Goal: Task Accomplishment & Management: Use online tool/utility

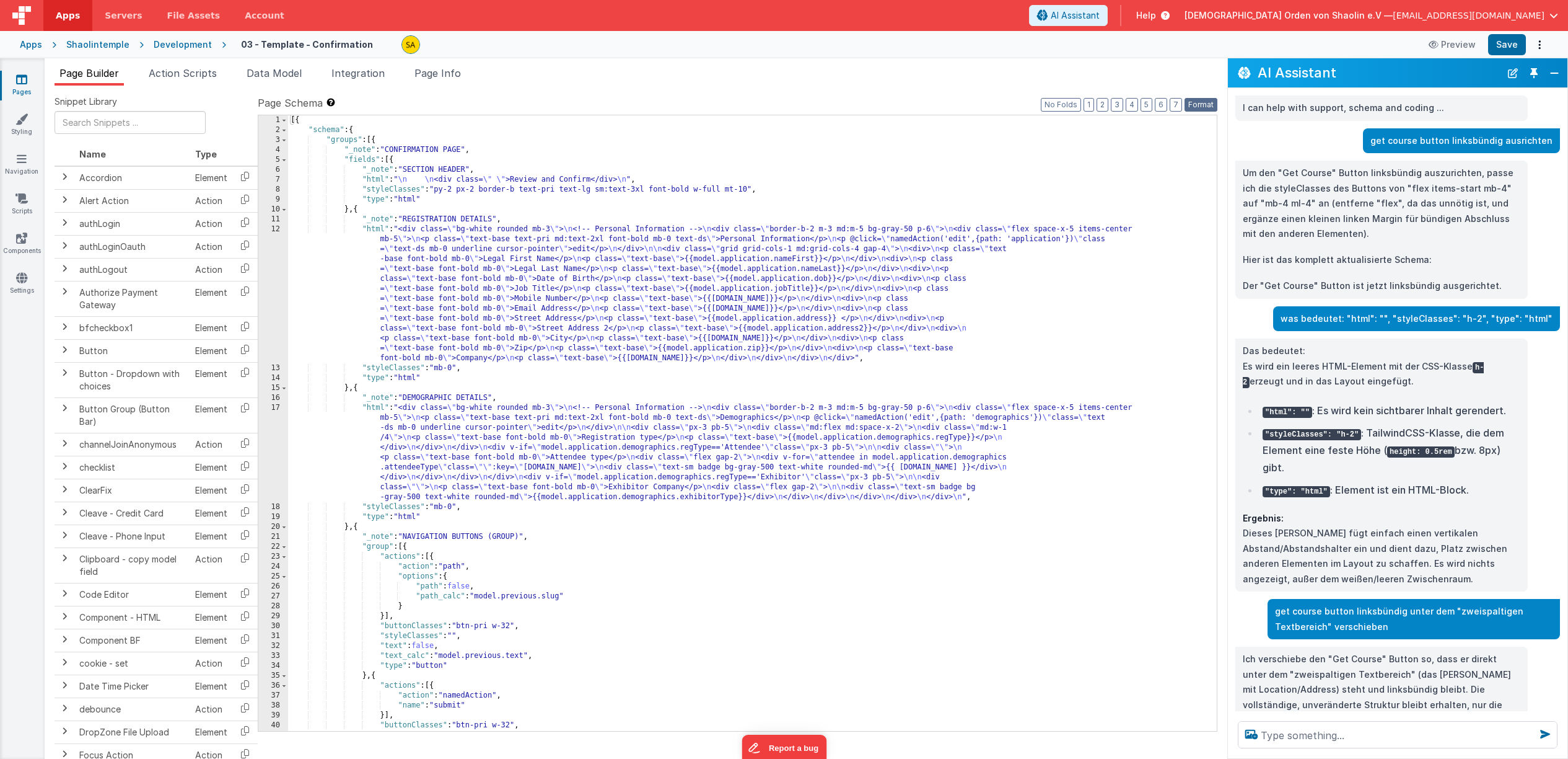
click at [1209, 105] on button "Format" at bounding box center [1201, 105] width 33 height 14
click at [22, 85] on link "Pages" at bounding box center [21, 85] width 45 height 25
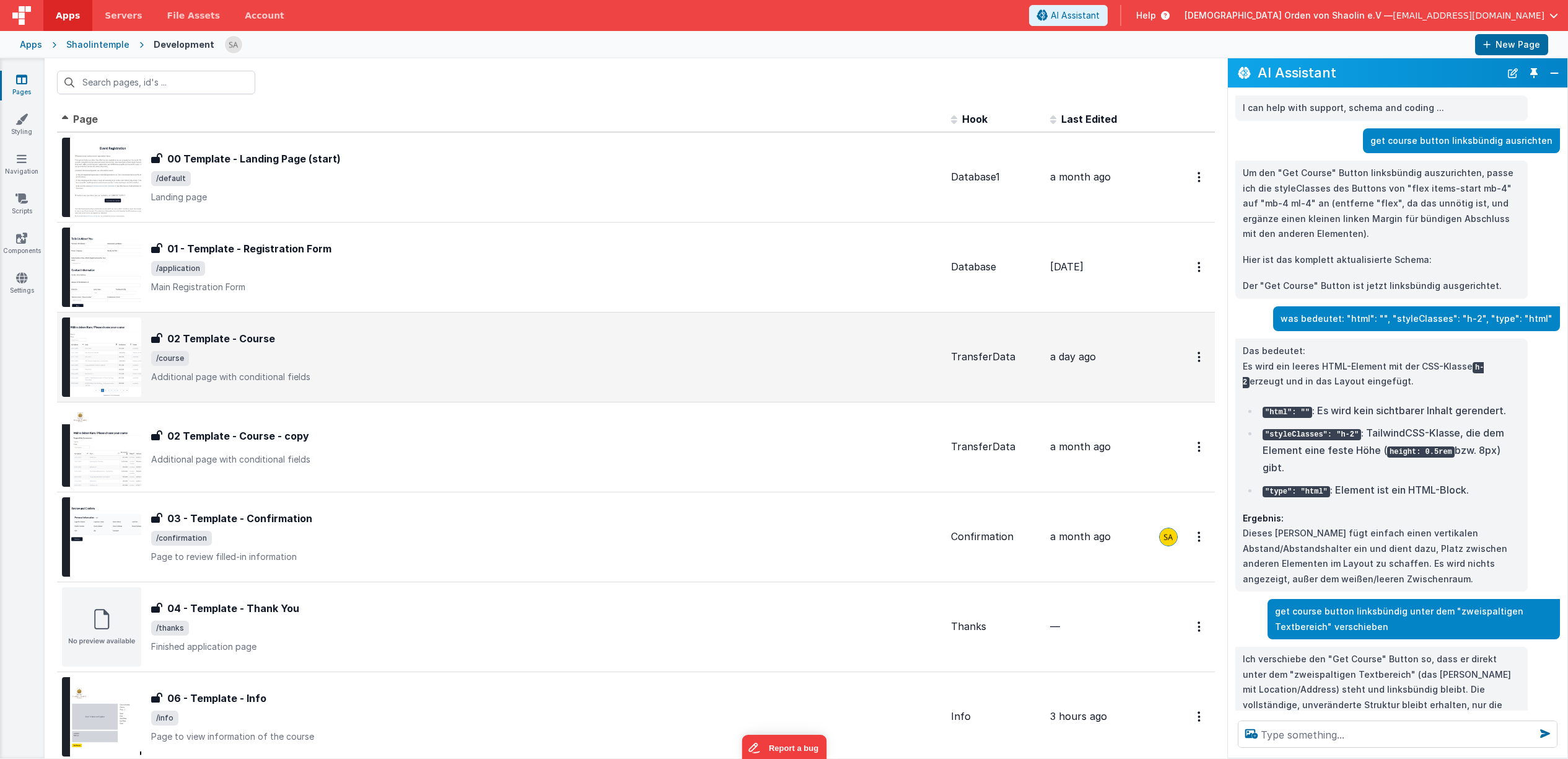
click at [514, 366] on span "/course" at bounding box center [546, 359] width 790 height 15
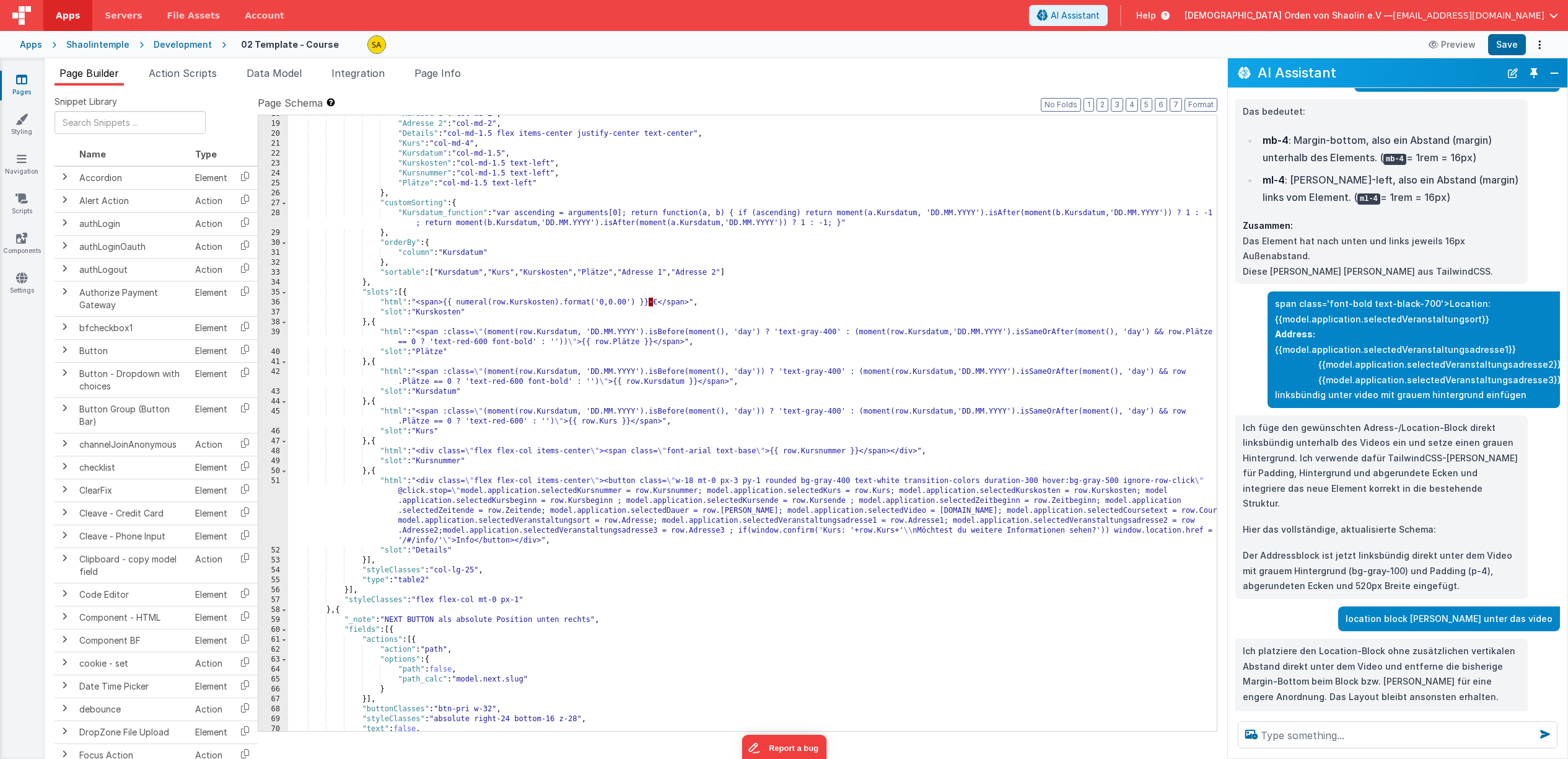
scroll to position [771, 0]
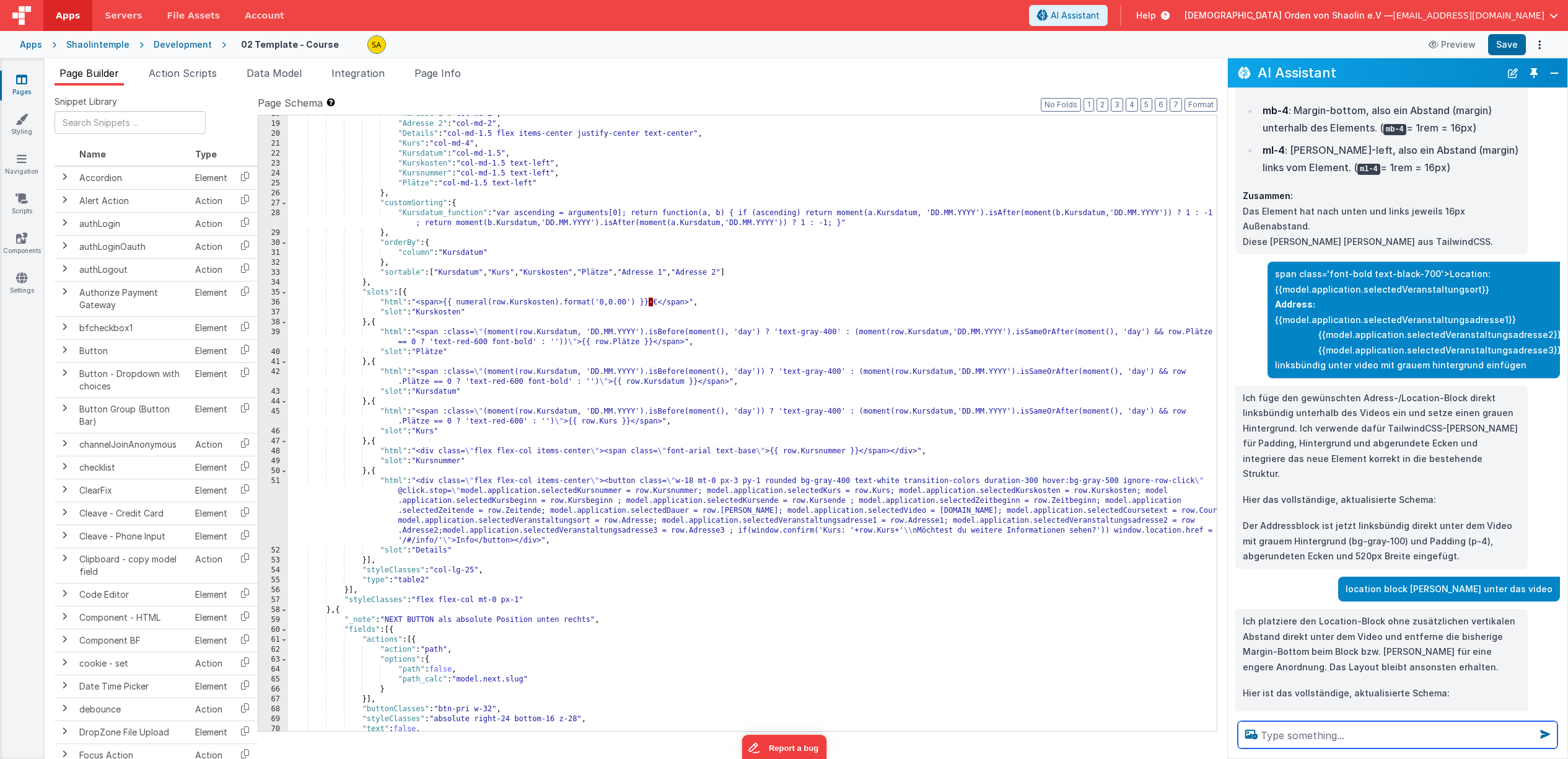
click at [1327, 734] on textarea at bounding box center [1398, 734] width 320 height 27
type textarea "beim klicken auf den get course button"
click at [22, 82] on icon at bounding box center [21, 79] width 11 height 13
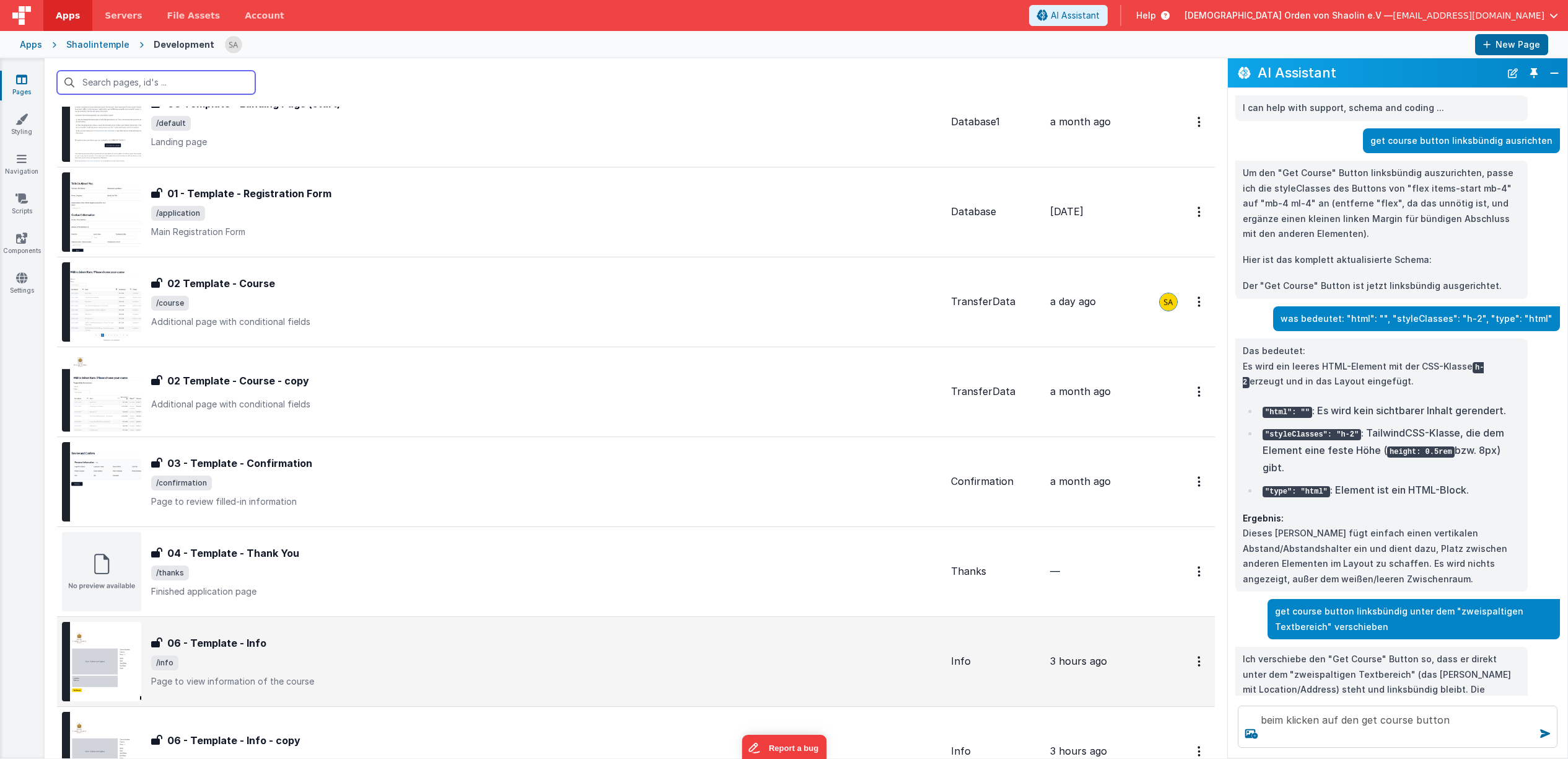
scroll to position [57, 0]
click at [447, 646] on div "06 - Template - Info" at bounding box center [556, 641] width 809 height 15
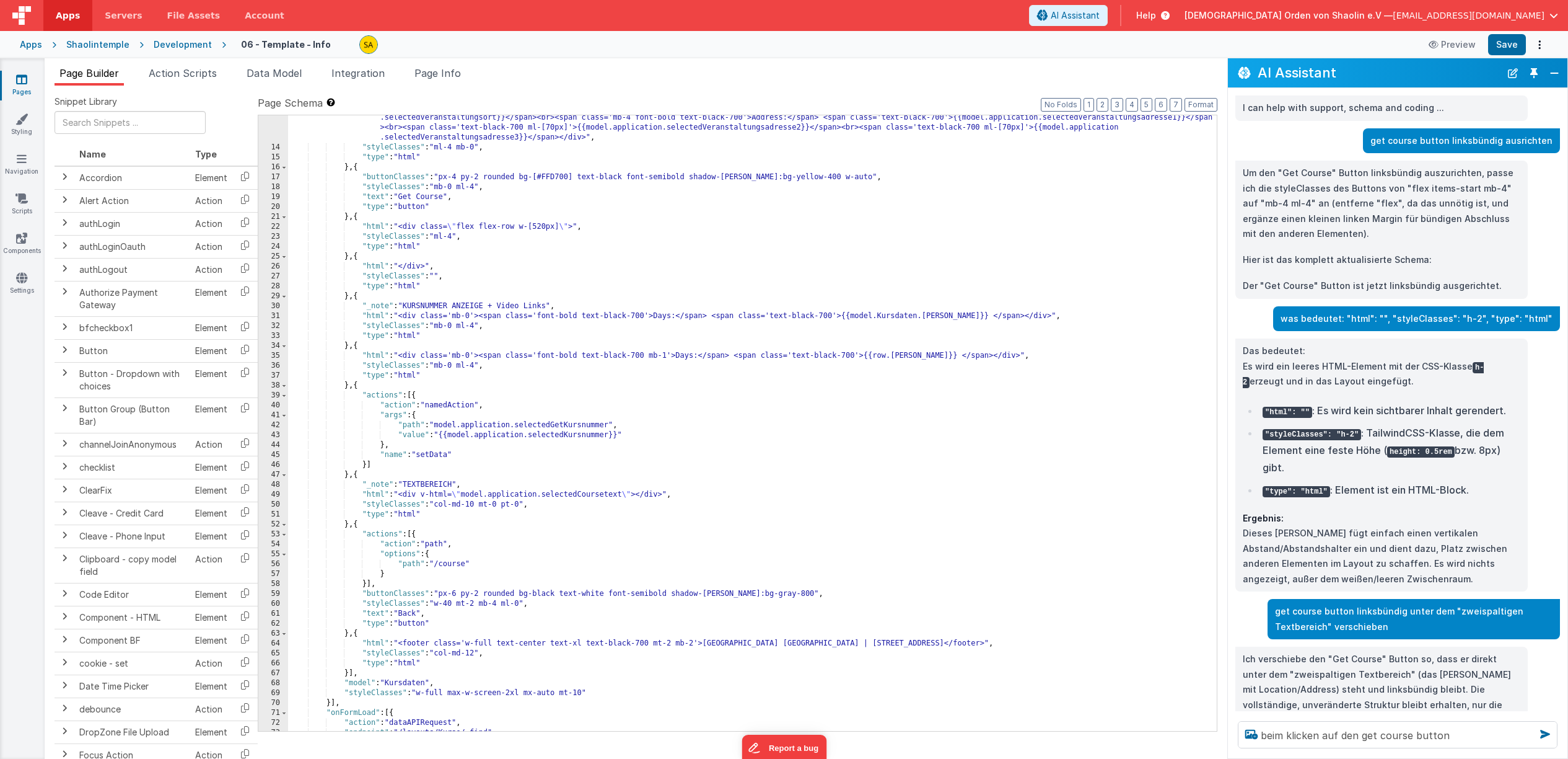
scroll to position [239, 0]
click at [1454, 739] on textarea "beim klicken auf den get course button" at bounding box center [1398, 734] width 320 height 27
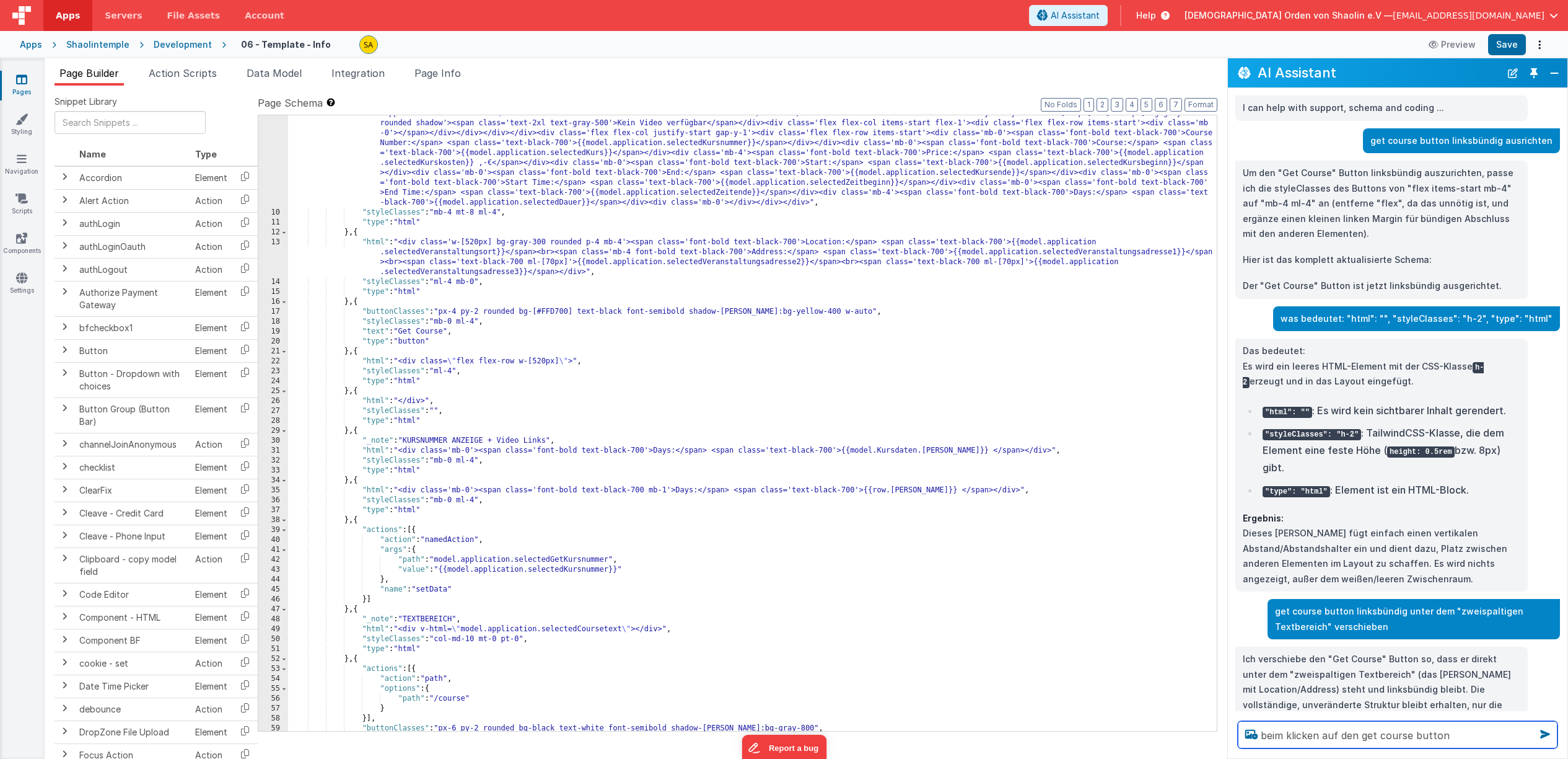
scroll to position [47, 0]
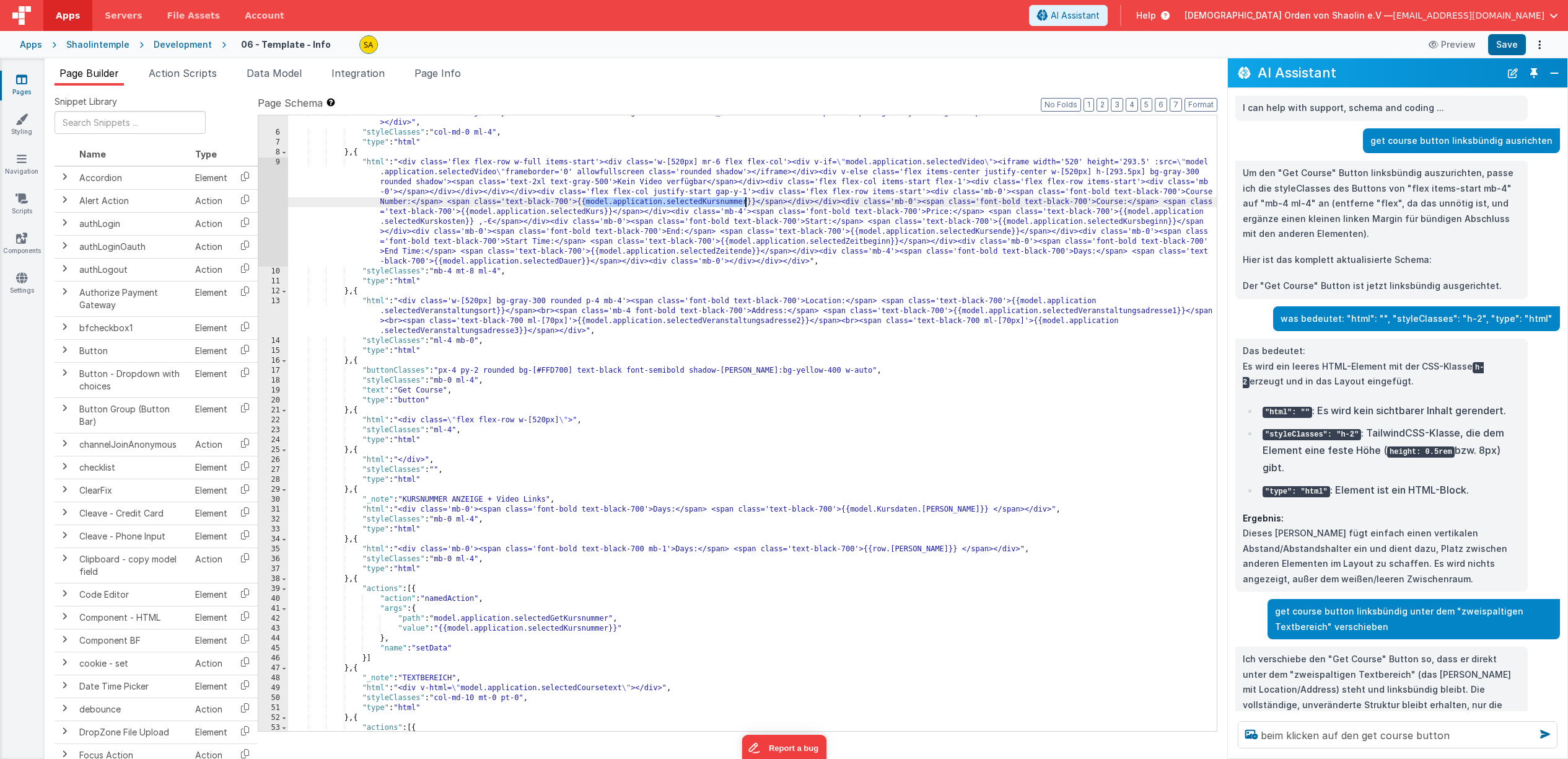
drag, startPoint x: 584, startPoint y: 202, endPoint x: 764, endPoint y: 256, distance: 187.9
click at [744, 204] on div ""html" : "<div class='flex justify-start w-full mt-6 mb-6'><img src='[URL][DOMA…" at bounding box center [753, 430] width 929 height 646
click at [1474, 739] on textarea "beim klicken auf den get course button" at bounding box center [1398, 734] width 320 height 27
paste textarea "model.application.selectedKursnummer"
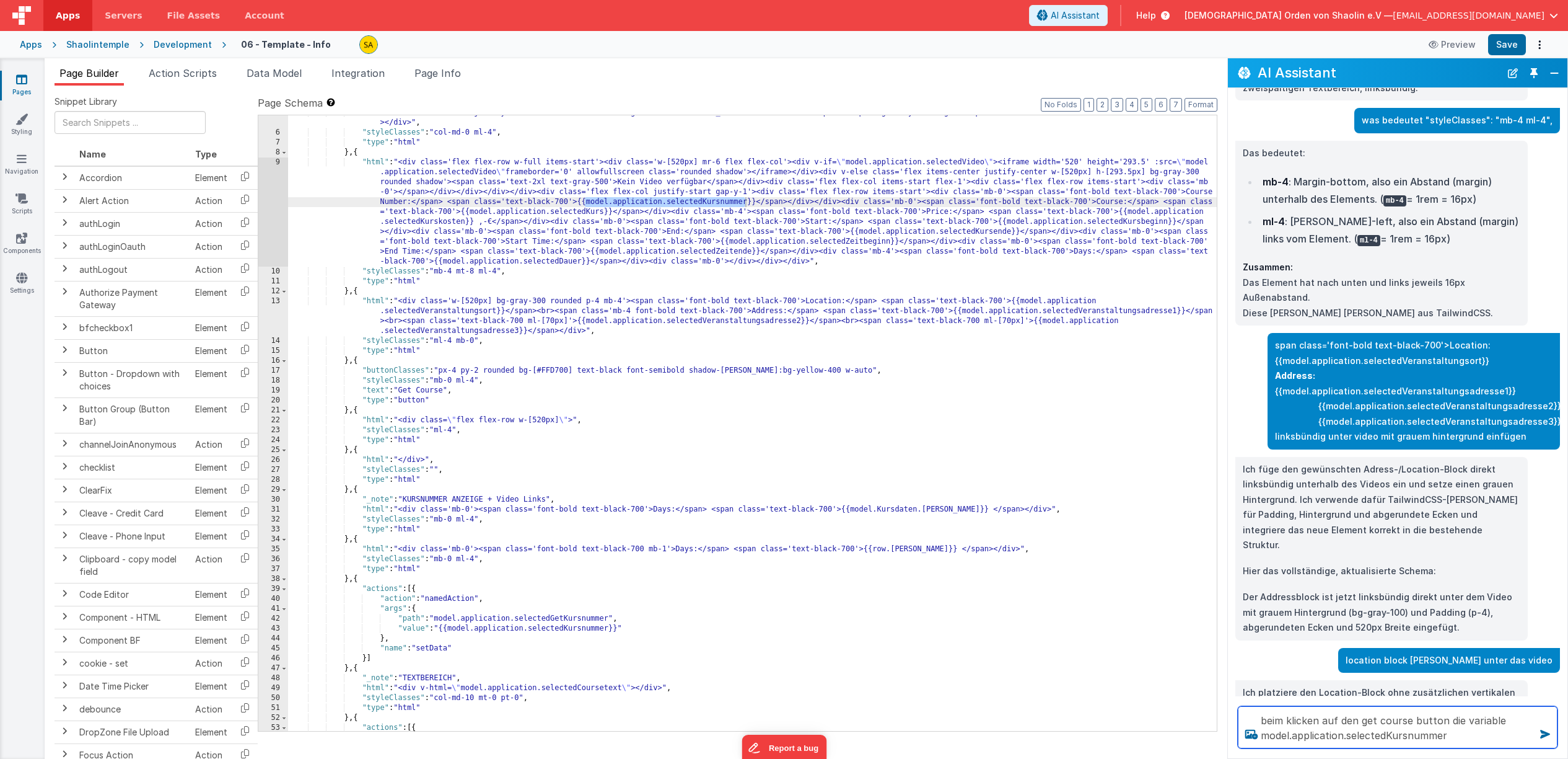
scroll to position [785, 0]
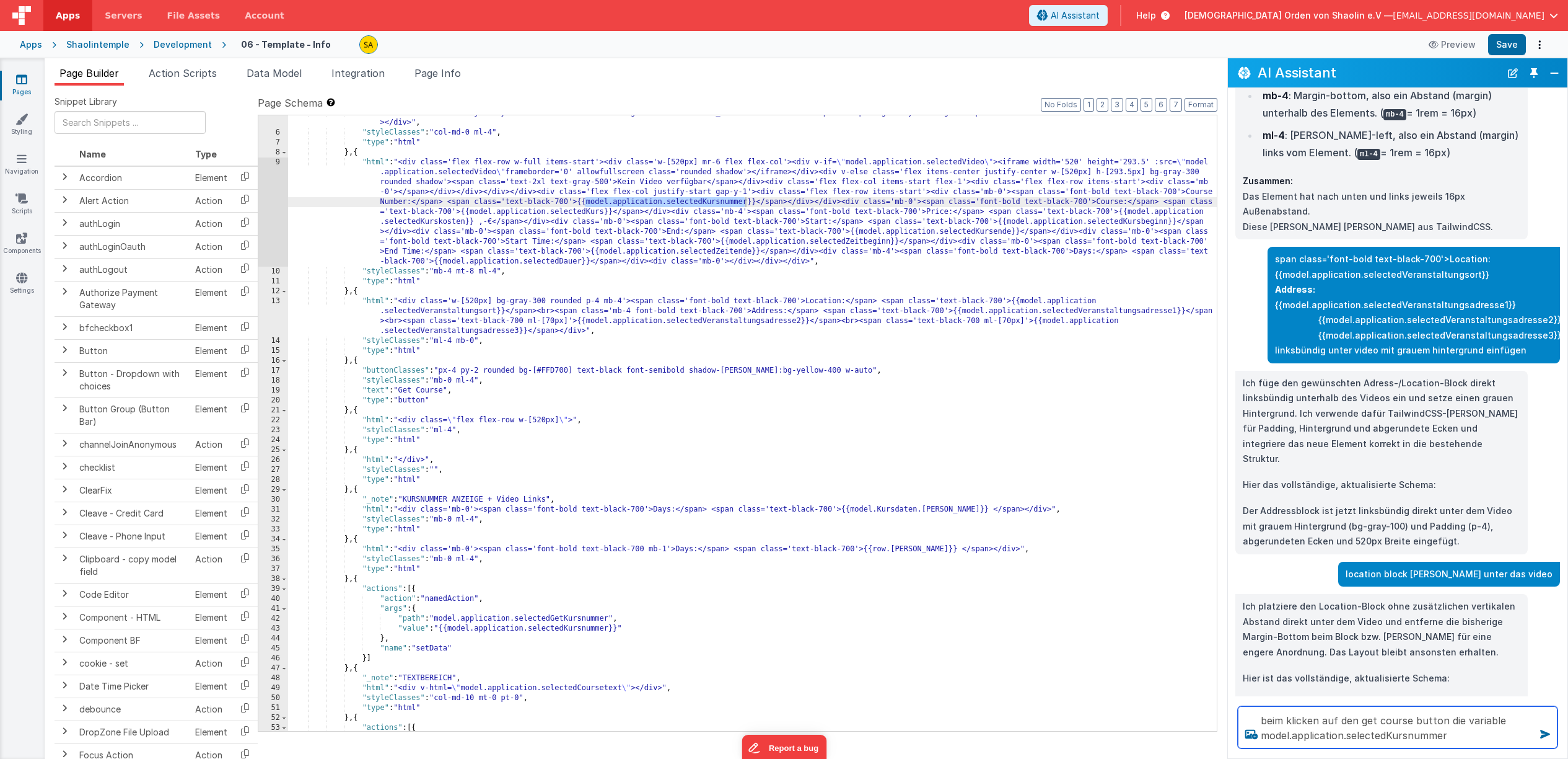
click at [1262, 721] on textarea "beim klicken auf den get course button die variable model.application.selectedK…" at bounding box center [1398, 727] width 320 height 42
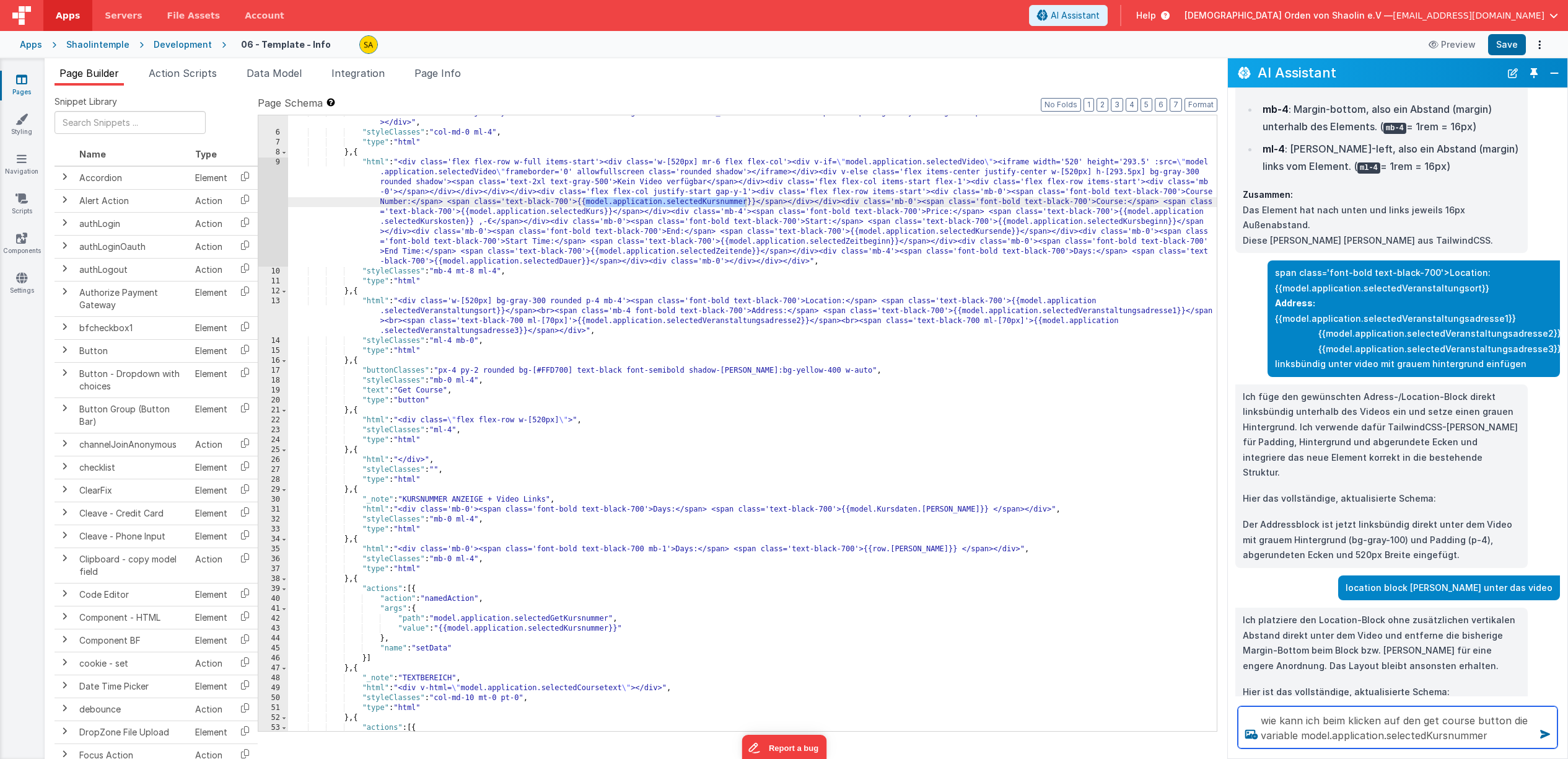
click at [1502, 734] on textarea "wie kann ich beim klicken auf den get course button die variable model.applicat…" at bounding box center [1398, 727] width 320 height 42
type textarea "wie kann ich beim klicken auf den get course button die variable model.applicat…"
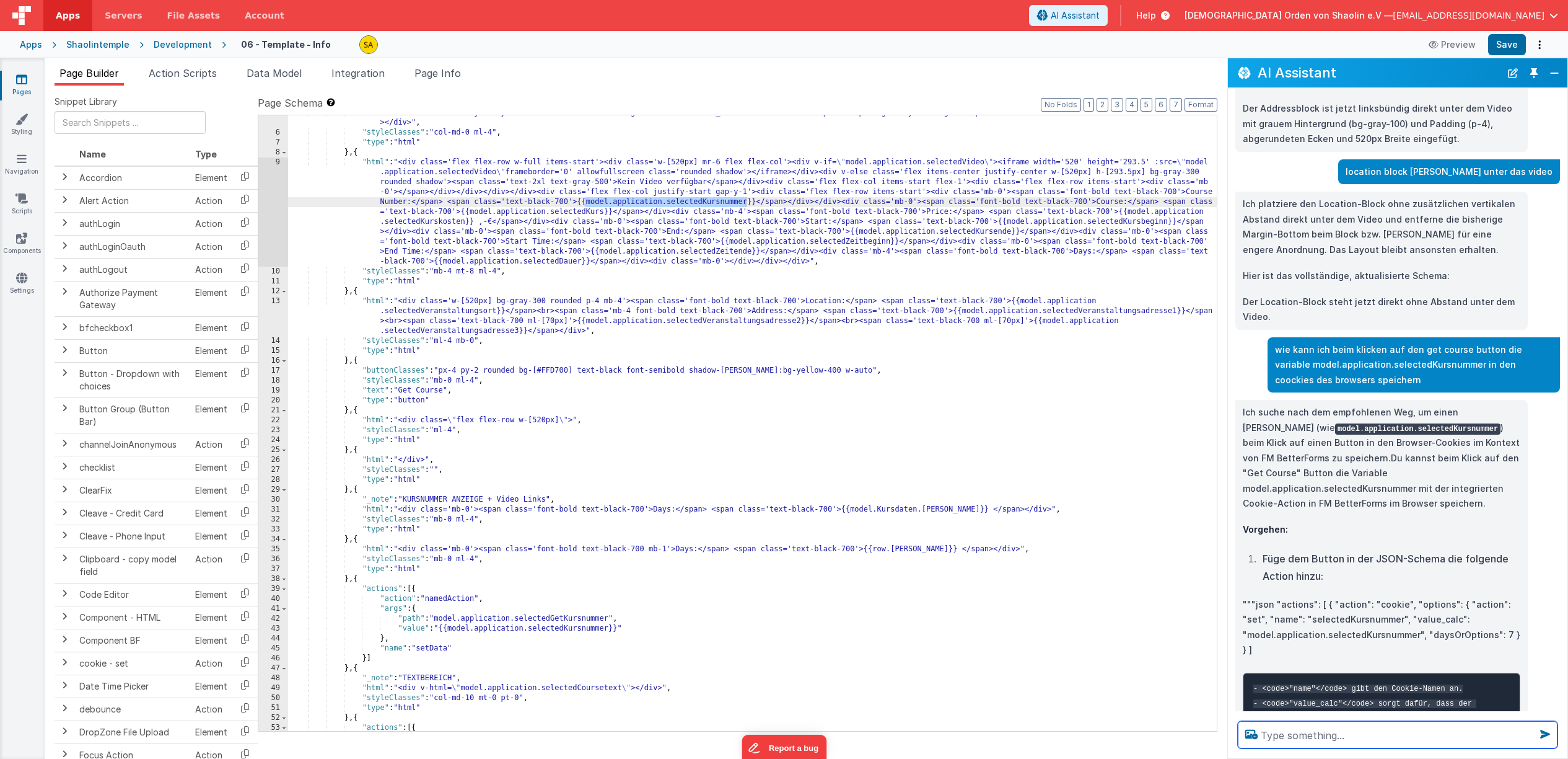
scroll to position [1328, 0]
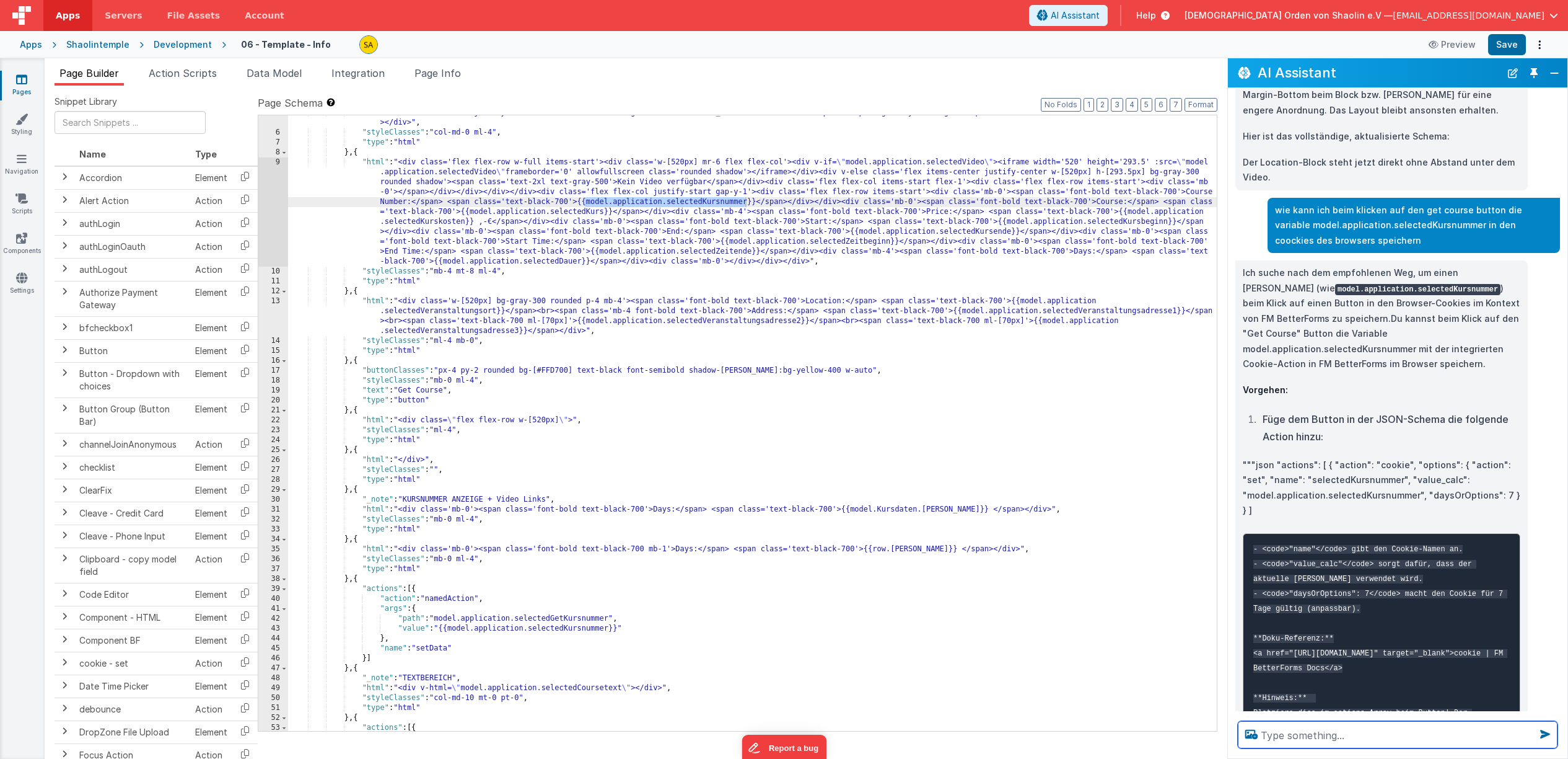
click at [1338, 734] on textarea at bounding box center [1398, 734] width 320 height 27
type textarea "geht das auch mit mehreren werten?"
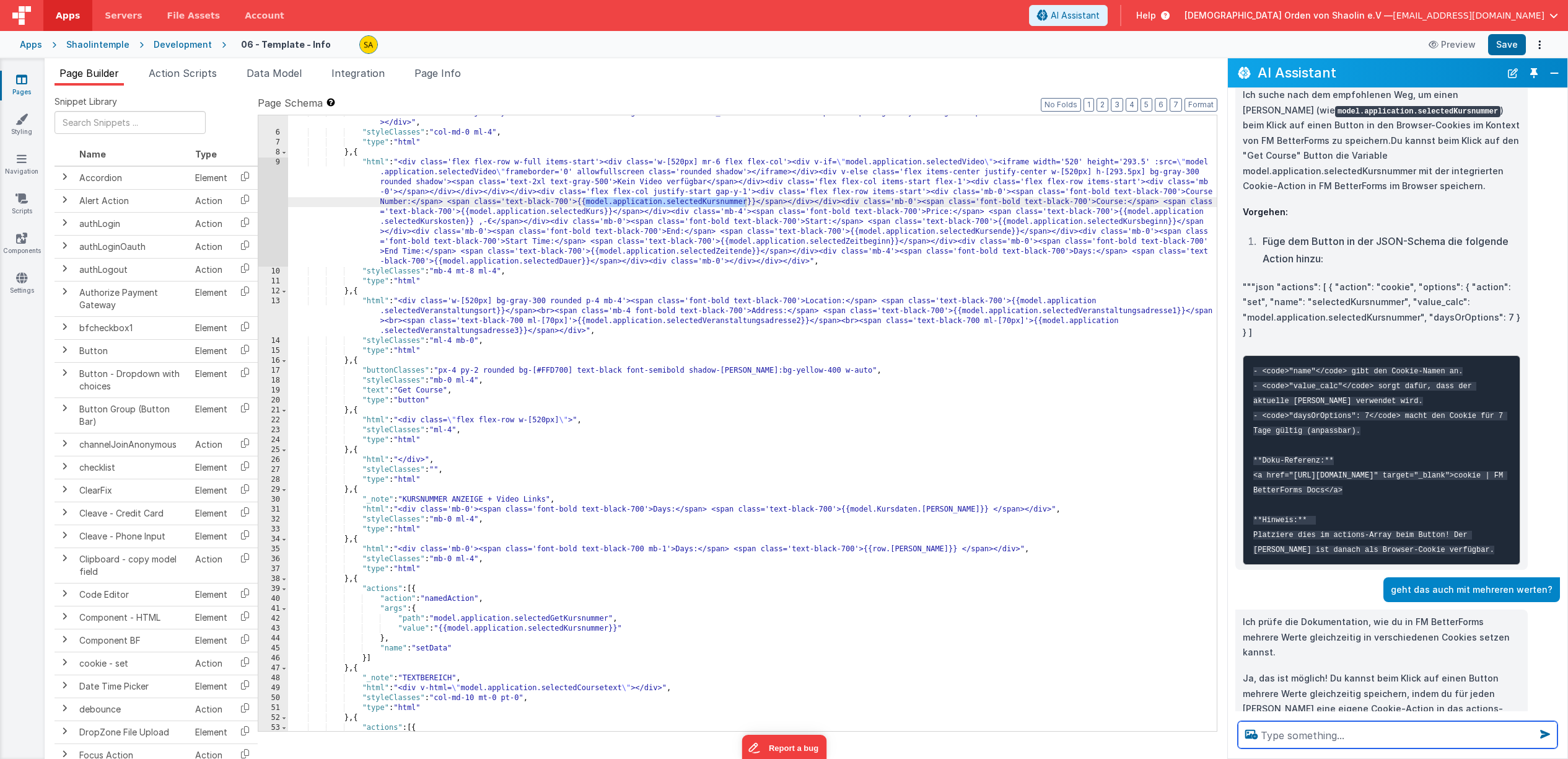
scroll to position [1497, 0]
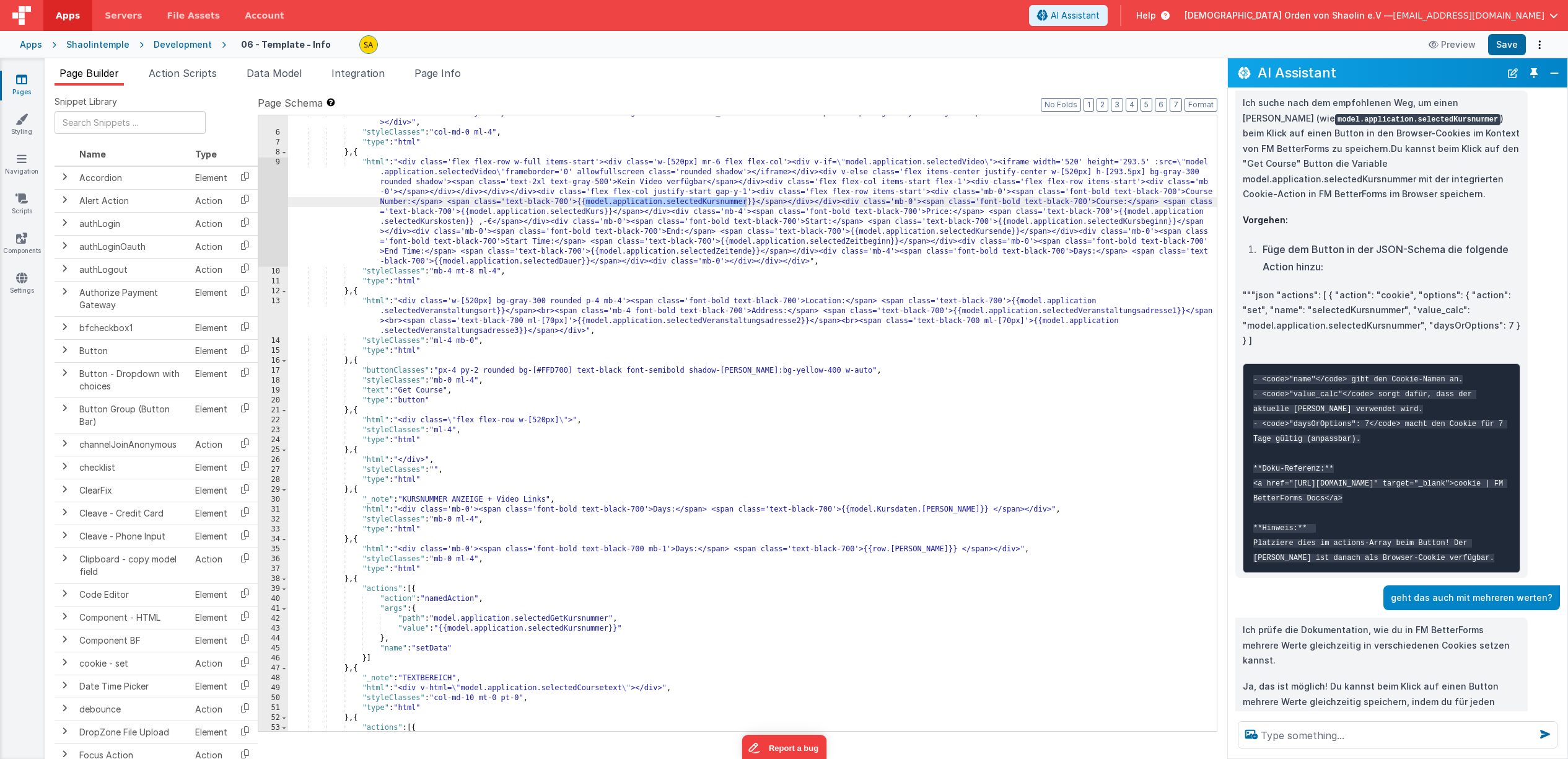
click at [825, 434] on div ""html" : "<div class='flex justify-start w-full mt-6 mb-6'><img src='[URL][DOMA…" at bounding box center [753, 430] width 929 height 646
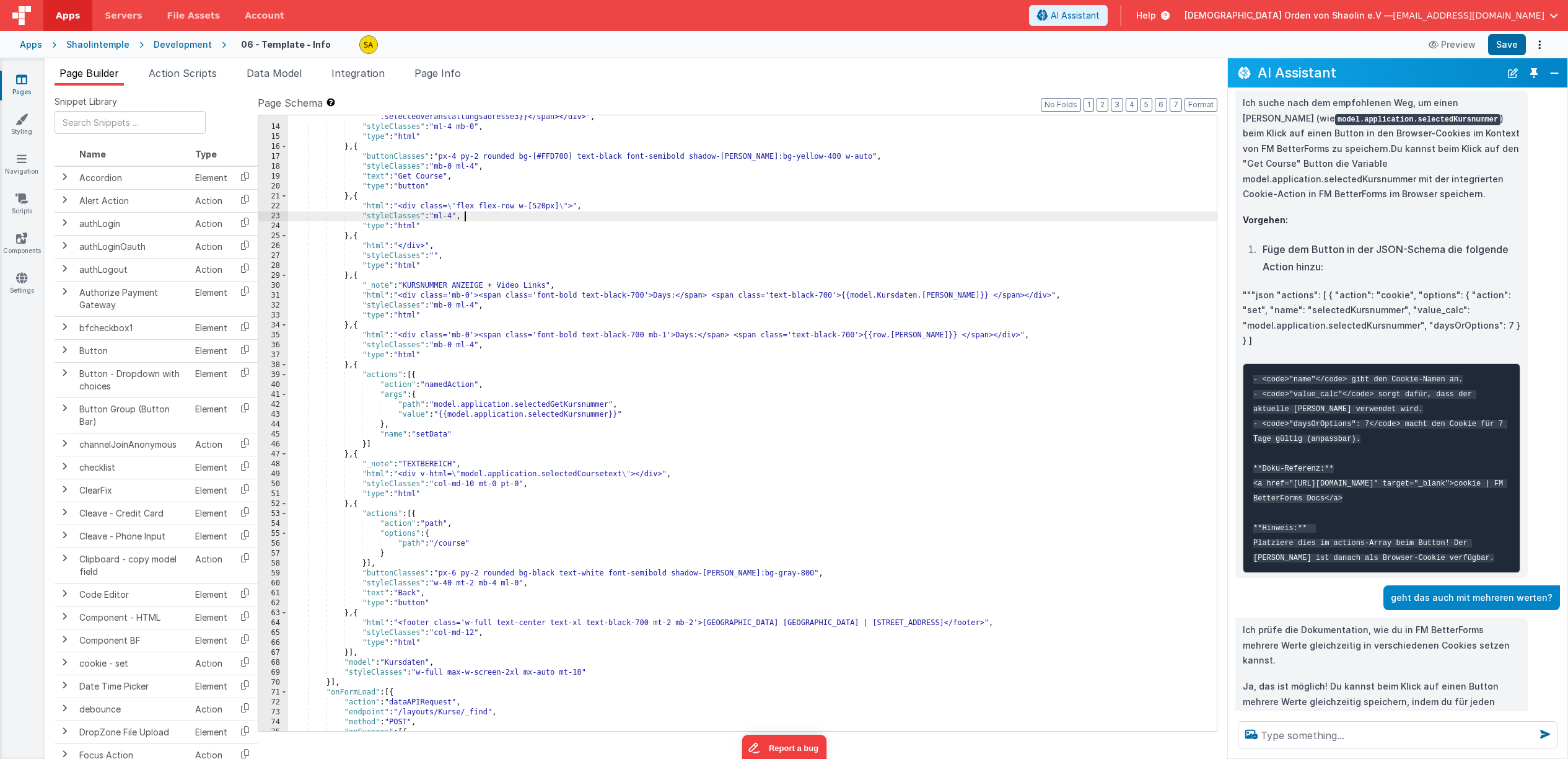
scroll to position [261, 0]
click at [496, 388] on div ""html" : "<div class='w-[520px] bg-gray-300 rounded p-4 mb-4'><span class='font…" at bounding box center [753, 414] width 929 height 665
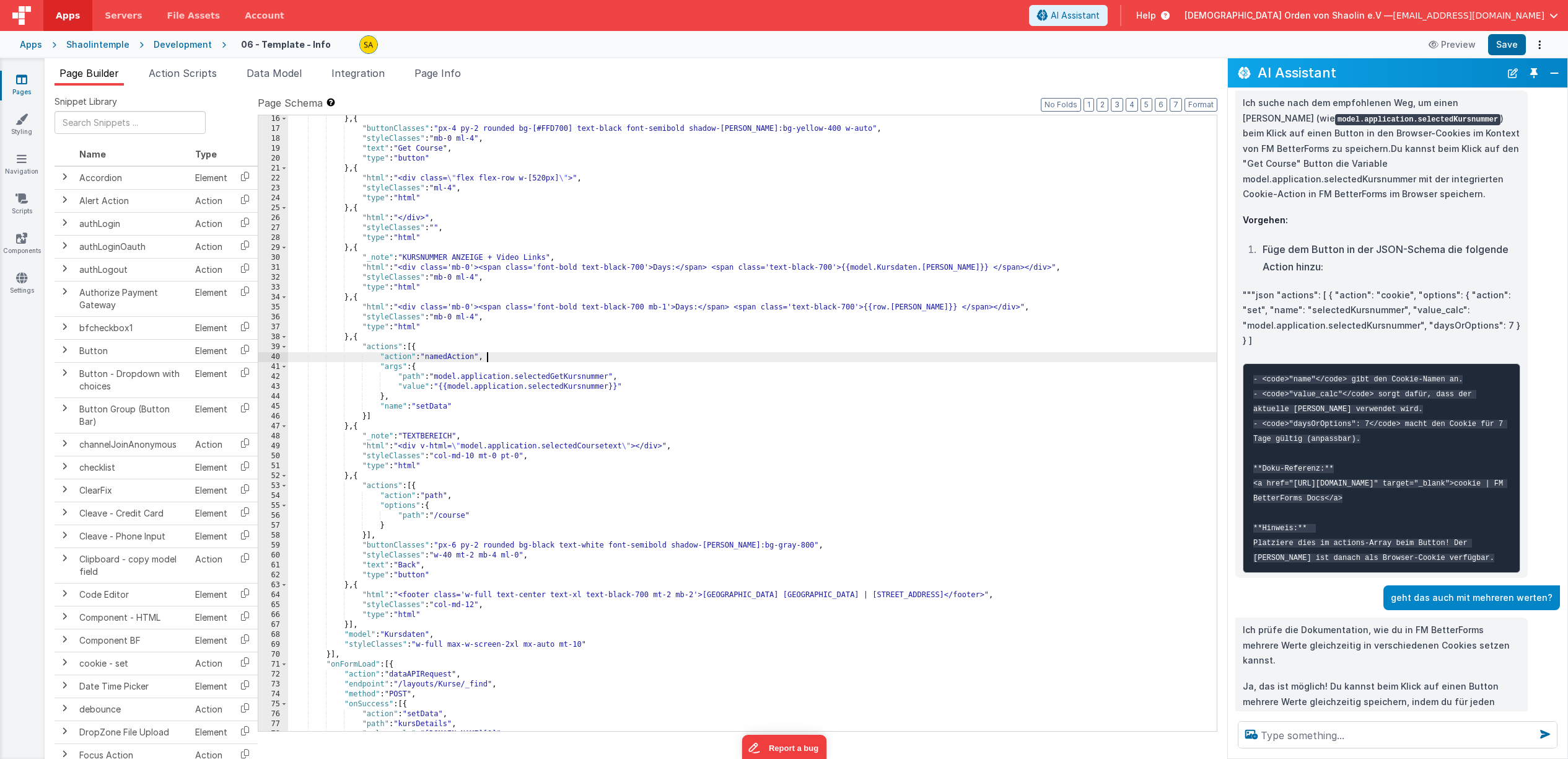
scroll to position [289, 0]
click at [259, 73] on span "Data Model" at bounding box center [274, 73] width 55 height 13
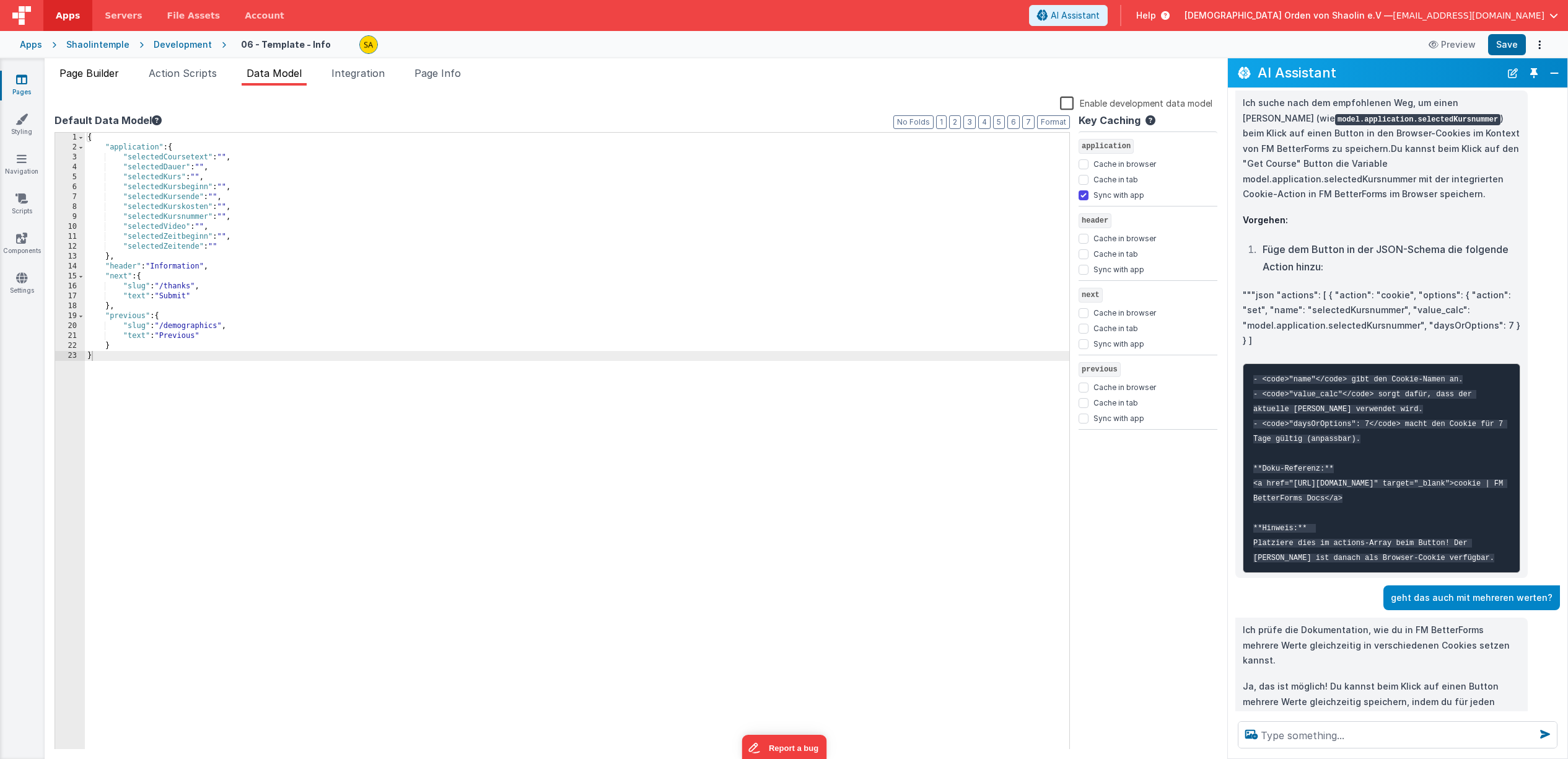
click at [106, 75] on span "Page Builder" at bounding box center [89, 73] width 59 height 13
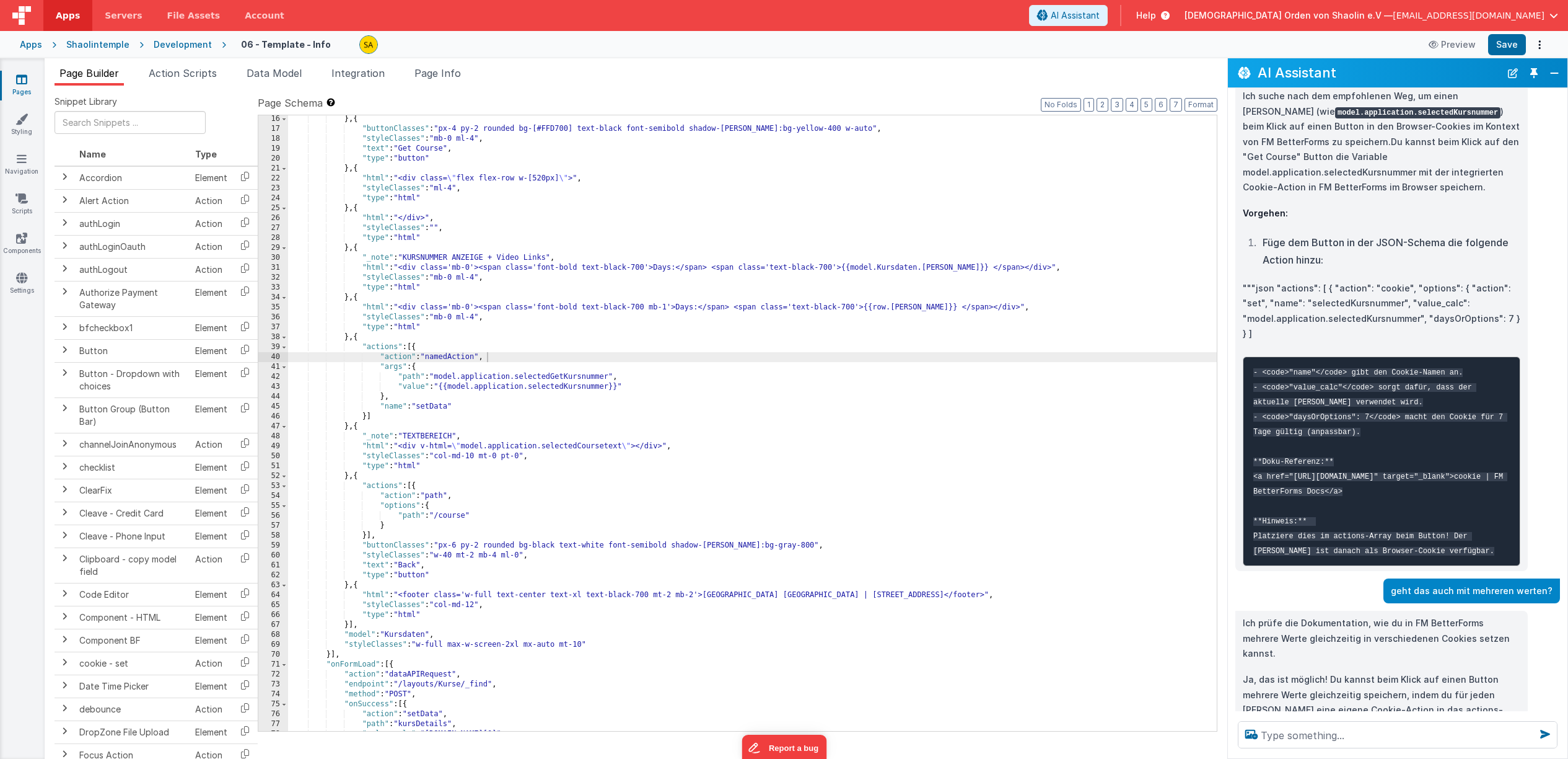
scroll to position [1506, 0]
click at [781, 101] on label "Page Schema Shortcuts: Find: command-f Fold: command-option-L Unfold: command-o…" at bounding box center [737, 103] width 960 height 15
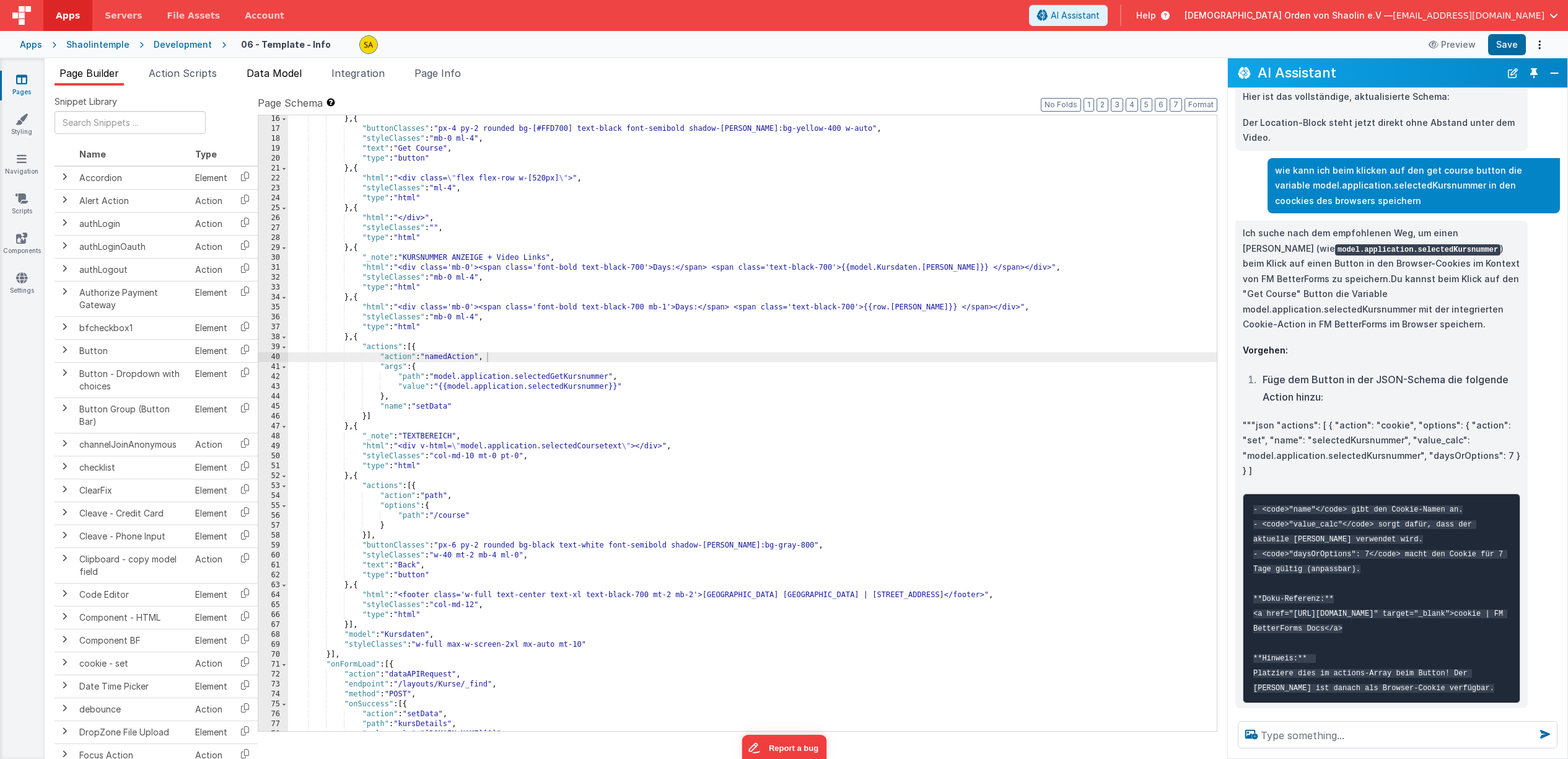
click at [277, 75] on span "Data Model" at bounding box center [274, 73] width 55 height 13
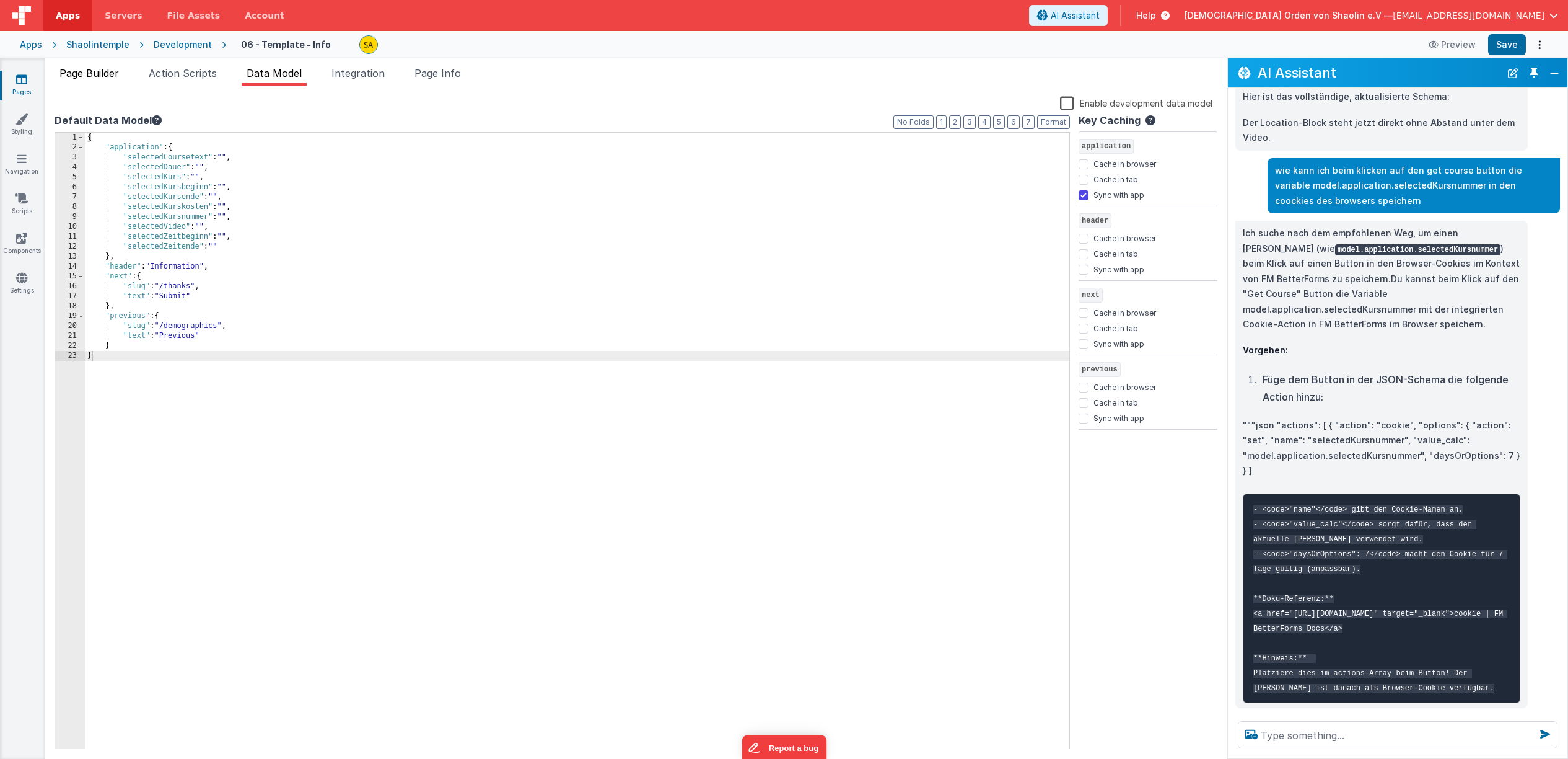
click at [92, 71] on span "Page Builder" at bounding box center [89, 73] width 59 height 13
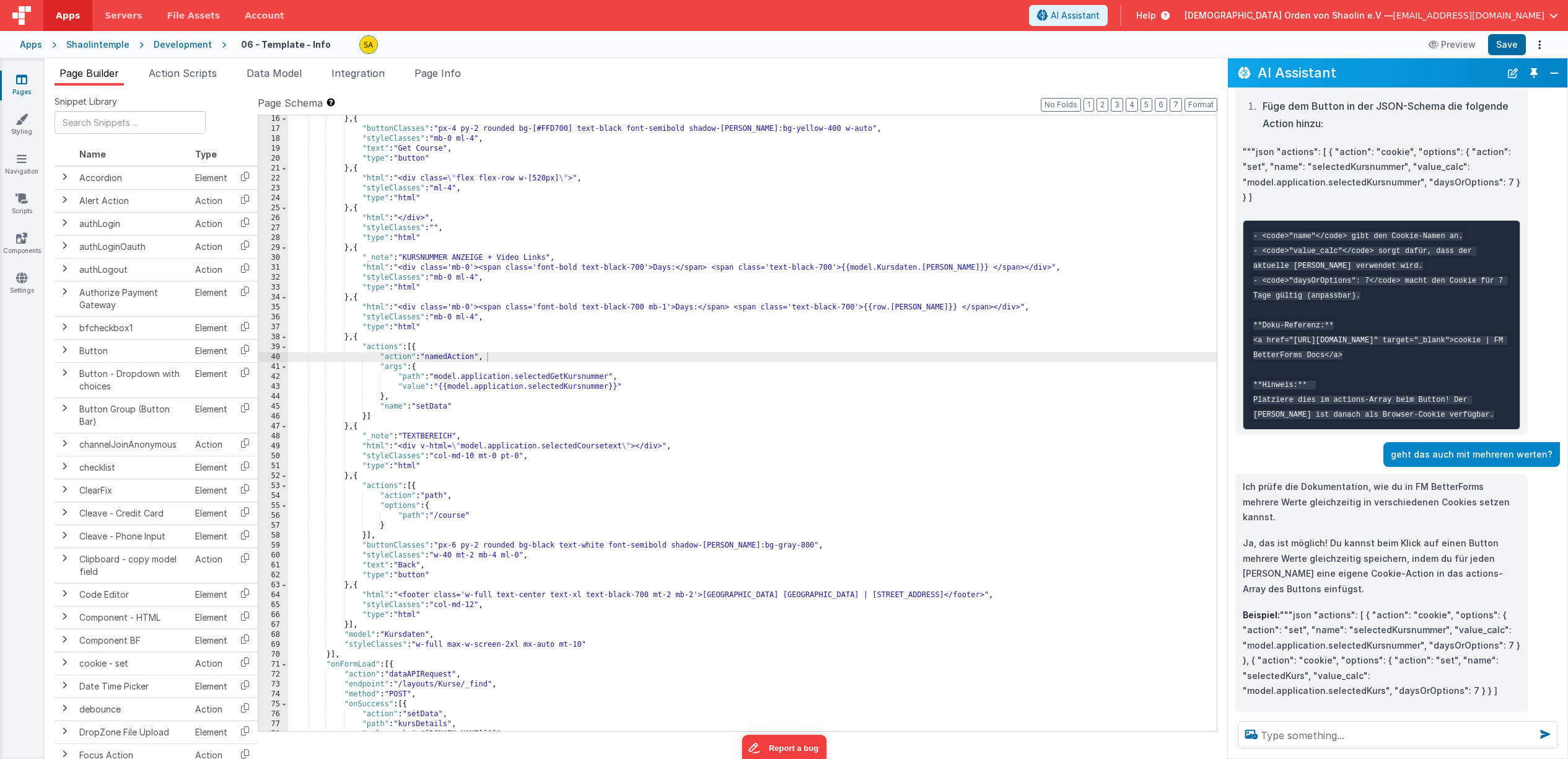
scroll to position [1701, 0]
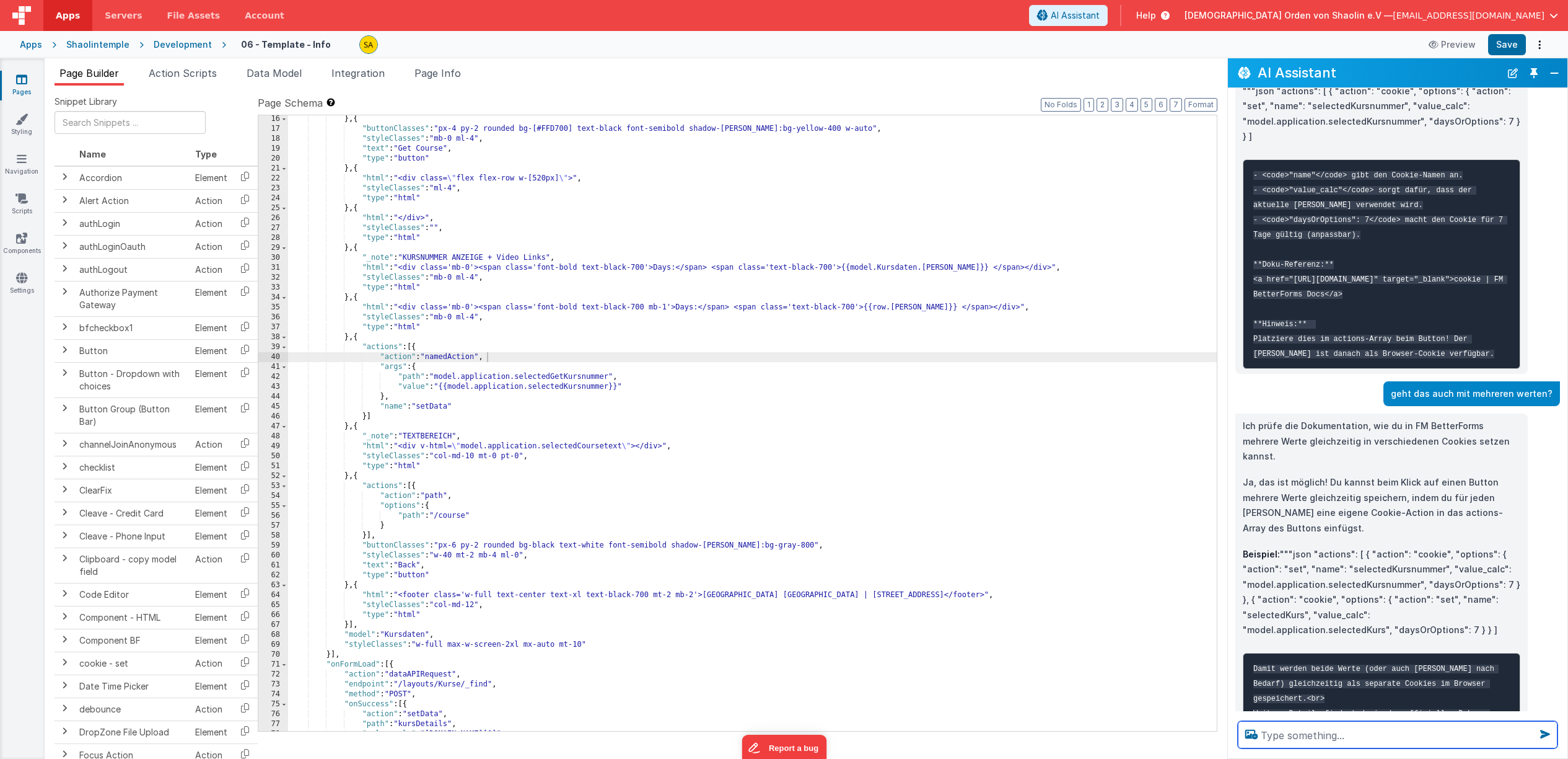
click at [1373, 732] on textarea at bounding box center [1398, 734] width 320 height 27
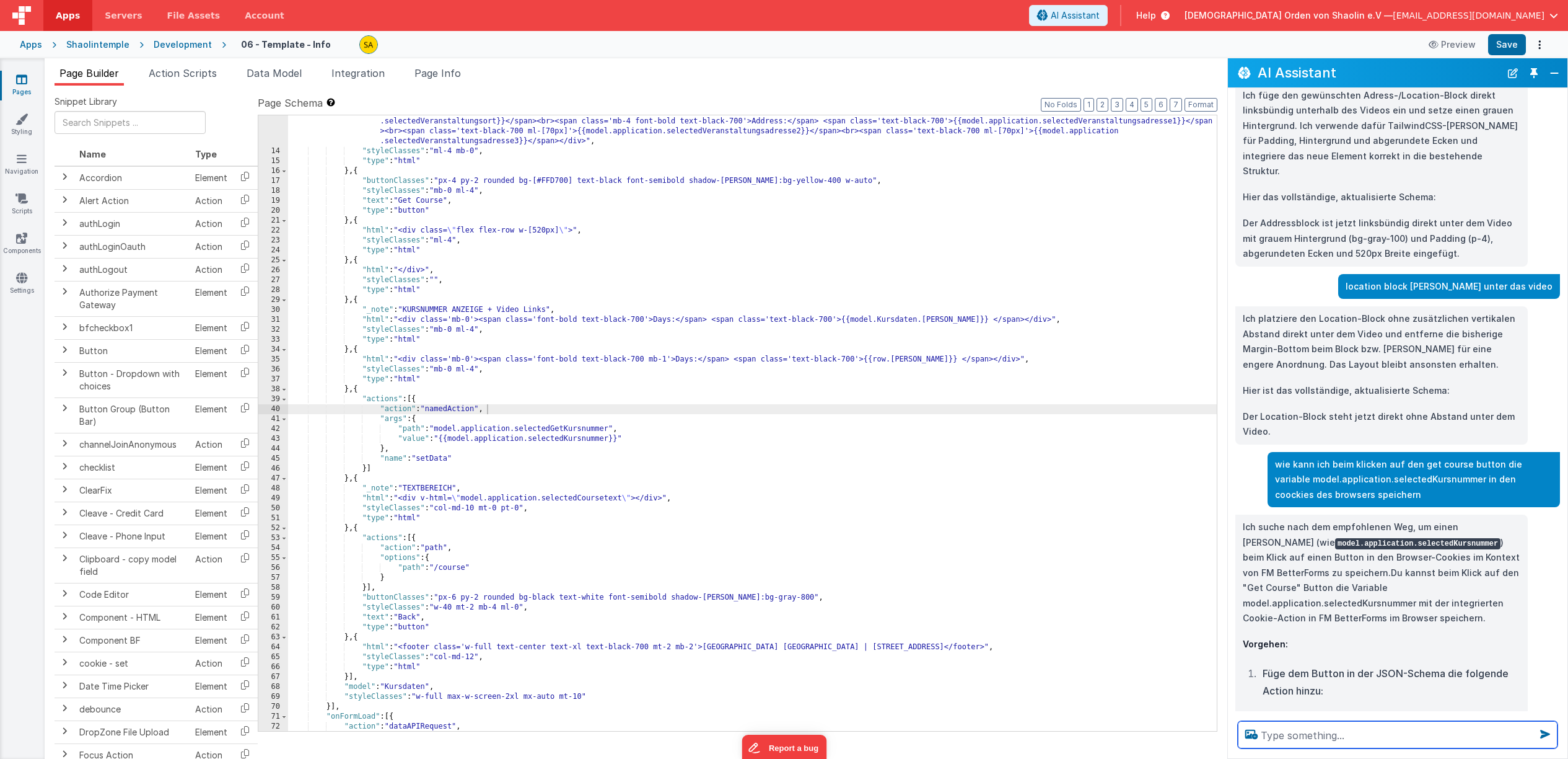
scroll to position [0, 0]
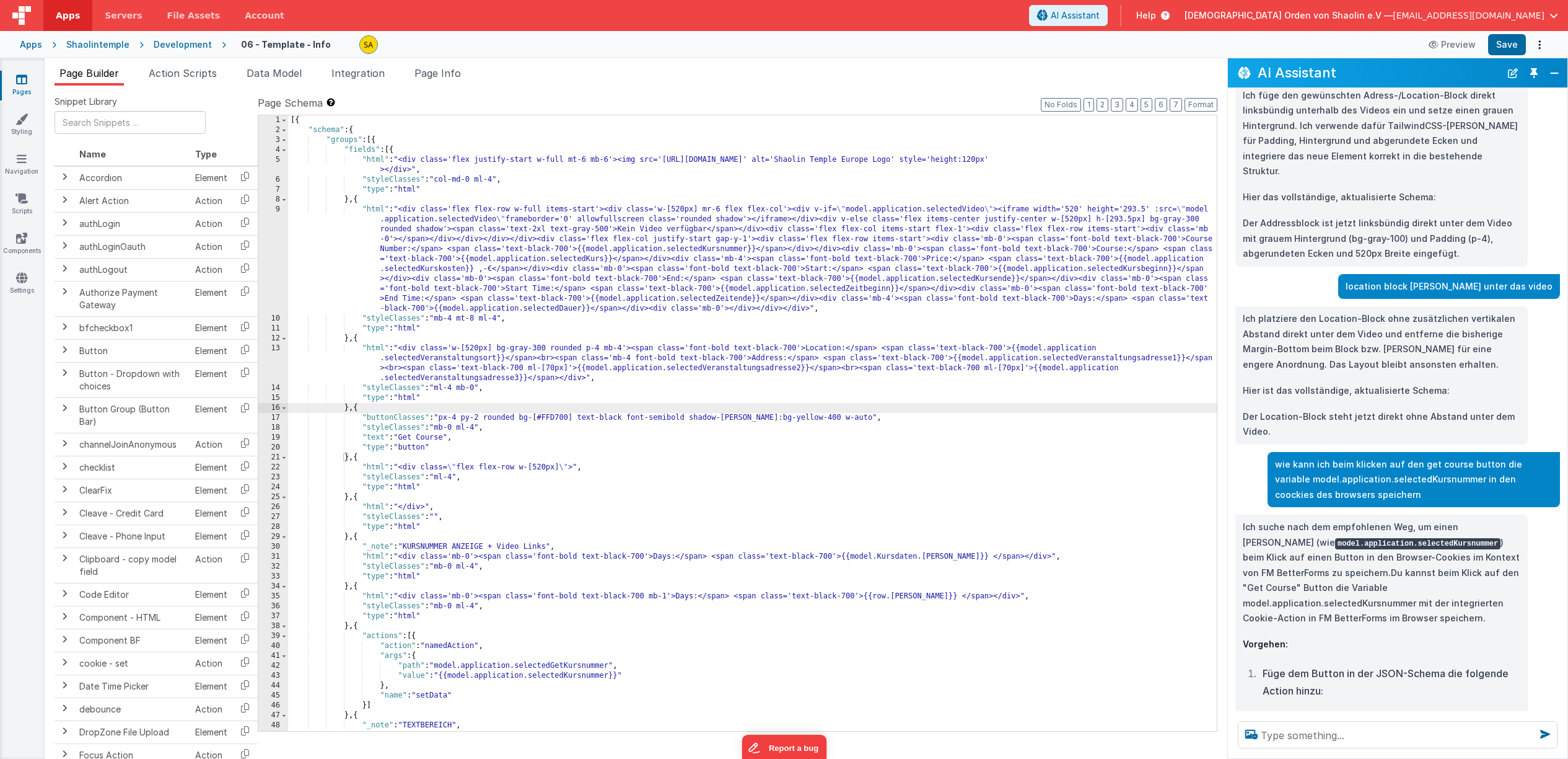
click at [934, 403] on div "[{ "schema" : { "groups" : [{ "fields" : [{ "html" : "<div class='flex justify-…" at bounding box center [753, 432] width 929 height 635
click at [110, 14] on span "Servers" at bounding box center [123, 15] width 37 height 13
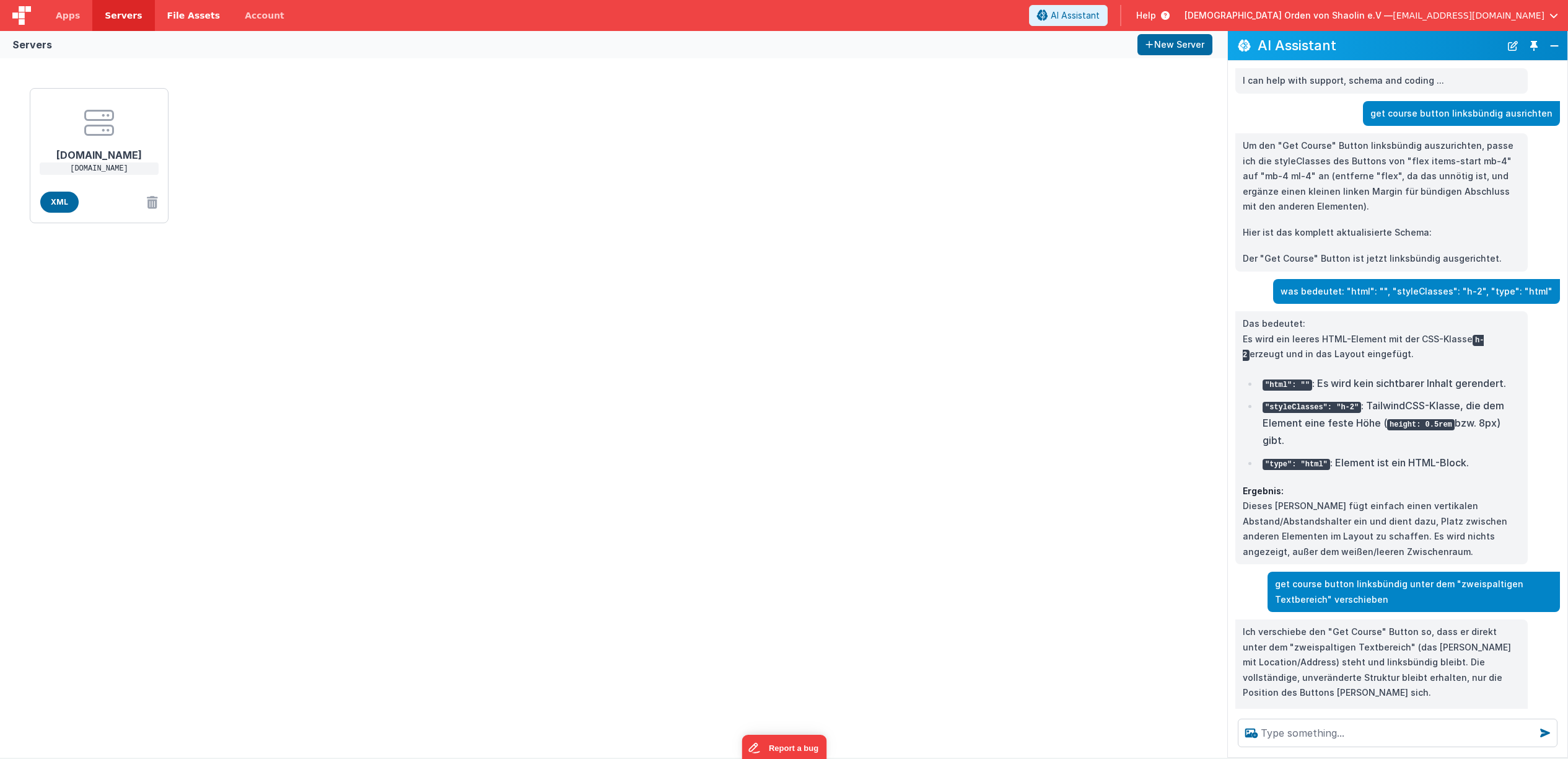
click at [187, 18] on span "File Assets" at bounding box center [194, 15] width 53 height 13
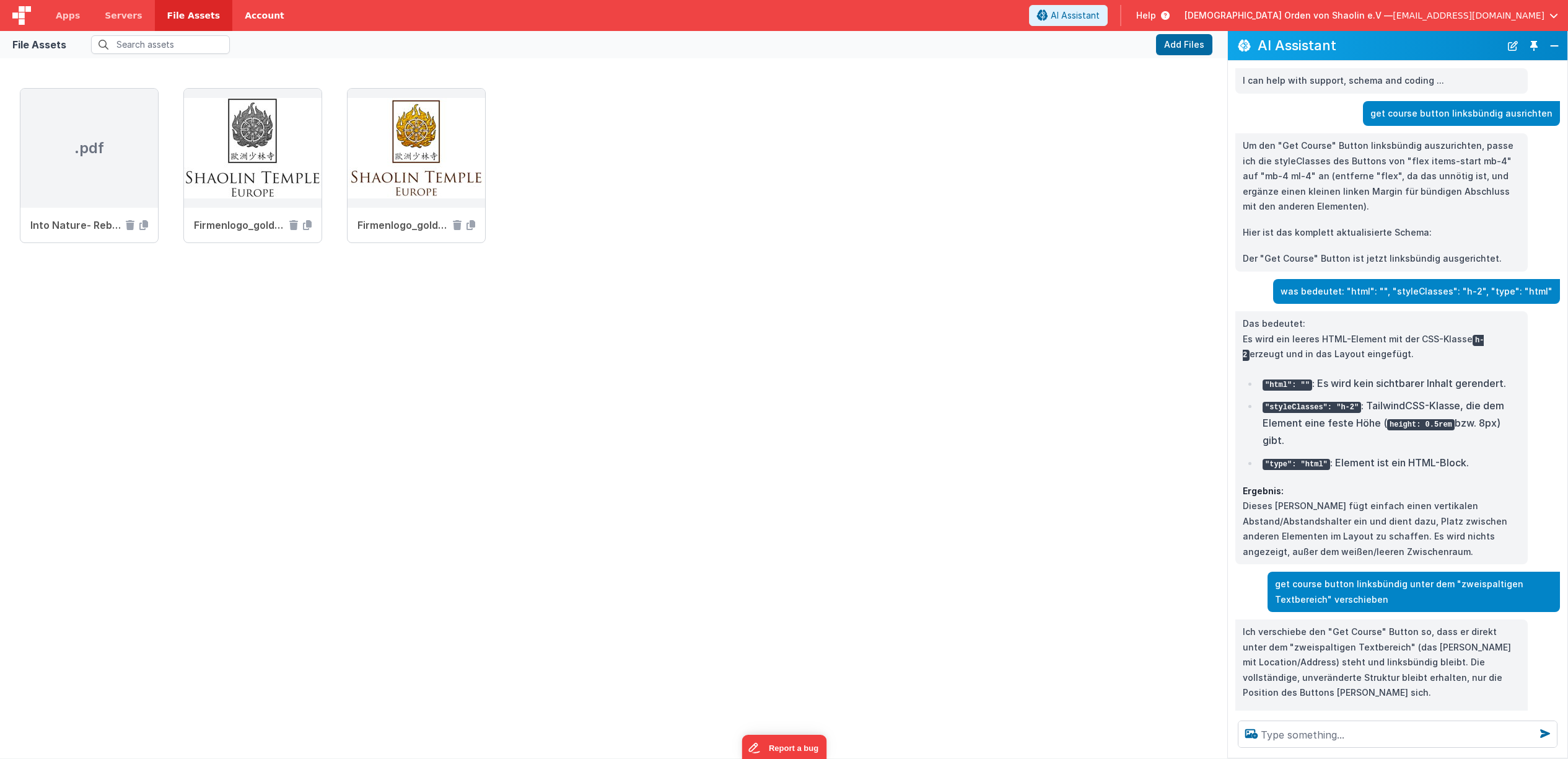
click at [238, 17] on link "Account" at bounding box center [265, 15] width 64 height 31
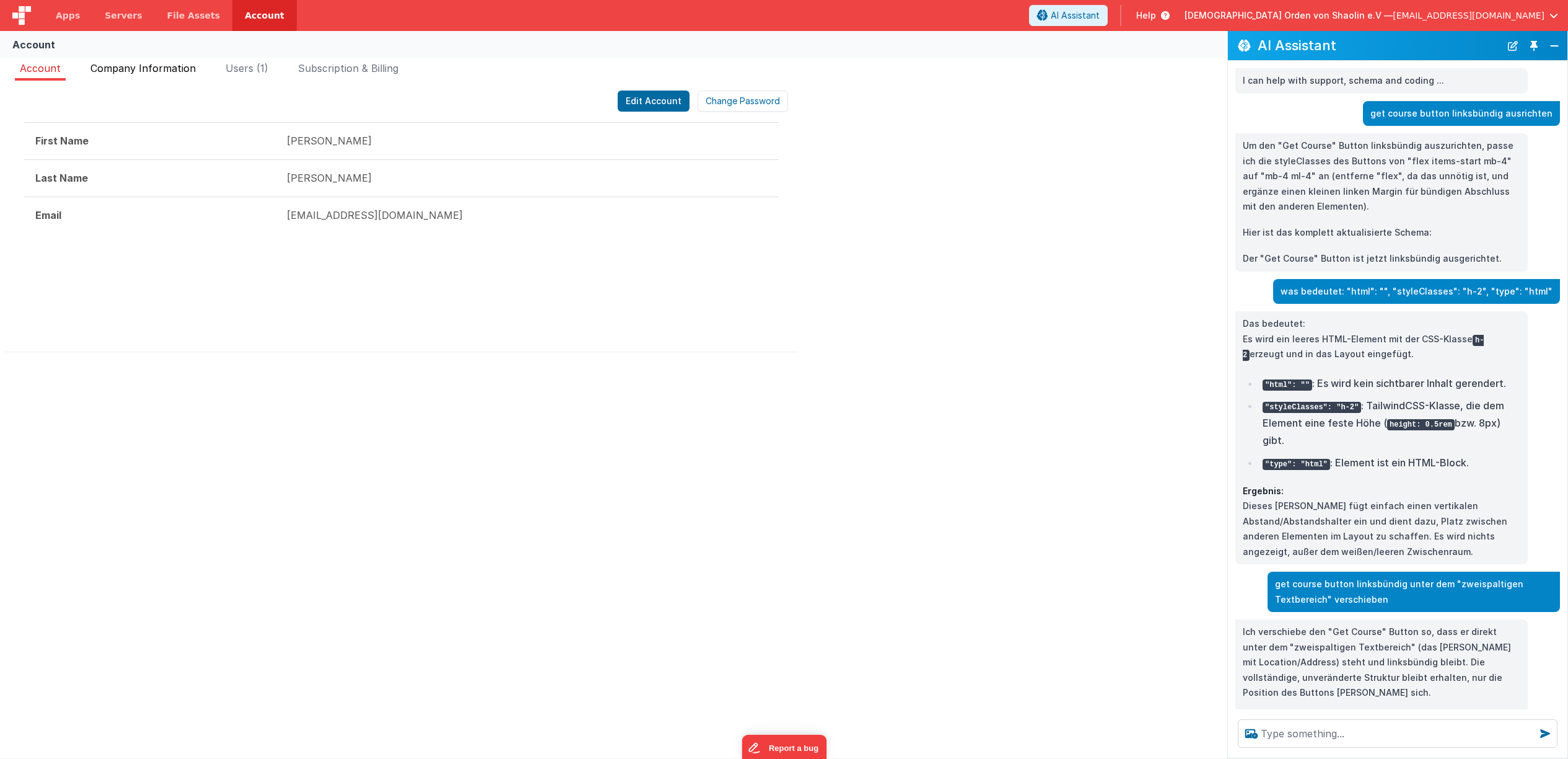
click at [170, 73] on span "Company Information" at bounding box center [143, 68] width 106 height 13
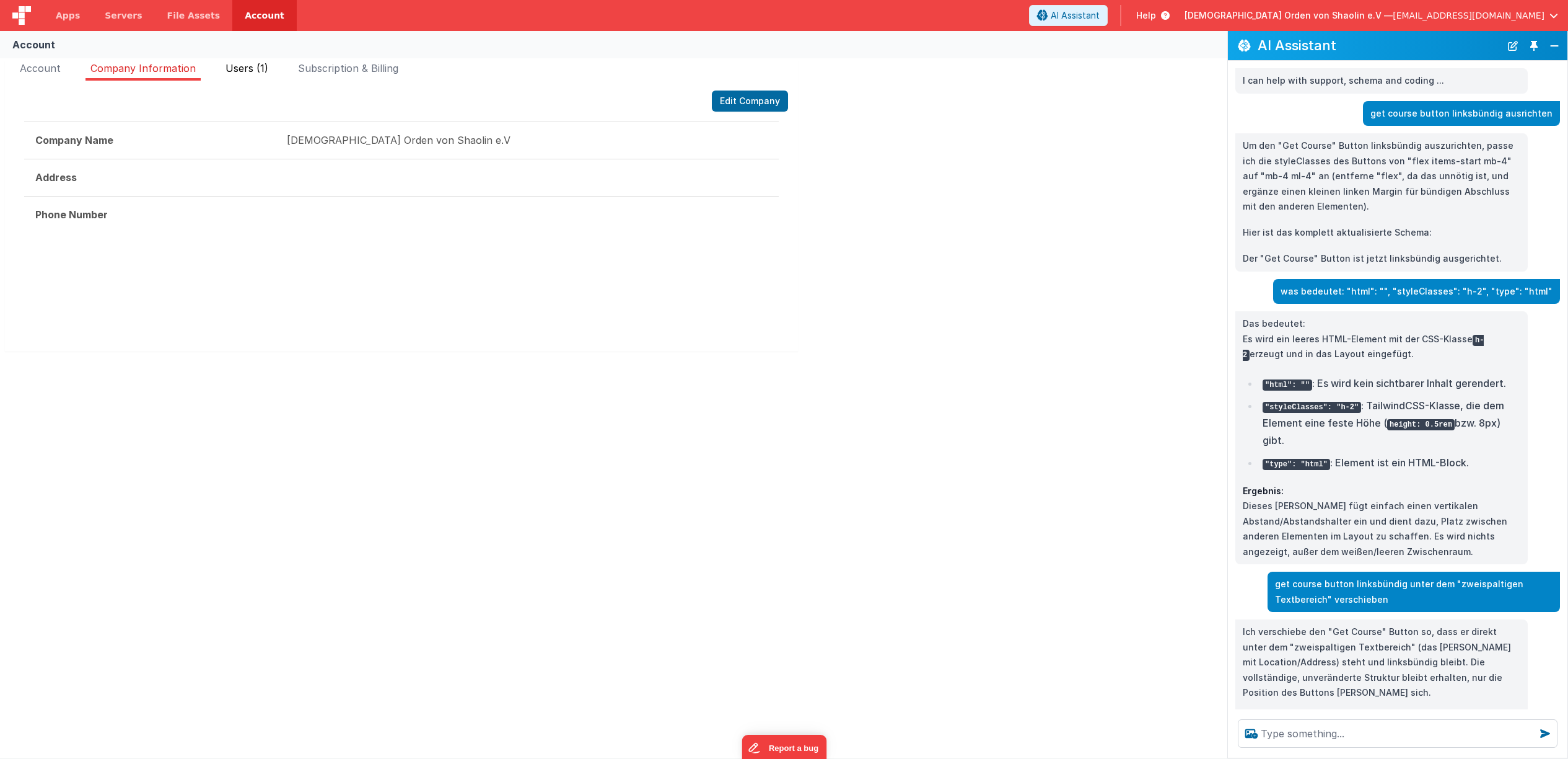
click at [266, 73] on span "Users (1)" at bounding box center [247, 68] width 43 height 13
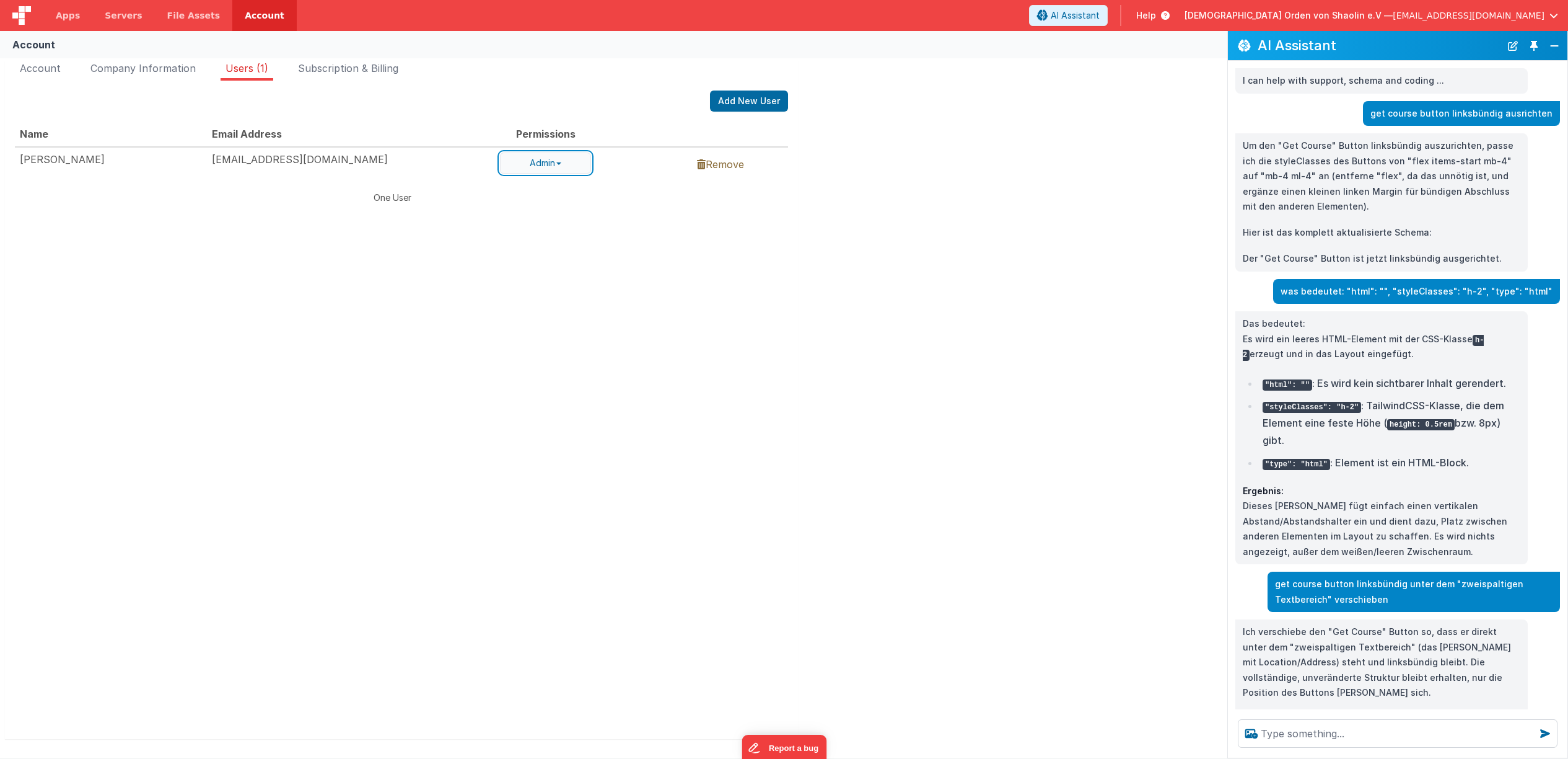
click at [570, 166] on button "Admin" at bounding box center [546, 162] width 91 height 21
click at [470, 89] on div "Edit Account Change Password First Name [PERSON_NAME] Last Name [PERSON_NAME] E…" at bounding box center [402, 410] width 793 height 658
click at [340, 69] on span "Subscription & Billing" at bounding box center [348, 68] width 101 height 13
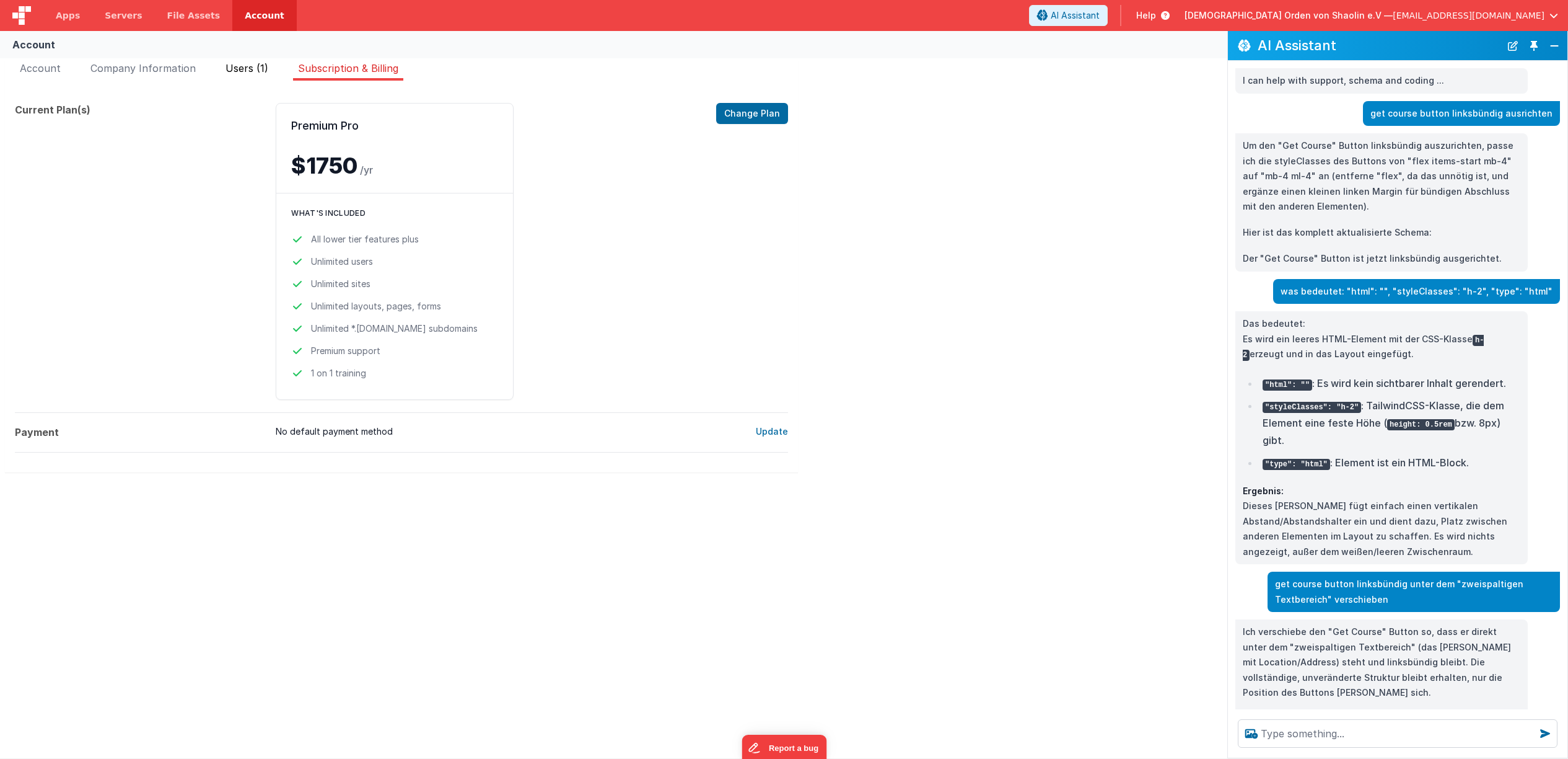
click at [255, 69] on span "Users (1)" at bounding box center [247, 68] width 43 height 13
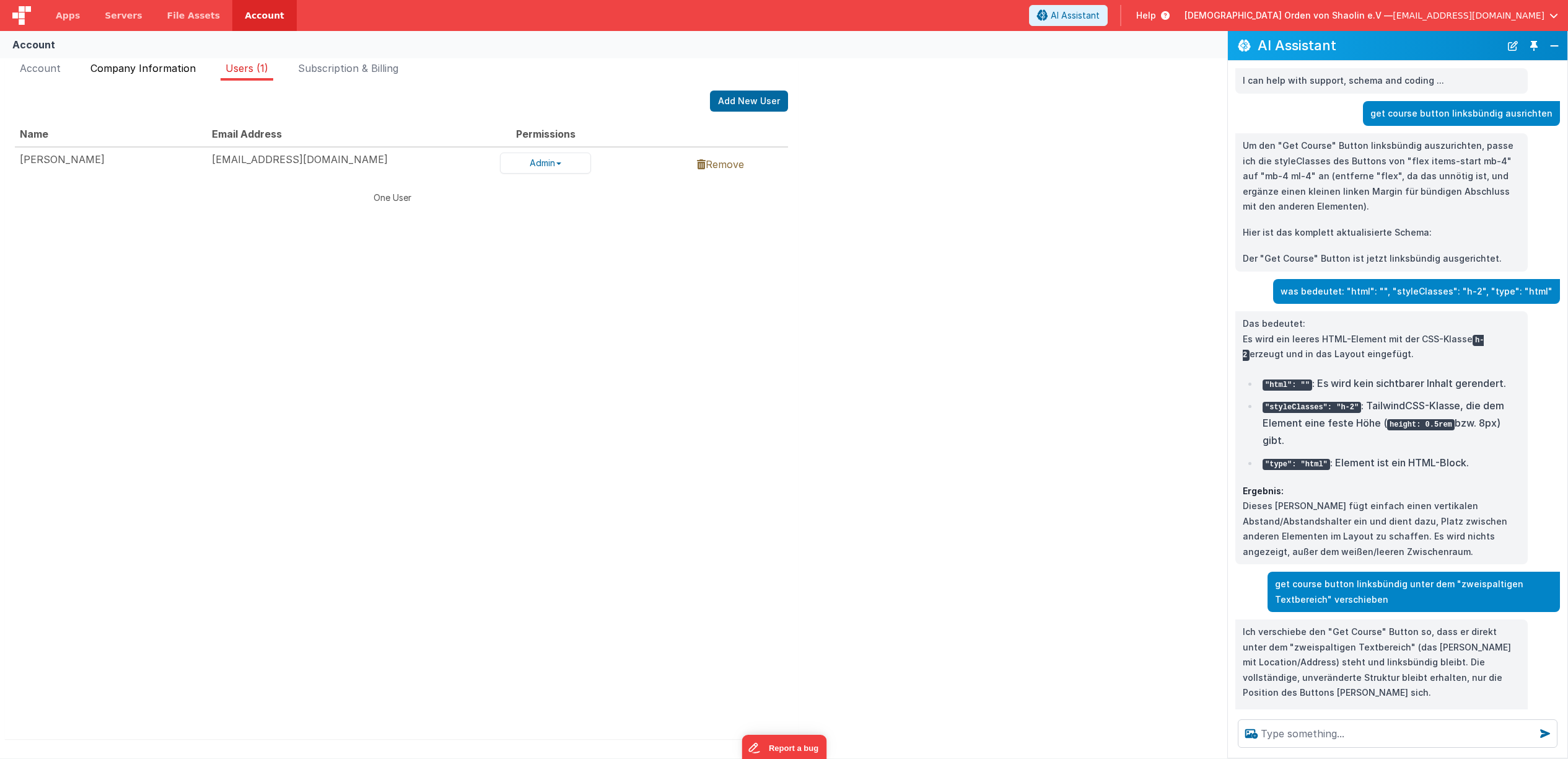
click at [191, 70] on span "Company Information" at bounding box center [143, 68] width 106 height 13
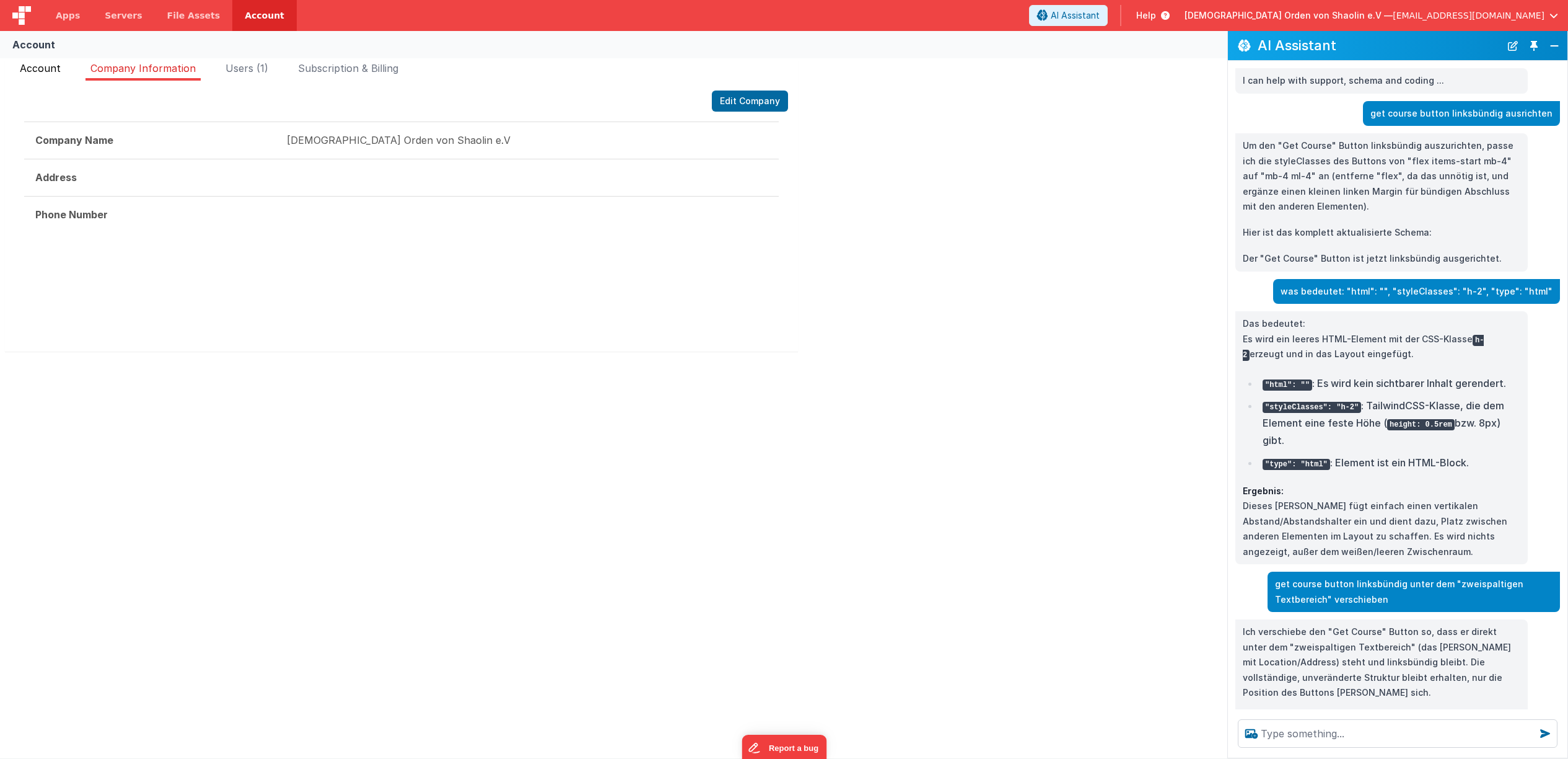
click at [36, 68] on span "Account" at bounding box center [40, 68] width 41 height 13
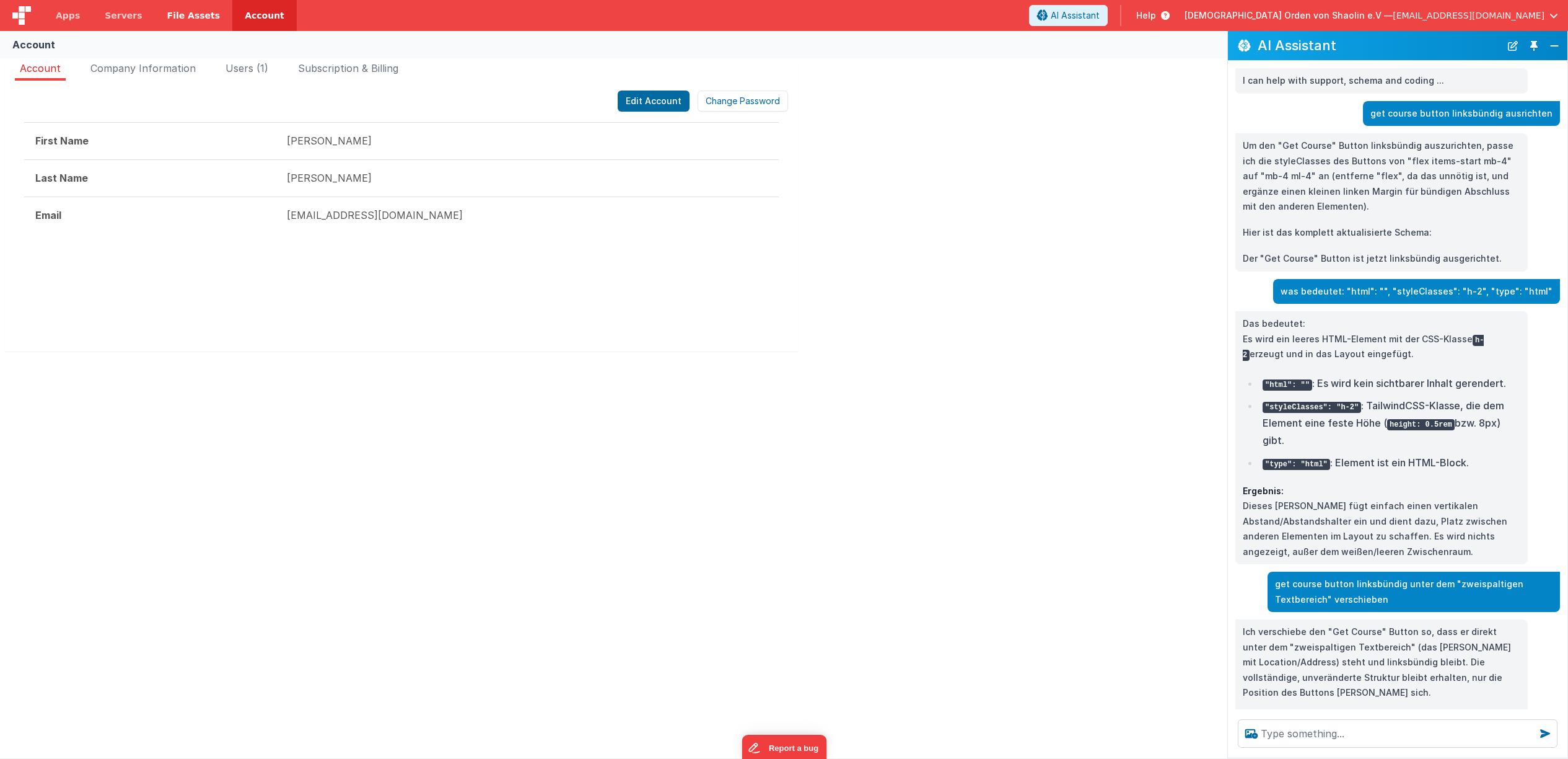
click at [200, 25] on link "File Assets" at bounding box center [194, 15] width 78 height 31
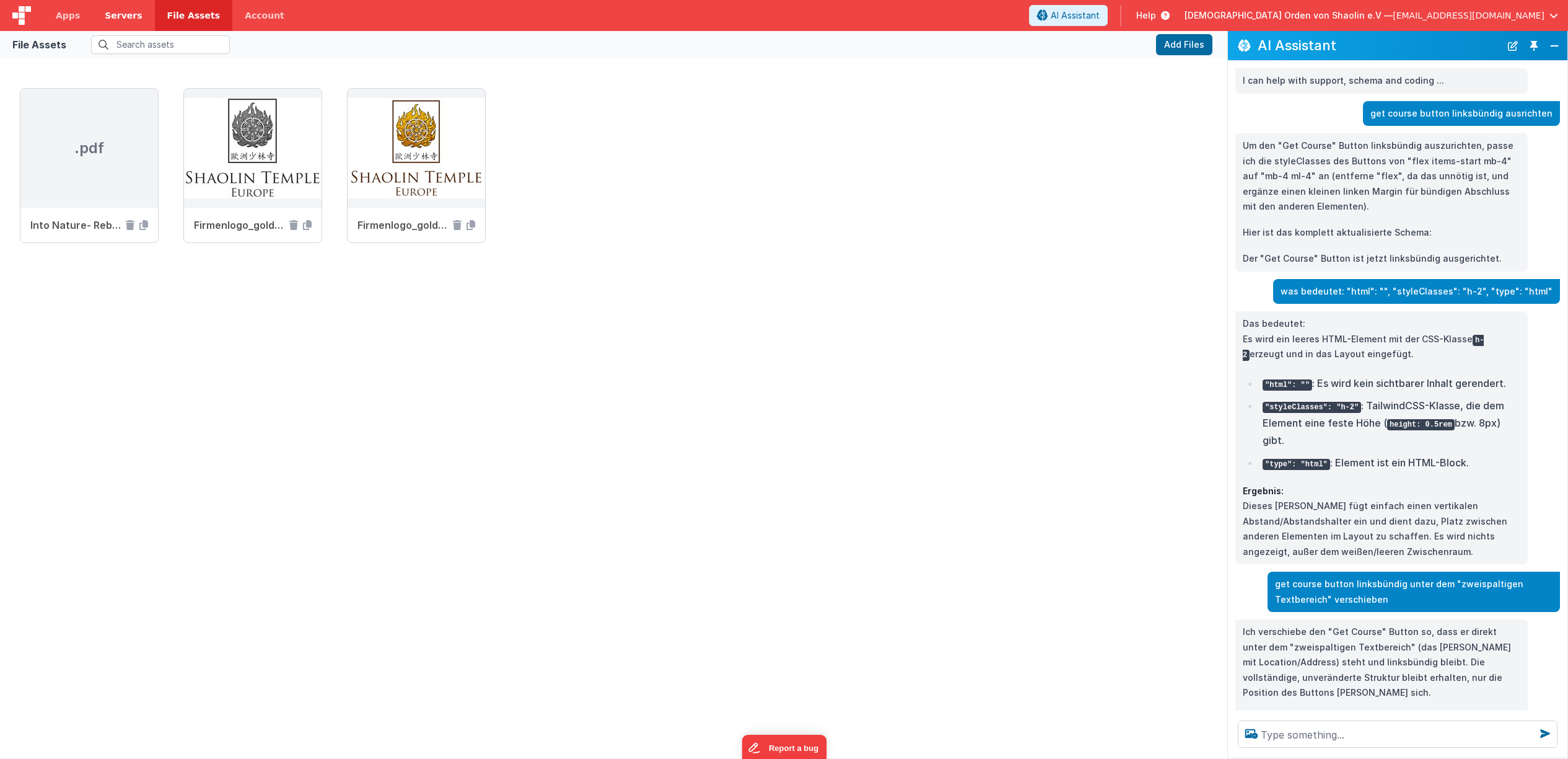
click at [115, 24] on link "Servers" at bounding box center [123, 15] width 62 height 31
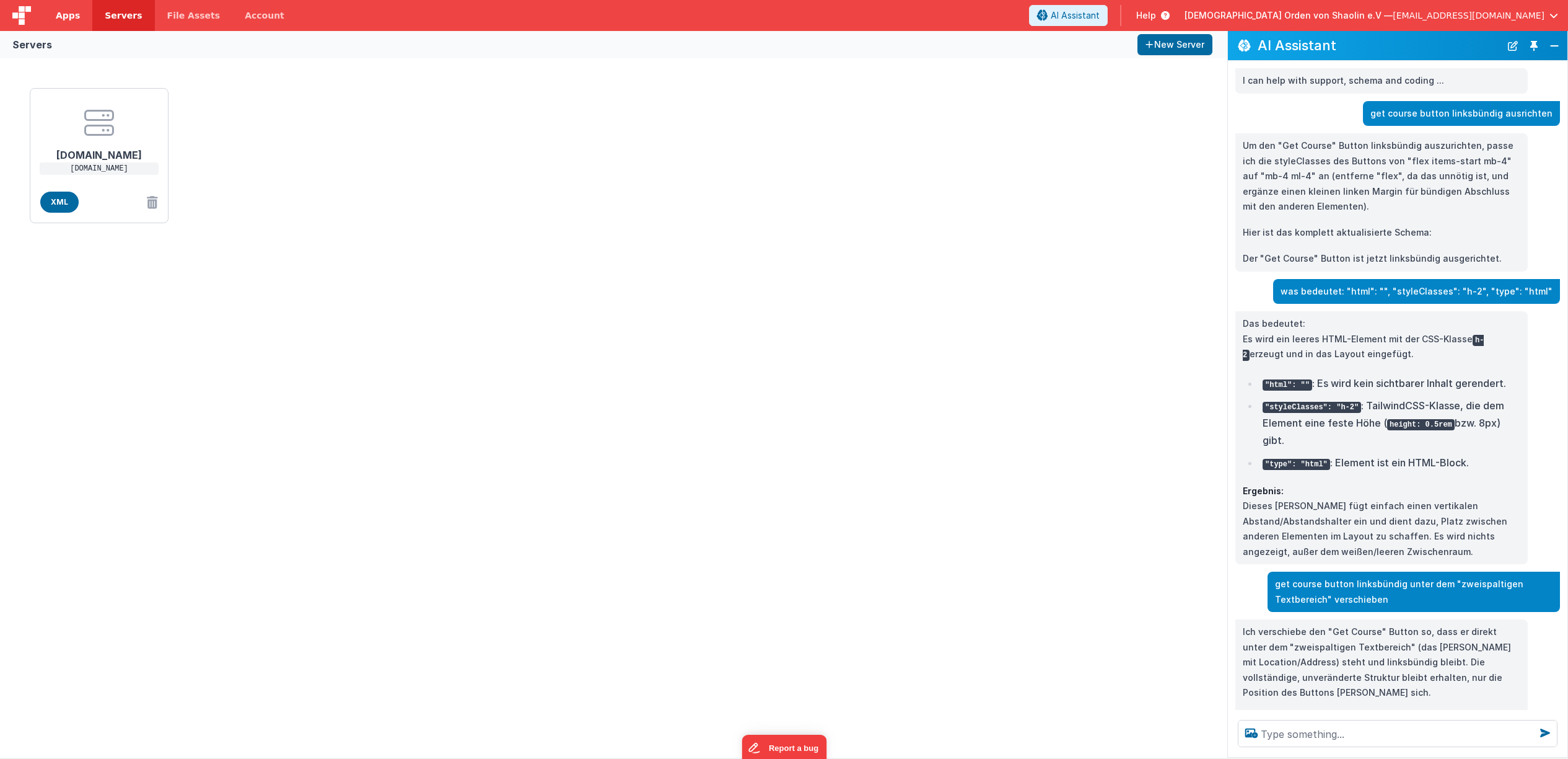
click at [58, 21] on span "Apps" at bounding box center [68, 15] width 25 height 13
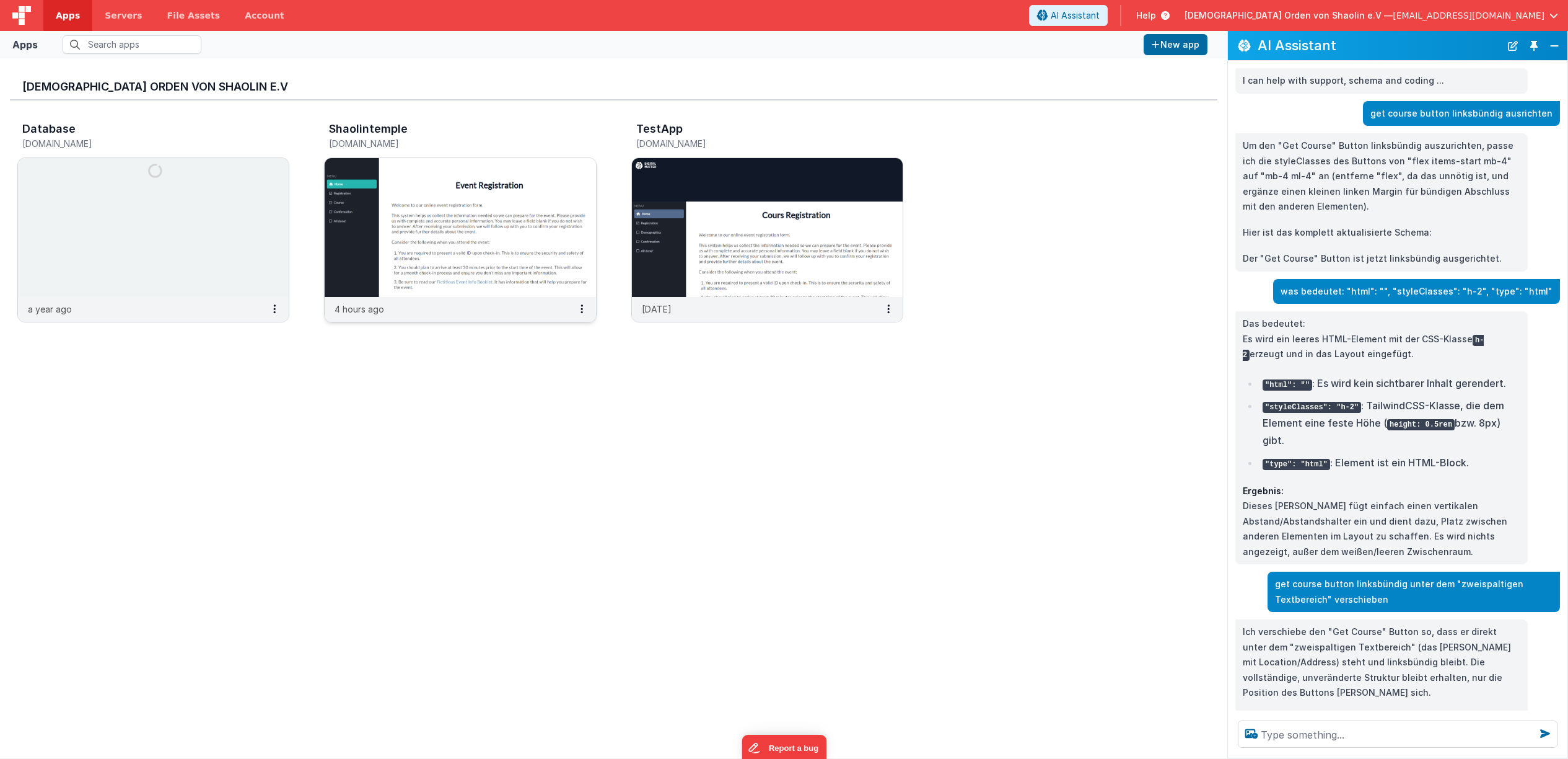
click at [562, 231] on img at bounding box center [460, 228] width 271 height 139
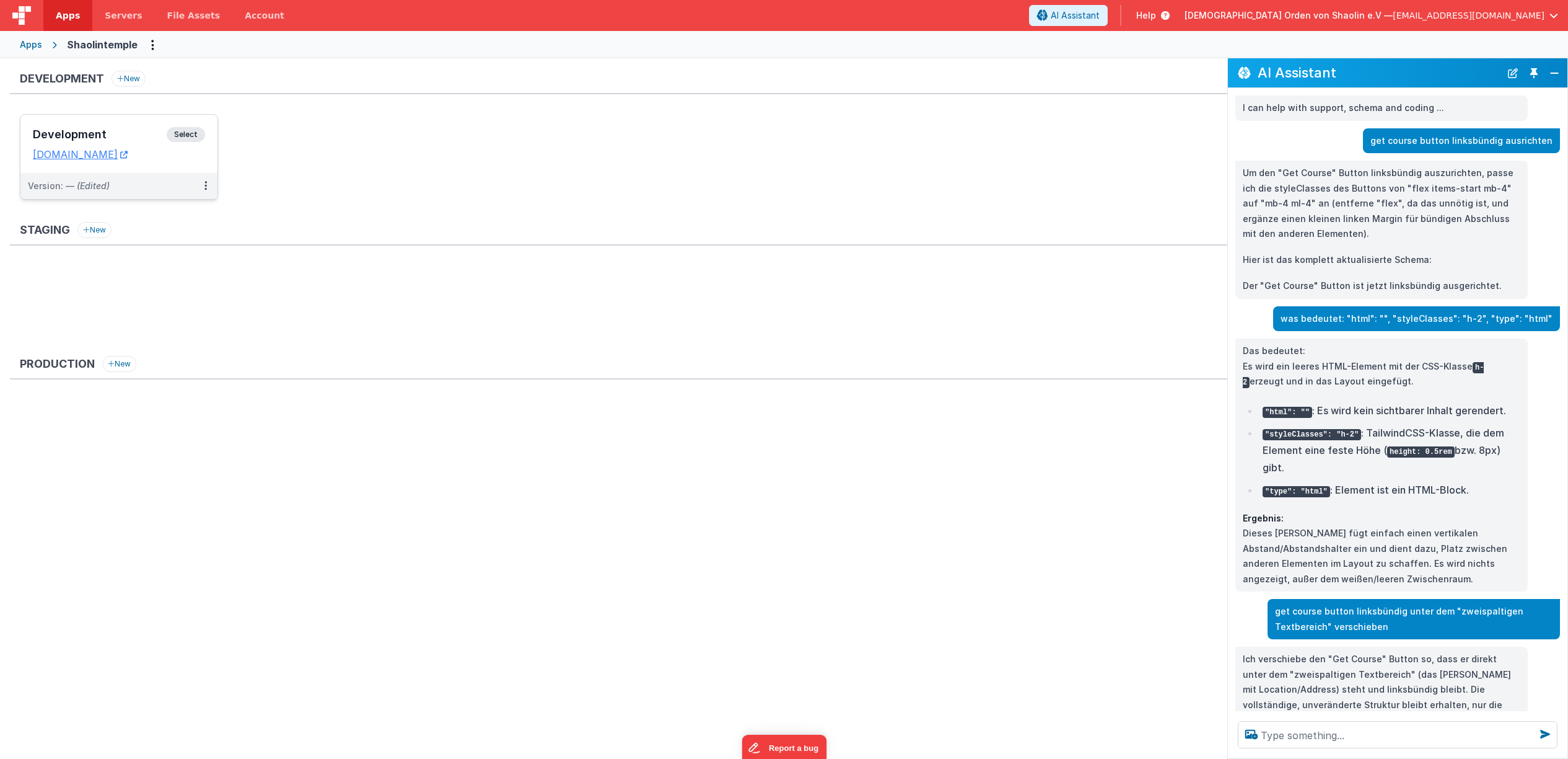
click at [196, 138] on span "Select" at bounding box center [185, 135] width 38 height 15
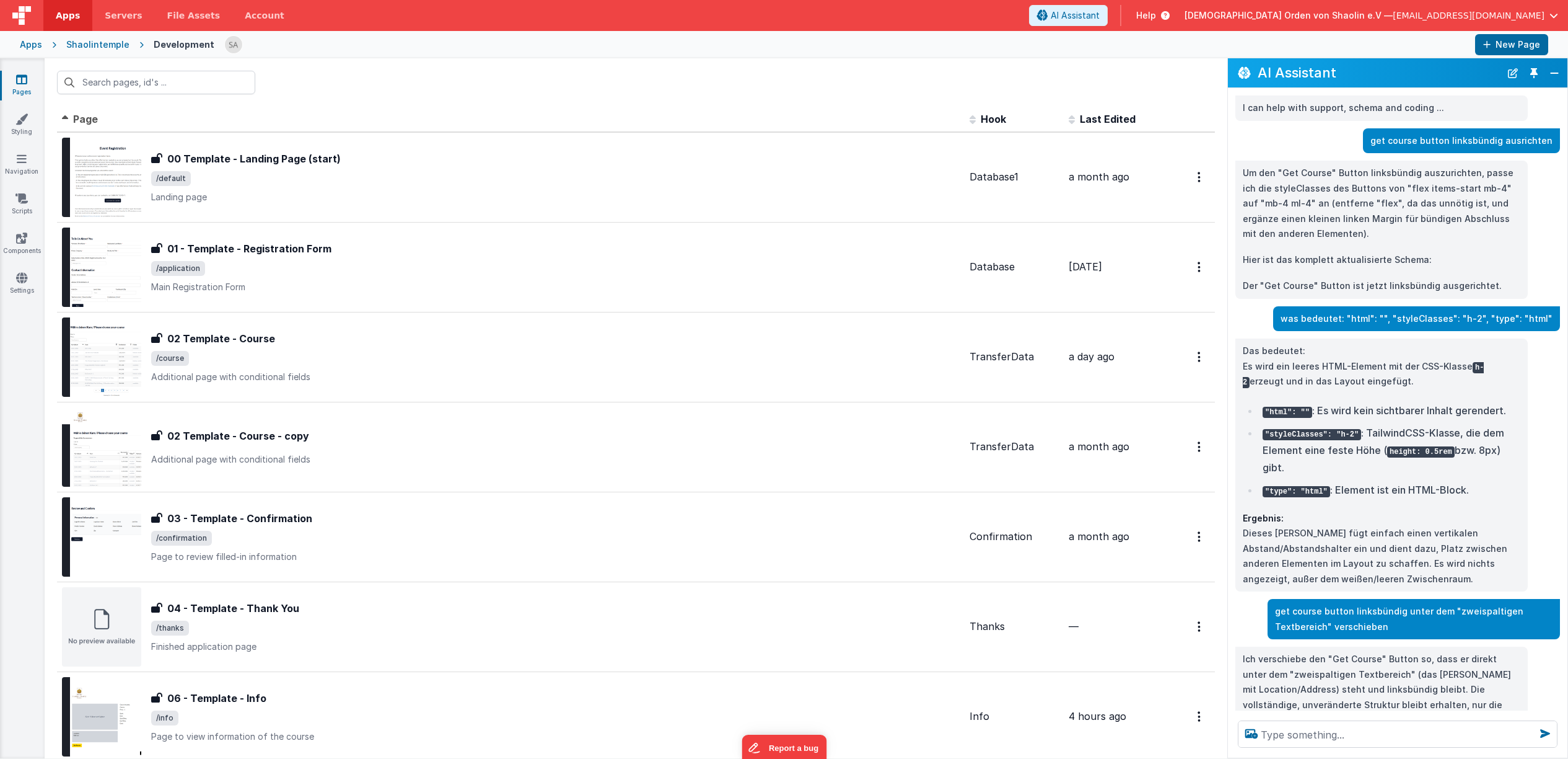
click at [31, 42] on div "Apps" at bounding box center [30, 44] width 22 height 13
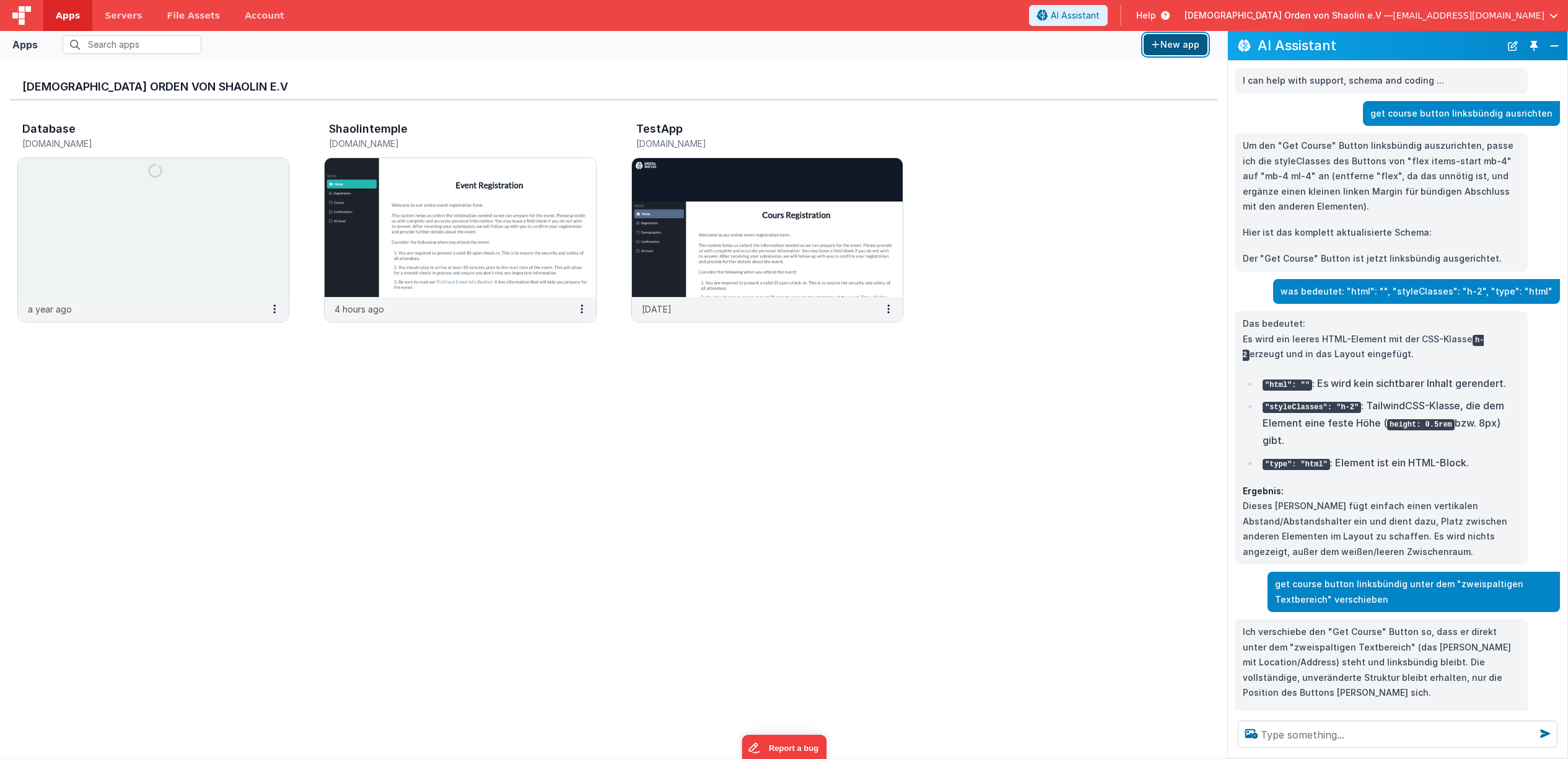
click at [1183, 47] on button "New app" at bounding box center [1175, 44] width 63 height 21
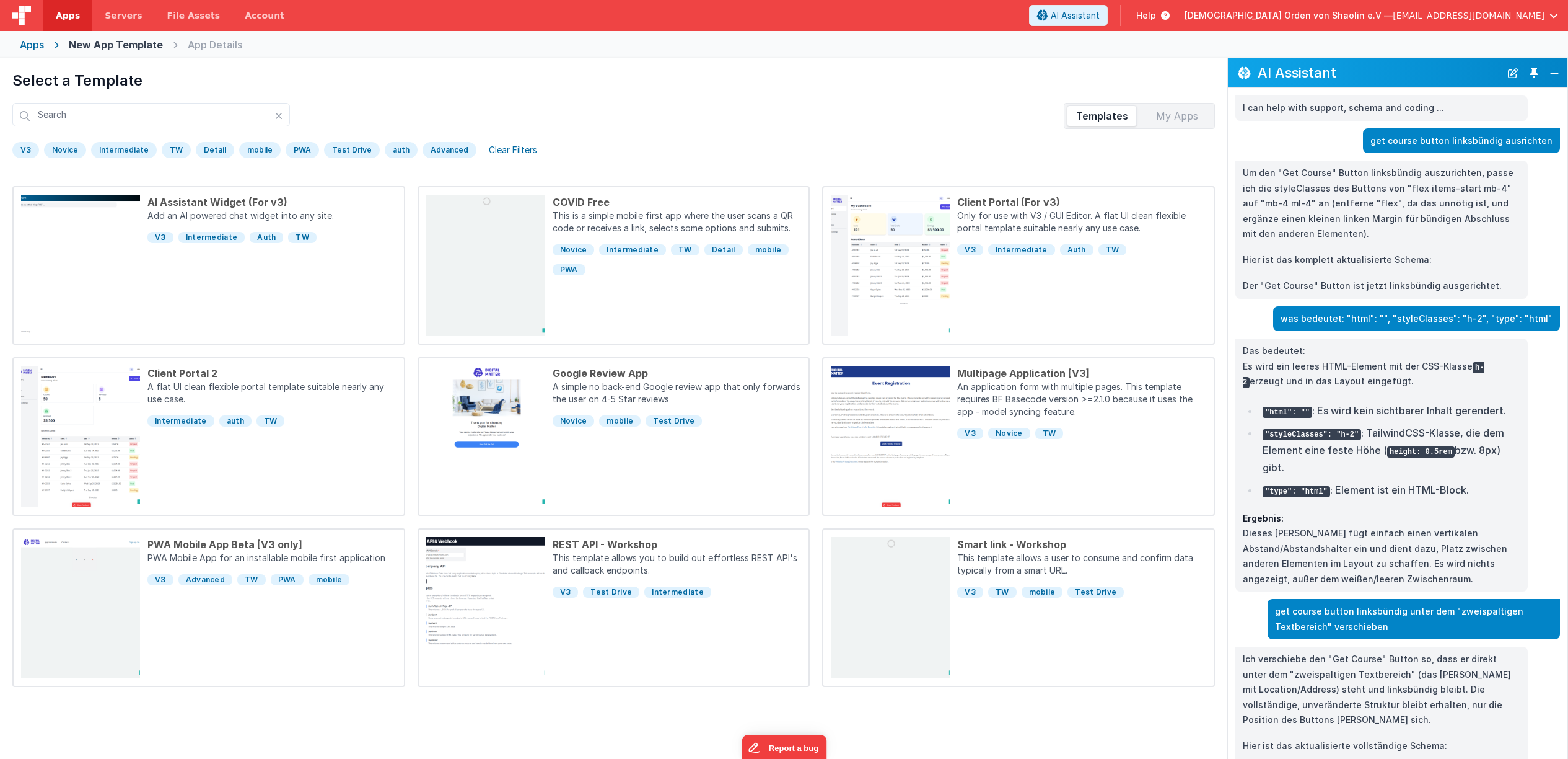
click at [1156, 120] on div "My Apps" at bounding box center [1176, 115] width 70 height 19
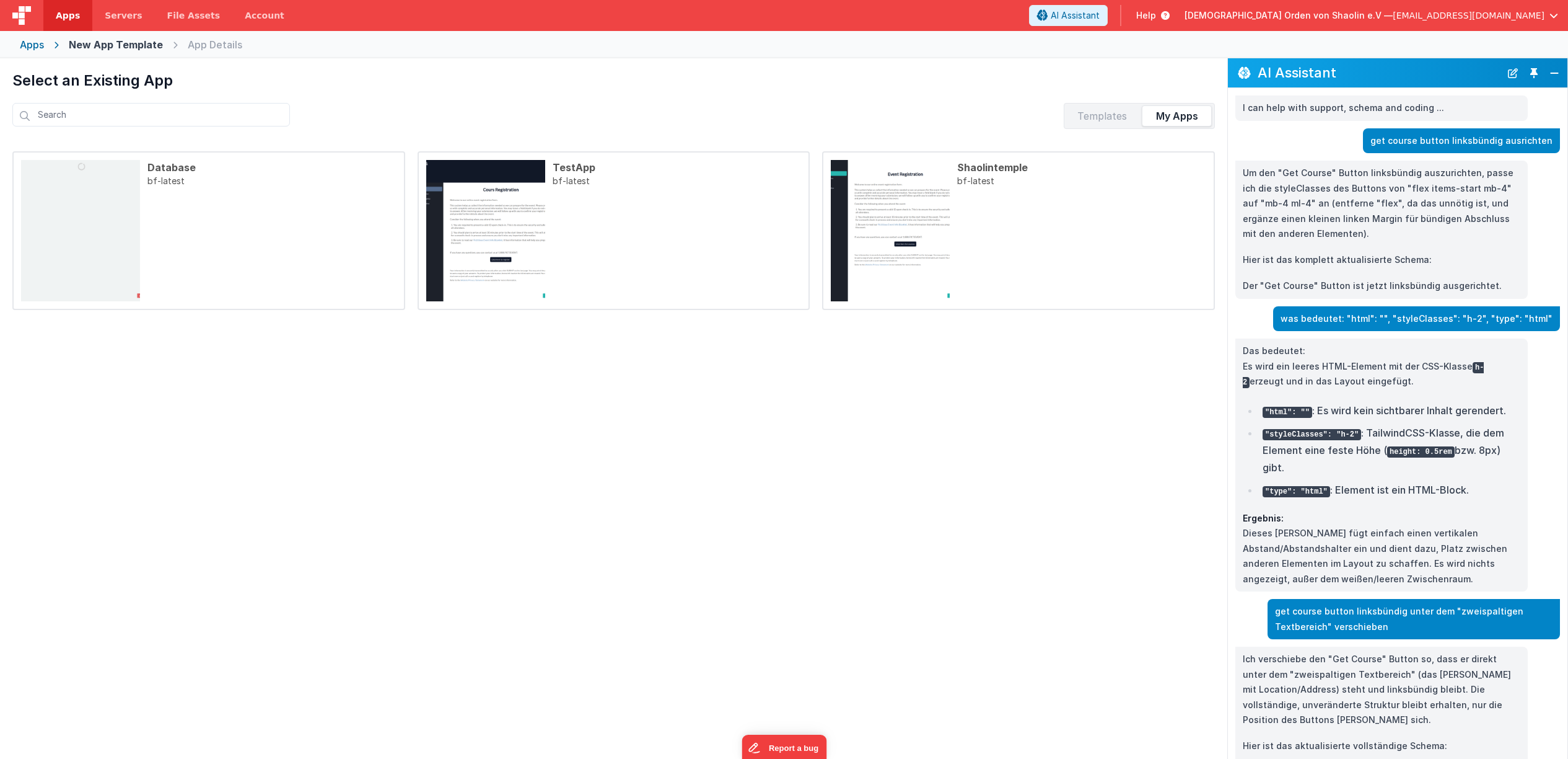
click at [1110, 124] on div "Templates" at bounding box center [1102, 115] width 70 height 19
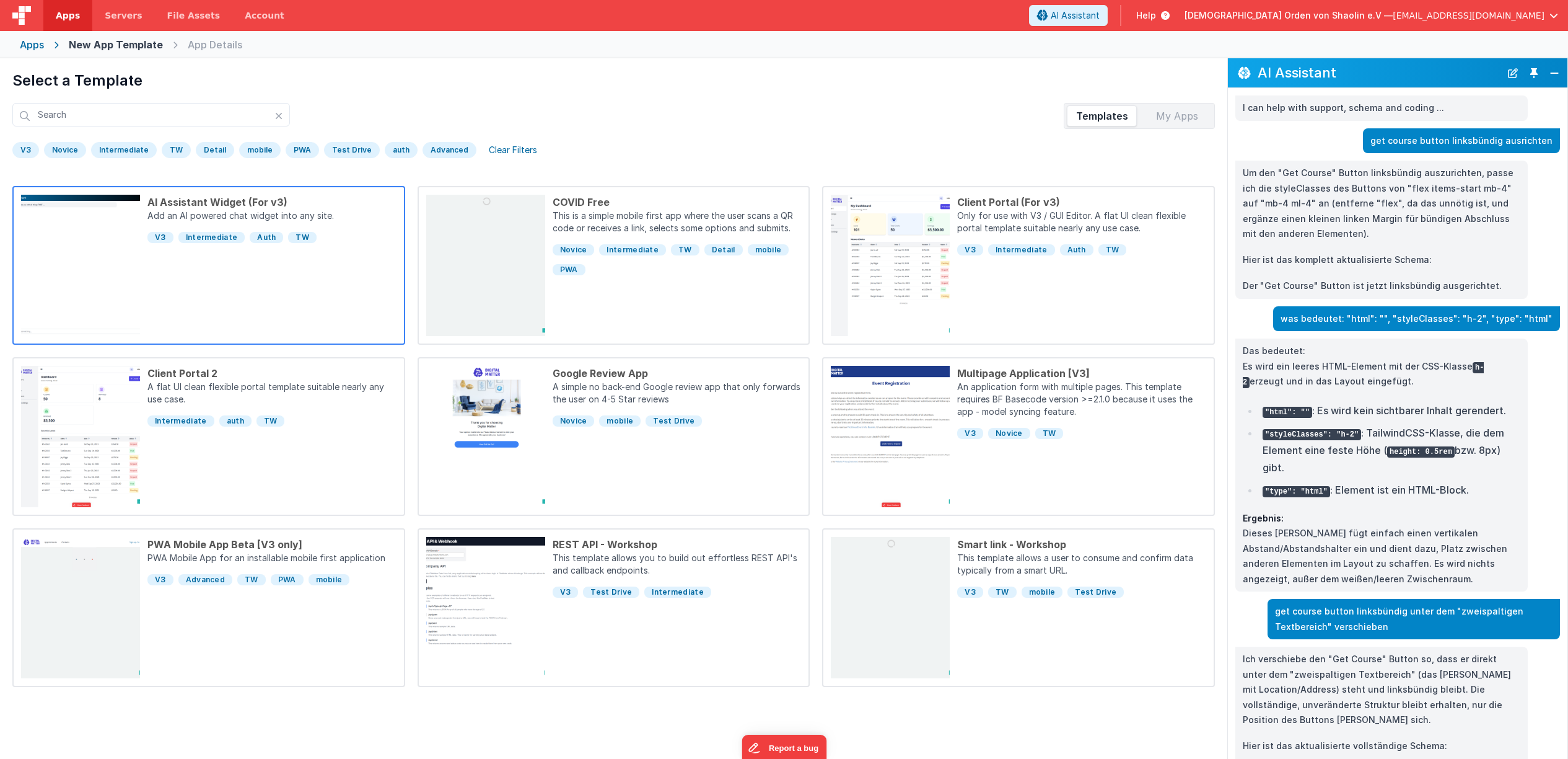
scroll to position [52, 0]
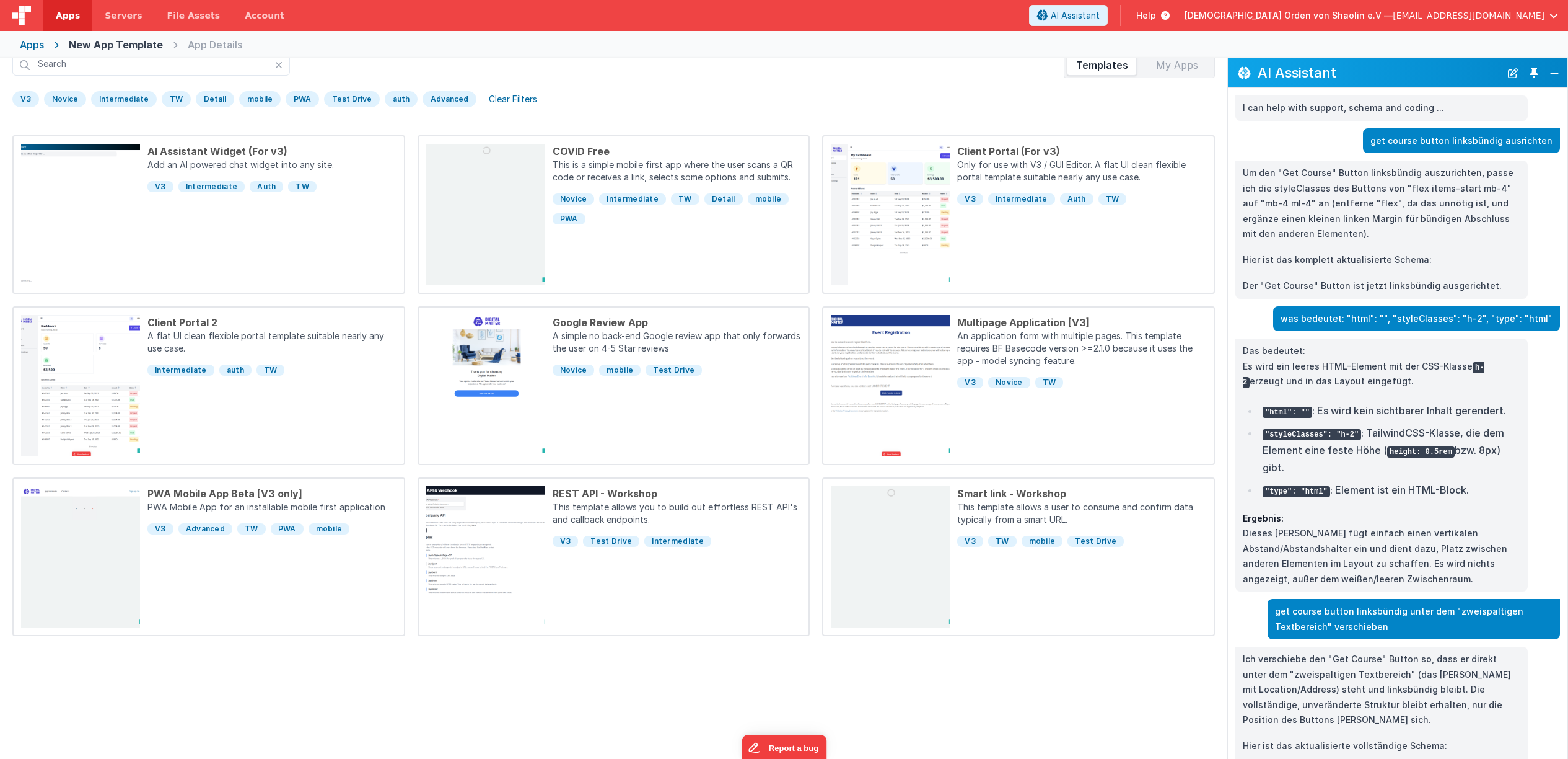
click at [41, 49] on div "Apps" at bounding box center [31, 45] width 25 height 15
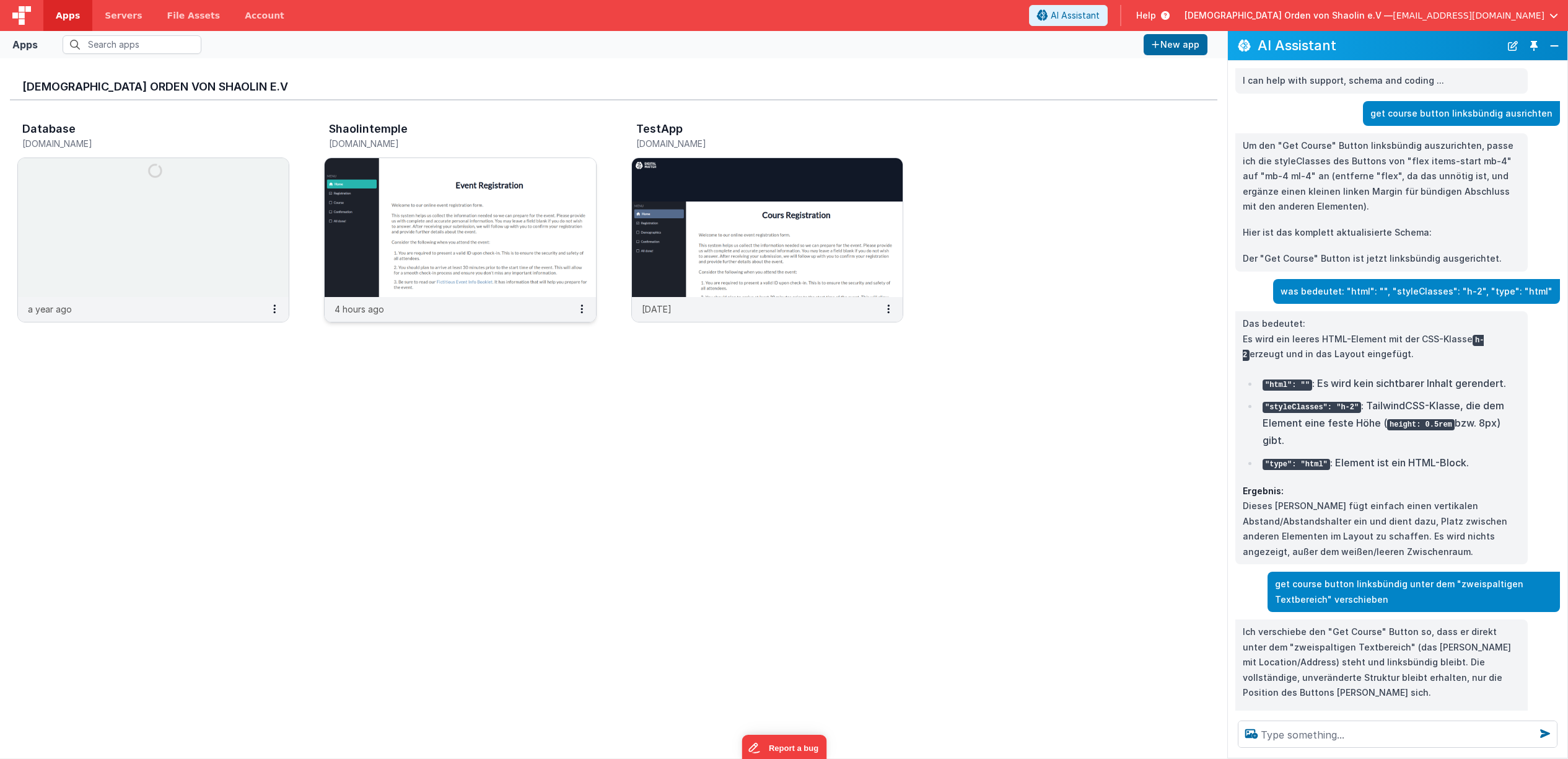
click at [480, 192] on img at bounding box center [460, 228] width 271 height 139
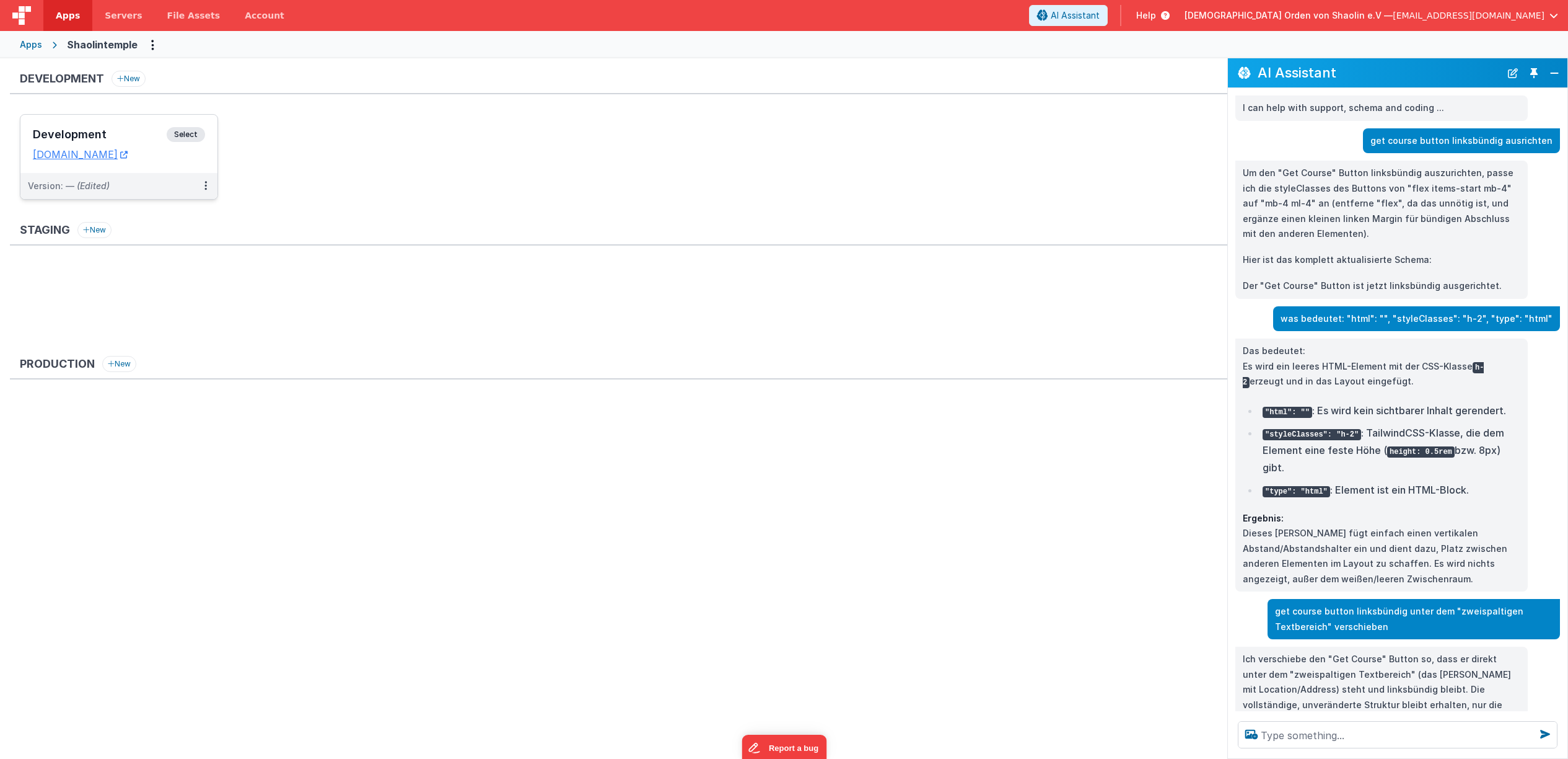
click at [191, 134] on span "Select" at bounding box center [185, 135] width 38 height 15
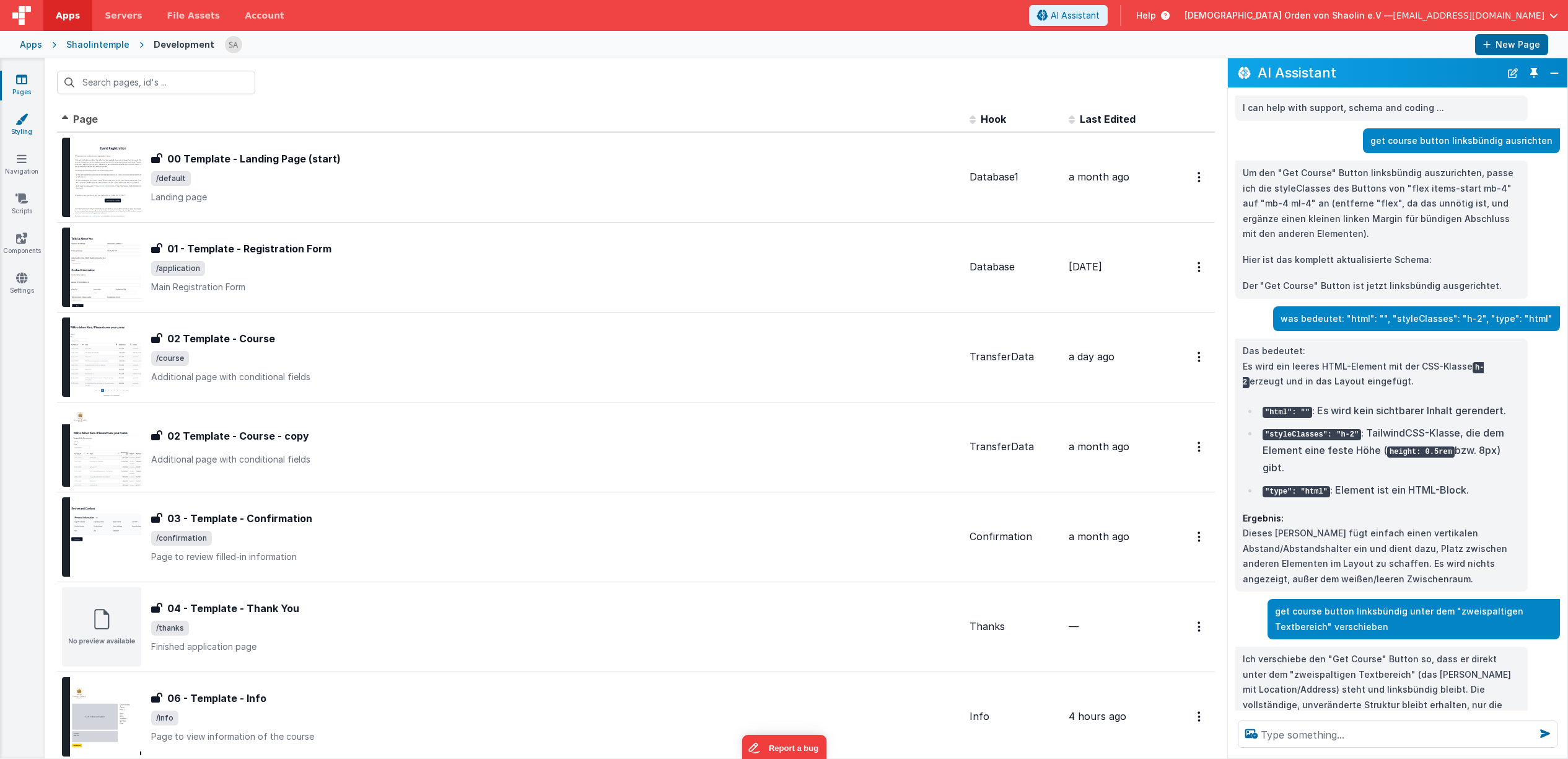
click at [22, 131] on link "Styling" at bounding box center [21, 124] width 45 height 25
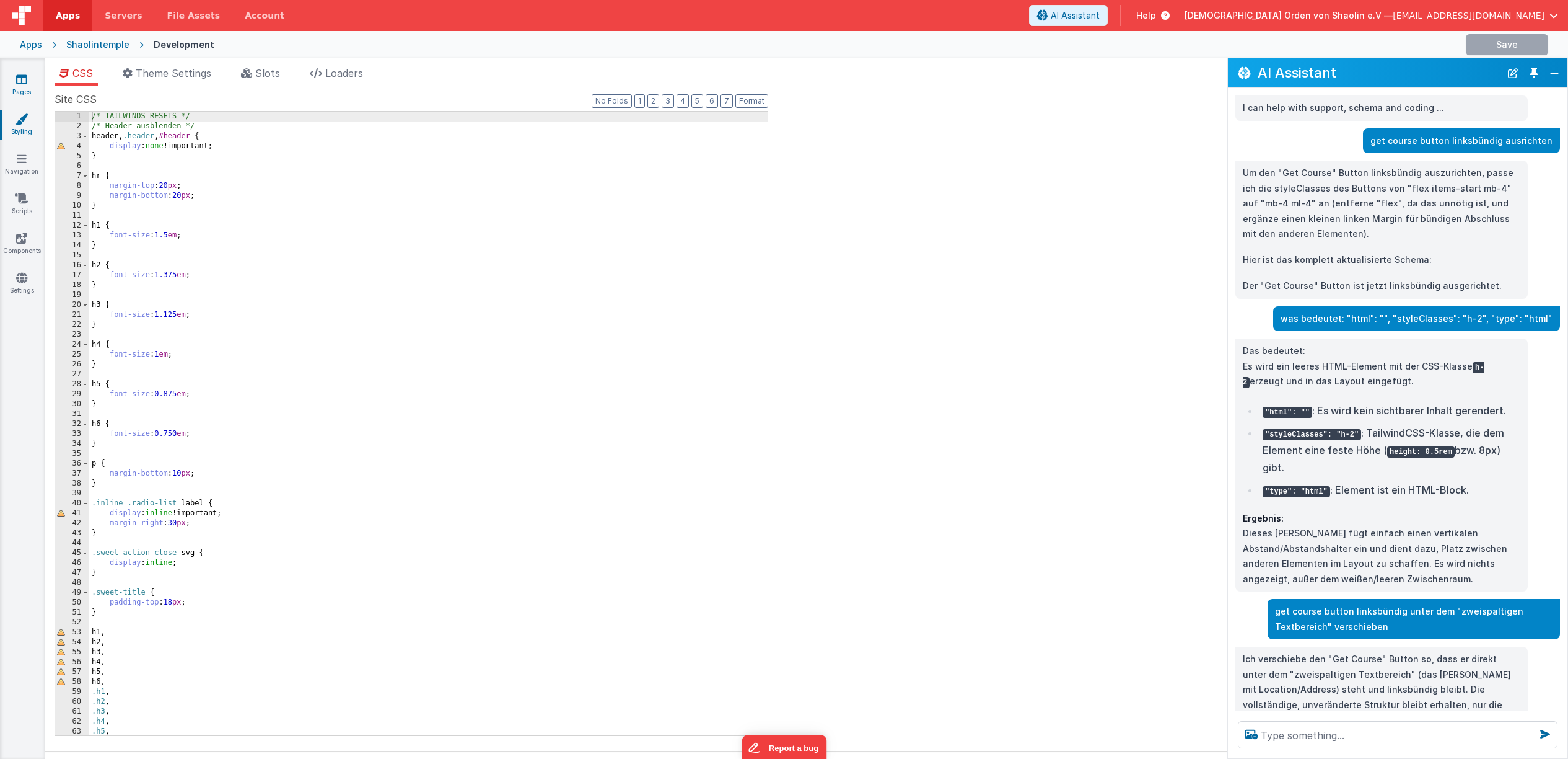
click at [21, 96] on link "Pages" at bounding box center [21, 85] width 45 height 25
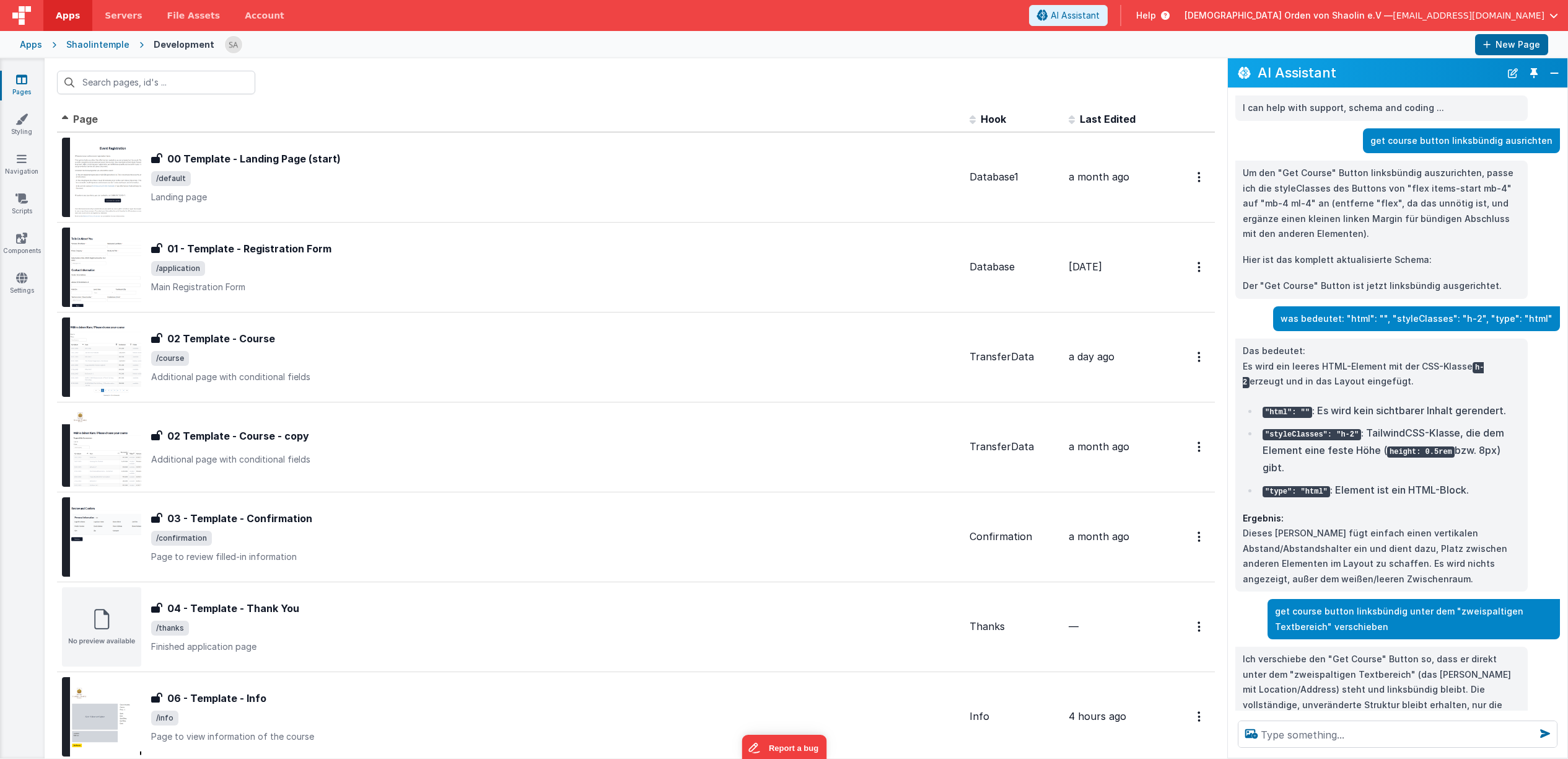
click at [178, 46] on div "Development" at bounding box center [184, 44] width 61 height 13
click at [256, 17] on link "Account" at bounding box center [265, 15] width 64 height 31
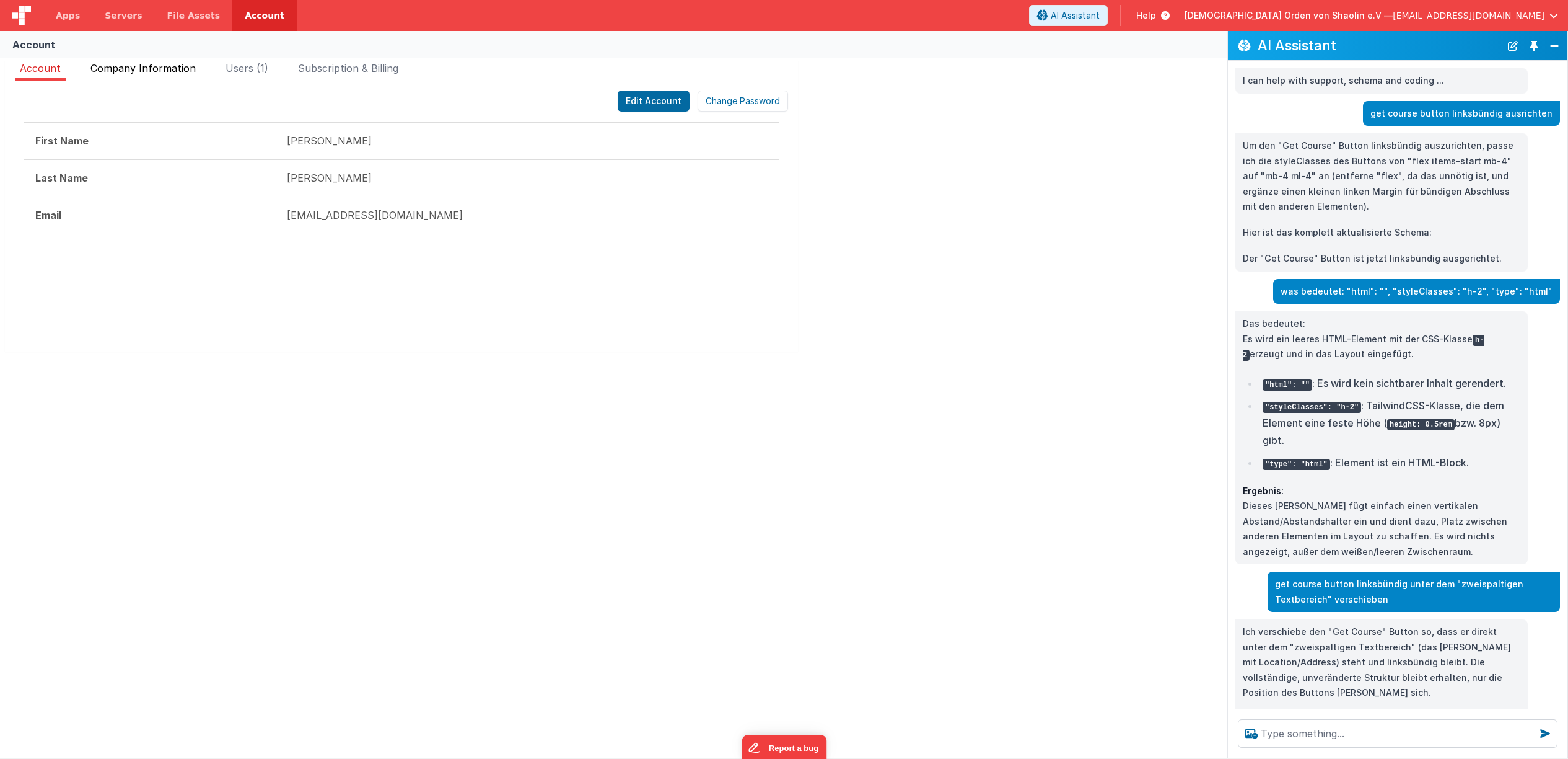
click at [138, 69] on span "Company Information" at bounding box center [143, 68] width 106 height 13
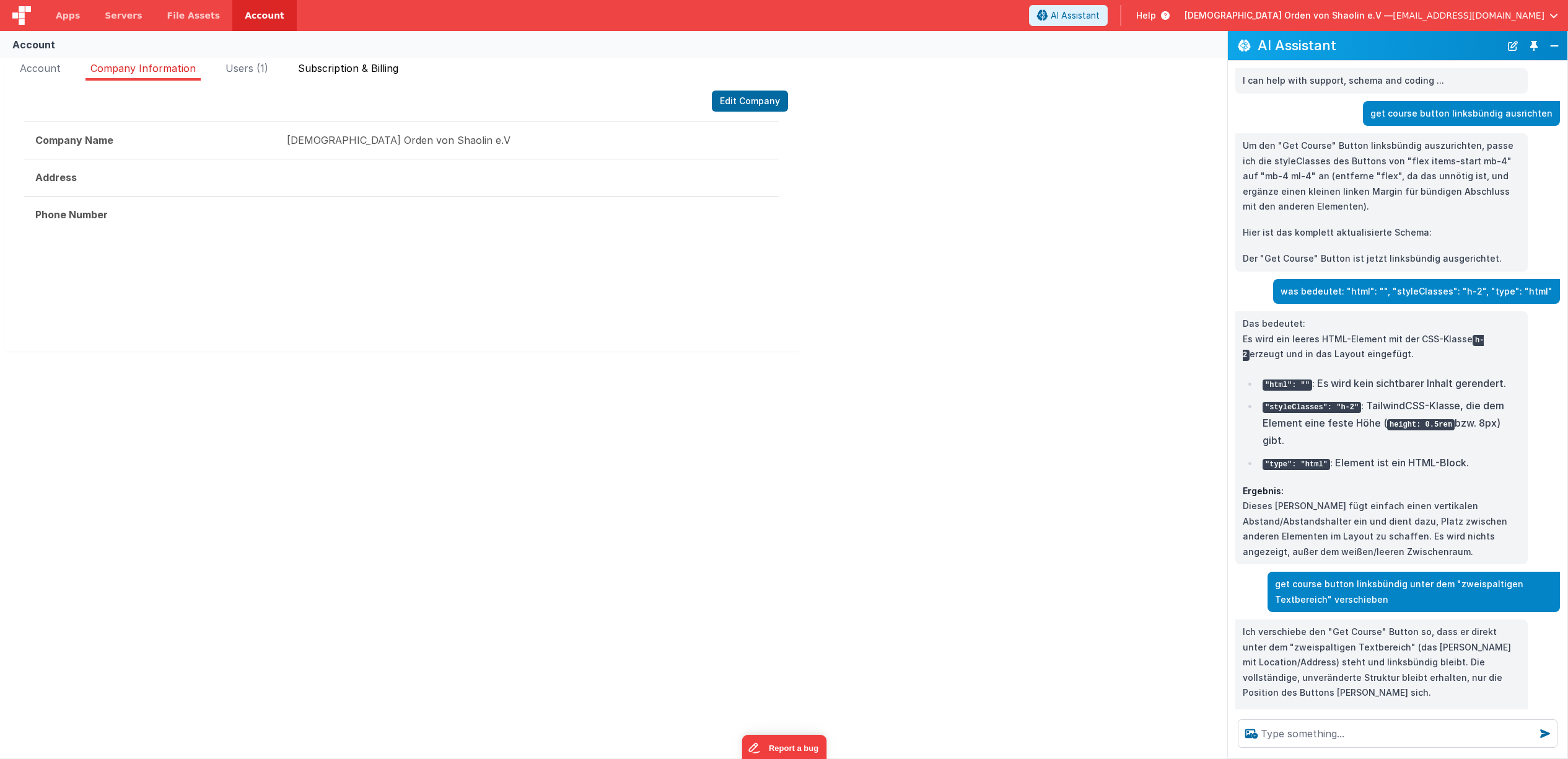
click at [318, 74] on span "Subscription & Billing" at bounding box center [348, 68] width 101 height 13
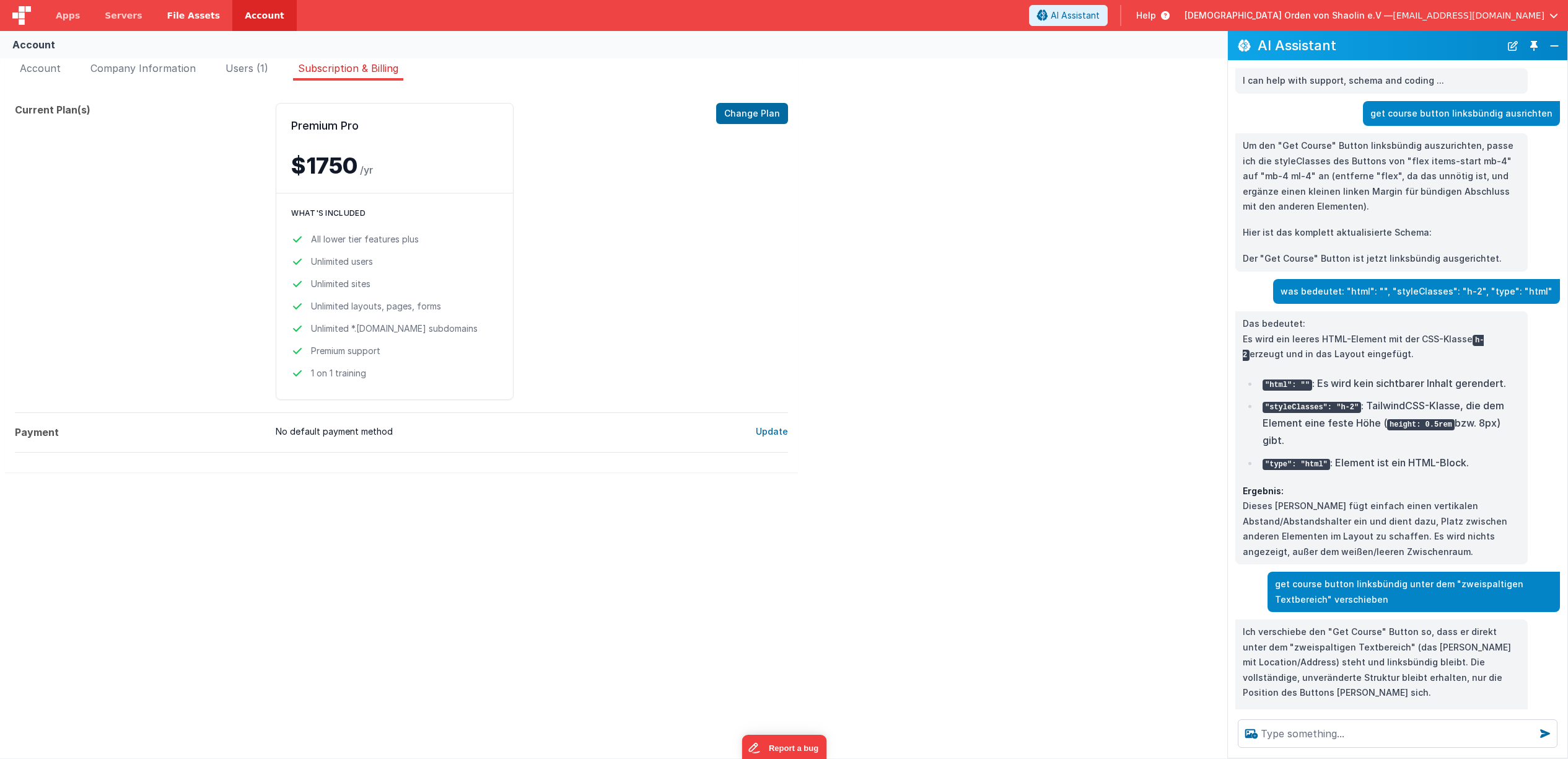
click at [172, 19] on span "File Assets" at bounding box center [194, 15] width 53 height 13
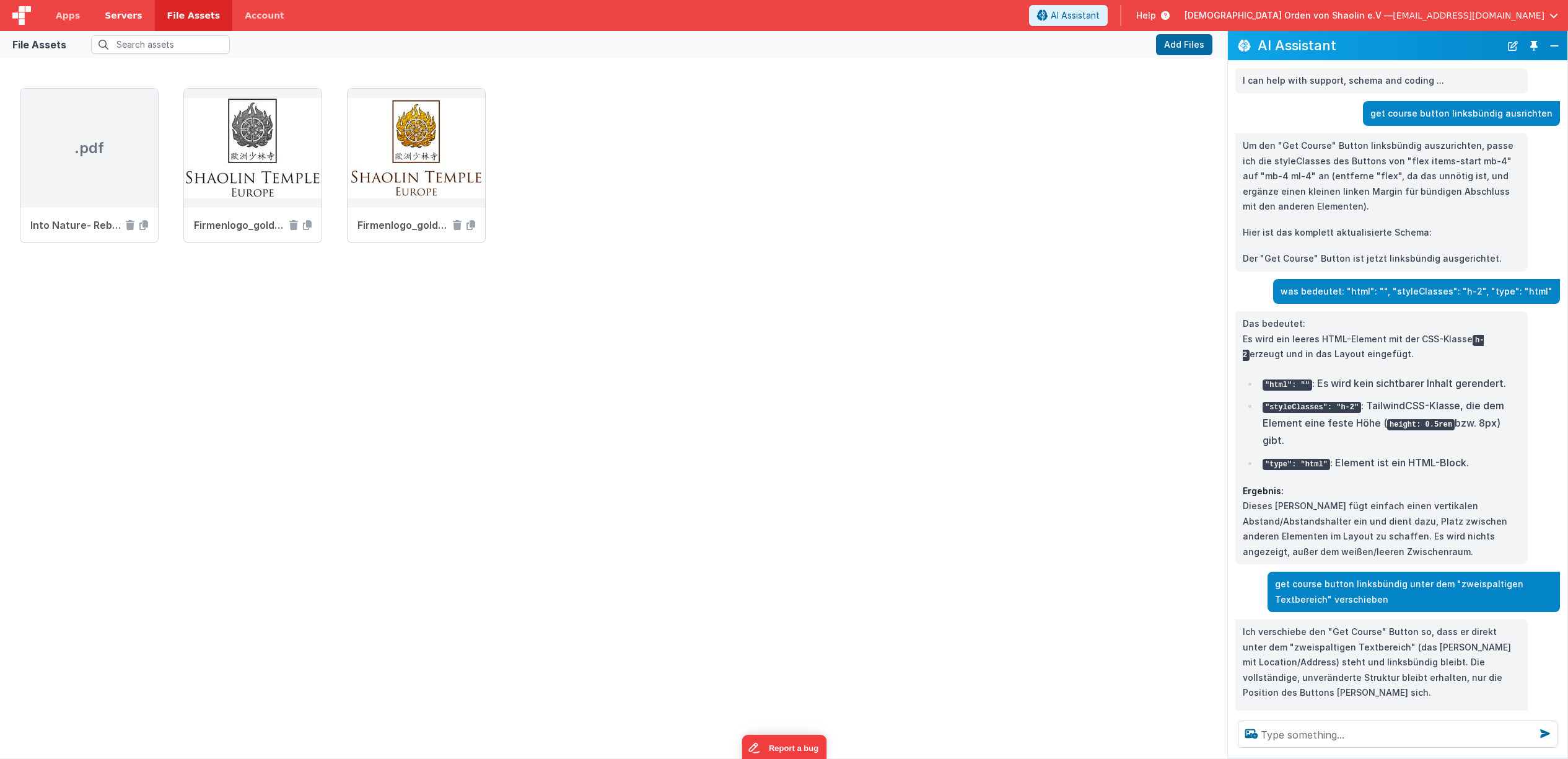
click at [124, 19] on span "Servers" at bounding box center [123, 15] width 37 height 13
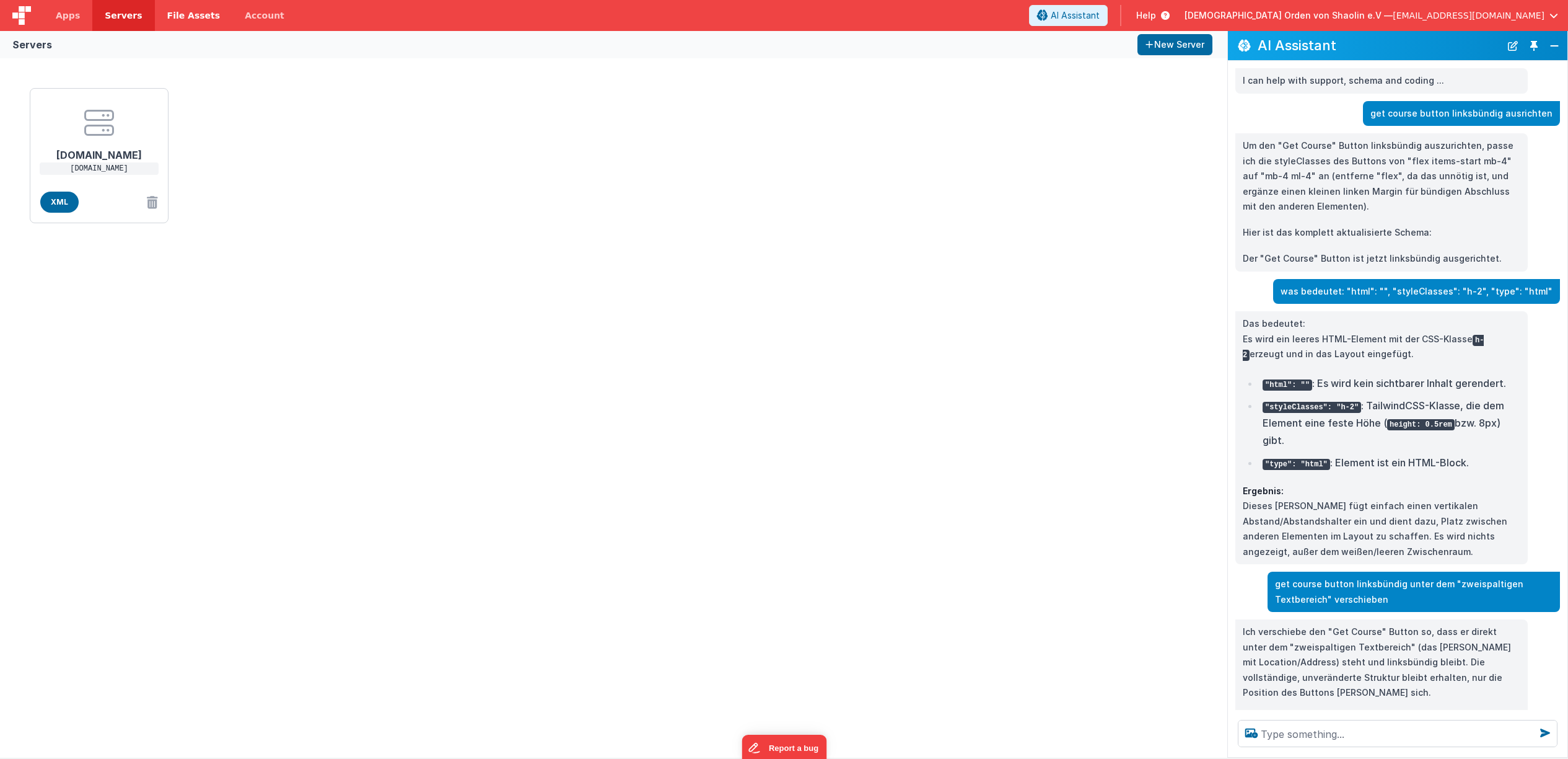
click at [193, 22] on link "File Assets" at bounding box center [194, 15] width 78 height 31
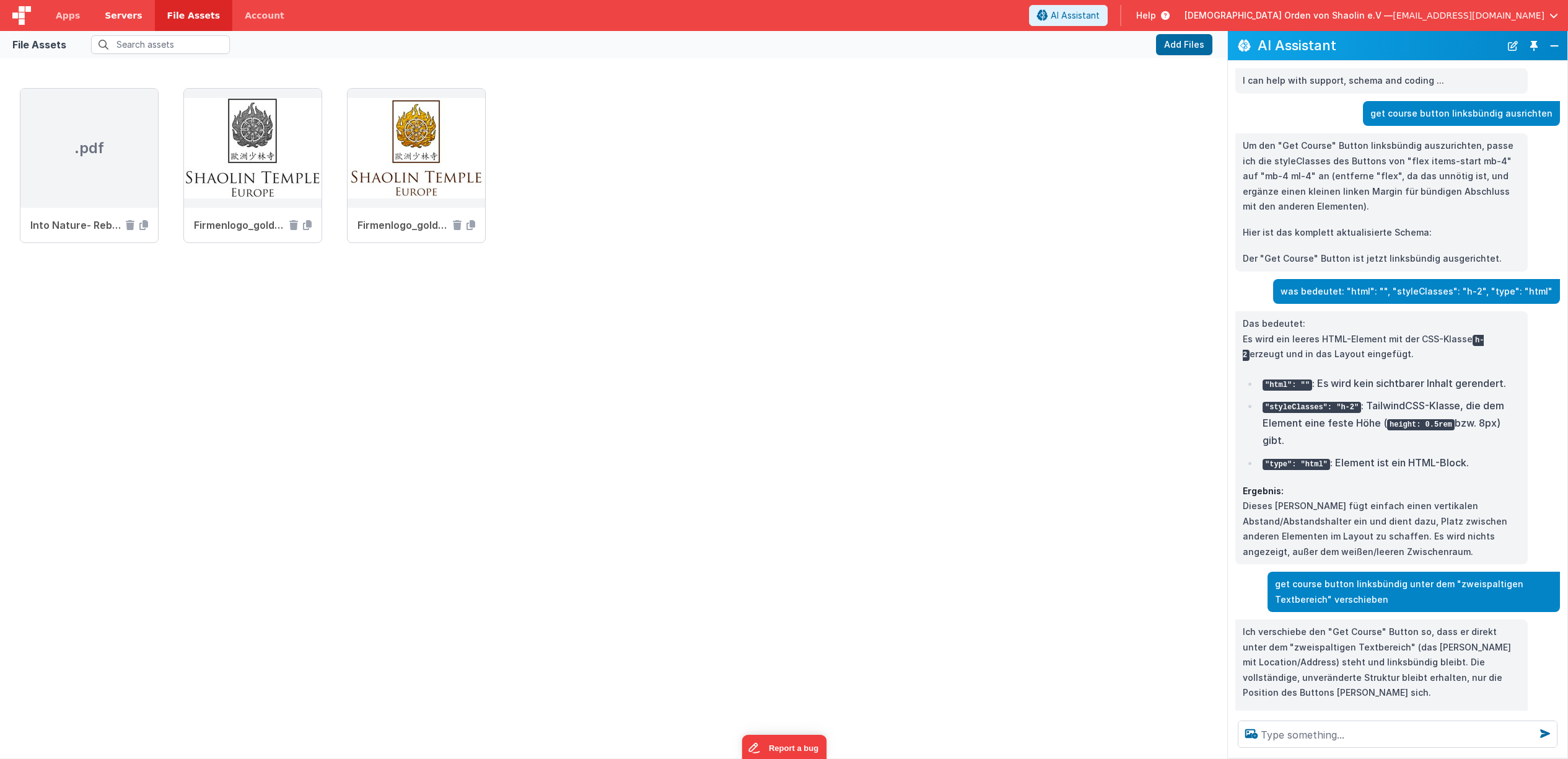
click at [93, 15] on link "Servers" at bounding box center [123, 15] width 62 height 31
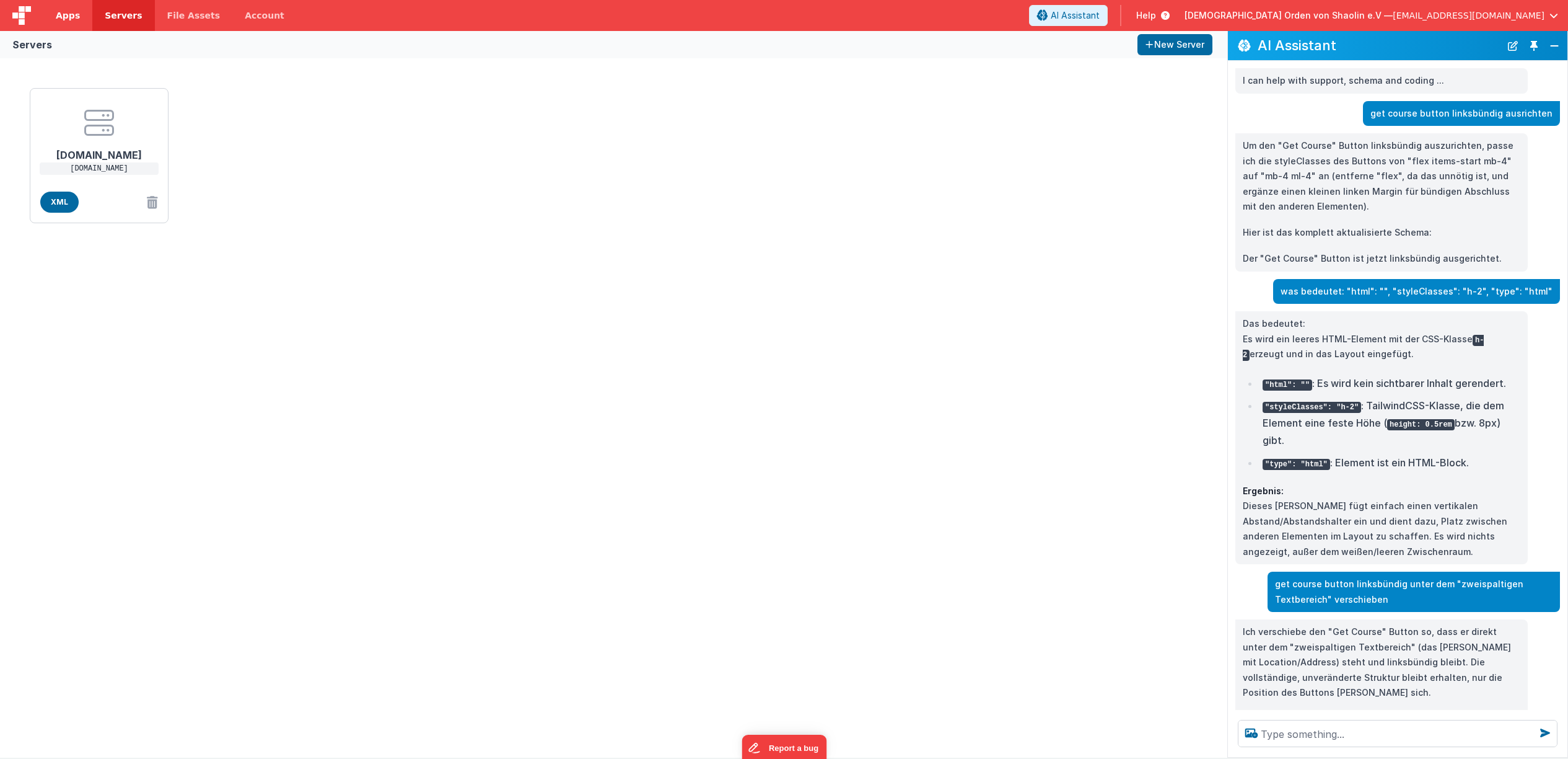
click at [77, 15] on span "Apps" at bounding box center [68, 15] width 25 height 13
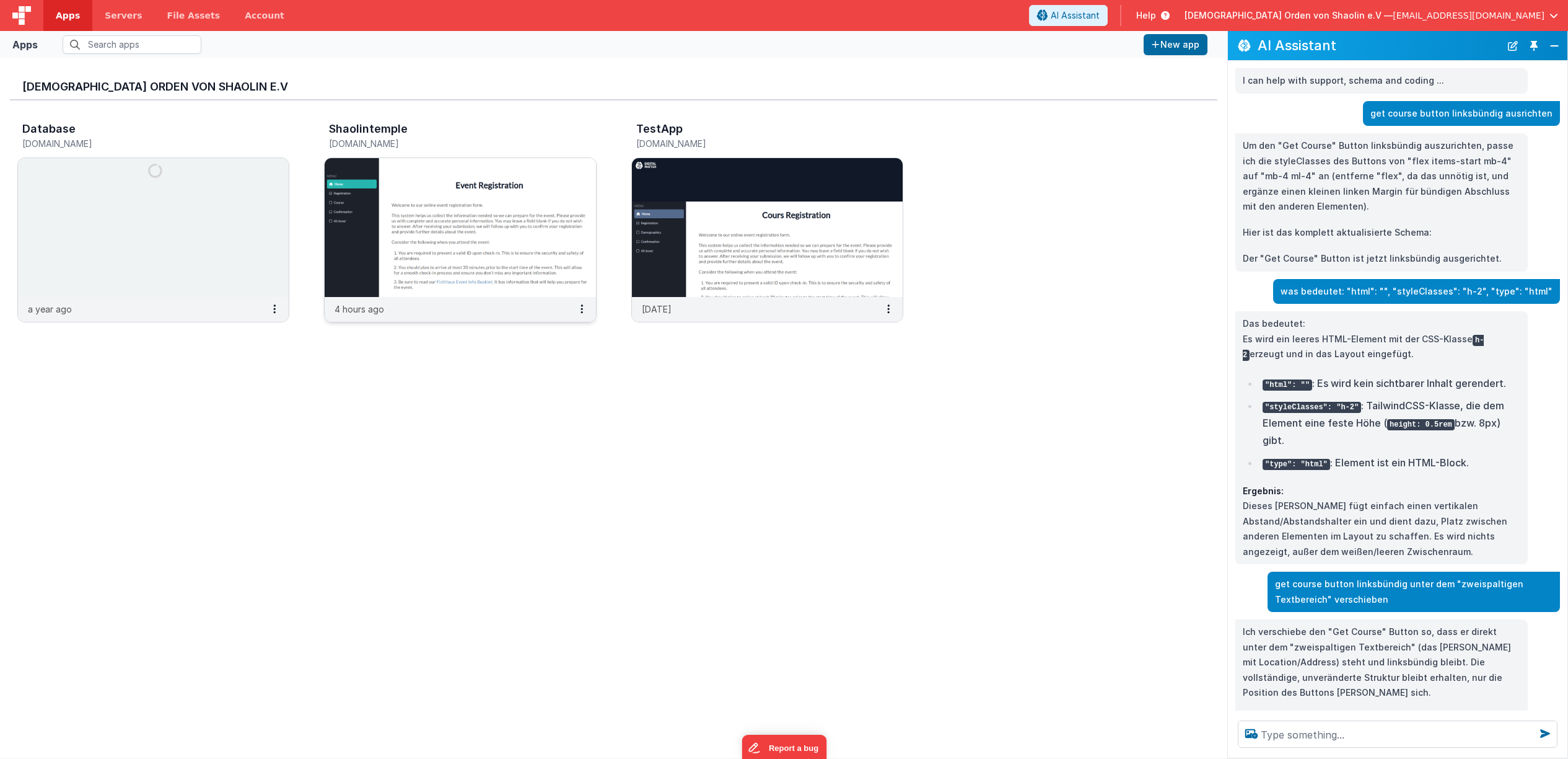
click at [513, 208] on img at bounding box center [460, 228] width 271 height 139
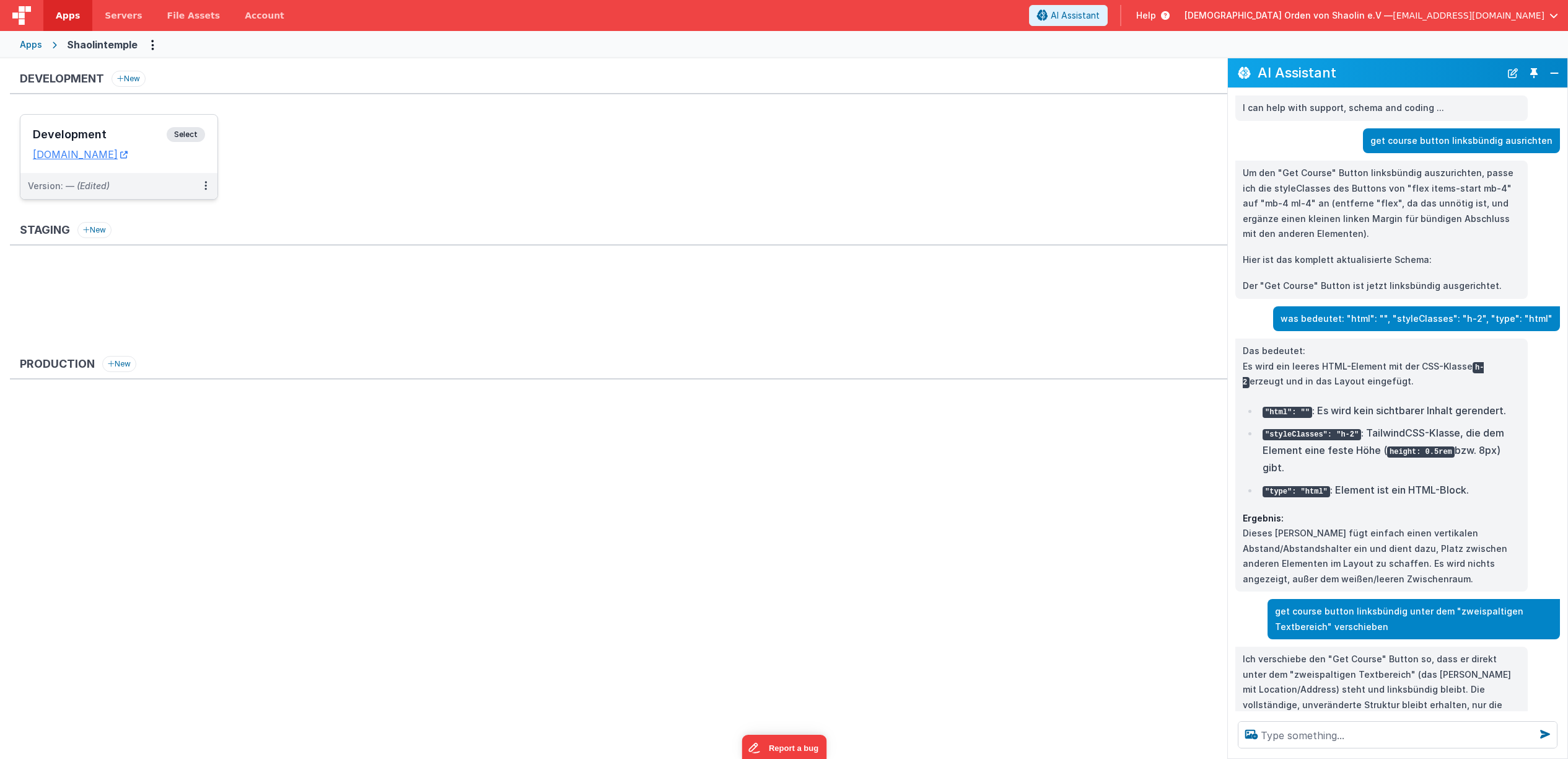
click at [189, 133] on span "Select" at bounding box center [185, 135] width 38 height 15
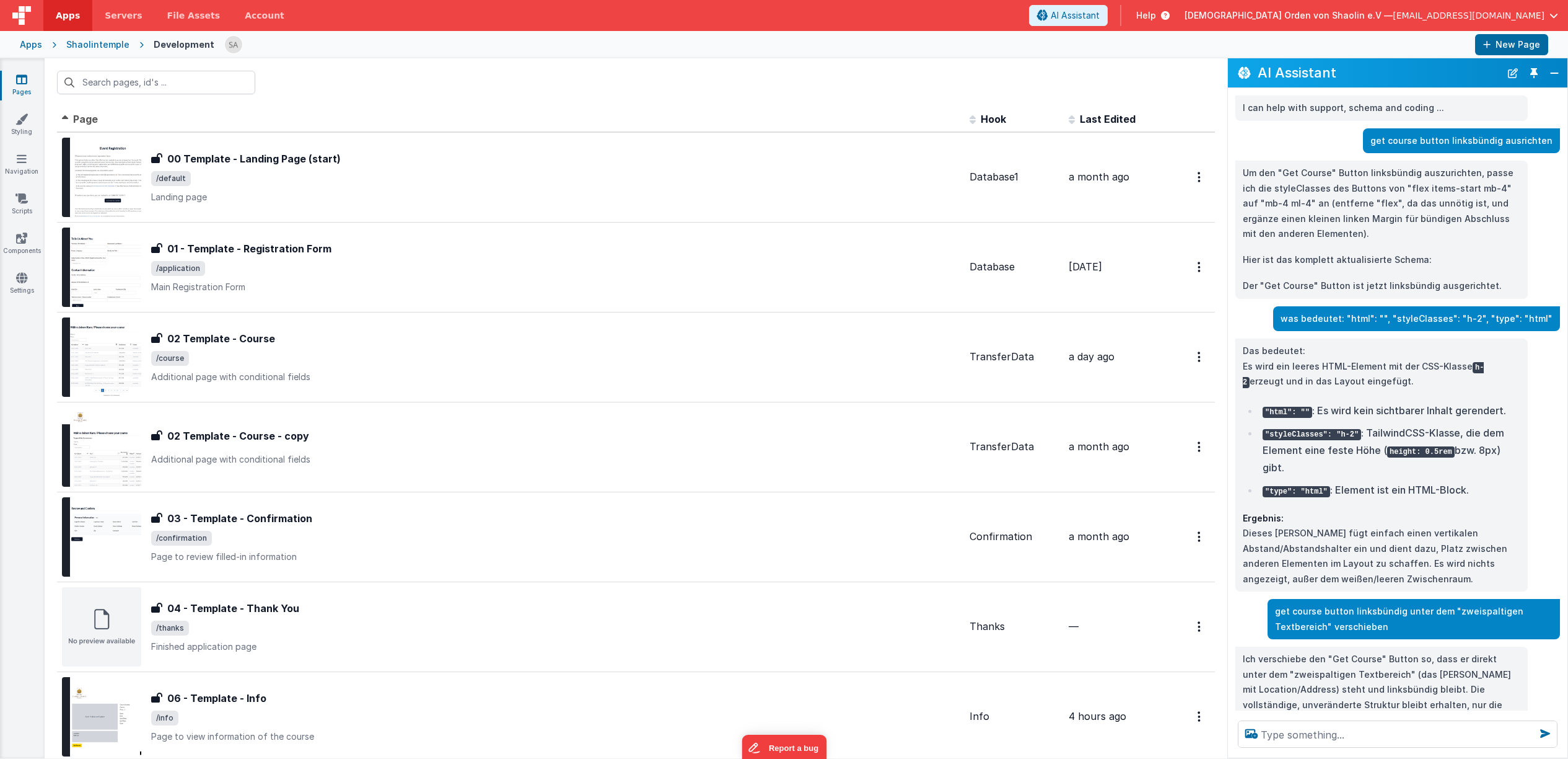
click at [22, 47] on div "Apps" at bounding box center [30, 44] width 22 height 13
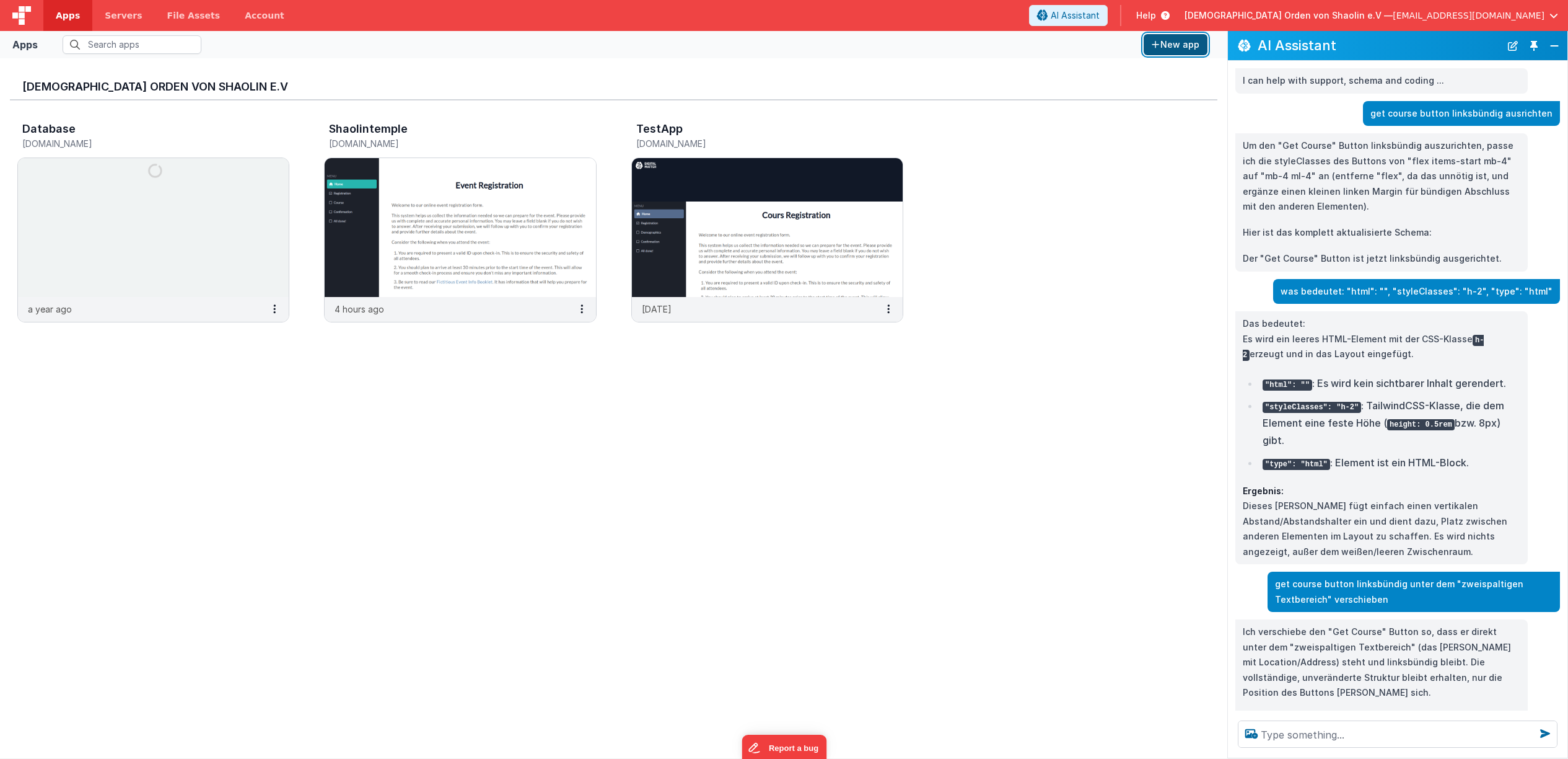
click at [1166, 45] on button "New app" at bounding box center [1175, 44] width 63 height 21
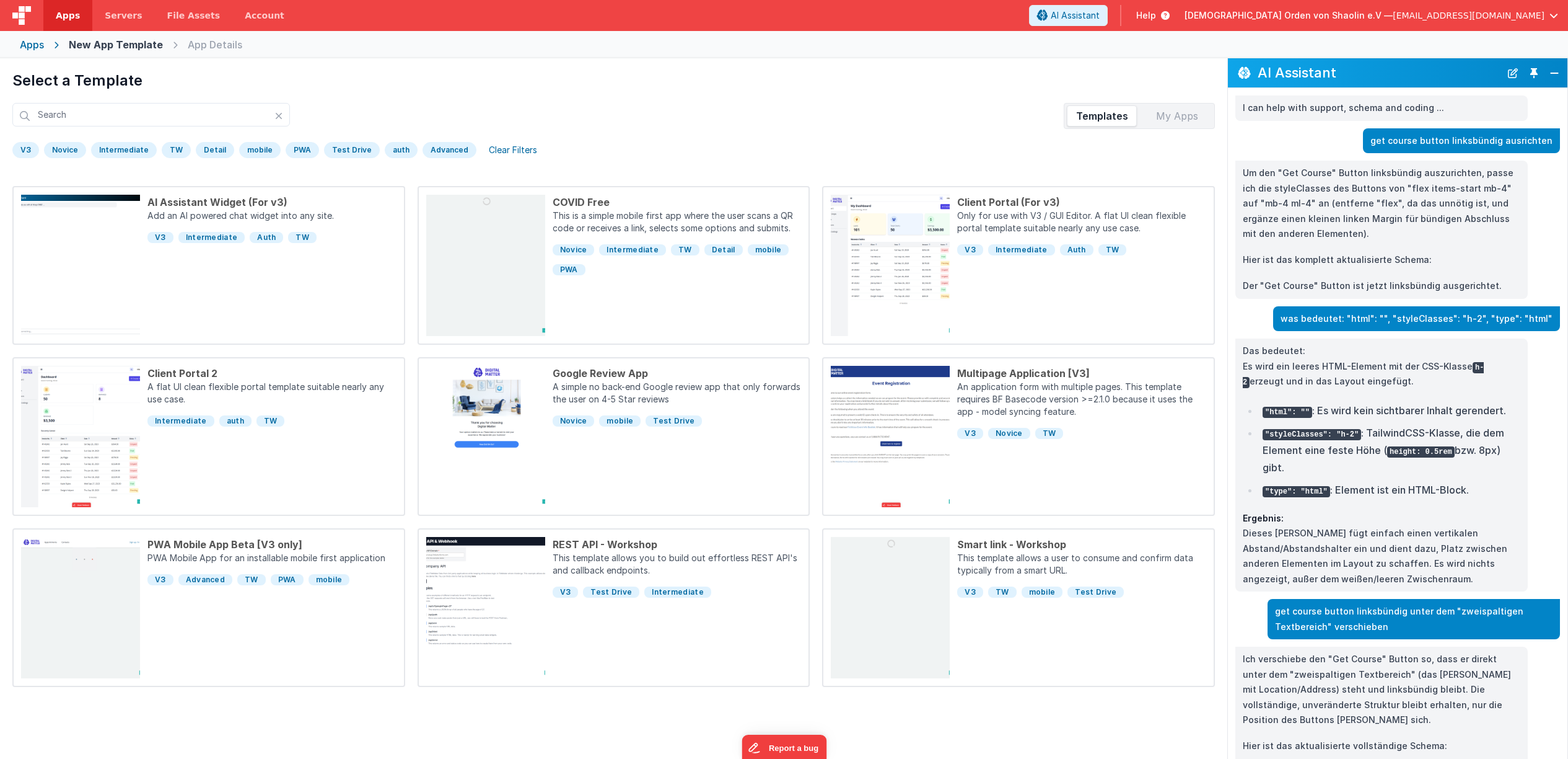
click at [35, 47] on div "Apps" at bounding box center [31, 45] width 25 height 15
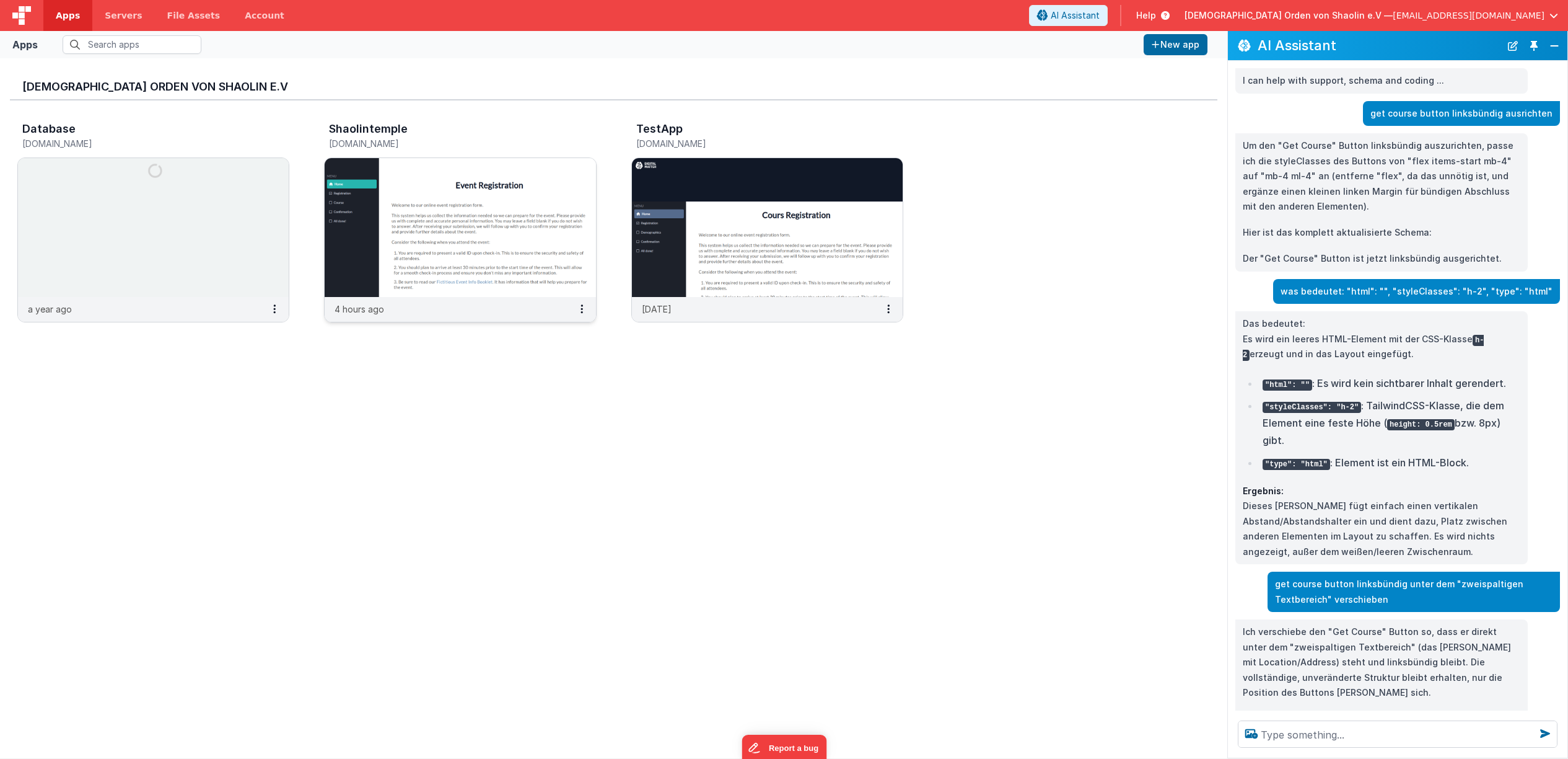
click at [485, 222] on img at bounding box center [460, 228] width 271 height 139
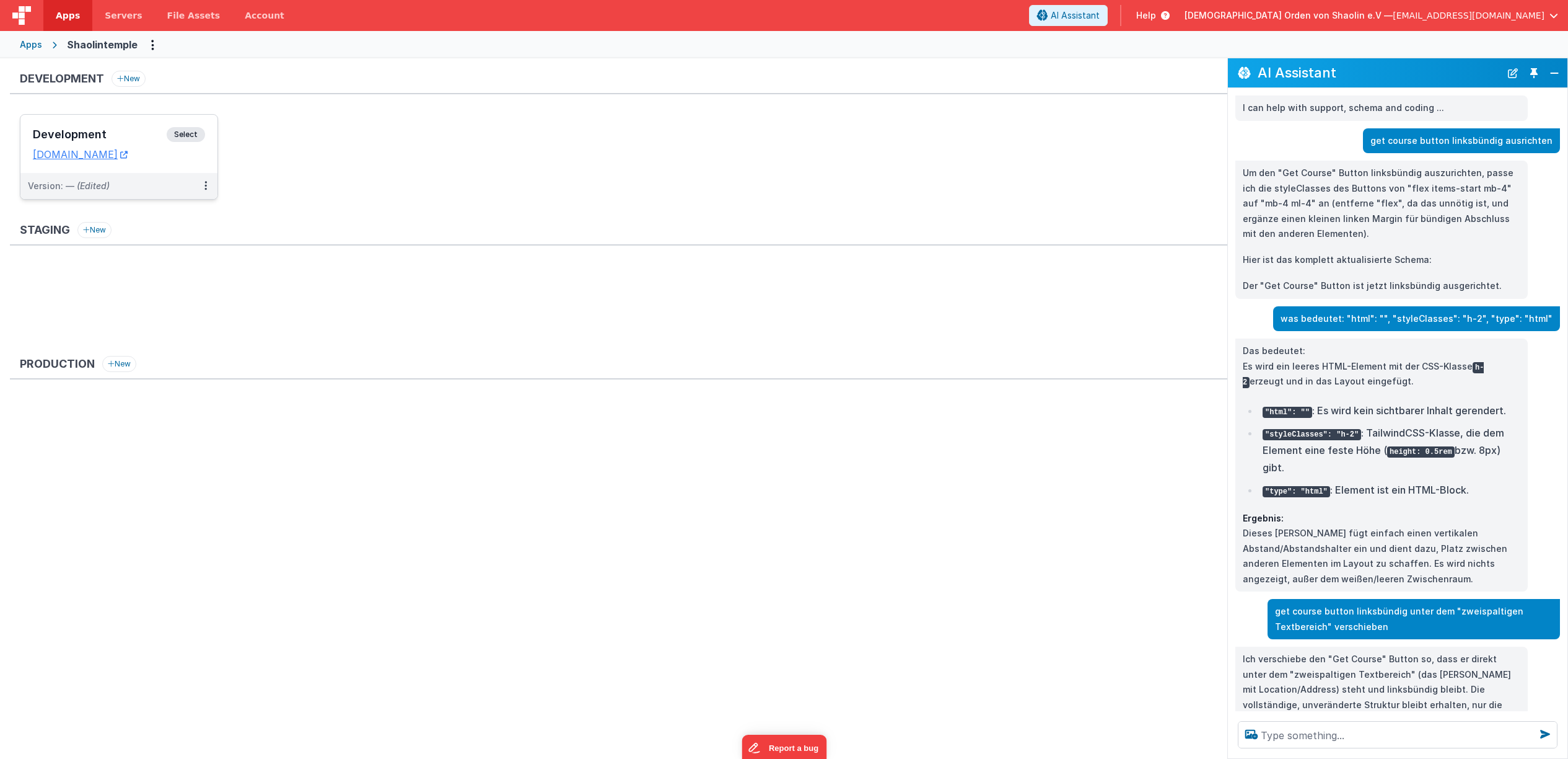
click at [185, 140] on span "Select" at bounding box center [185, 135] width 38 height 15
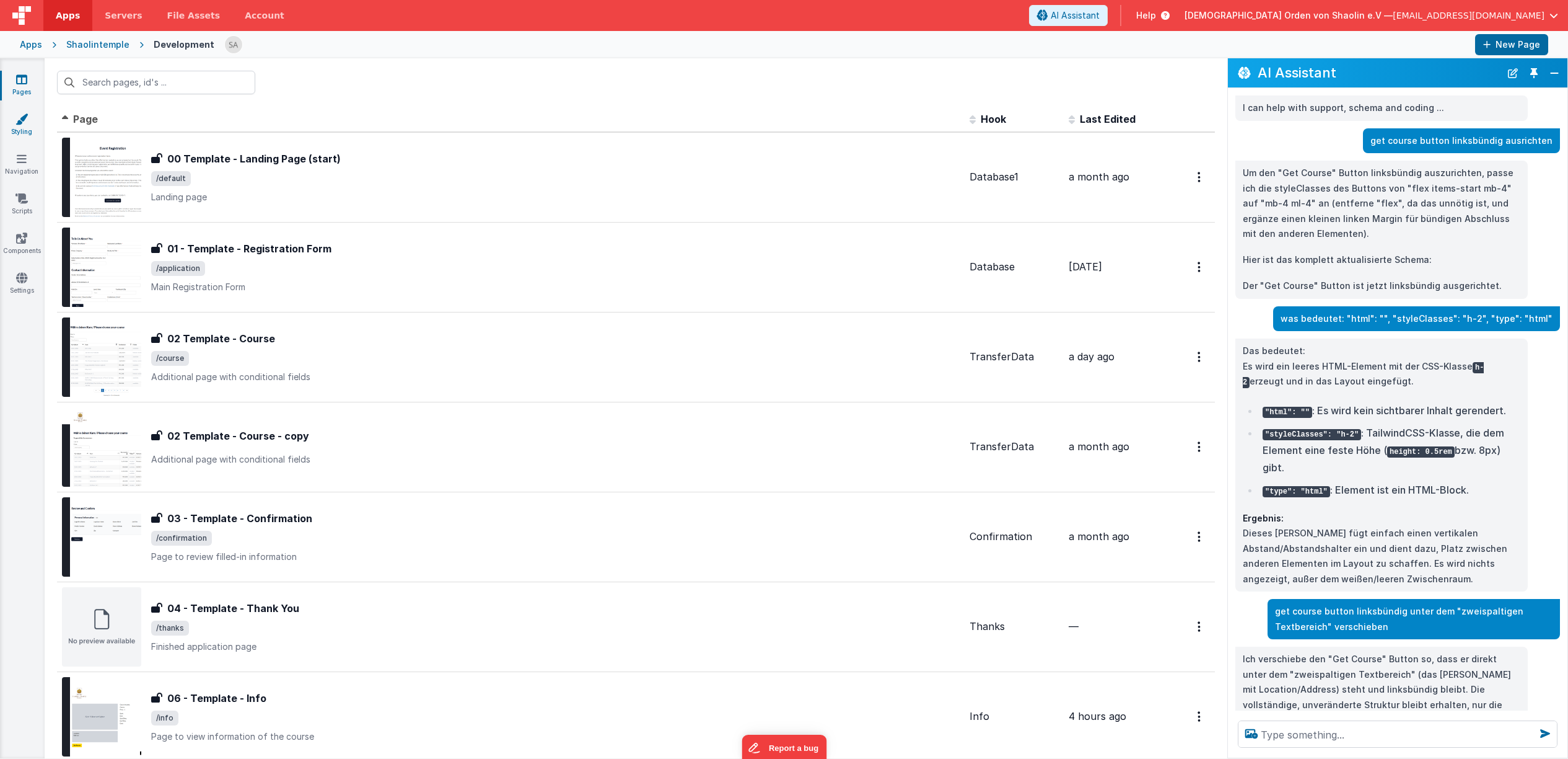
click at [20, 122] on icon at bounding box center [21, 118] width 13 height 13
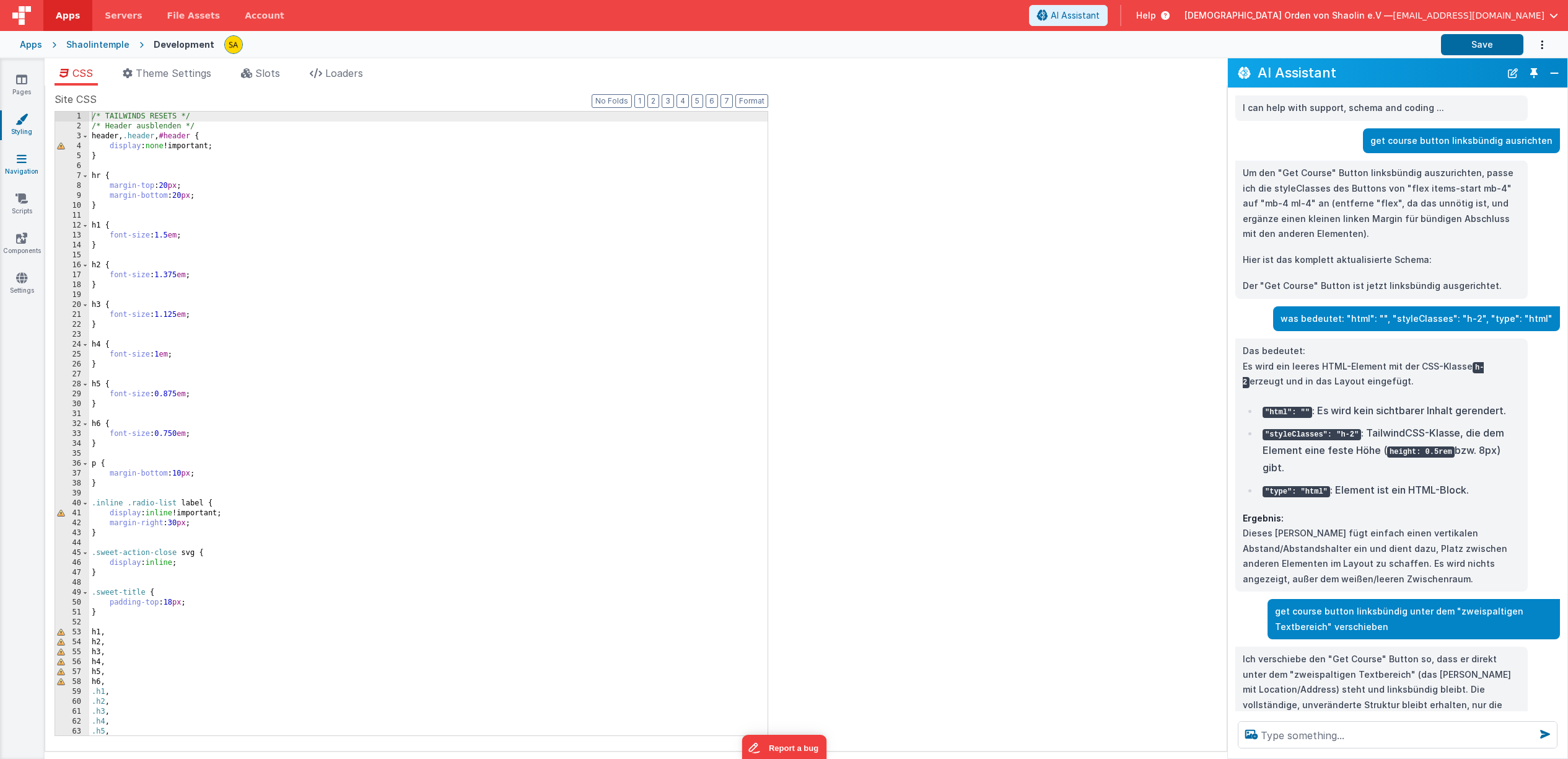
click at [29, 163] on link "Navigation" at bounding box center [21, 164] width 45 height 25
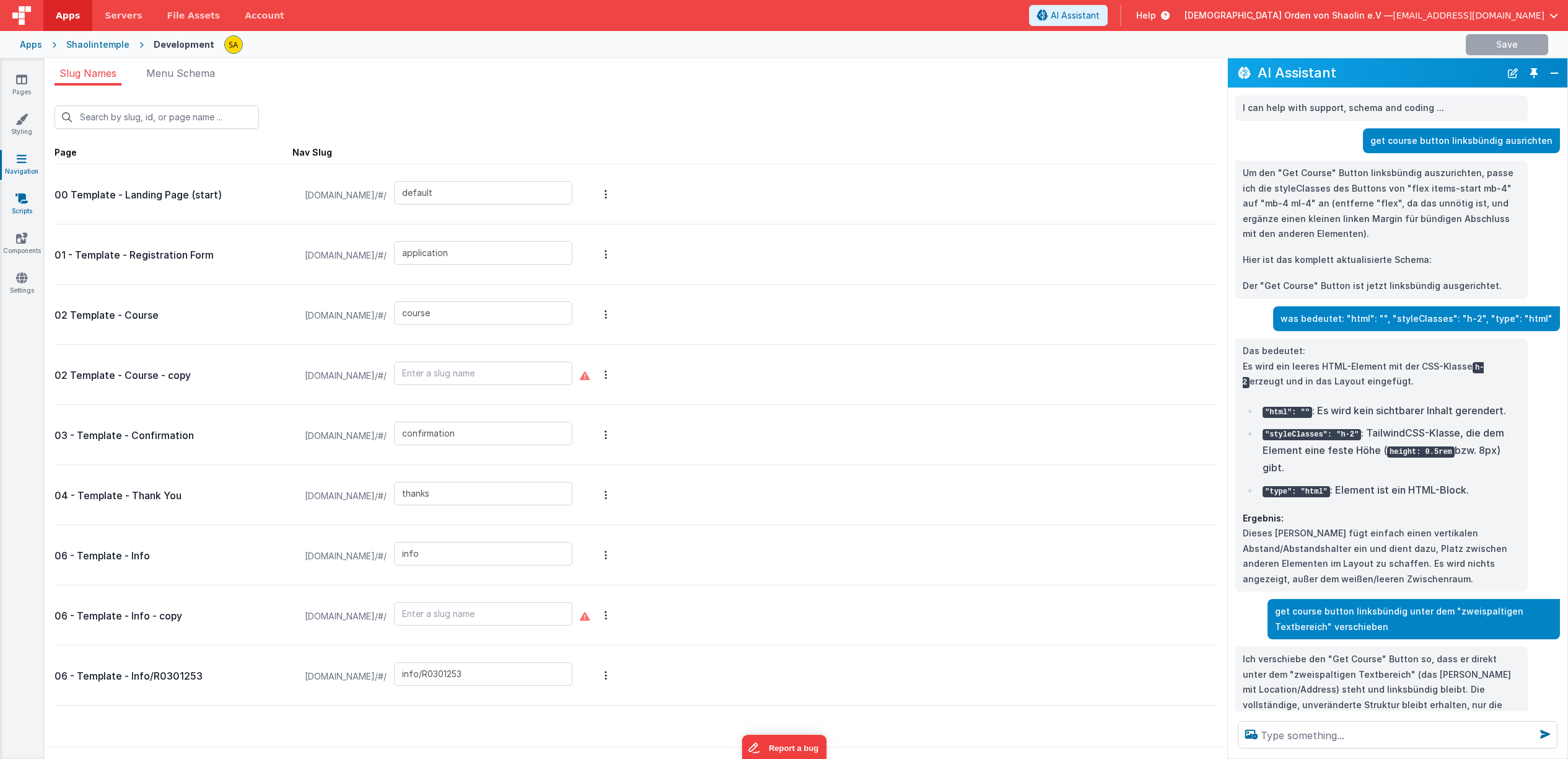
click at [30, 193] on link "Scripts" at bounding box center [21, 204] width 45 height 25
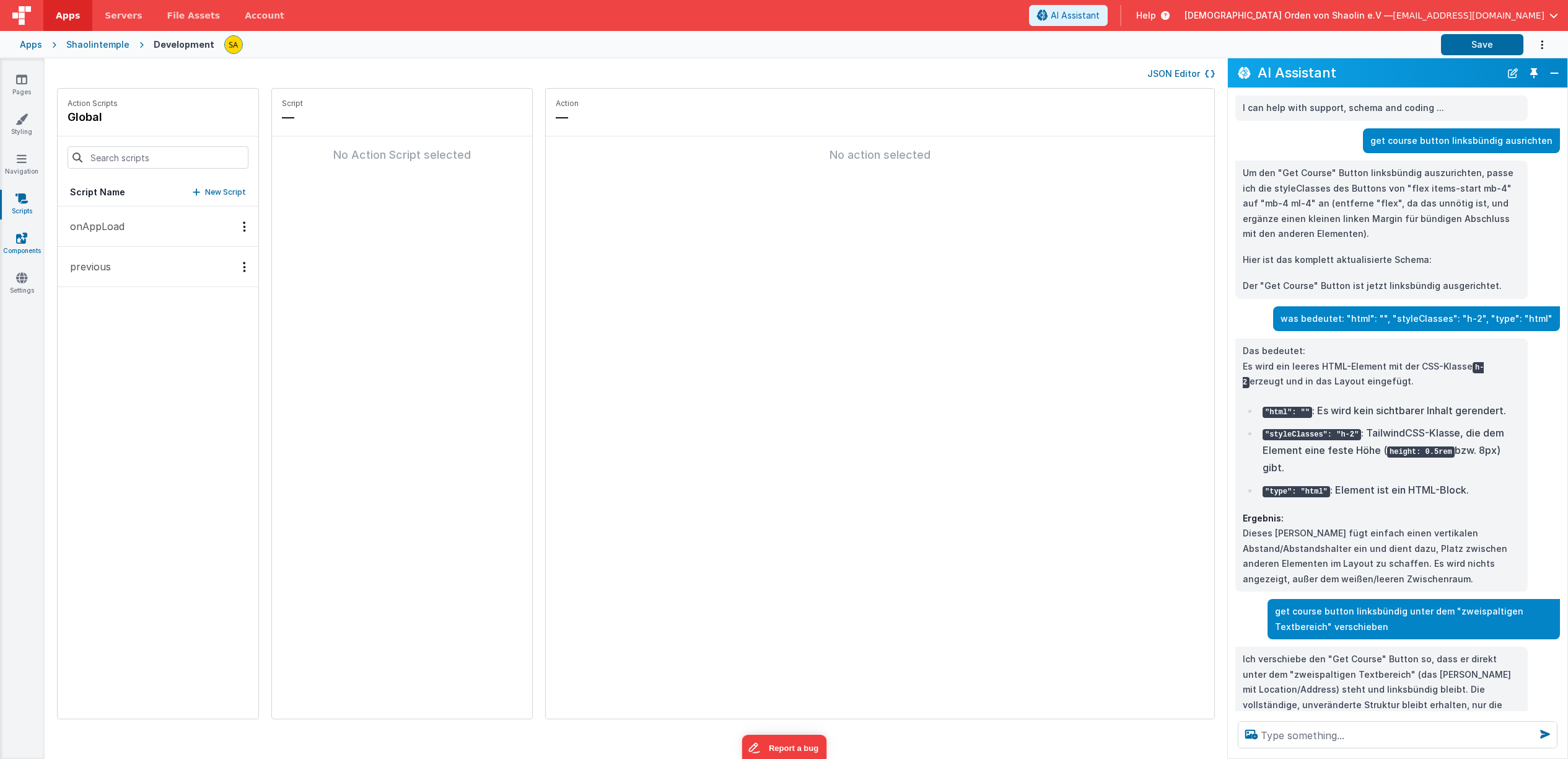
click at [29, 245] on link "Components" at bounding box center [21, 244] width 45 height 25
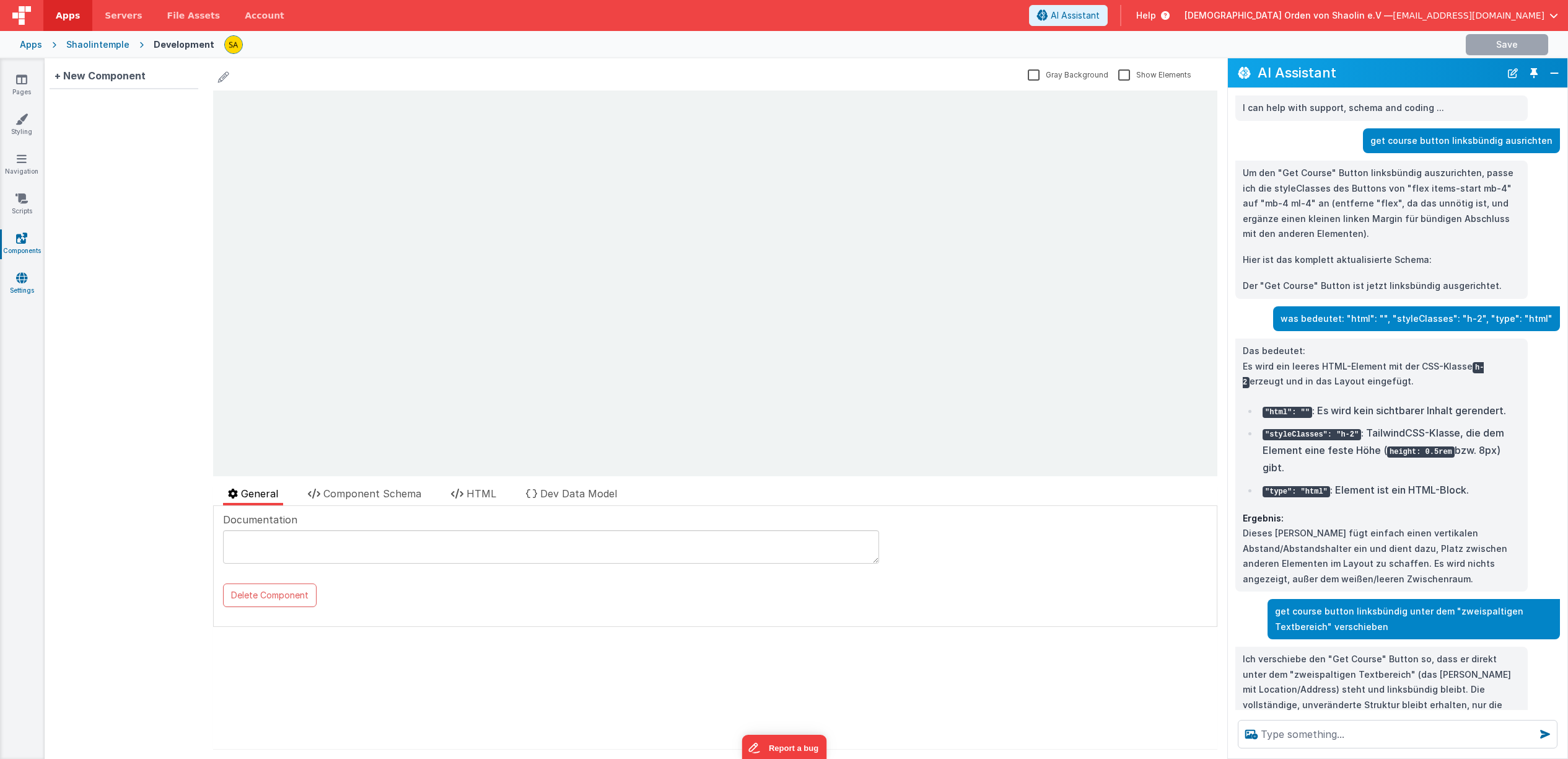
click at [29, 279] on link "Settings" at bounding box center [21, 283] width 45 height 25
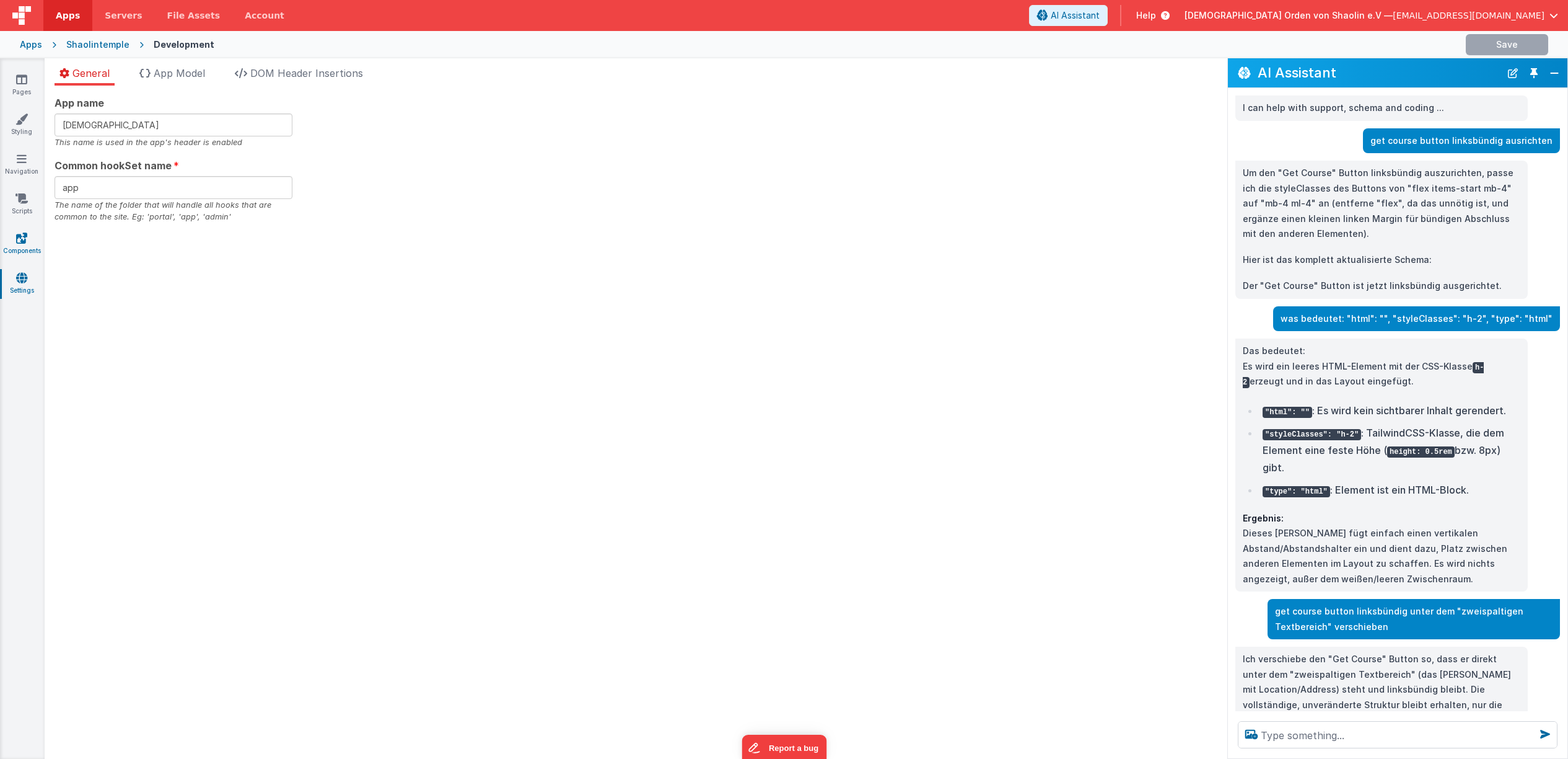
click at [24, 239] on icon at bounding box center [21, 238] width 11 height 13
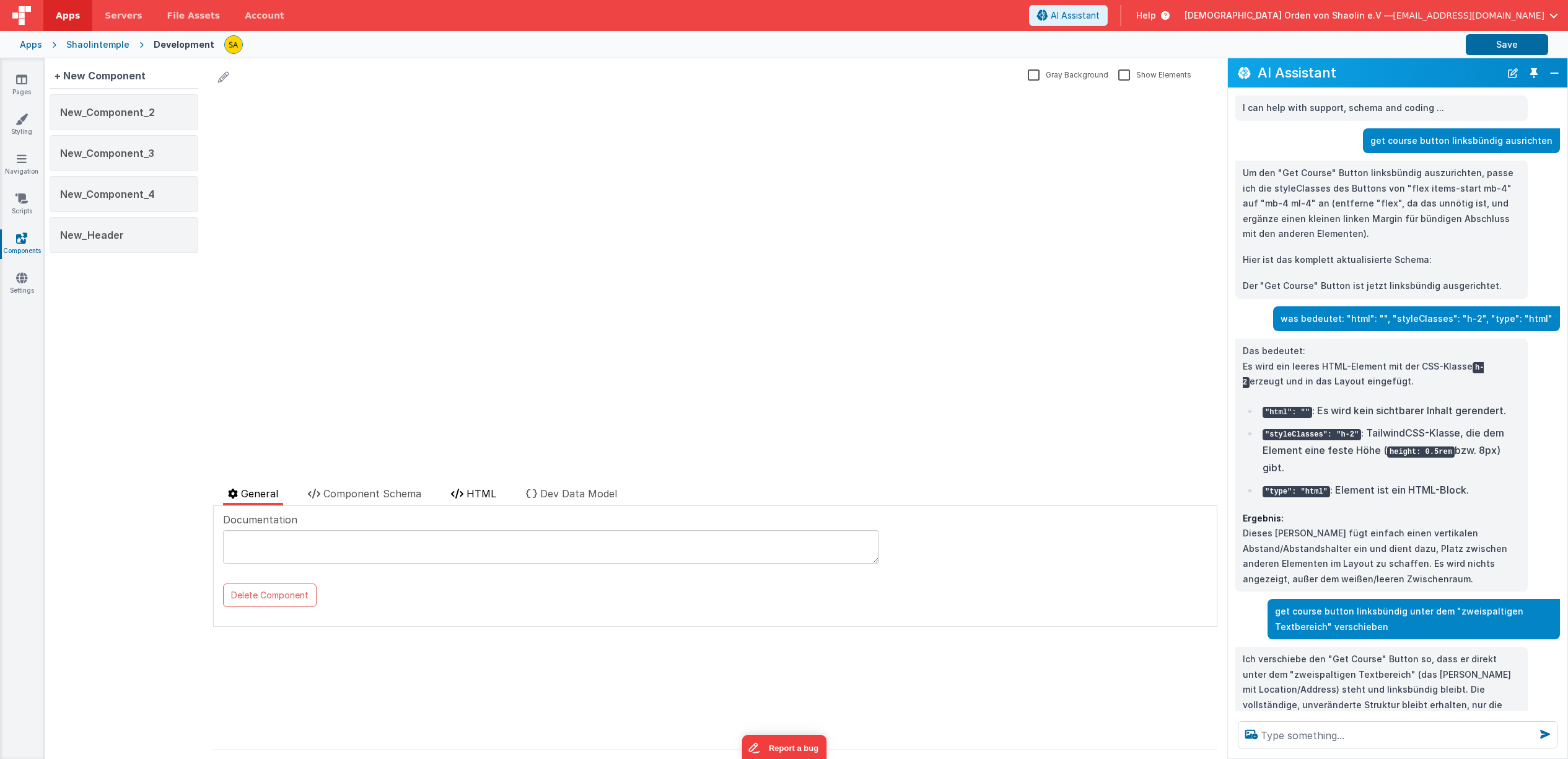
click at [476, 496] on span "HTML" at bounding box center [481, 493] width 30 height 13
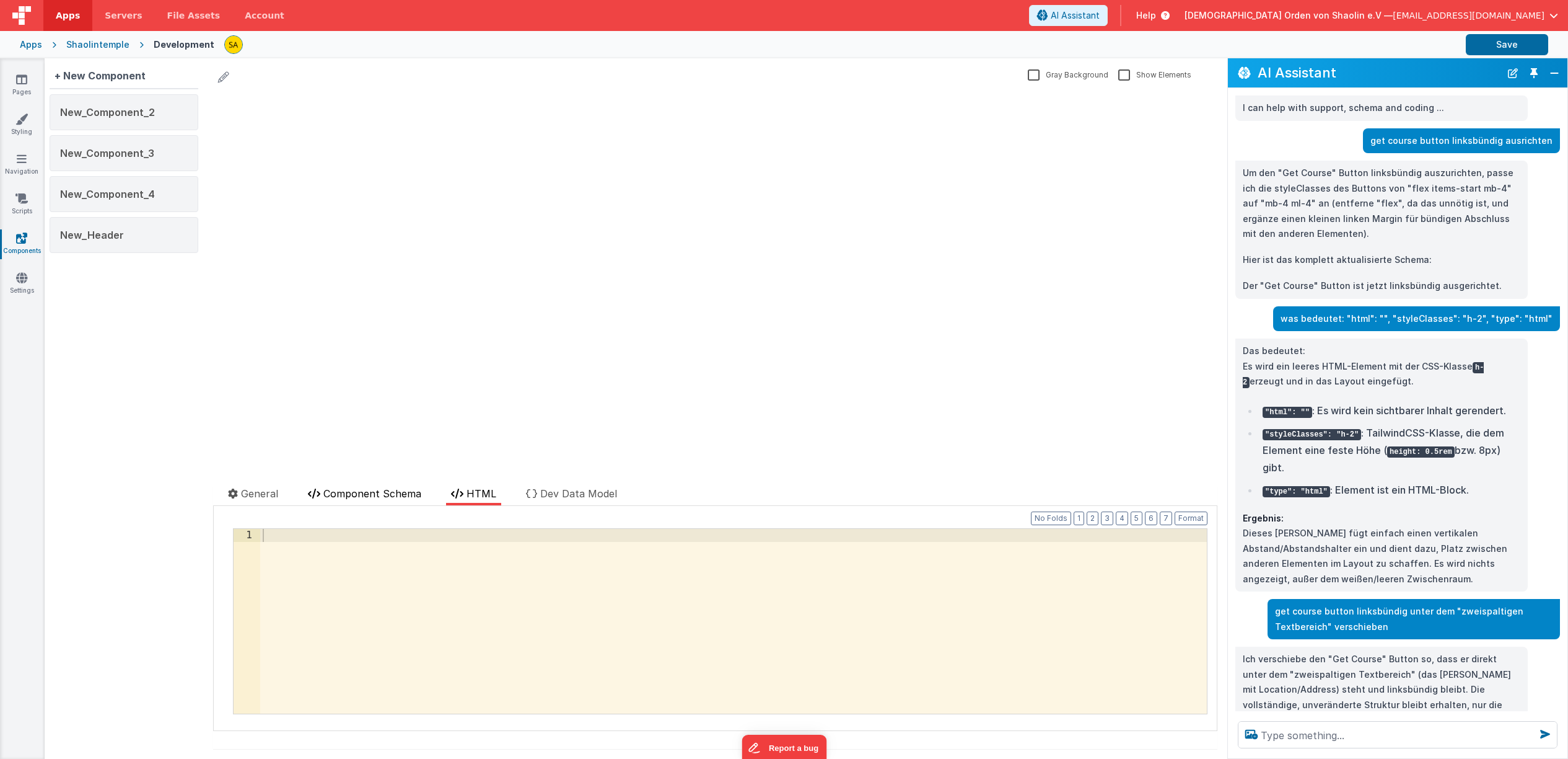
click at [397, 498] on span "Component Schema" at bounding box center [372, 493] width 98 height 13
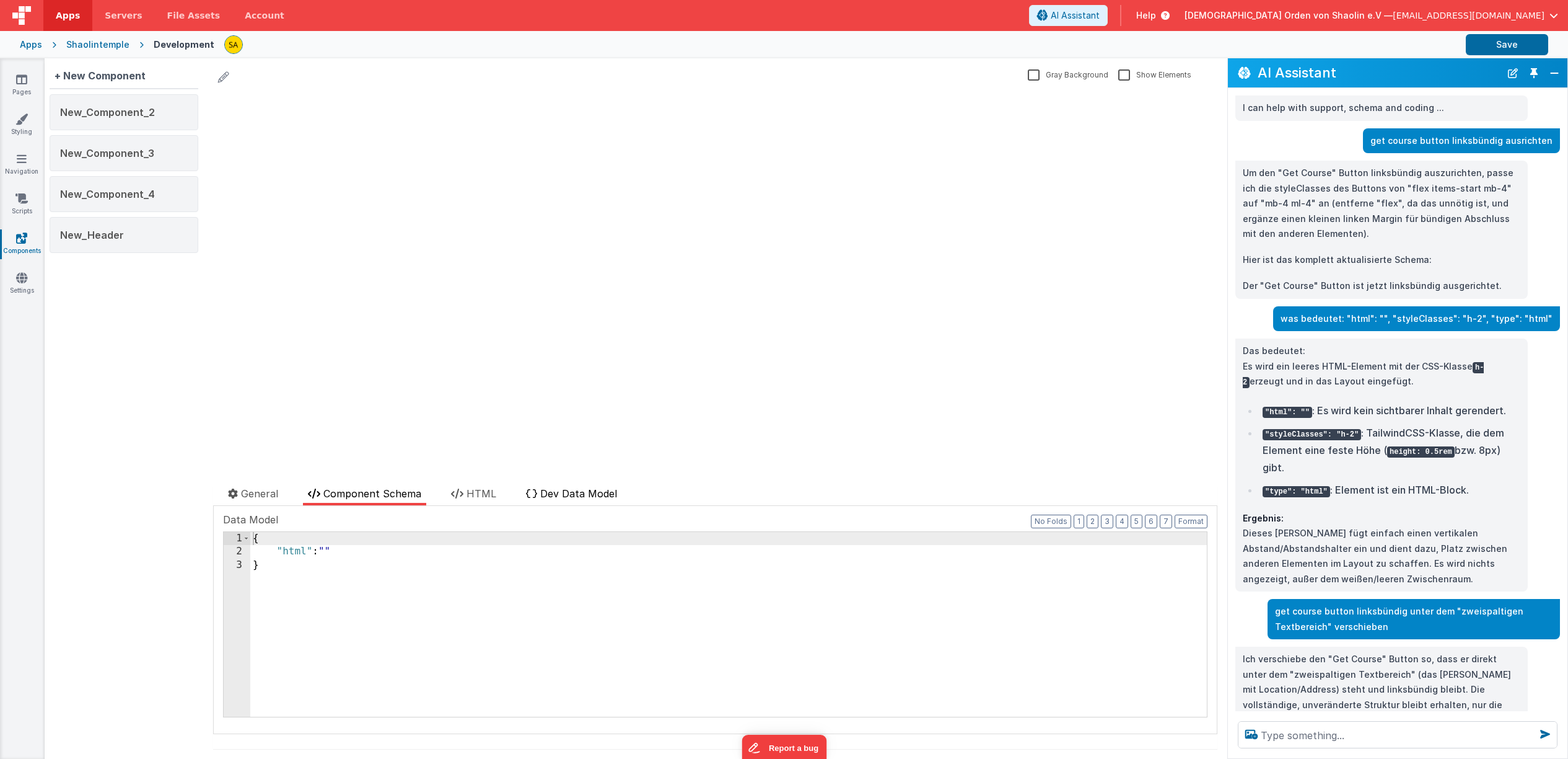
click at [591, 503] on li "Dev Data Model" at bounding box center [571, 495] width 101 height 19
click at [232, 496] on icon at bounding box center [233, 493] width 10 height 10
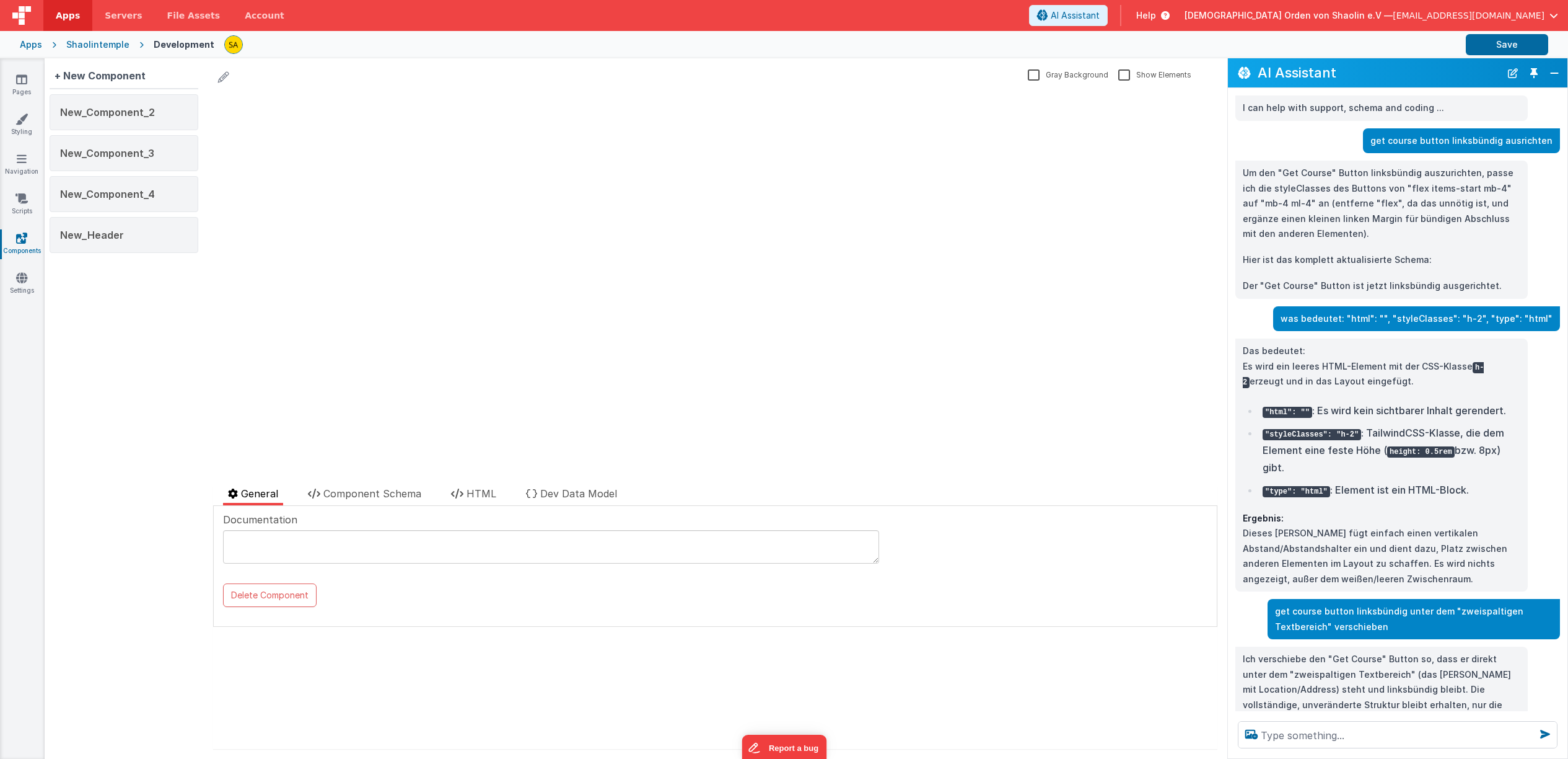
click at [226, 80] on icon at bounding box center [223, 77] width 11 height 18
click at [222, 75] on icon at bounding box center [223, 77] width 11 height 18
click at [1125, 75] on label "Show Elements" at bounding box center [1154, 74] width 73 height 12
click at [0, 0] on input "Show Elements" at bounding box center [0, 0] width 0 height 0
click at [1125, 75] on label "Show Elements" at bounding box center [1154, 74] width 71 height 12
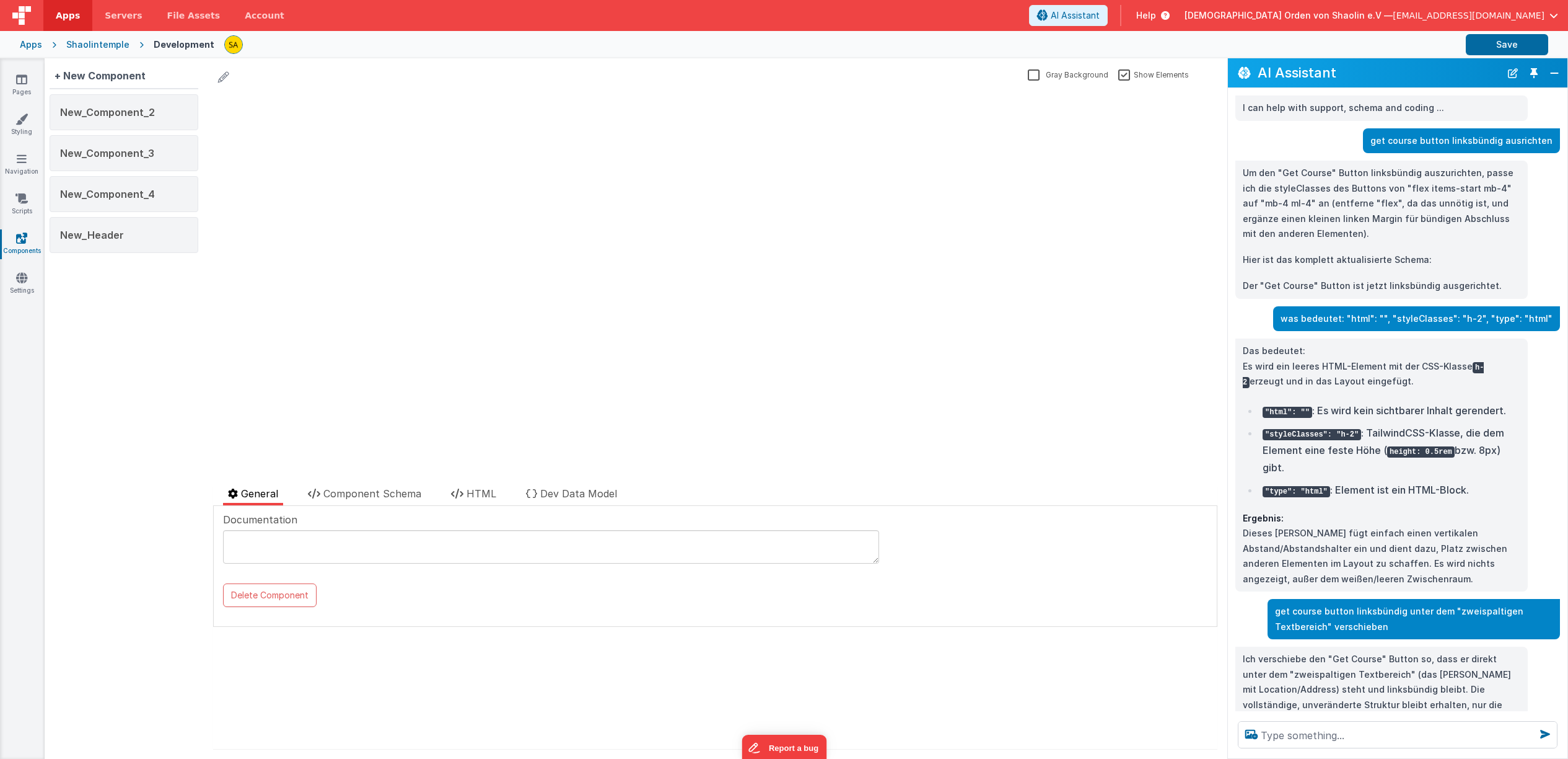
click at [0, 0] on input "Show Elements" at bounding box center [0, 0] width 0 height 0
click at [1035, 75] on label "Gray Background" at bounding box center [1067, 74] width 80 height 12
click at [0, 0] on input "Gray Background" at bounding box center [0, 0] width 0 height 0
click at [1035, 75] on label "Gray Background" at bounding box center [1069, 74] width 78 height 12
click at [0, 0] on input "Gray Background" at bounding box center [0, 0] width 0 height 0
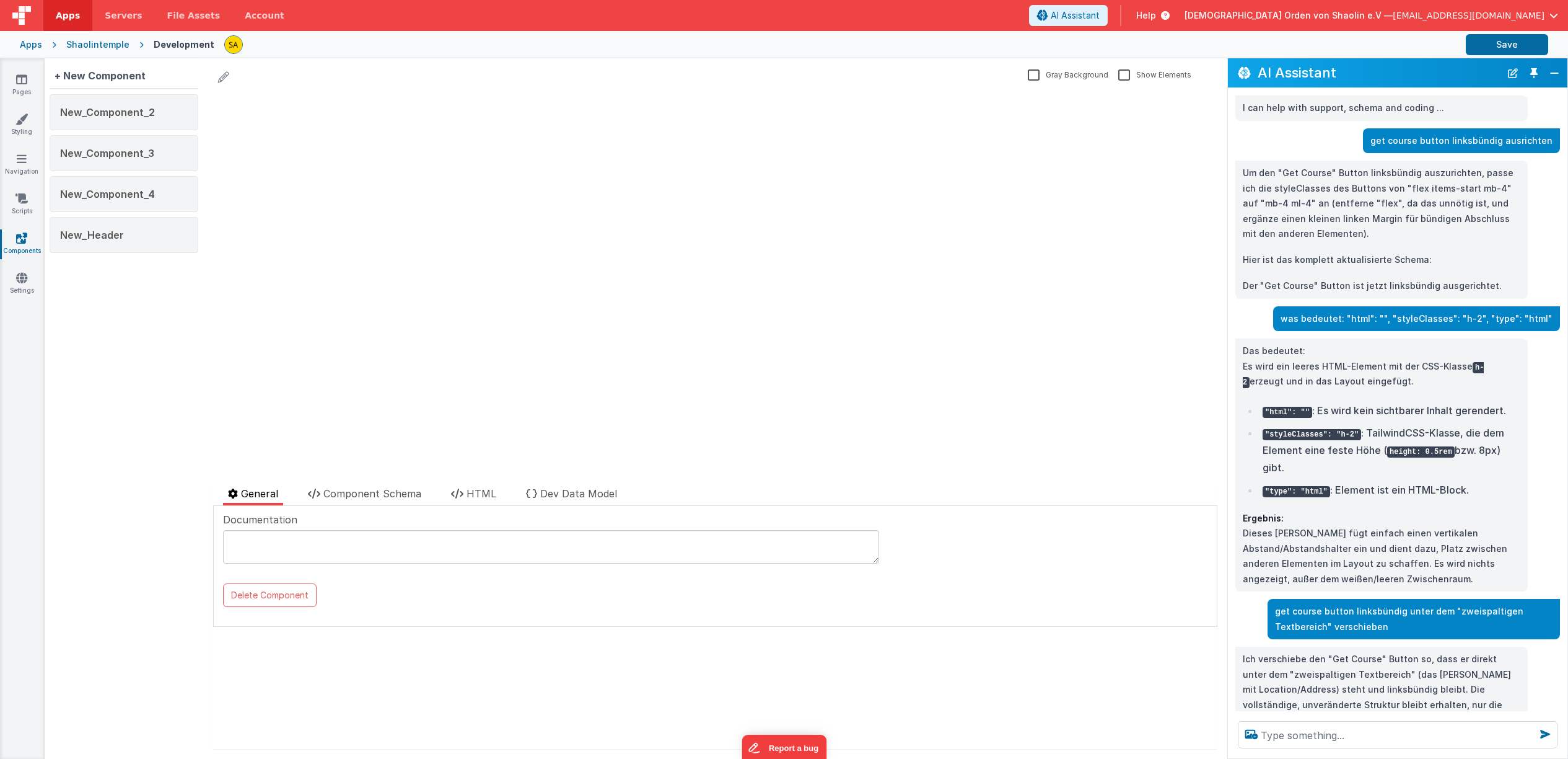
click at [1127, 75] on label "Show Elements" at bounding box center [1154, 74] width 73 height 12
click at [0, 0] on input "Show Elements" at bounding box center [0, 0] width 0 height 0
click at [1127, 75] on label "Show Elements" at bounding box center [1154, 74] width 71 height 12
click at [0, 0] on input "Show Elements" at bounding box center [0, 0] width 0 height 0
click at [1127, 75] on label "Show Elements" at bounding box center [1154, 74] width 73 height 12
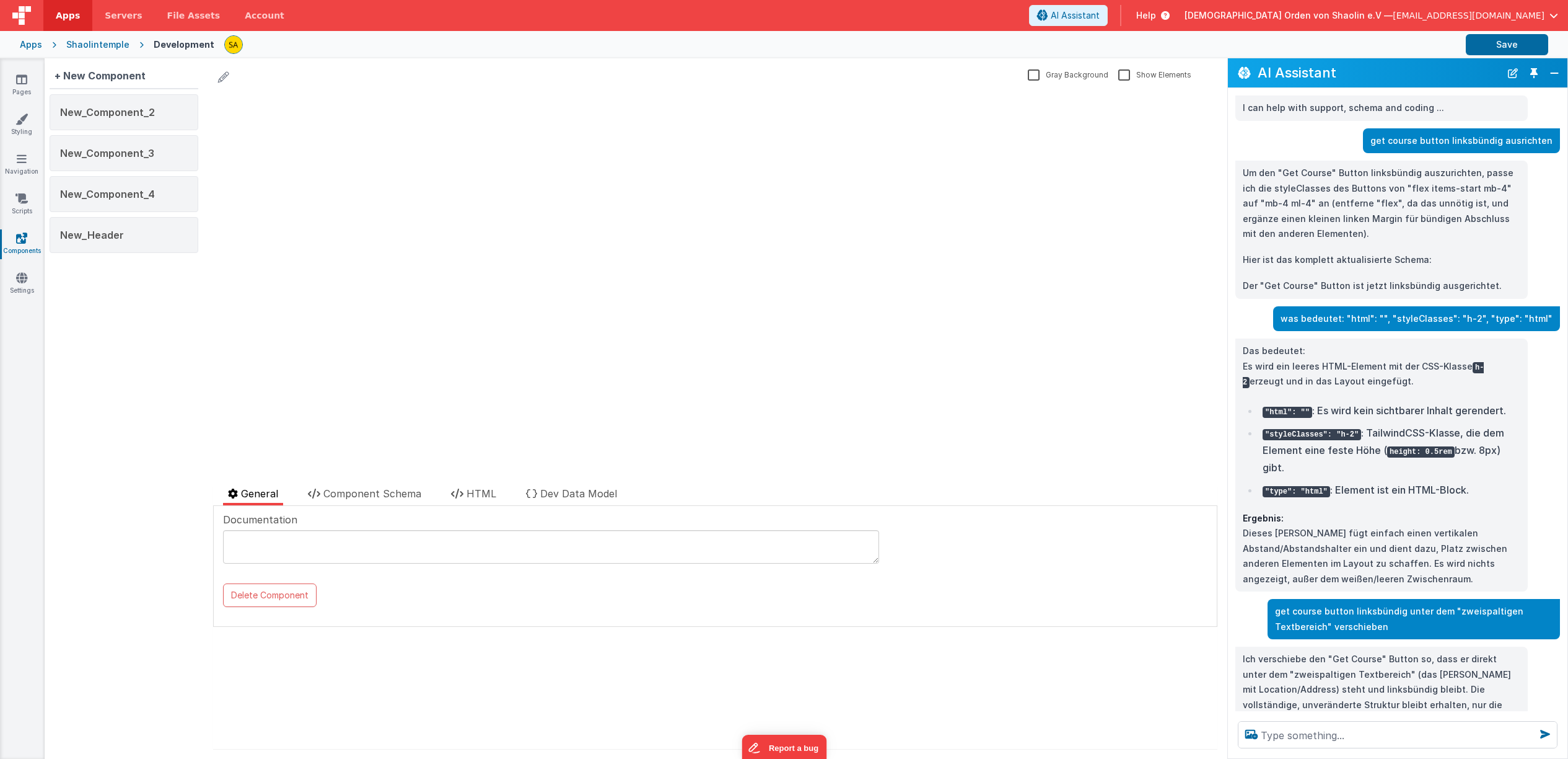
click at [0, 0] on input "Show Elements" at bounding box center [0, 0] width 0 height 0
click at [114, 80] on div "+ New Component" at bounding box center [100, 75] width 101 height 25
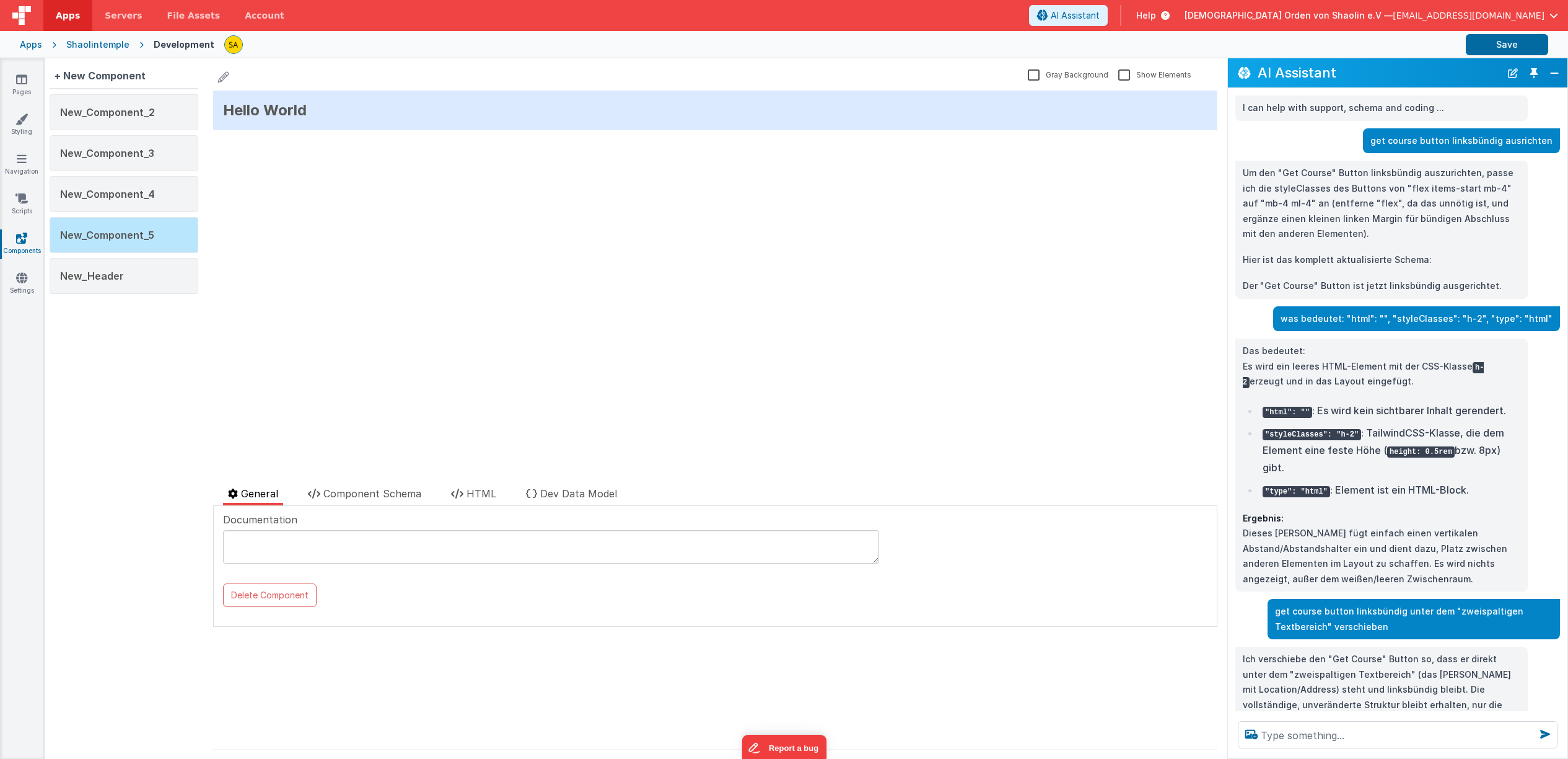
click at [320, 116] on div "Hello World" at bounding box center [715, 110] width 1005 height 40
click at [272, 110] on div "Hello World" at bounding box center [715, 110] width 1005 height 40
click at [494, 498] on span "HTML" at bounding box center [481, 493] width 30 height 13
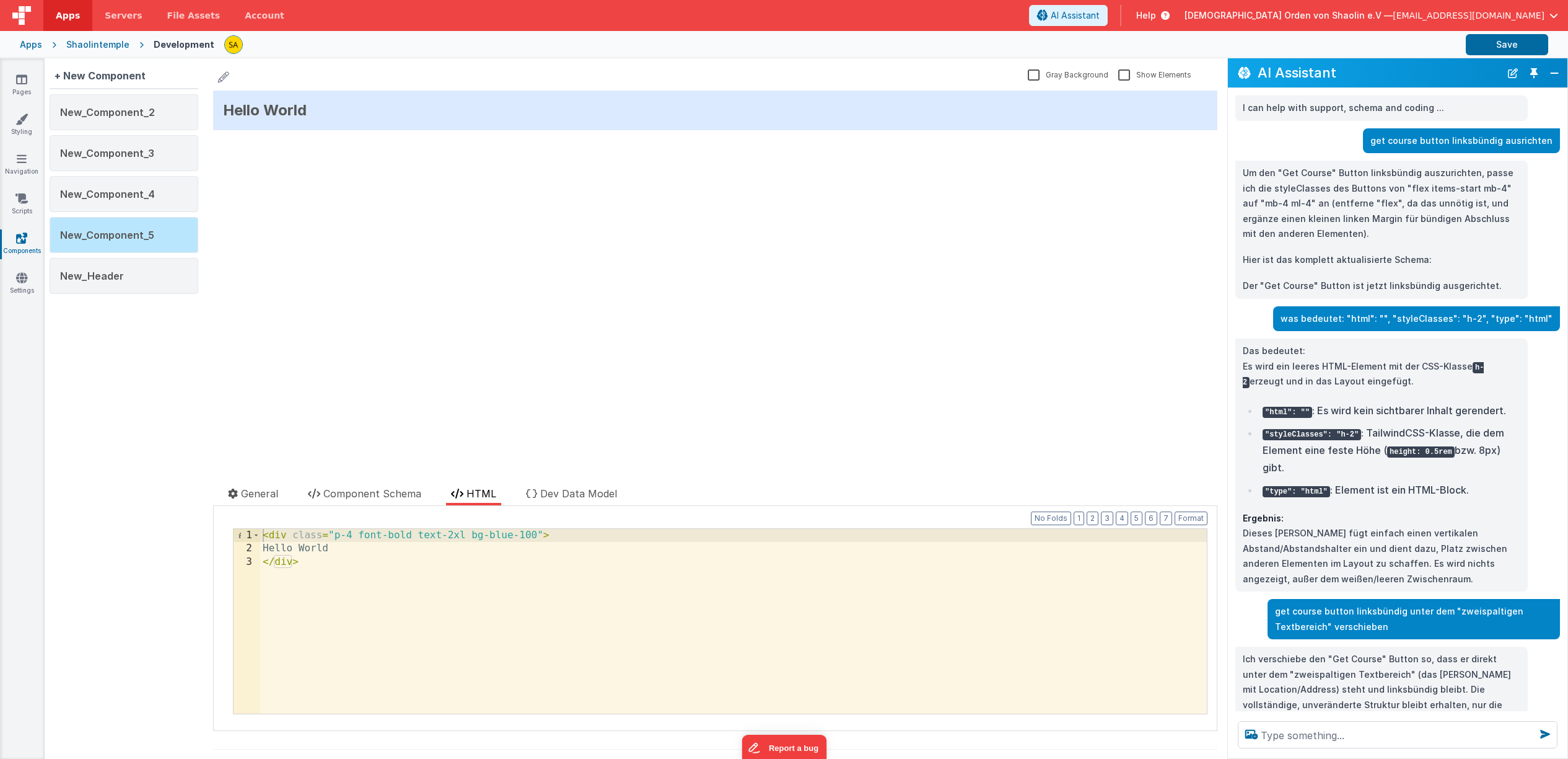
click at [365, 161] on div "Hello World update page model (See schema to hide after dev) { "component": { "…" at bounding box center [715, 283] width 1005 height 386
click at [227, 80] on icon at bounding box center [223, 77] width 11 height 18
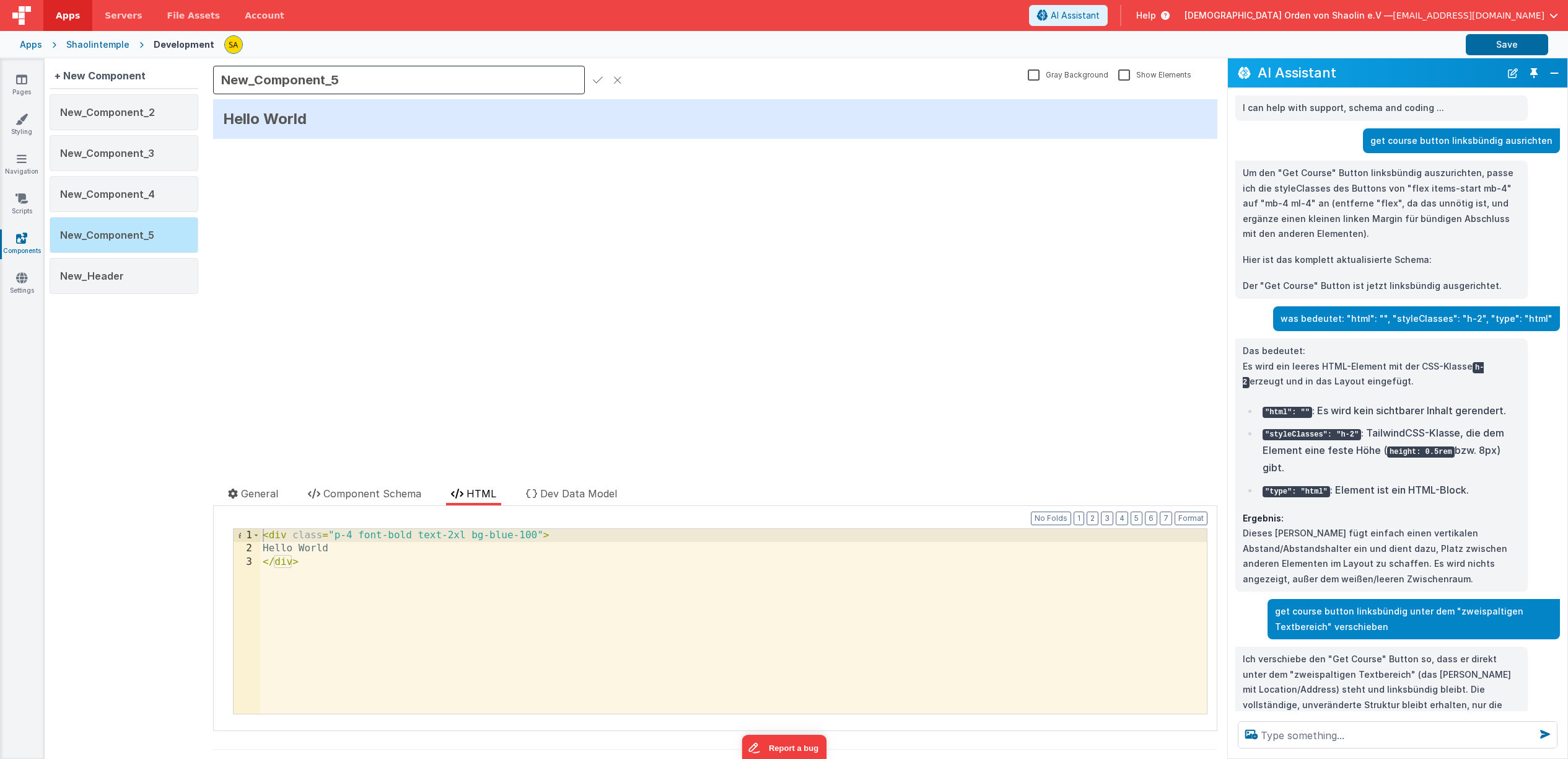
click at [619, 82] on icon at bounding box center [617, 80] width 8 height 18
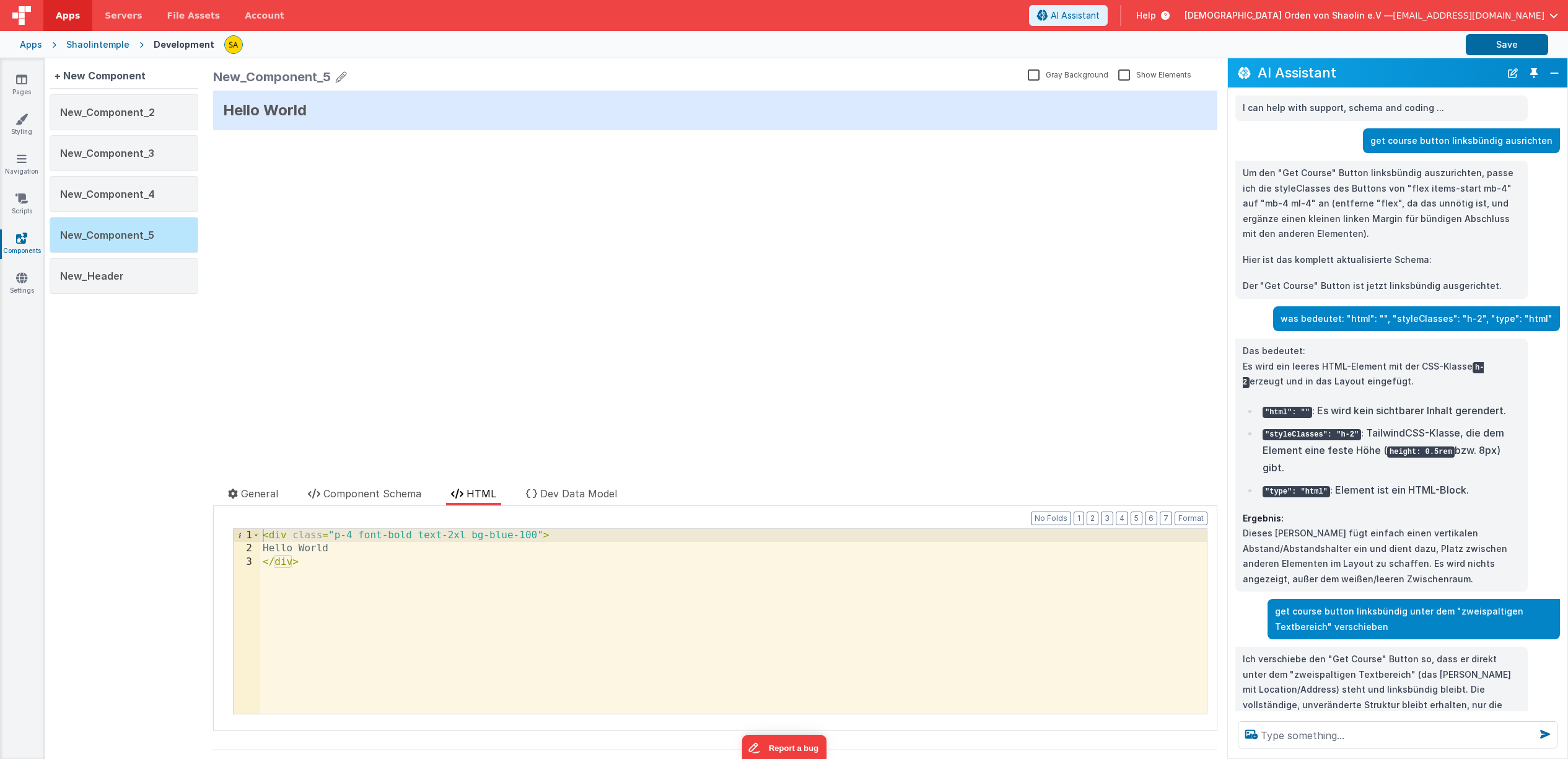
click at [338, 79] on icon at bounding box center [341, 77] width 11 height 18
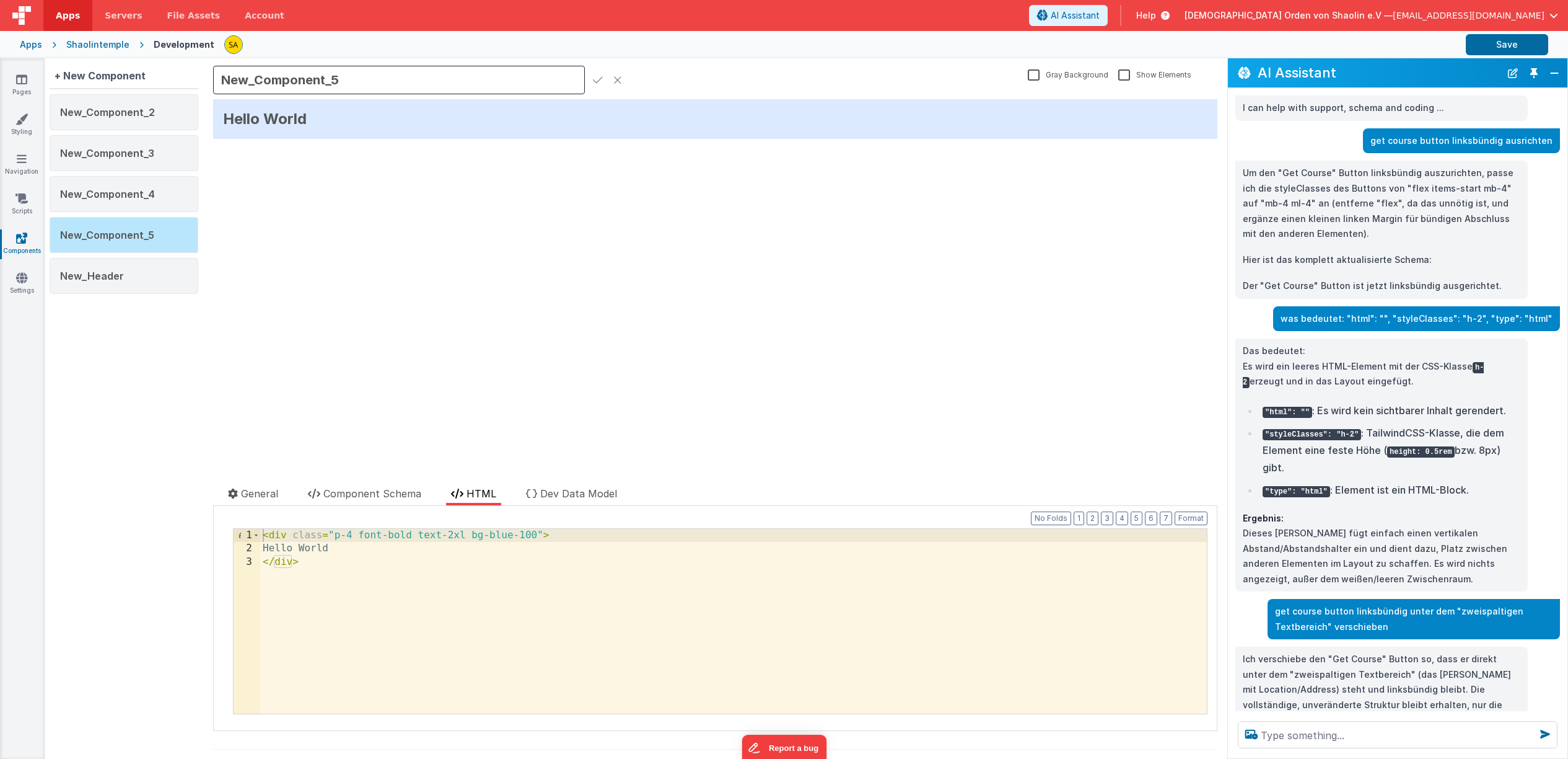
click at [616, 80] on icon at bounding box center [617, 80] width 8 height 18
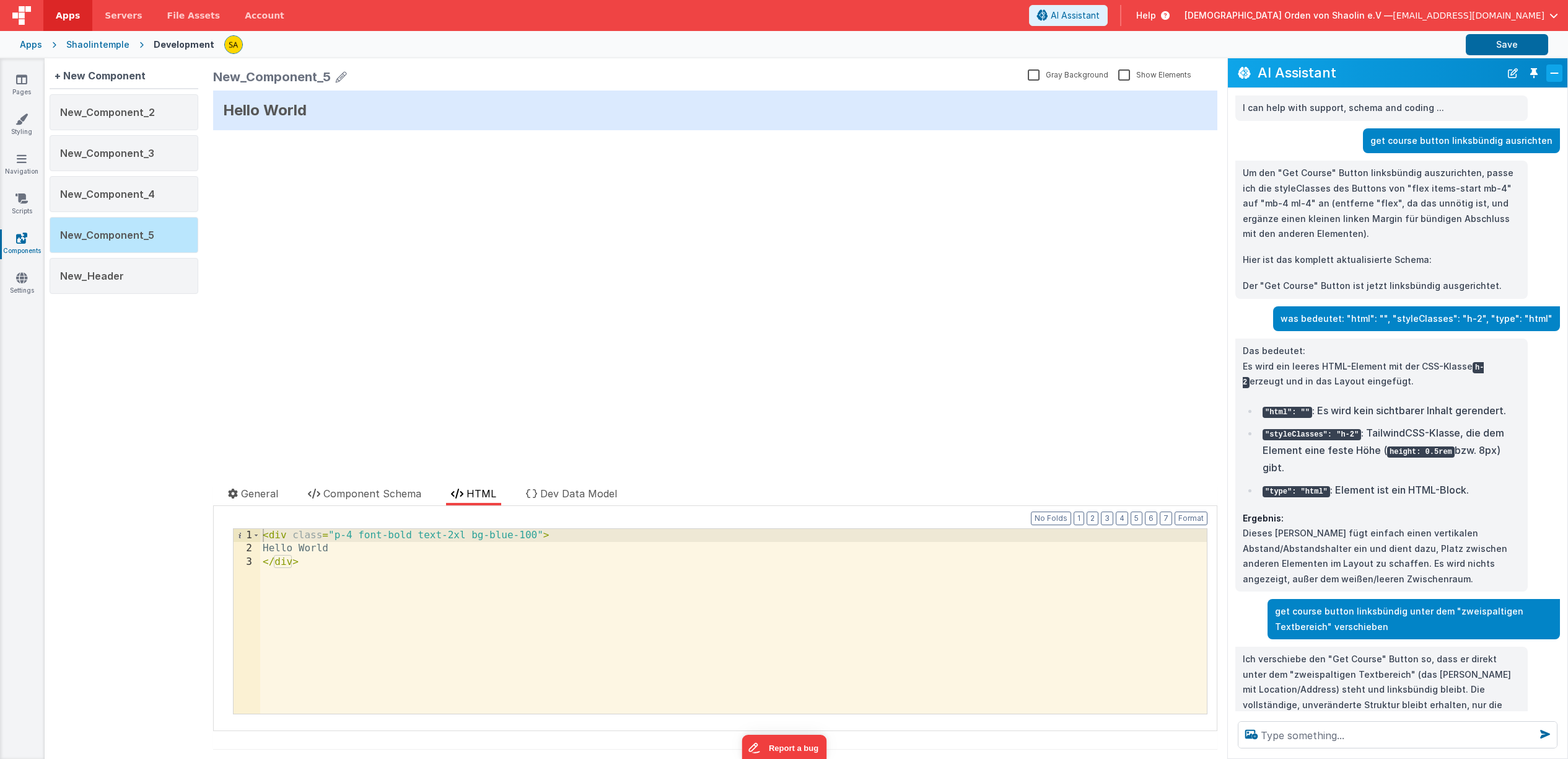
click at [1554, 70] on button "Close" at bounding box center [1554, 73] width 16 height 18
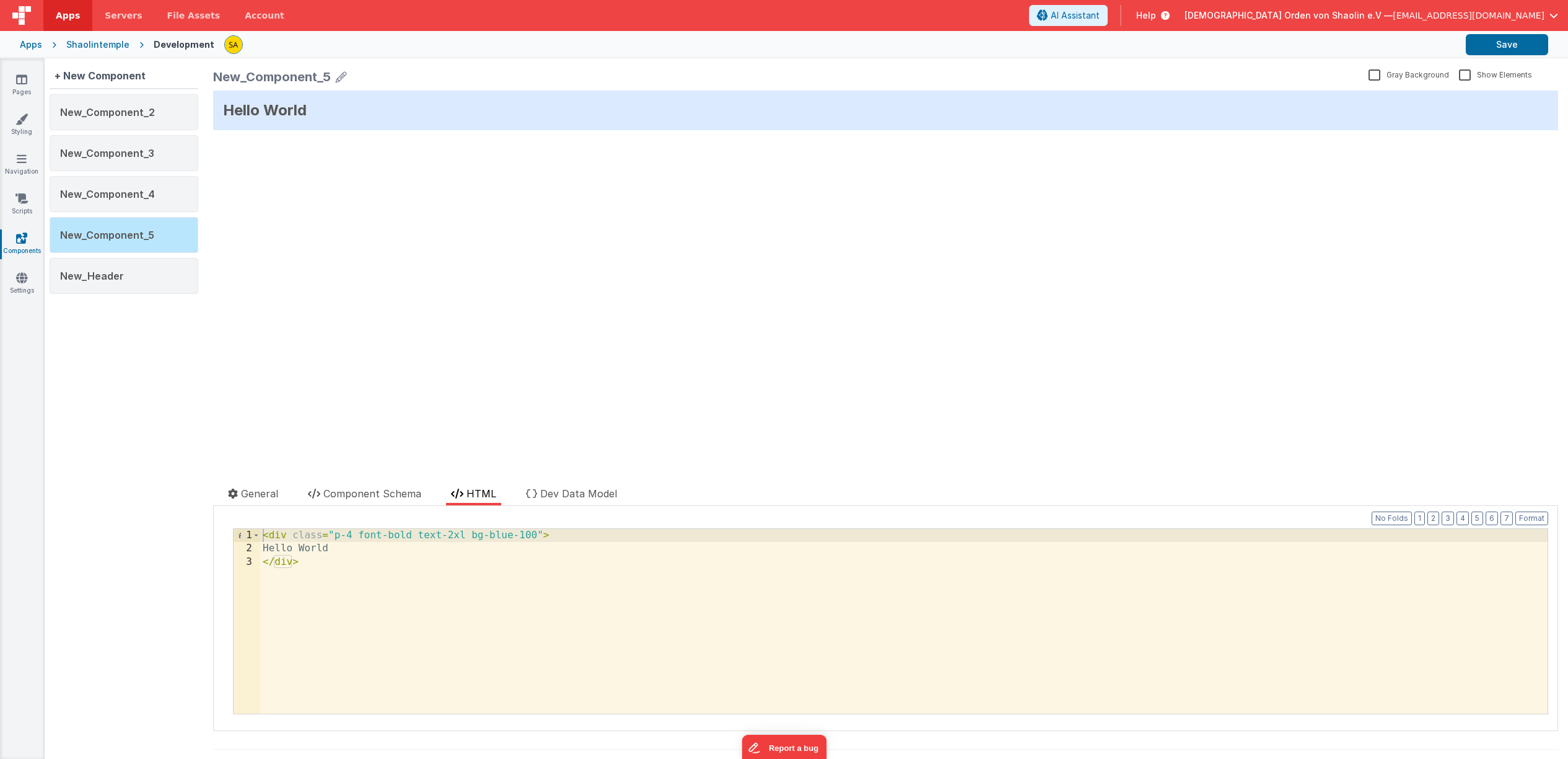
click at [1375, 73] on label "Gray Background" at bounding box center [1408, 74] width 80 height 12
click at [0, 0] on input "Gray Background" at bounding box center [0, 0] width 0 height 0
click at [1375, 73] on label "Gray Background" at bounding box center [1410, 74] width 78 height 12
click at [0, 0] on input "Gray Background" at bounding box center [0, 0] width 0 height 0
click at [271, 496] on span "General" at bounding box center [260, 493] width 37 height 13
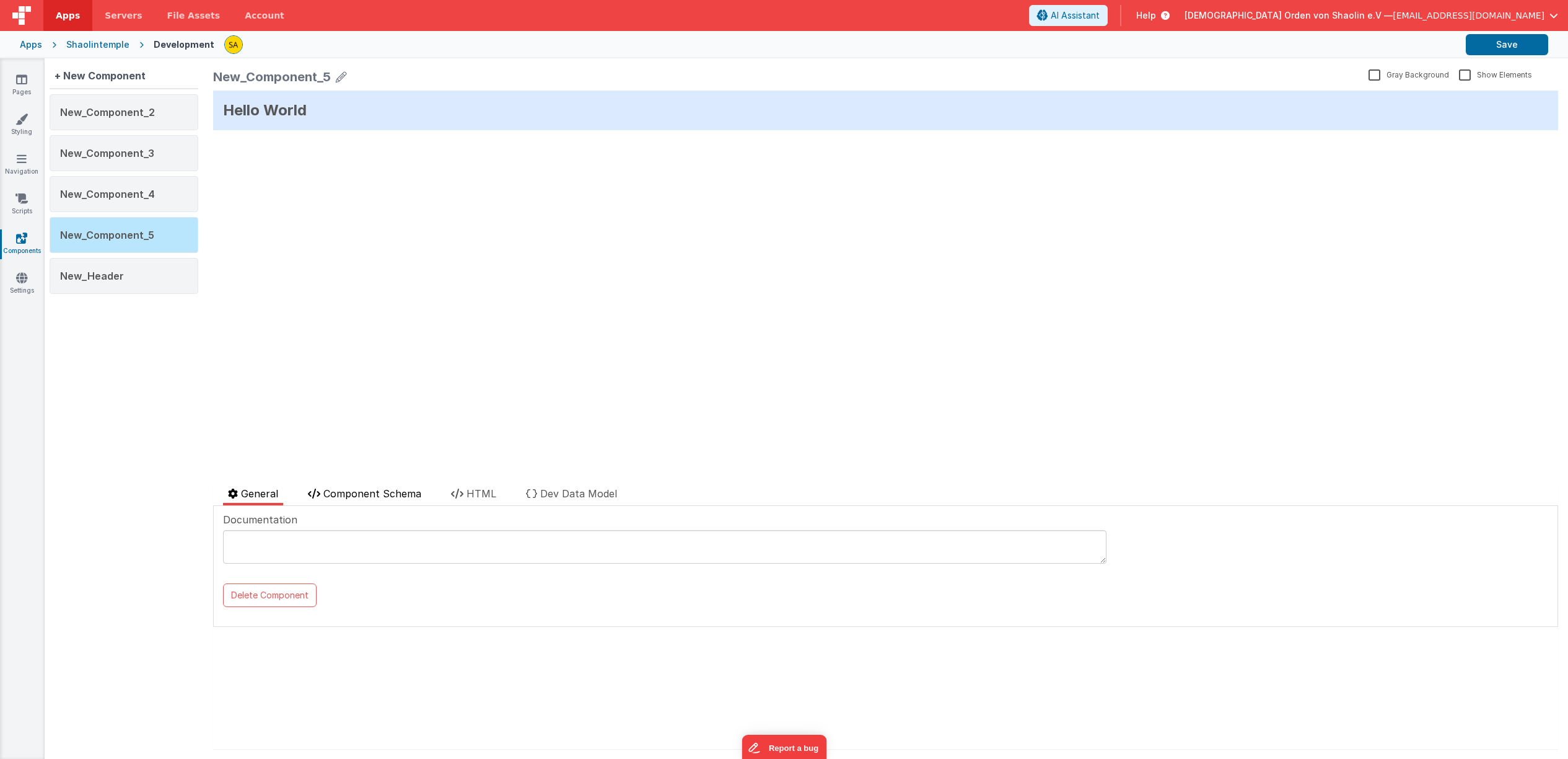
click at [344, 495] on span "Component Schema" at bounding box center [372, 493] width 98 height 13
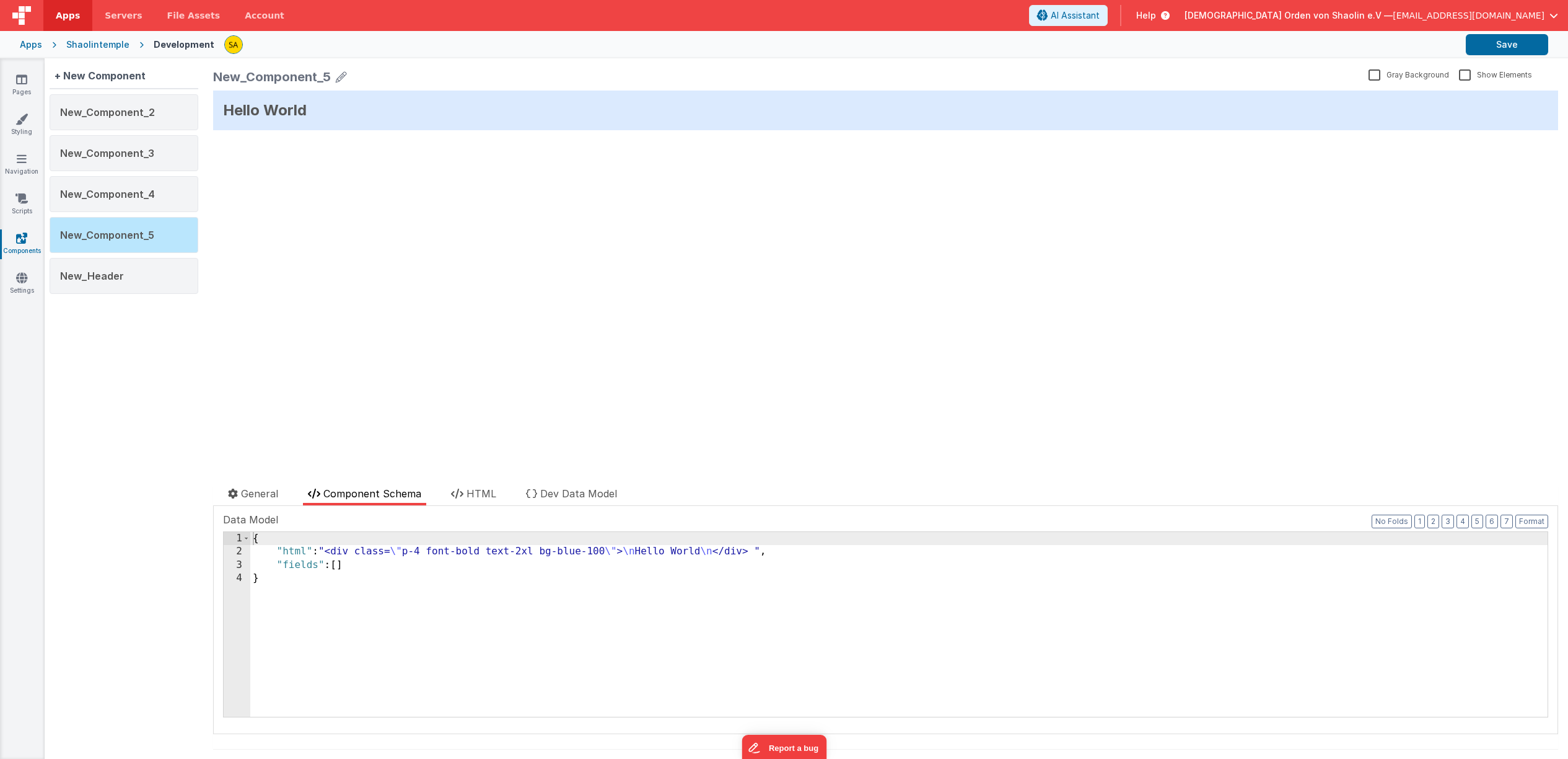
click at [370, 149] on div "Hello World update page model (See schema to hide after dev) { "component": { "…" at bounding box center [885, 283] width 1346 height 386
click at [370, 148] on div "Hello World update page model (See schema to hide after dev) { "component": { "…" at bounding box center [885, 283] width 1346 height 386
click at [138, 234] on span "New_Component_5" at bounding box center [107, 234] width 94 height 13
click at [134, 205] on div "New_Component_4" at bounding box center [124, 194] width 149 height 36
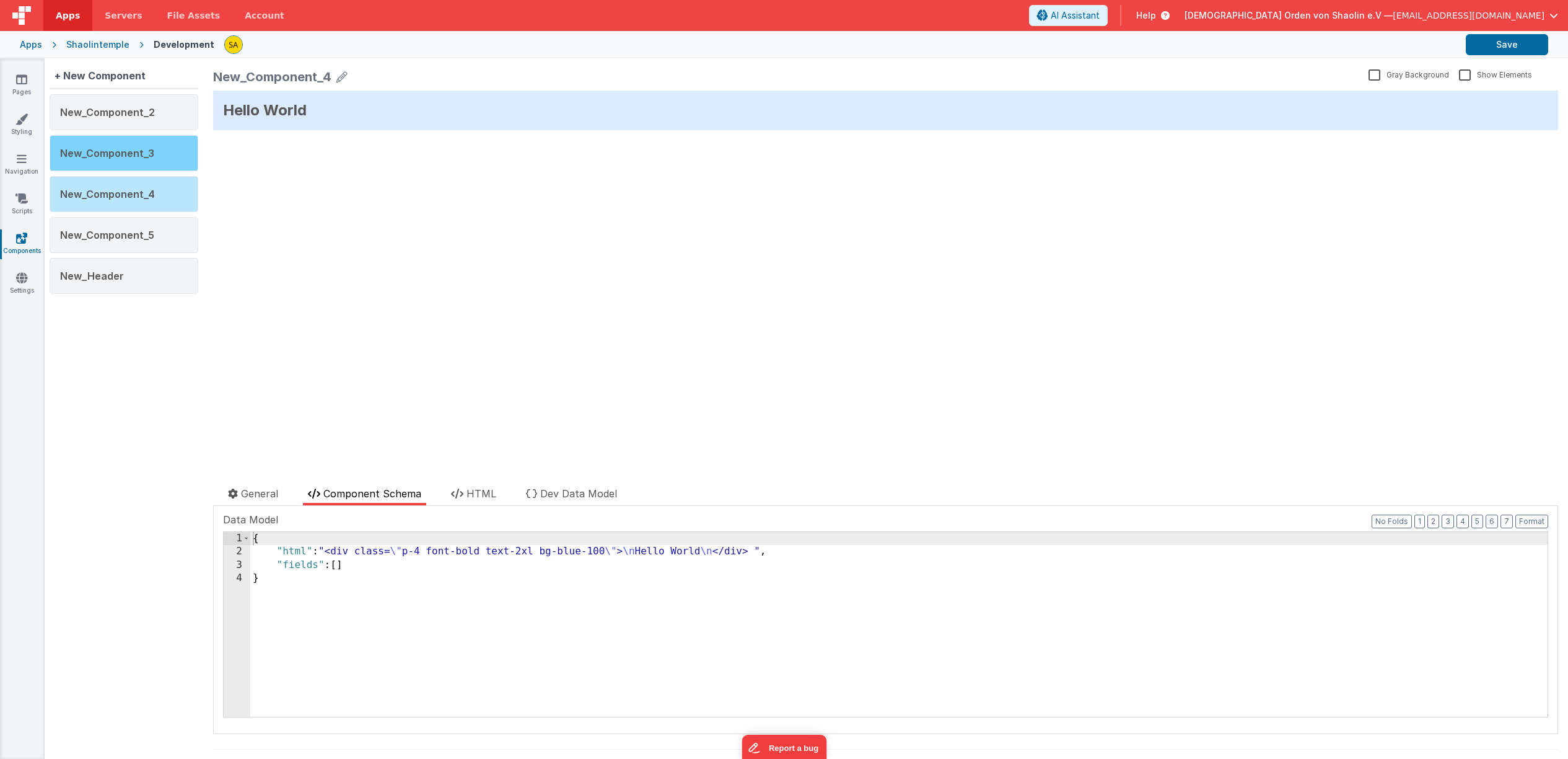
click at [128, 163] on div "New_Component_3" at bounding box center [124, 153] width 149 height 36
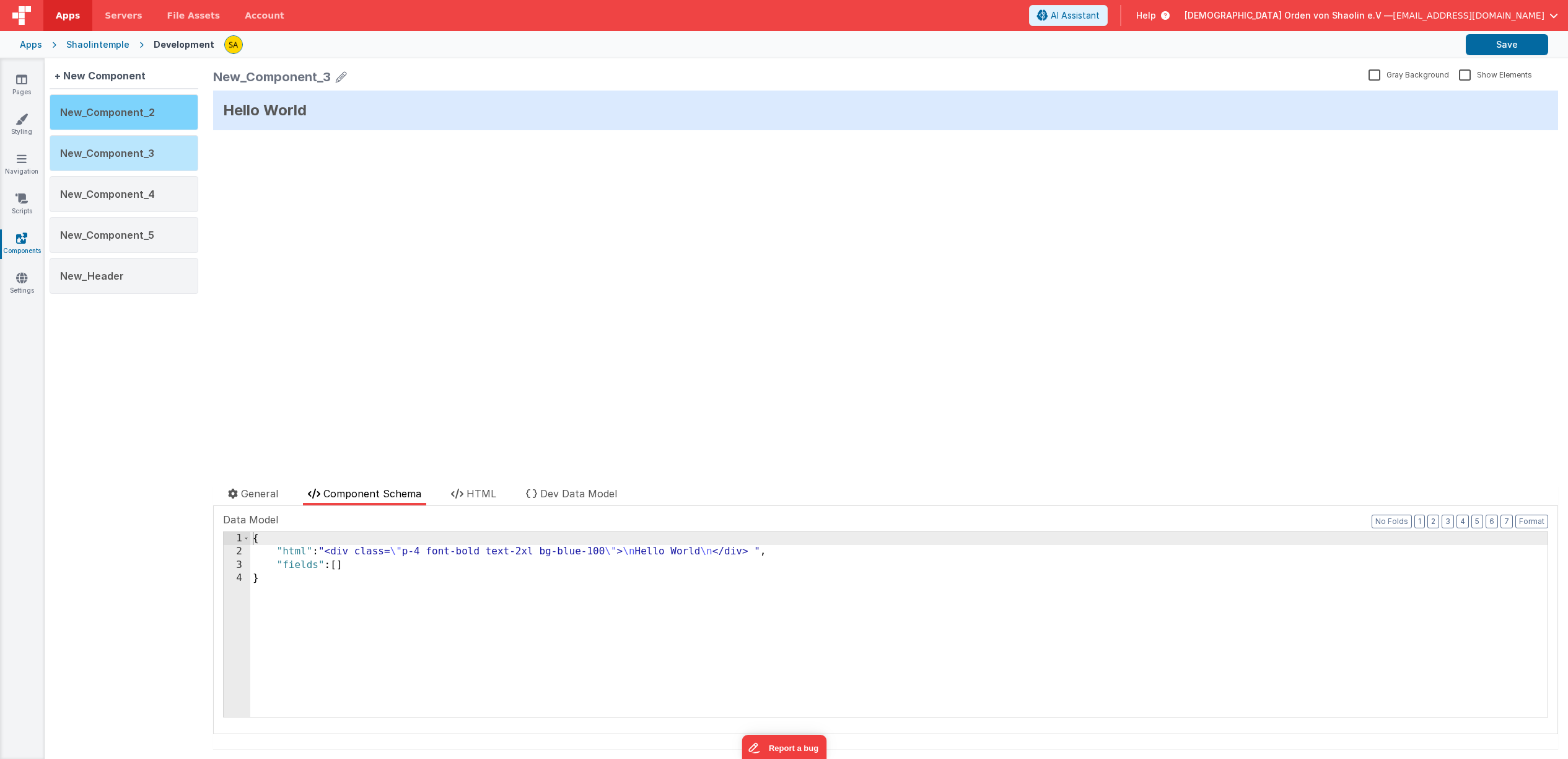
click at [126, 119] on div "New_Component_2" at bounding box center [124, 112] width 149 height 36
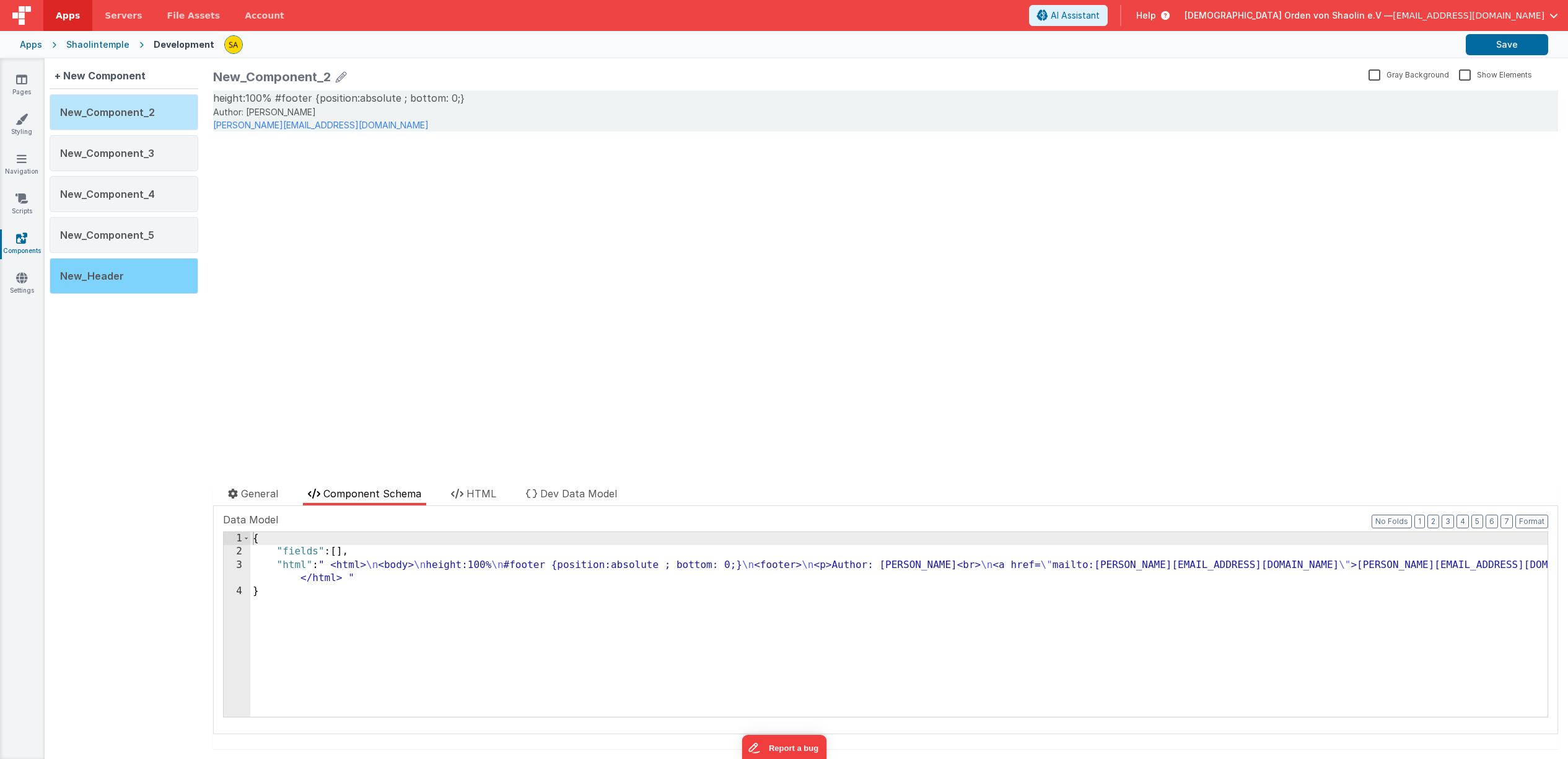
click at [124, 270] on div "New_Header" at bounding box center [124, 276] width 149 height 36
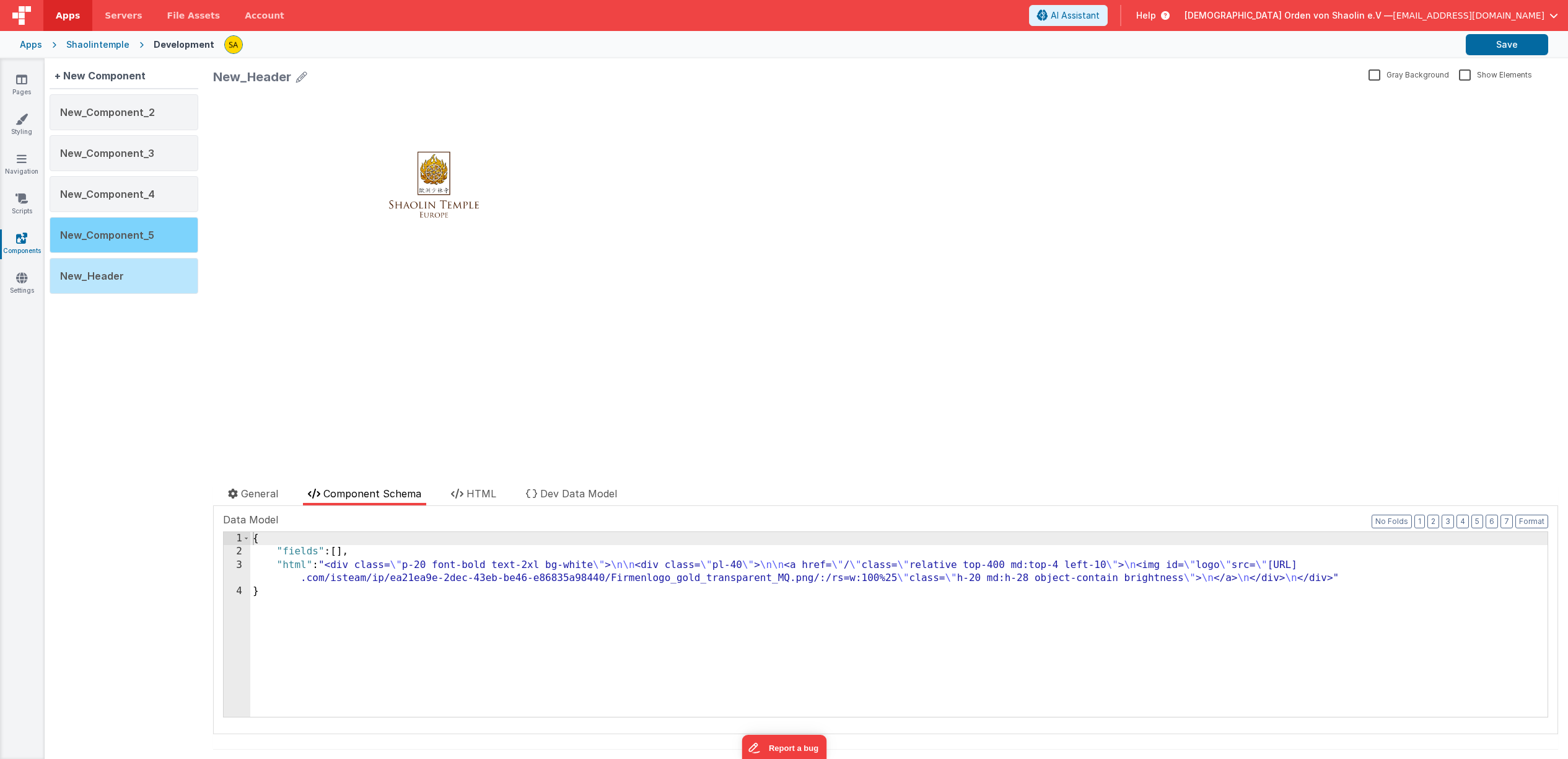
click at [129, 232] on span "New_Component_5" at bounding box center [107, 234] width 94 height 13
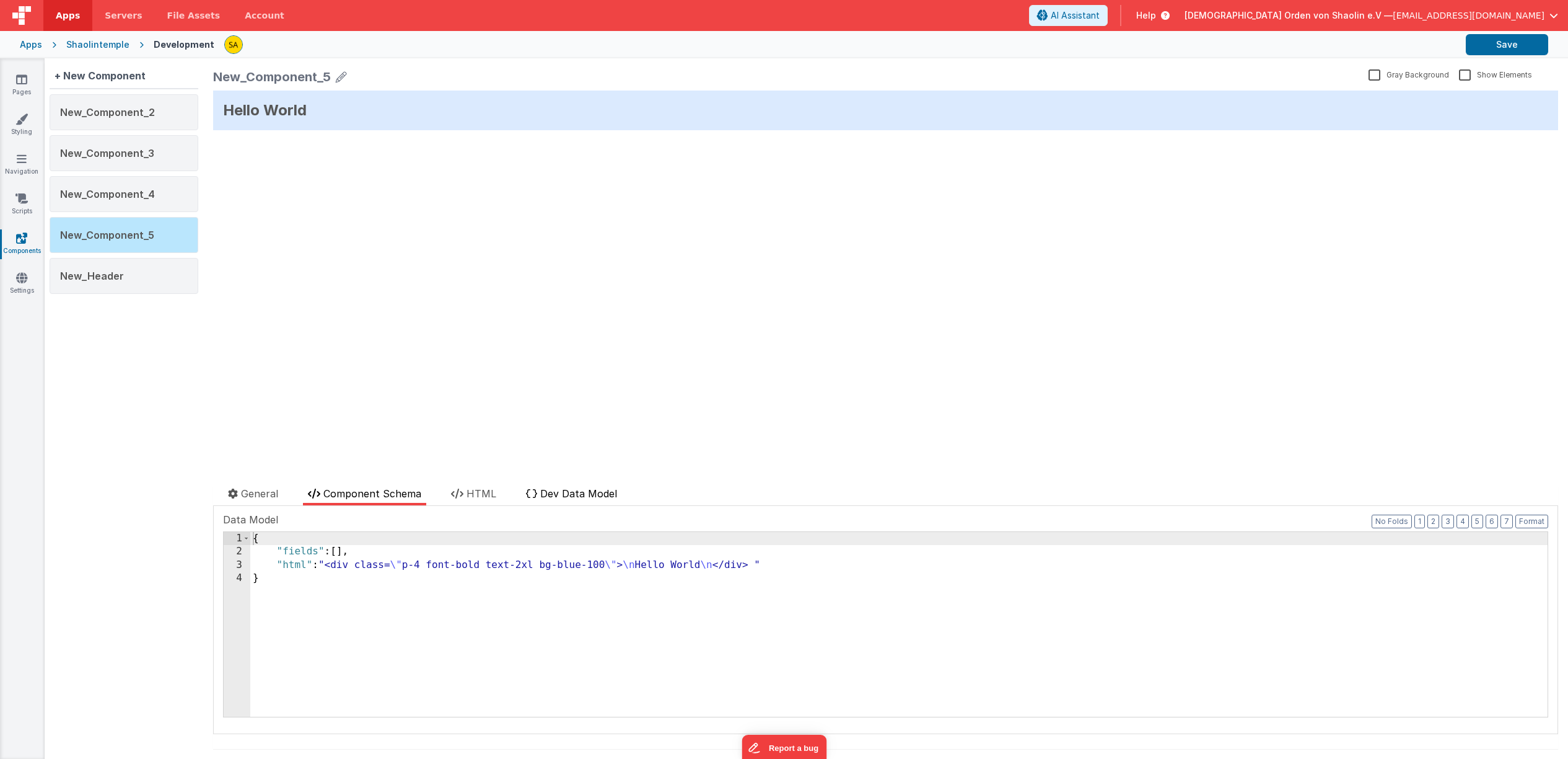
click at [573, 492] on span "Dev Data Model" at bounding box center [578, 493] width 77 height 13
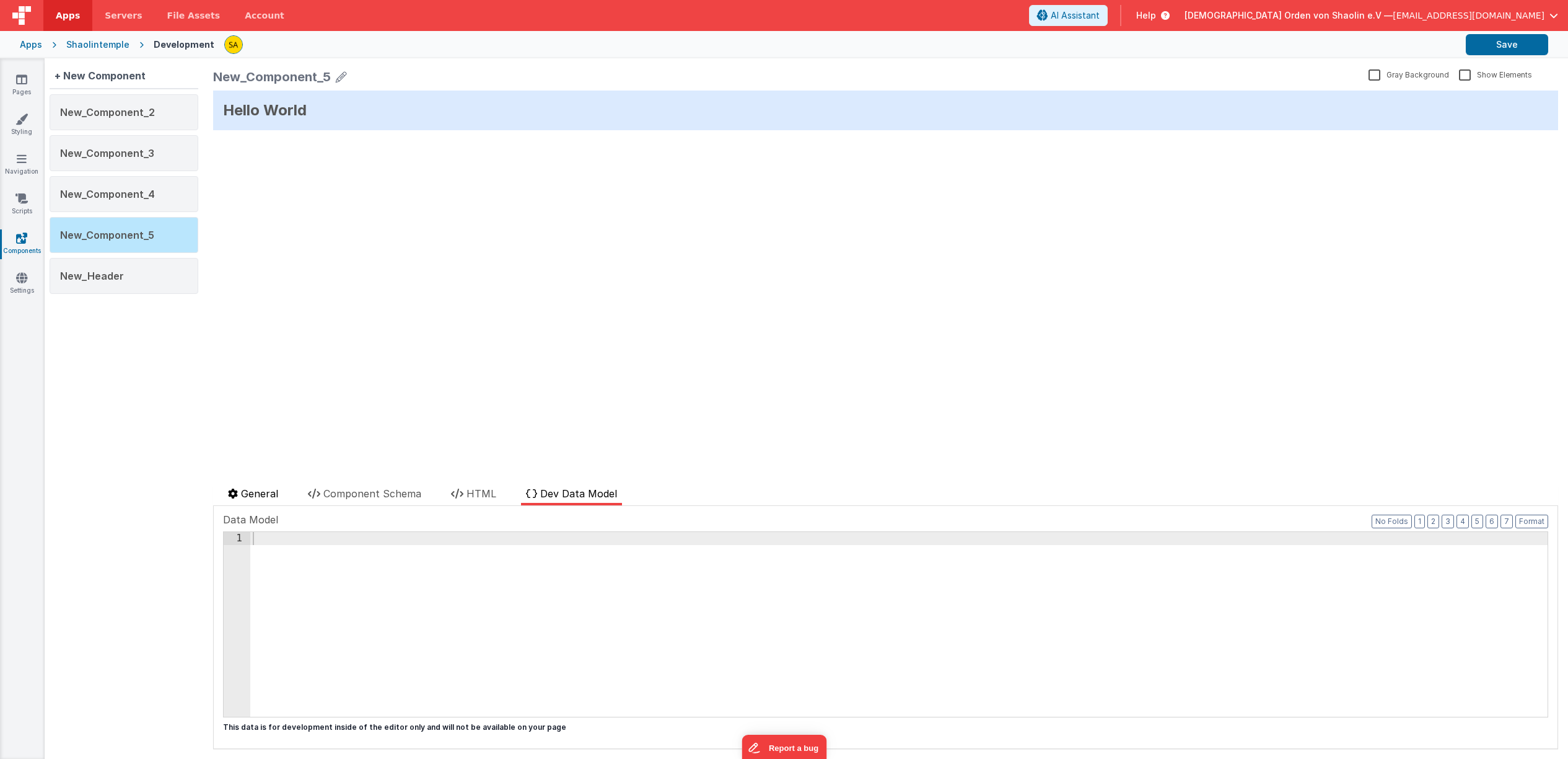
click at [275, 492] on span "General" at bounding box center [260, 493] width 37 height 13
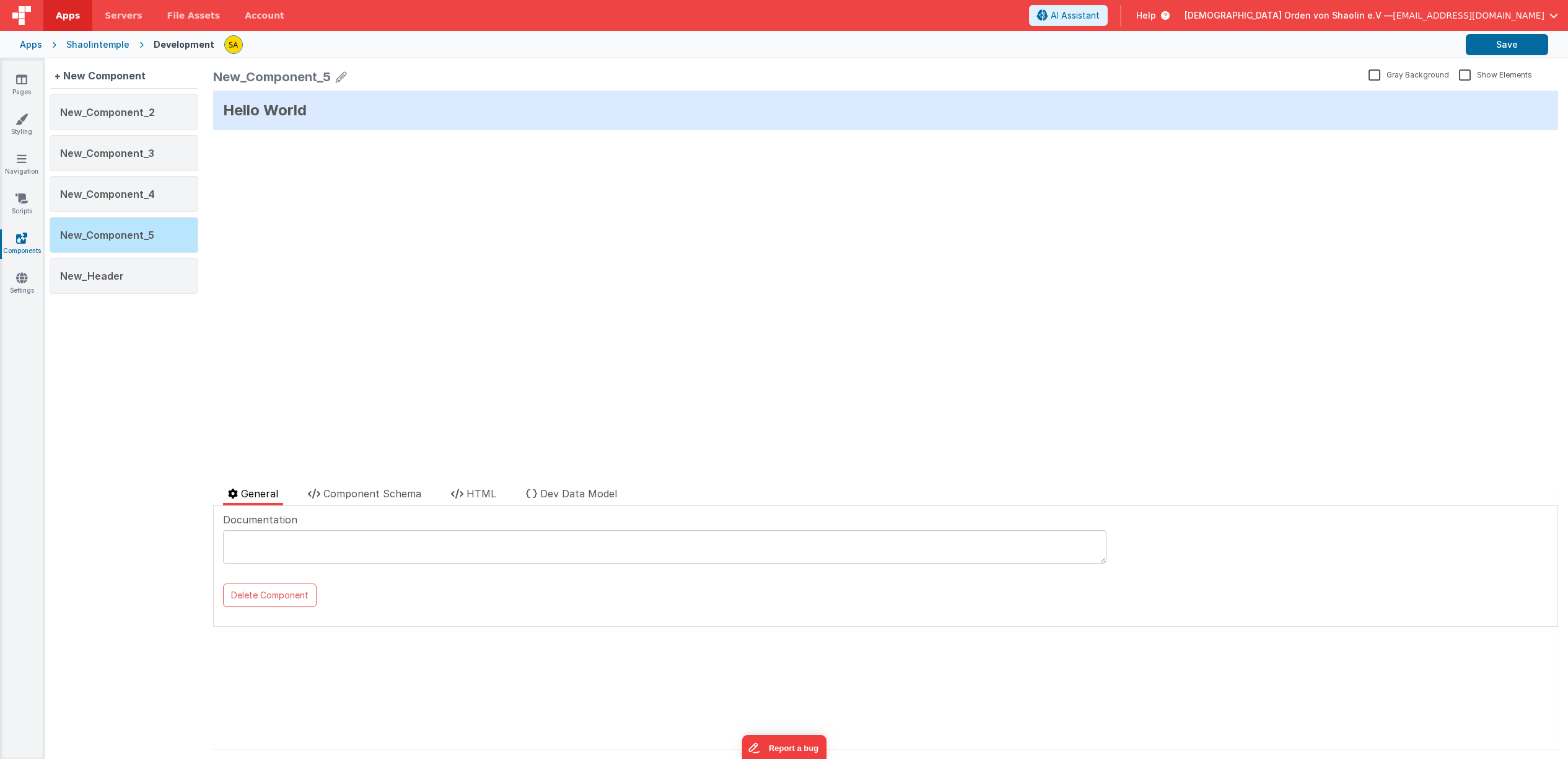
click at [233, 494] on icon at bounding box center [233, 493] width 10 height 10
click at [19, 284] on link "Settings" at bounding box center [21, 283] width 45 height 25
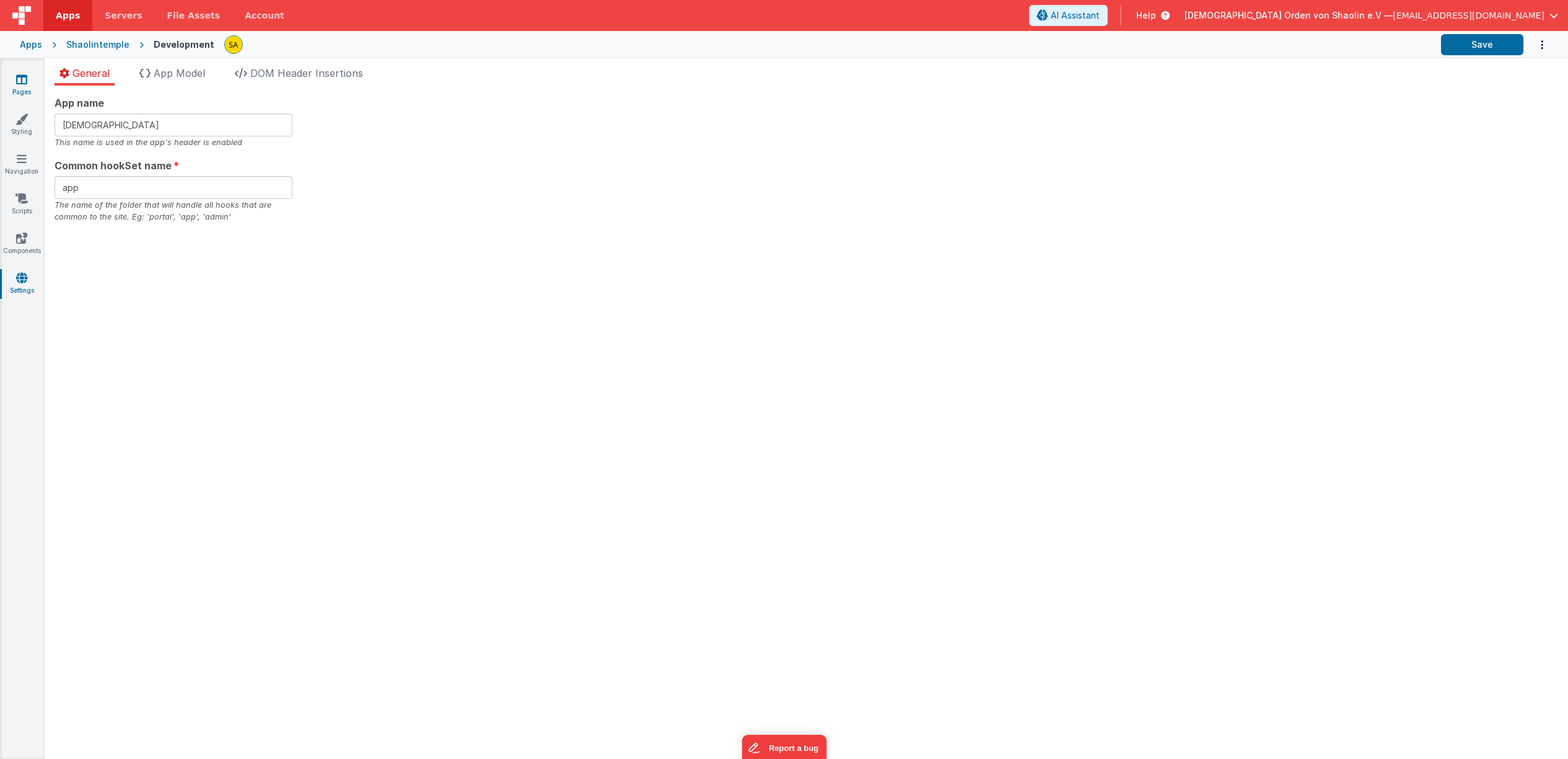
click at [18, 89] on link "Pages" at bounding box center [21, 85] width 45 height 25
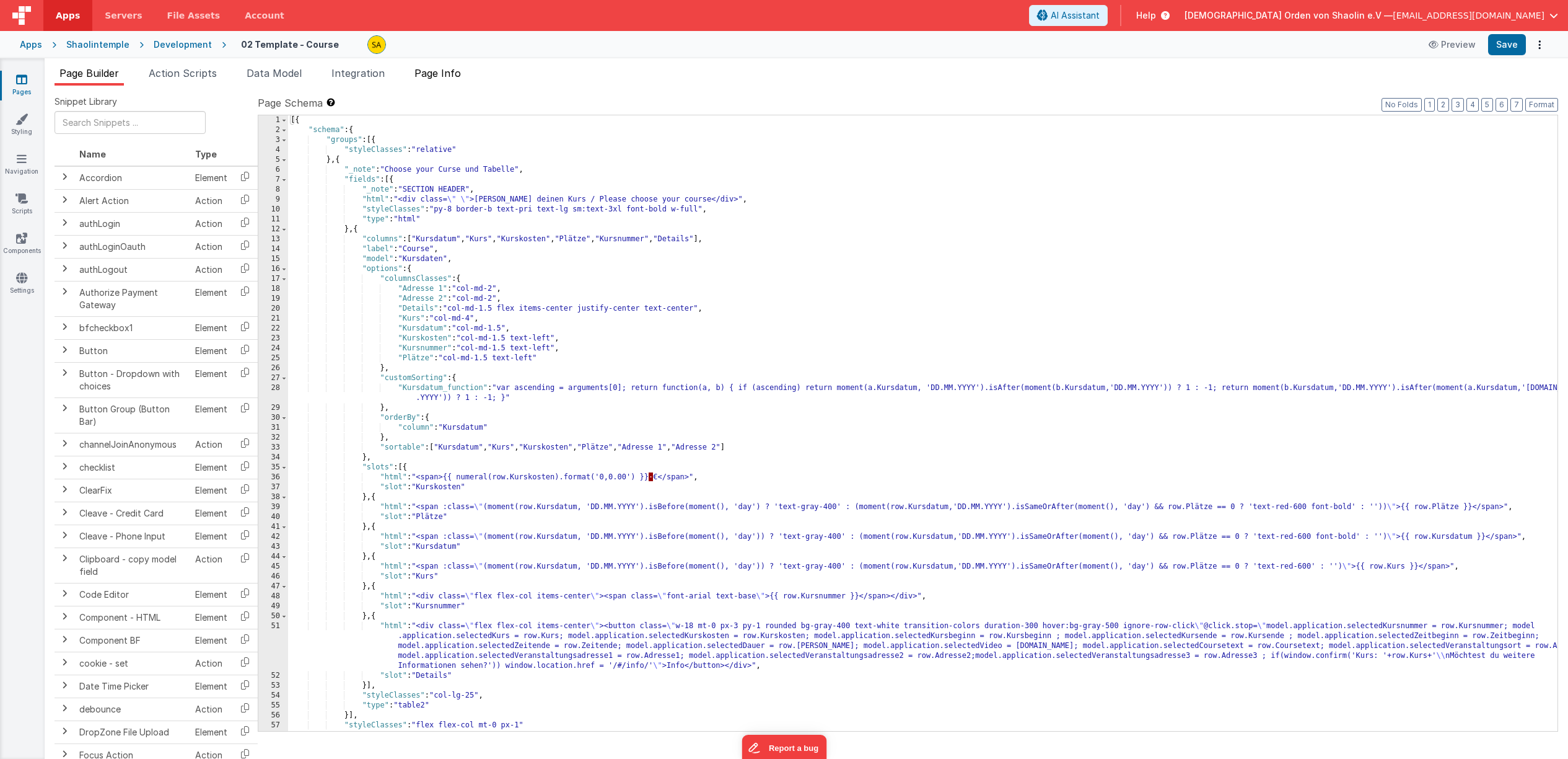
click at [448, 78] on span "Page Info" at bounding box center [437, 73] width 47 height 13
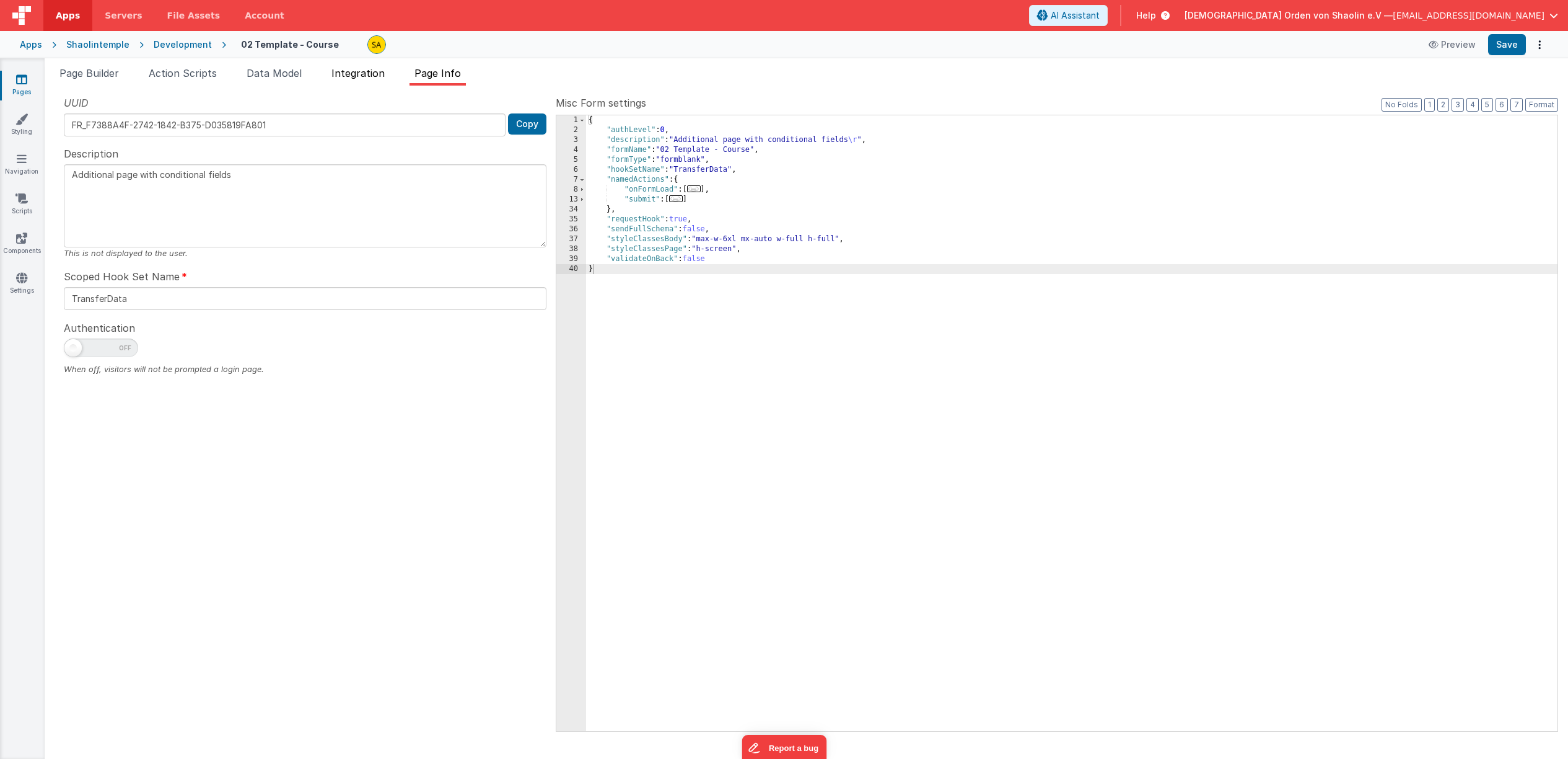
click at [358, 71] on span "Integration" at bounding box center [358, 73] width 53 height 13
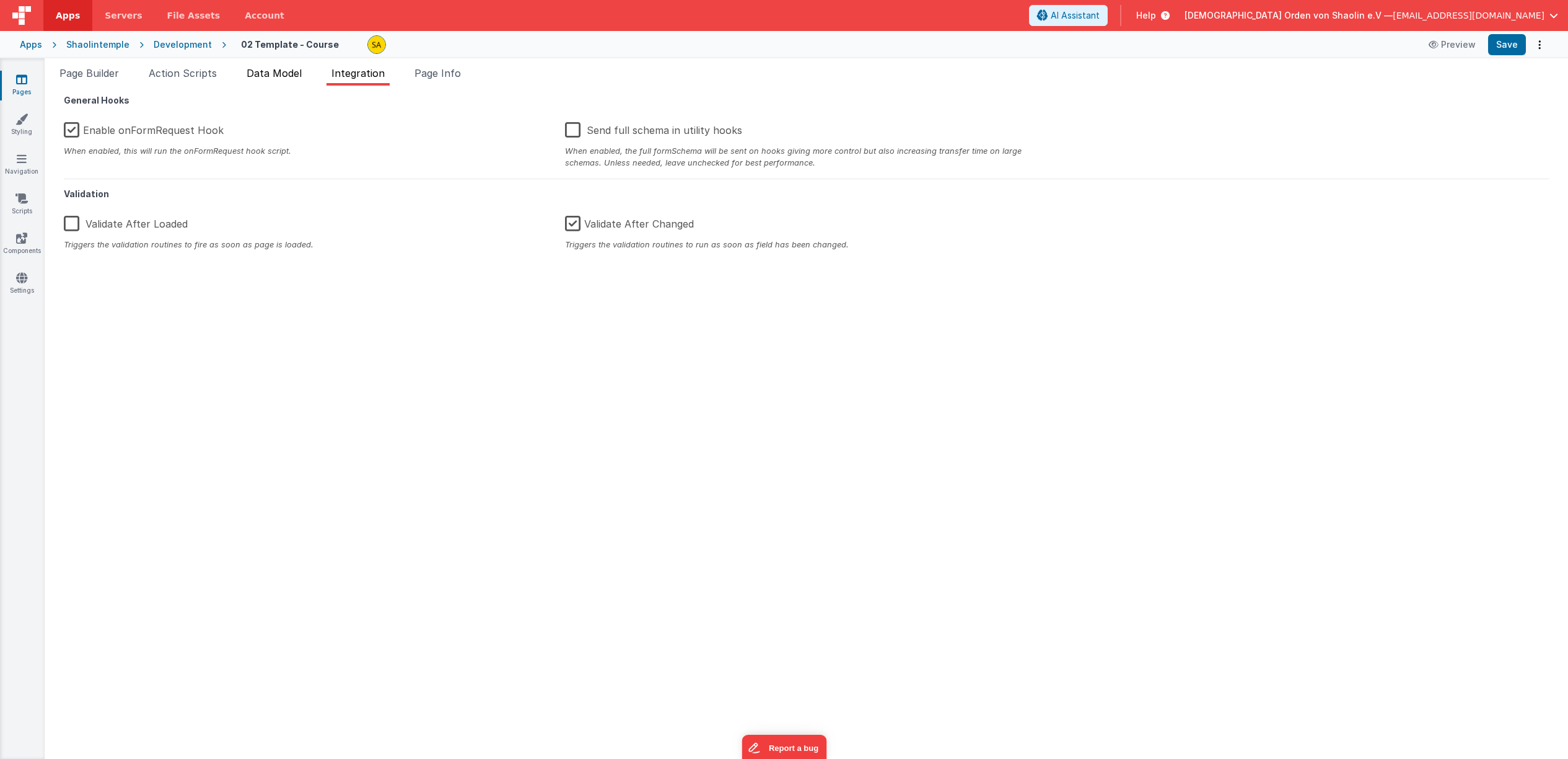
click at [300, 73] on span "Data Model" at bounding box center [274, 73] width 55 height 13
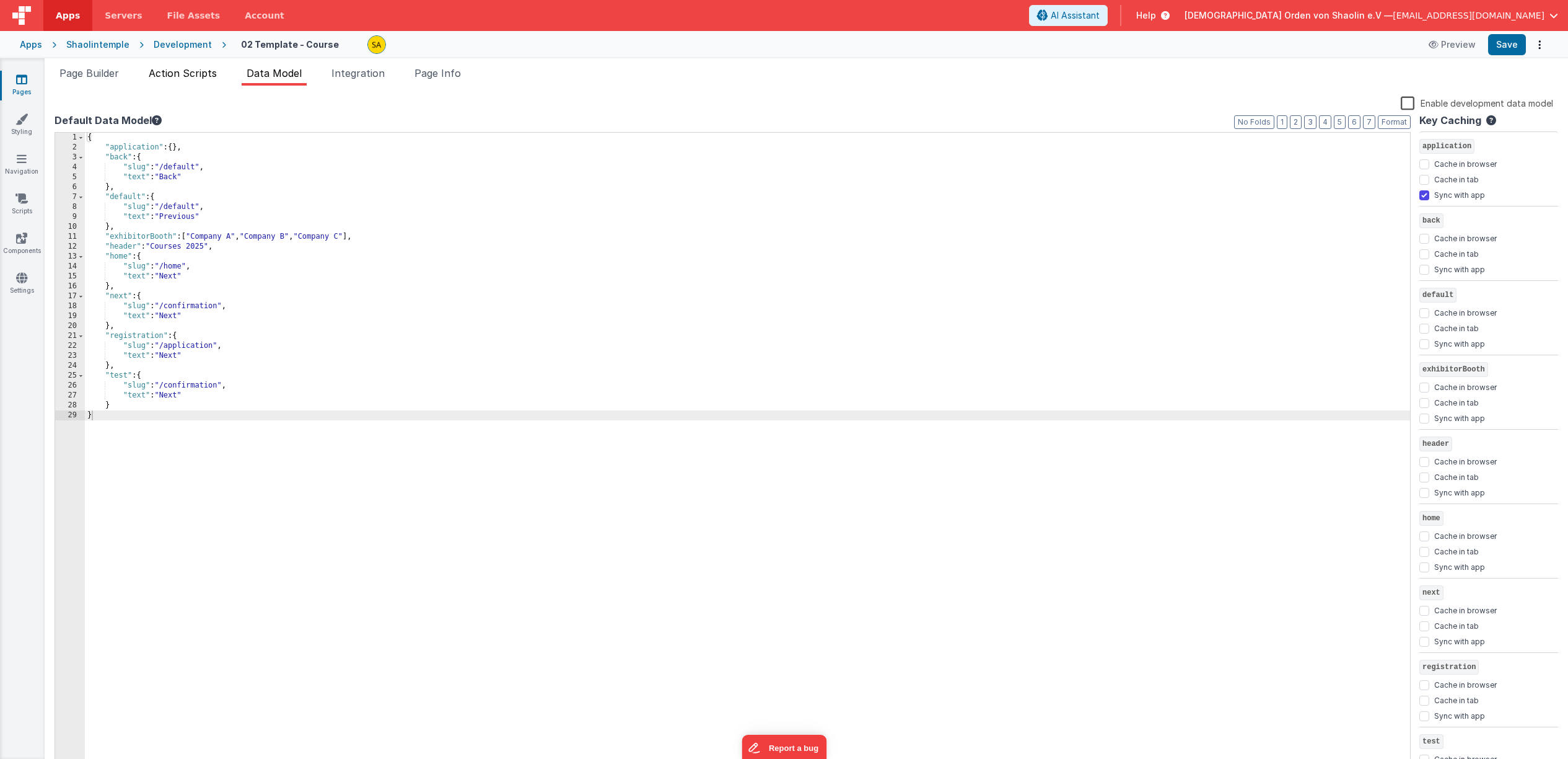
click at [206, 75] on span "Action Scripts" at bounding box center [183, 73] width 69 height 13
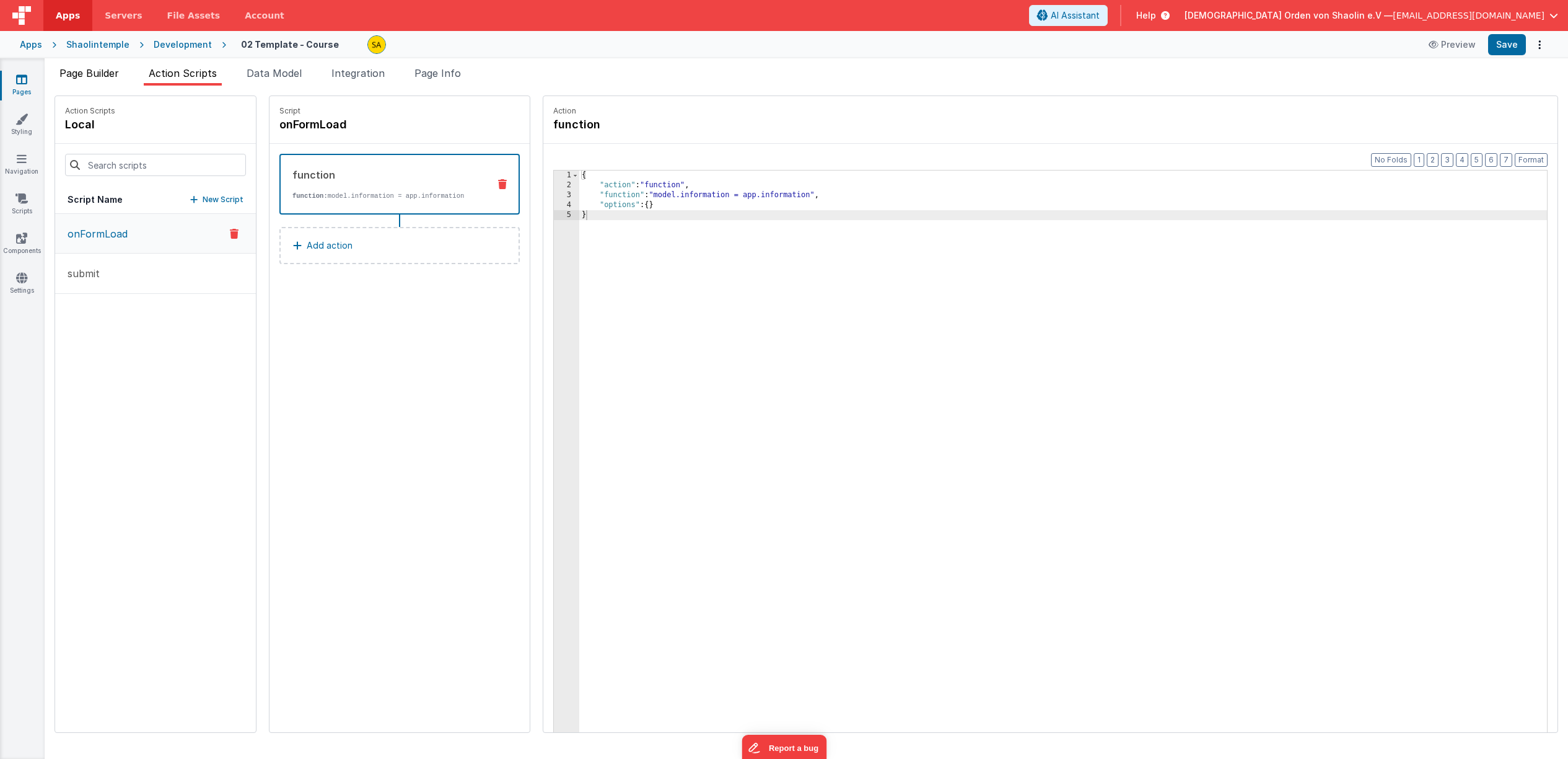
click at [89, 79] on span "Page Builder" at bounding box center [89, 73] width 59 height 13
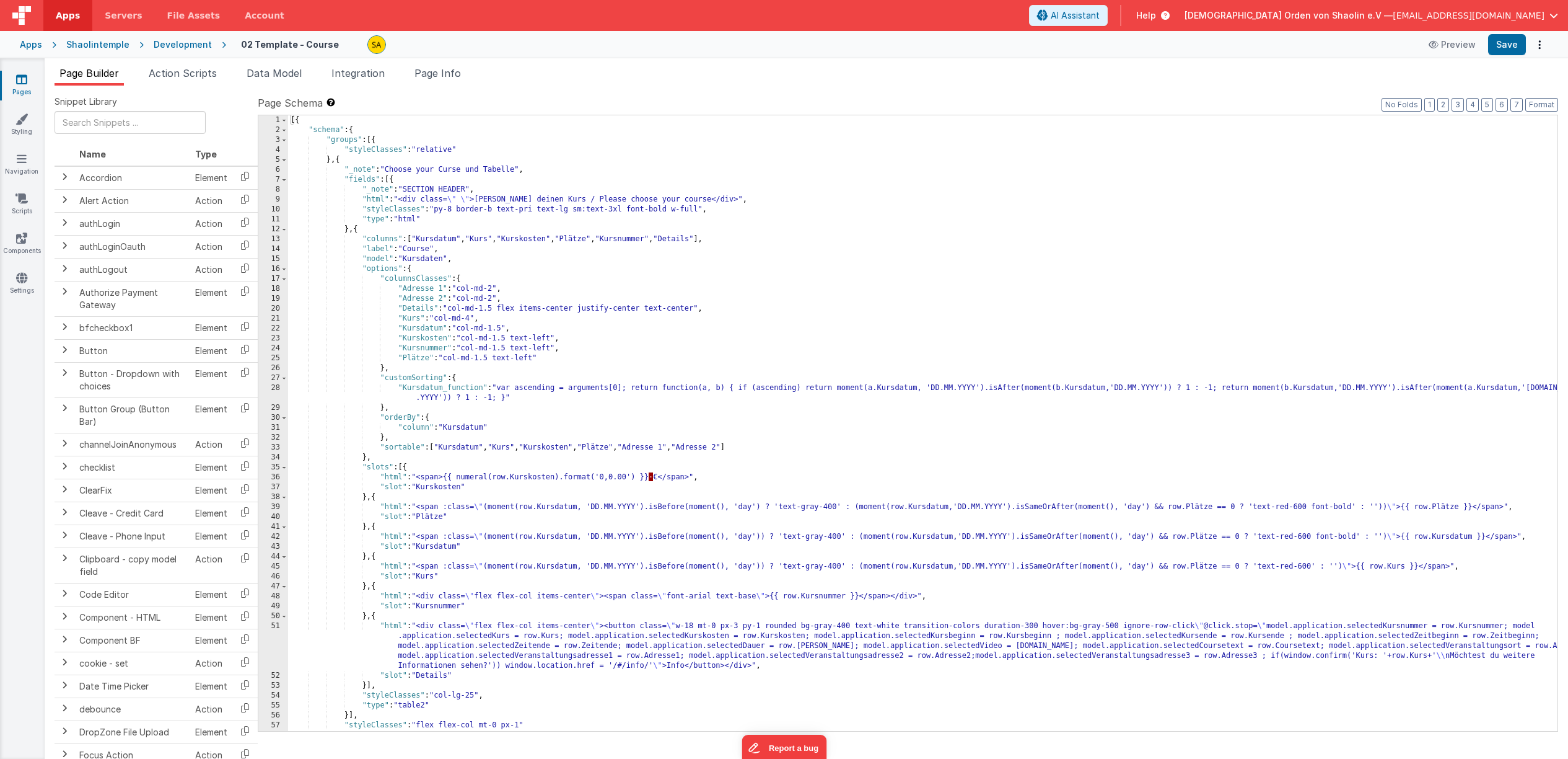
click at [30, 45] on div "Apps" at bounding box center [30, 44] width 22 height 13
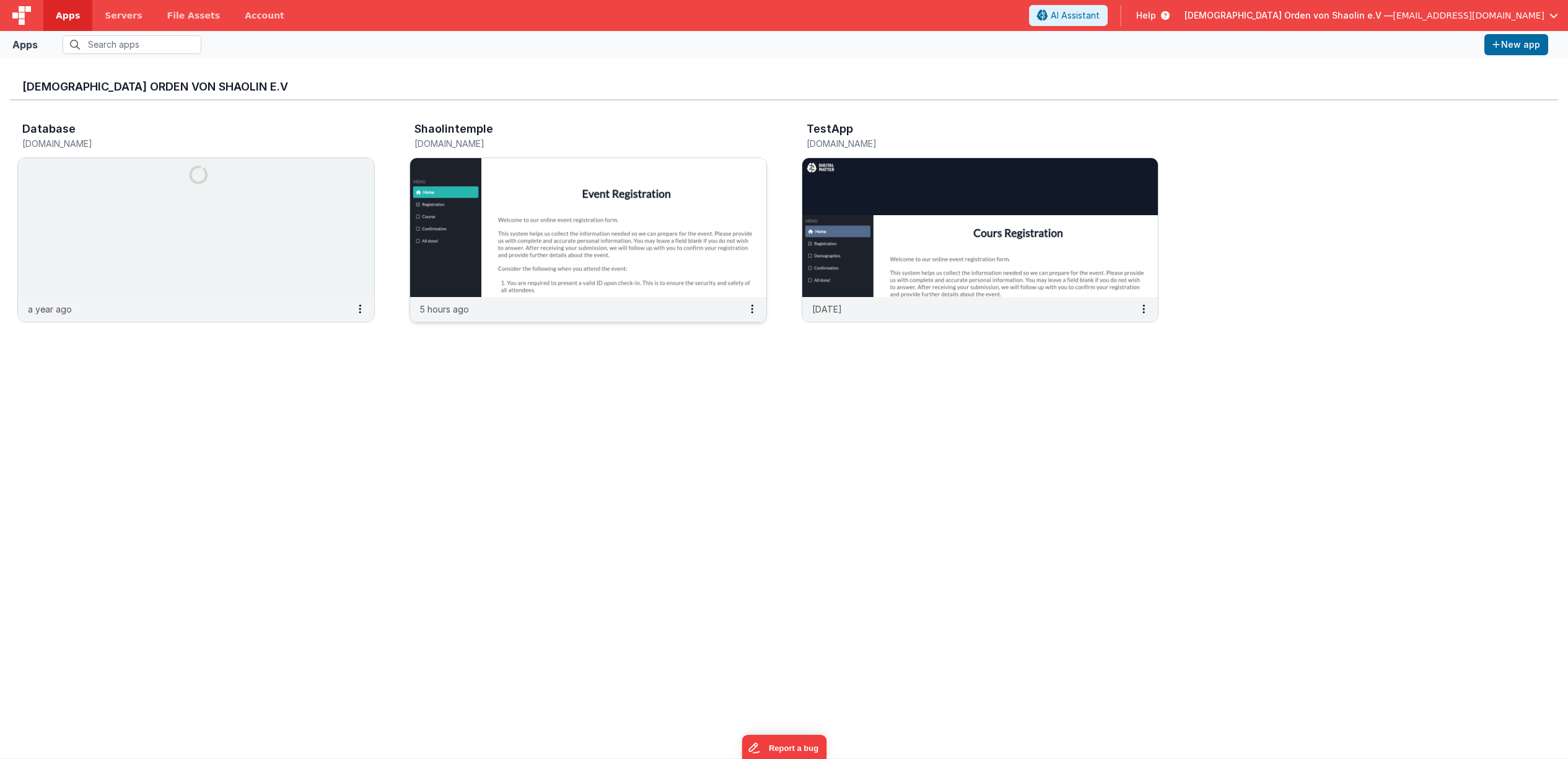
click at [546, 221] on img at bounding box center [588, 228] width 356 height 139
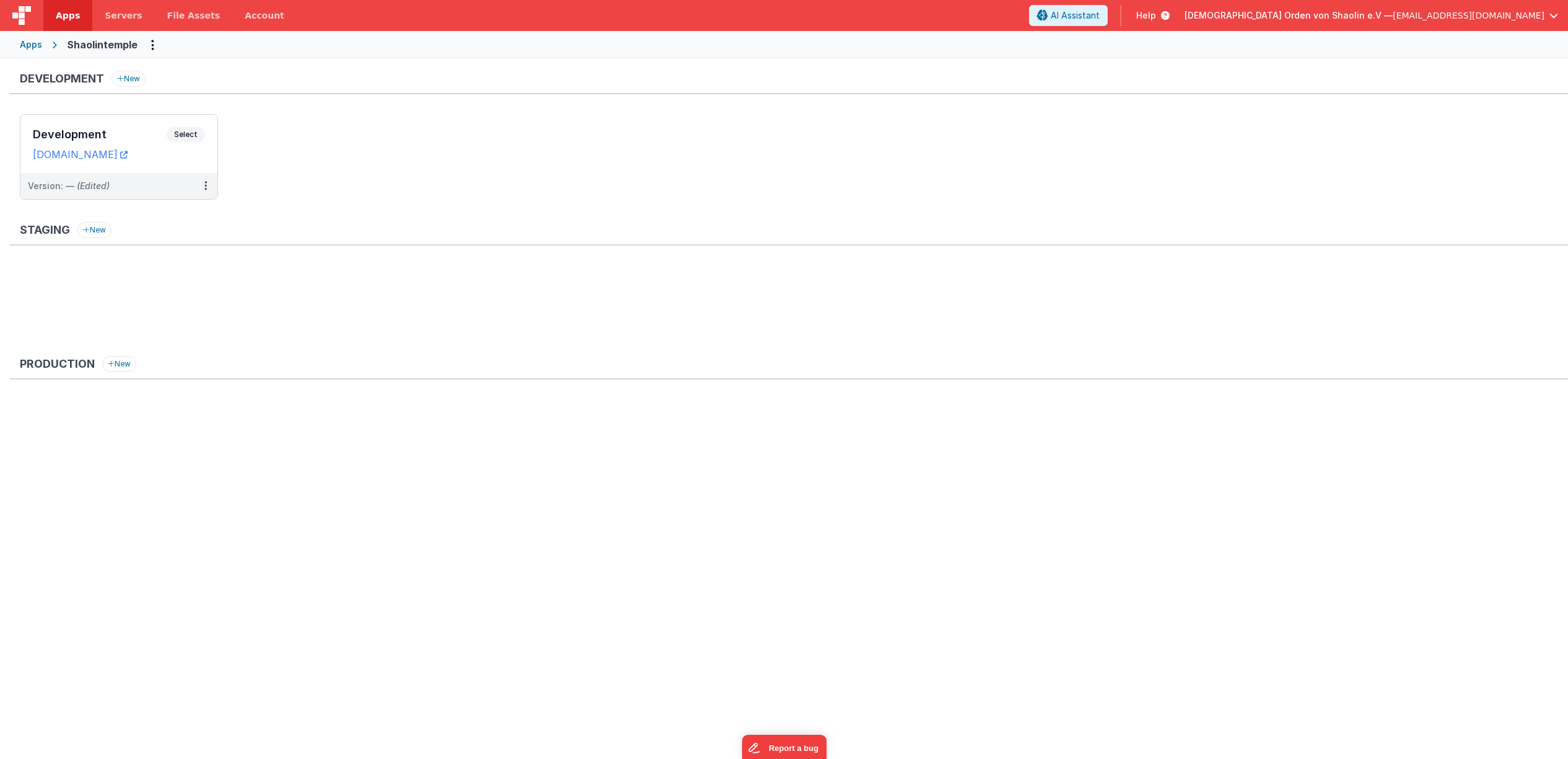
click at [52, 231] on h3 "Staging" at bounding box center [44, 229] width 50 height 13
click at [103, 232] on button "New" at bounding box center [95, 229] width 34 height 16
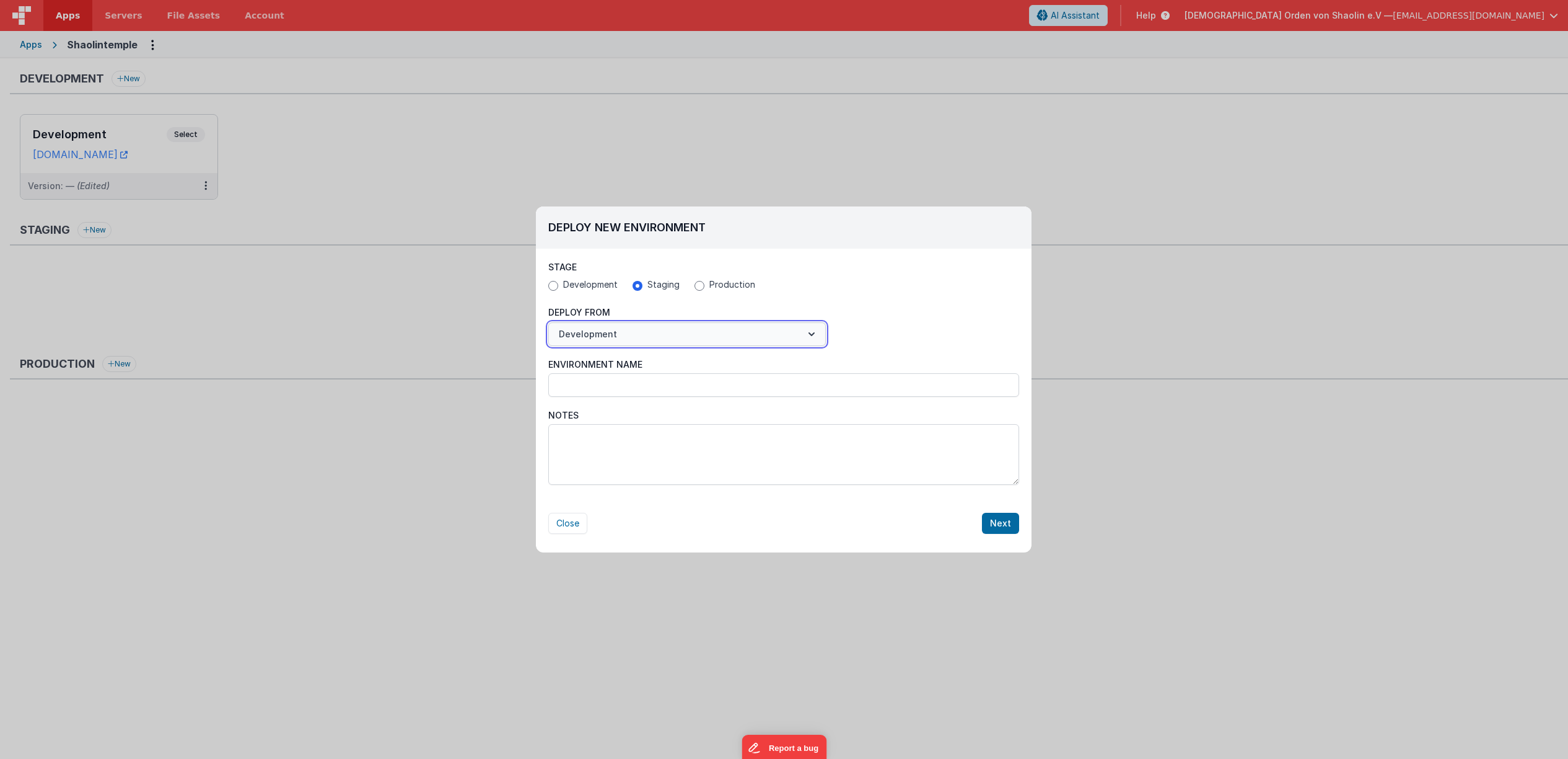
click at [817, 332] on icon "button" at bounding box center [811, 334] width 13 height 13
click at [817, 332] on div at bounding box center [784, 379] width 1568 height 759
click at [582, 531] on button "Close" at bounding box center [567, 523] width 39 height 21
radio input "false"
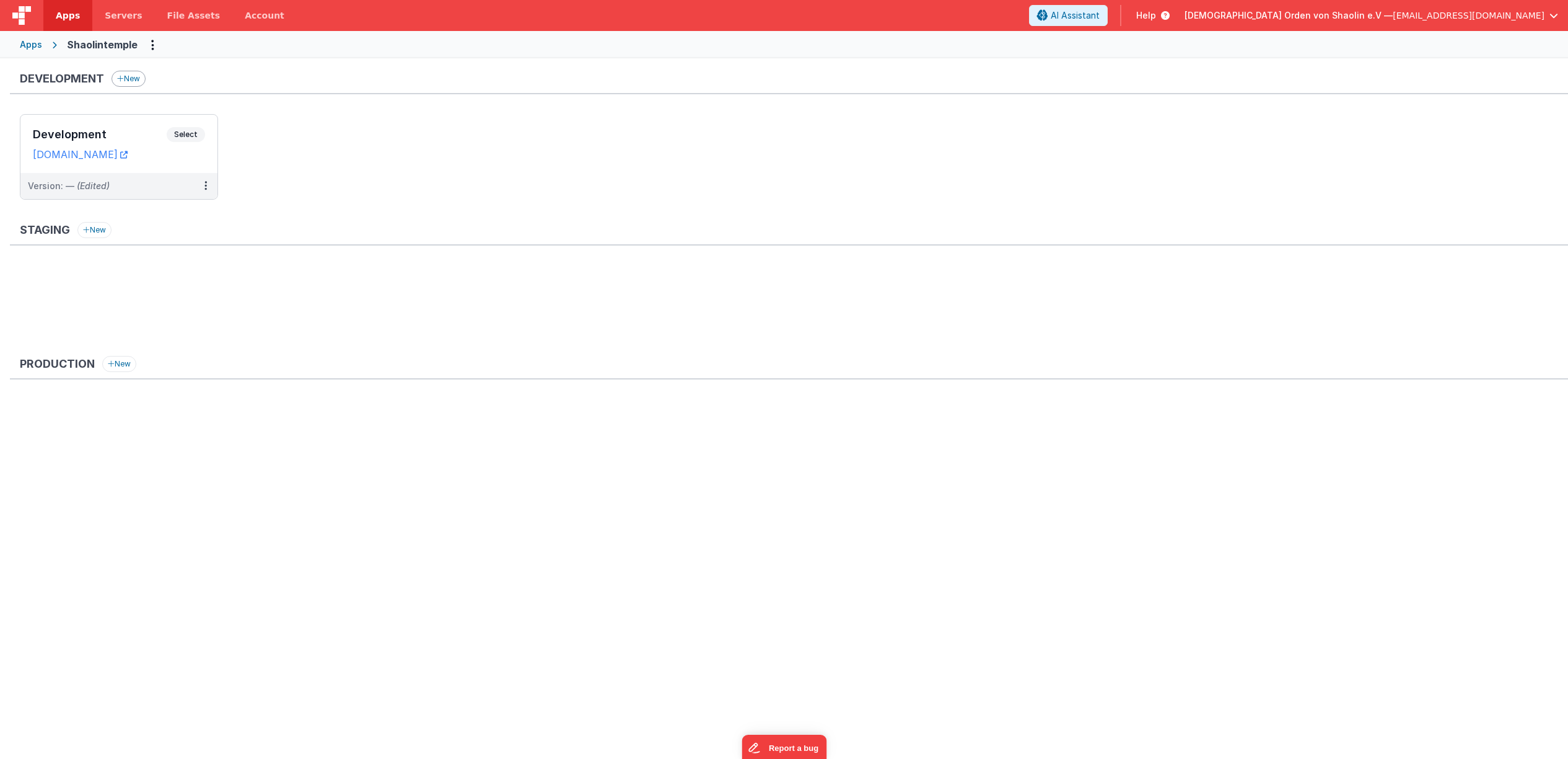
click at [130, 78] on button "New" at bounding box center [129, 79] width 34 height 16
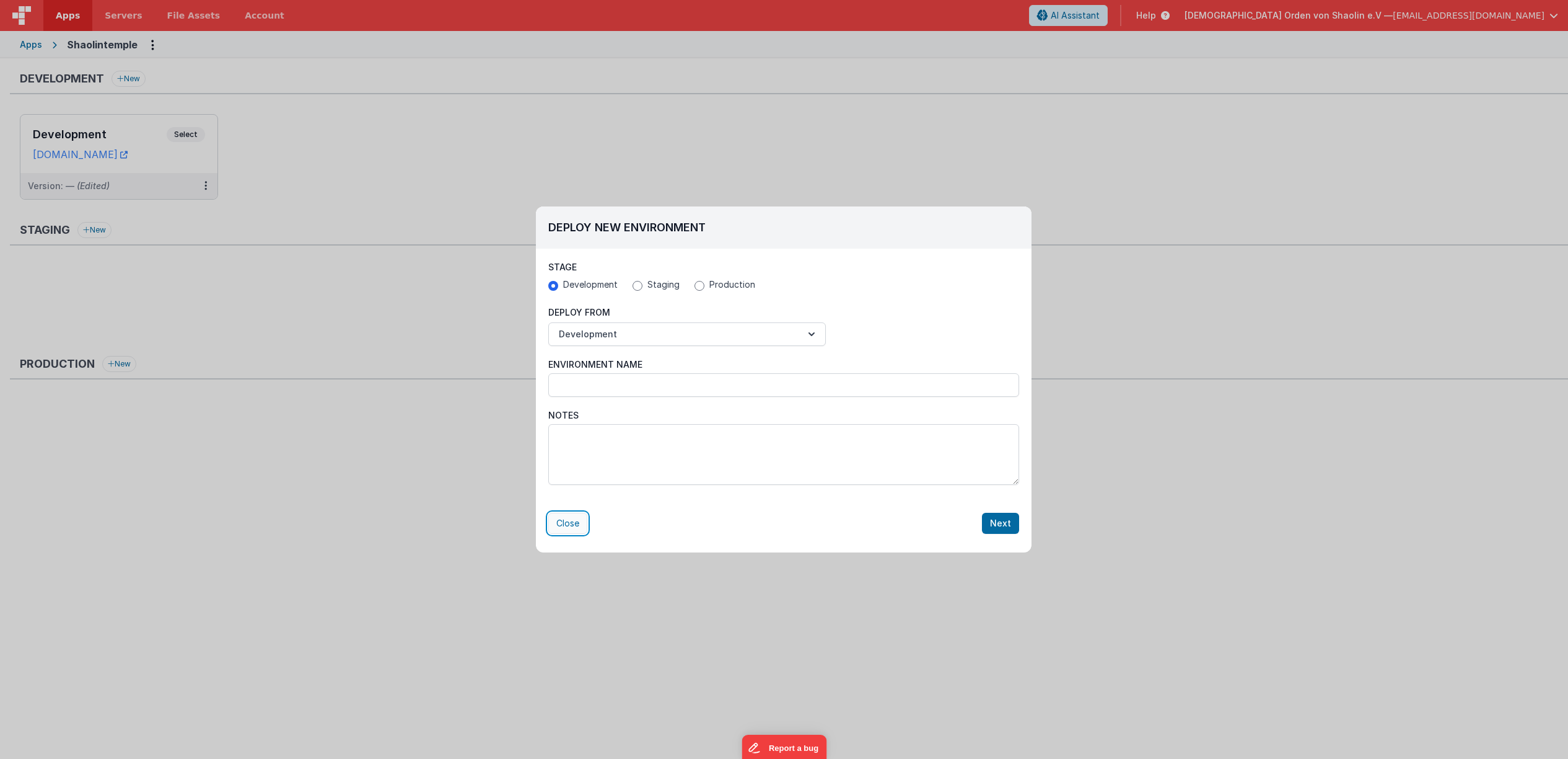
click at [581, 528] on button "Close" at bounding box center [567, 523] width 39 height 21
radio input "false"
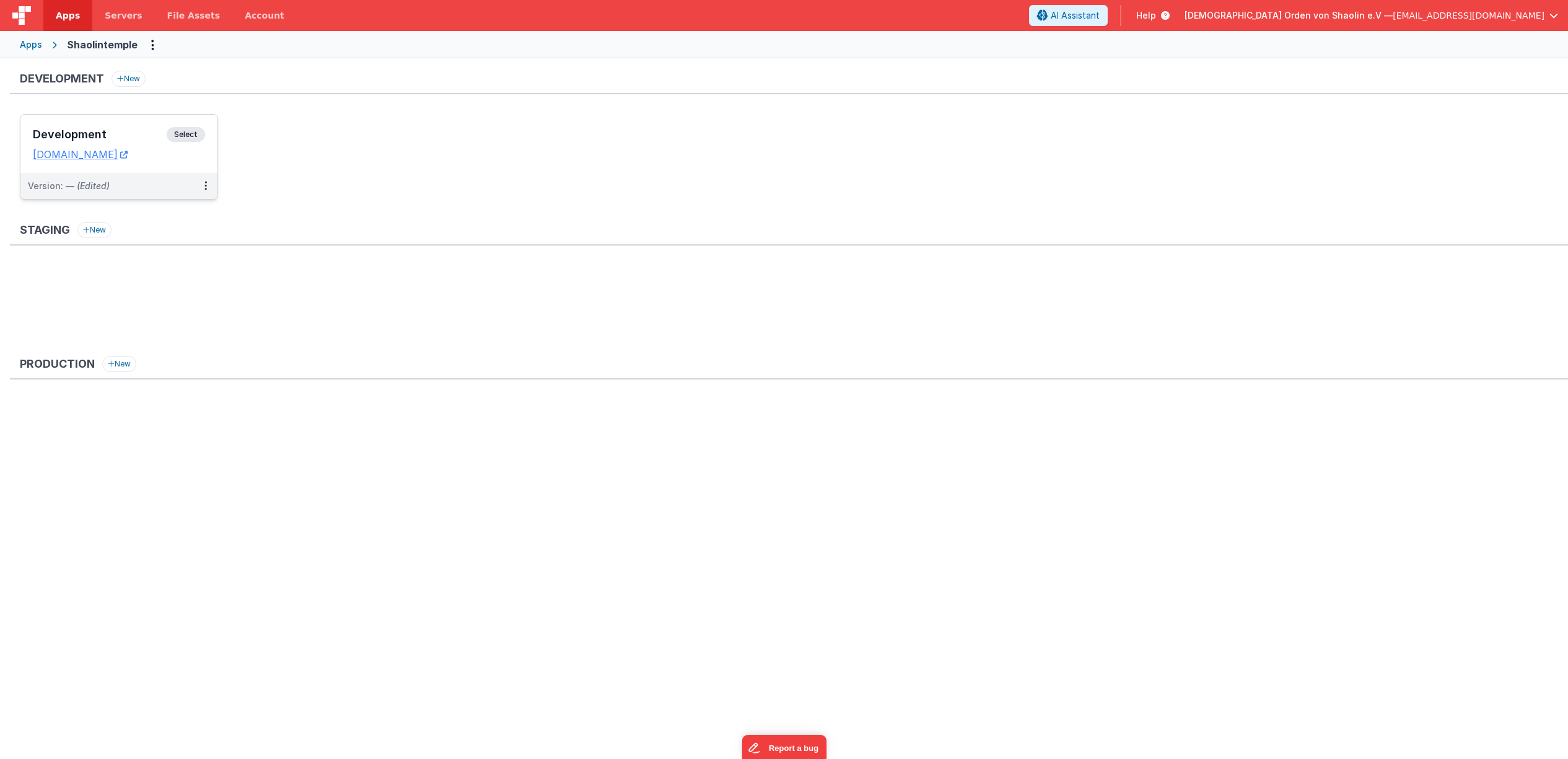
click at [201, 136] on span "Select" at bounding box center [185, 135] width 38 height 15
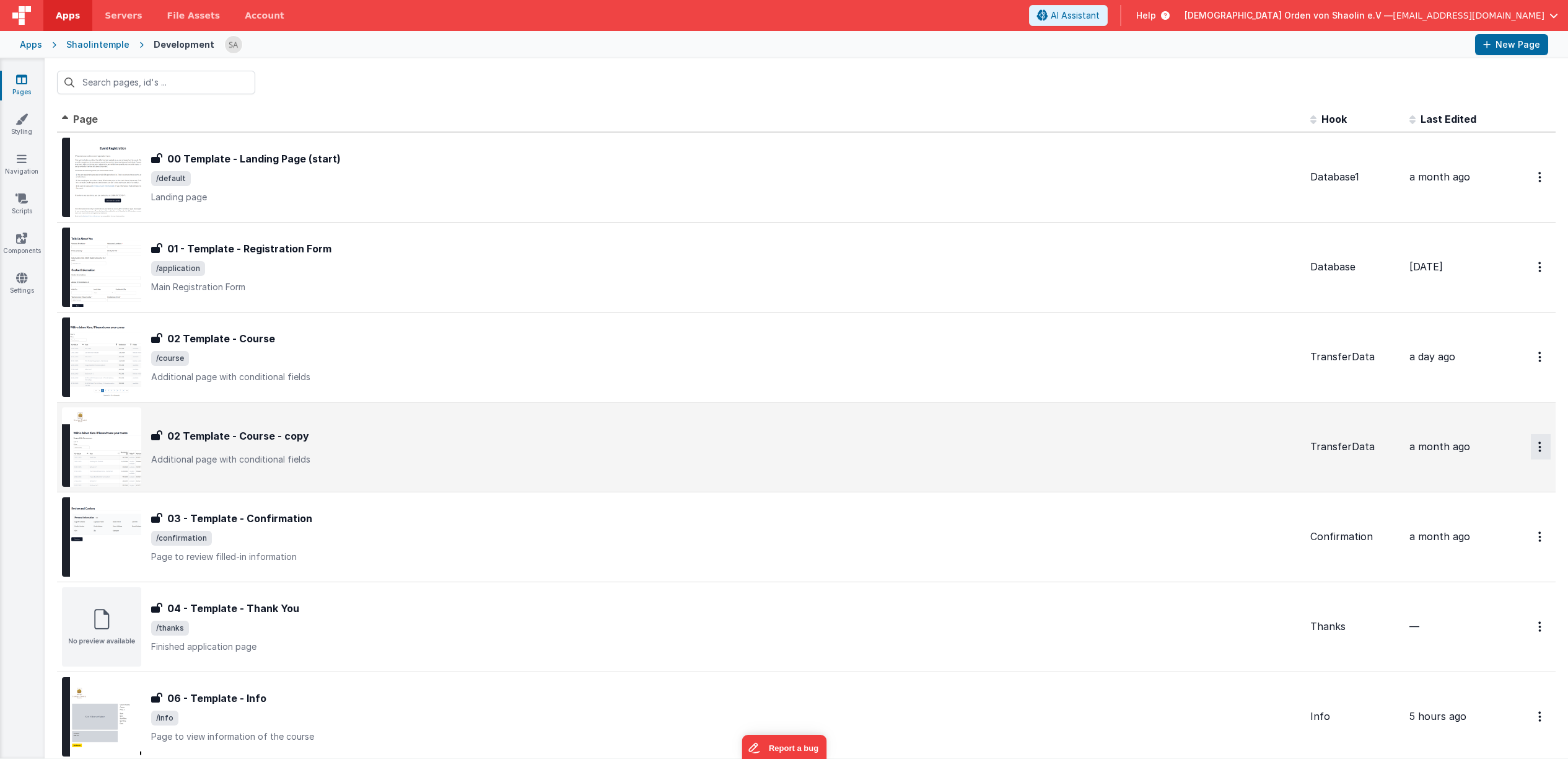
scroll to position [8, 0]
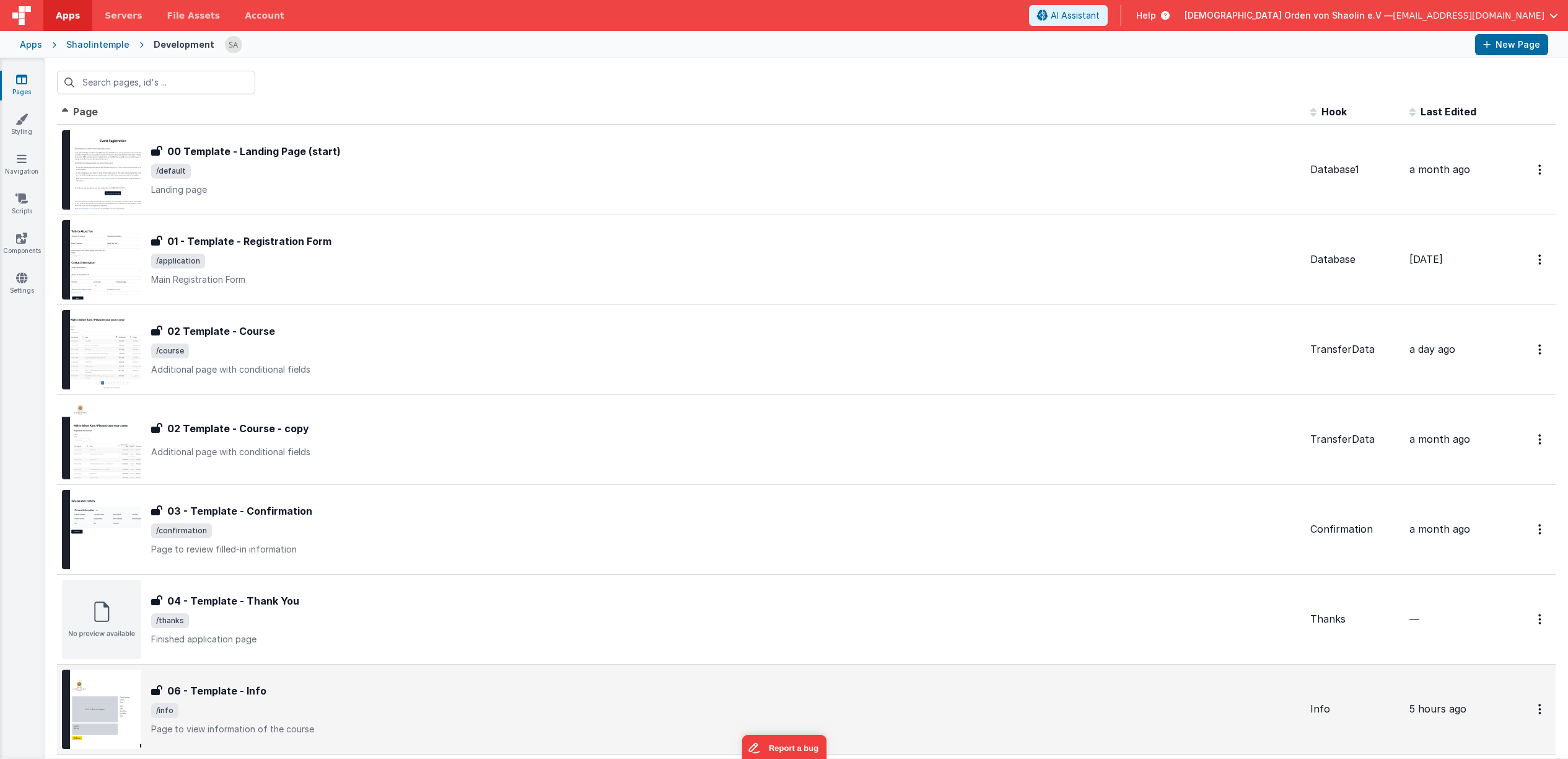
click at [492, 712] on span "/info" at bounding box center [726, 711] width 1149 height 15
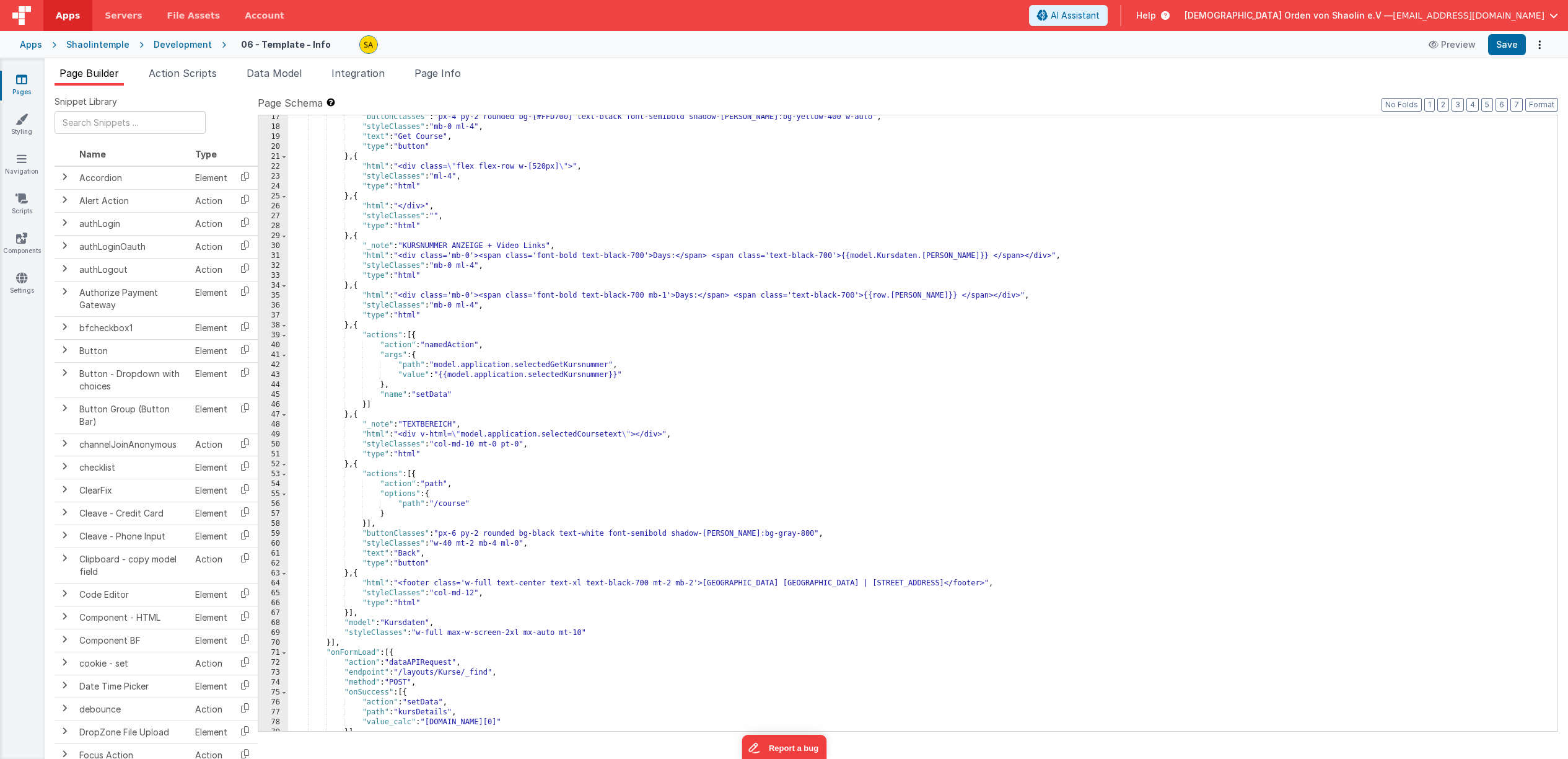
scroll to position [250, 0]
click at [480, 344] on div ""buttonClasses" : "px-4 py-2 rounded bg-[#FFD700] text-black font-semibold shad…" at bounding box center [923, 430] width 1269 height 635
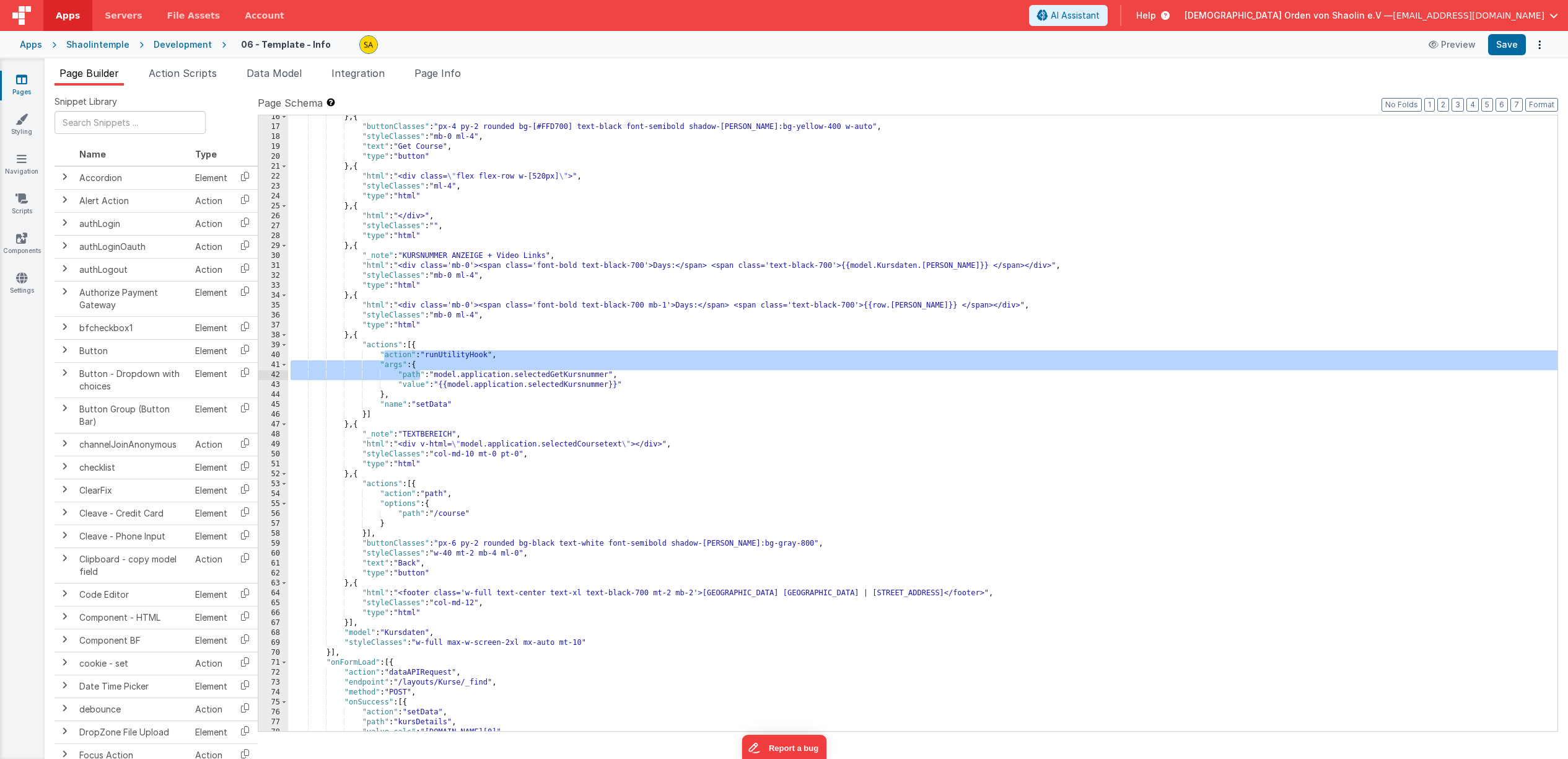
scroll to position [242, 0]
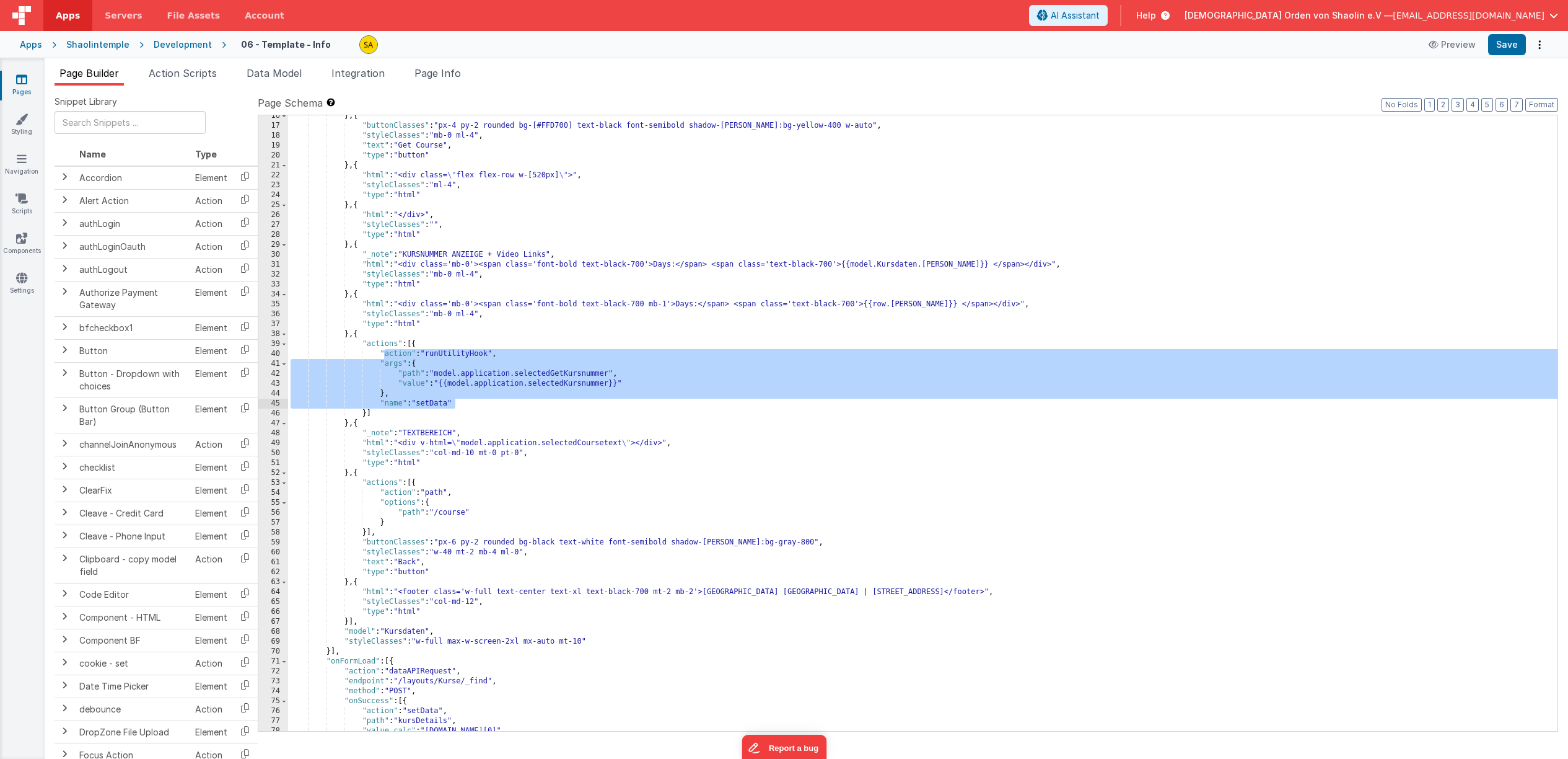
drag, startPoint x: 383, startPoint y: 360, endPoint x: 455, endPoint y: 402, distance: 83.4
click at [455, 402] on div "} , { "buttonClasses" : "px-4 py-2 rounded bg-[#FFD700] text-black font-semibol…" at bounding box center [923, 428] width 1269 height 635
click at [494, 404] on div "} , { "buttonClasses" : "px-4 py-2 rounded bg-[#FFD700] text-black font-semibol…" at bounding box center [923, 428] width 1269 height 635
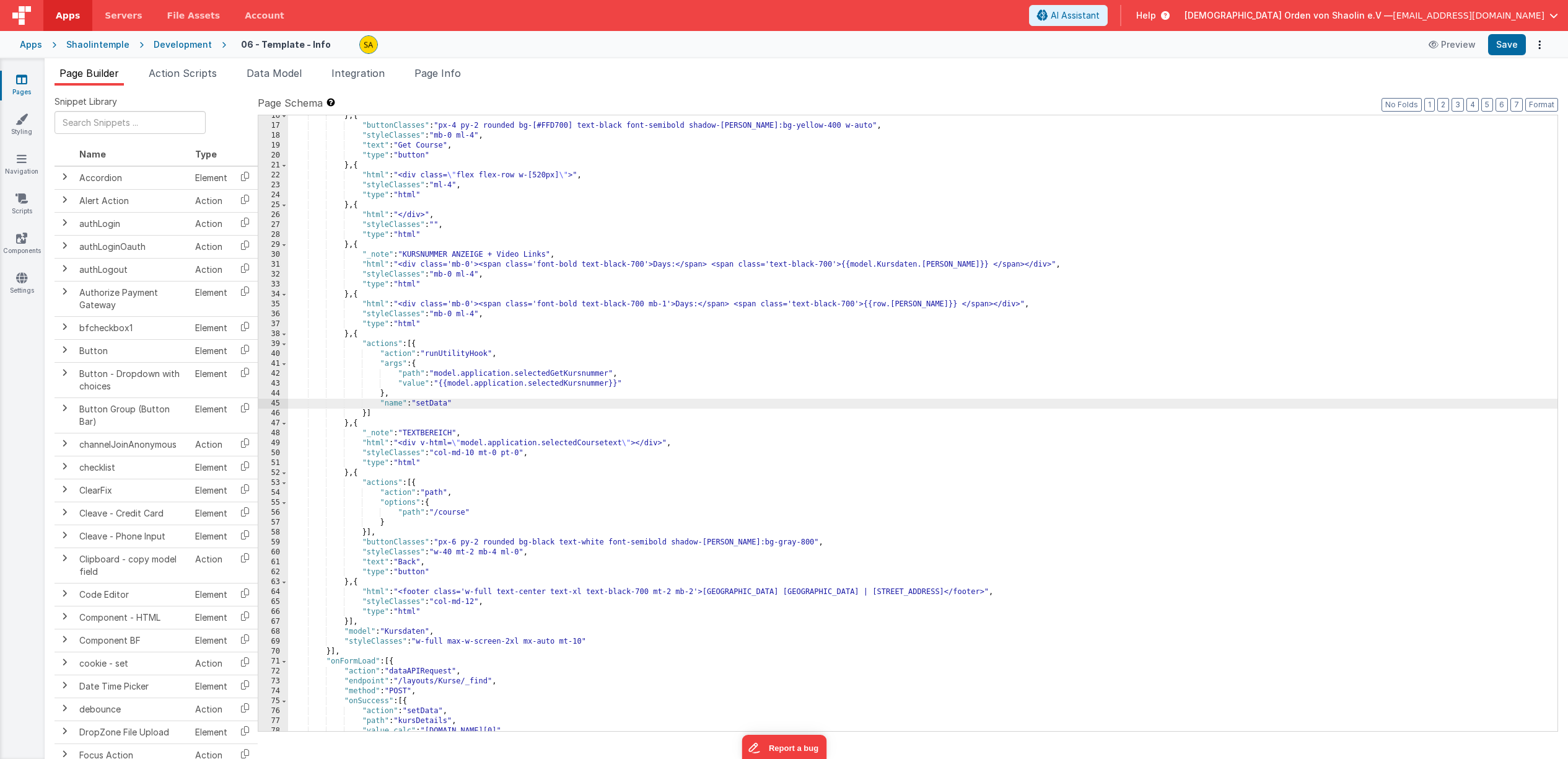
click at [420, 370] on div "} , { "buttonClasses" : "px-4 py-2 rounded bg-[#FFD700] text-black font-semibol…" at bounding box center [923, 428] width 1269 height 635
click at [419, 366] on div "} , { "buttonClasses" : "px-4 py-2 rounded bg-[#FFD700] text-black font-semibol…" at bounding box center [923, 428] width 1269 height 635
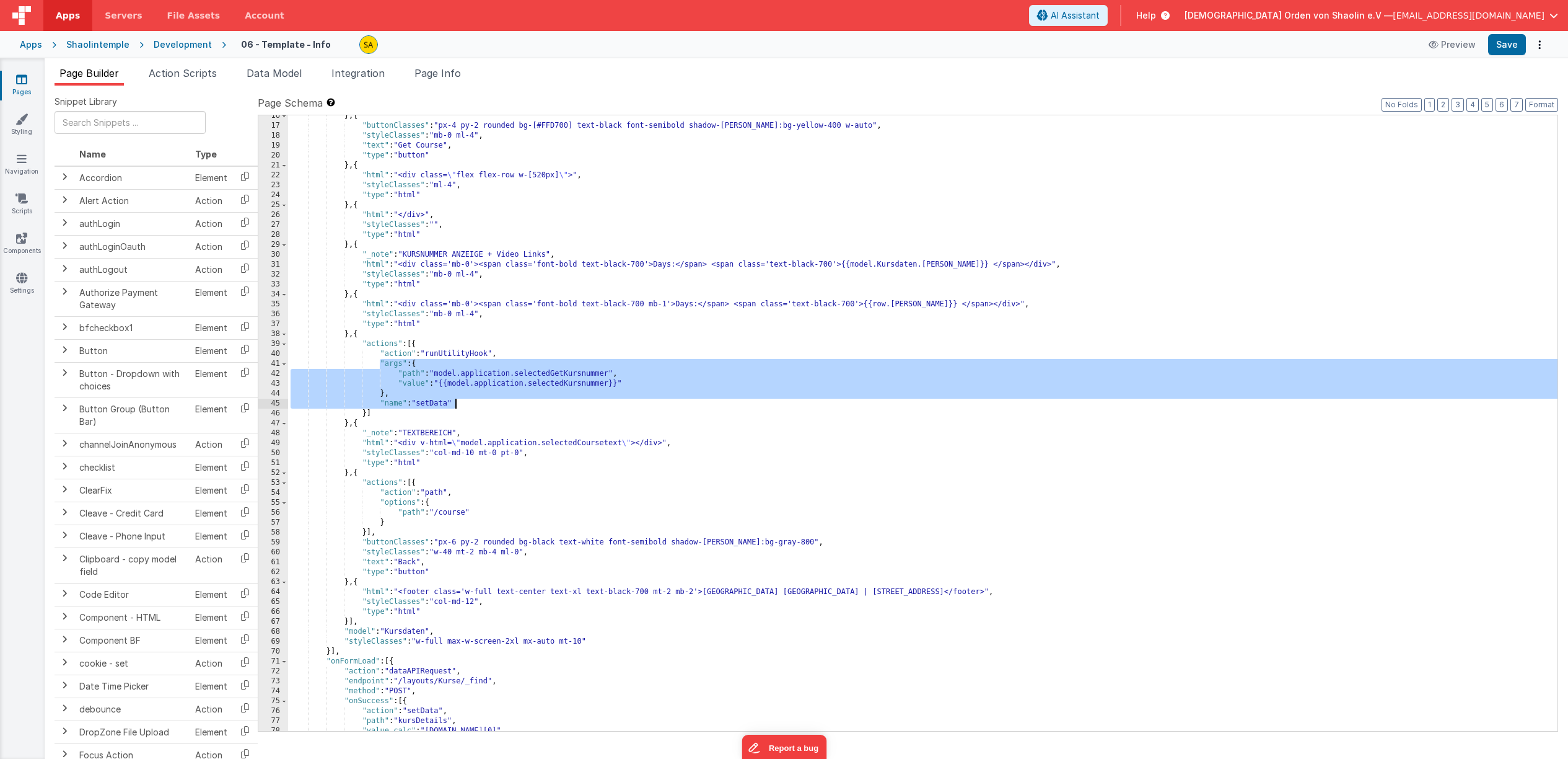
drag, startPoint x: 381, startPoint y: 367, endPoint x: 476, endPoint y: 403, distance: 101.6
click at [476, 404] on div "} , { "buttonClasses" : "px-4 py-2 rounded bg-[#FFD700] text-black font-semibol…" at bounding box center [923, 428] width 1269 height 635
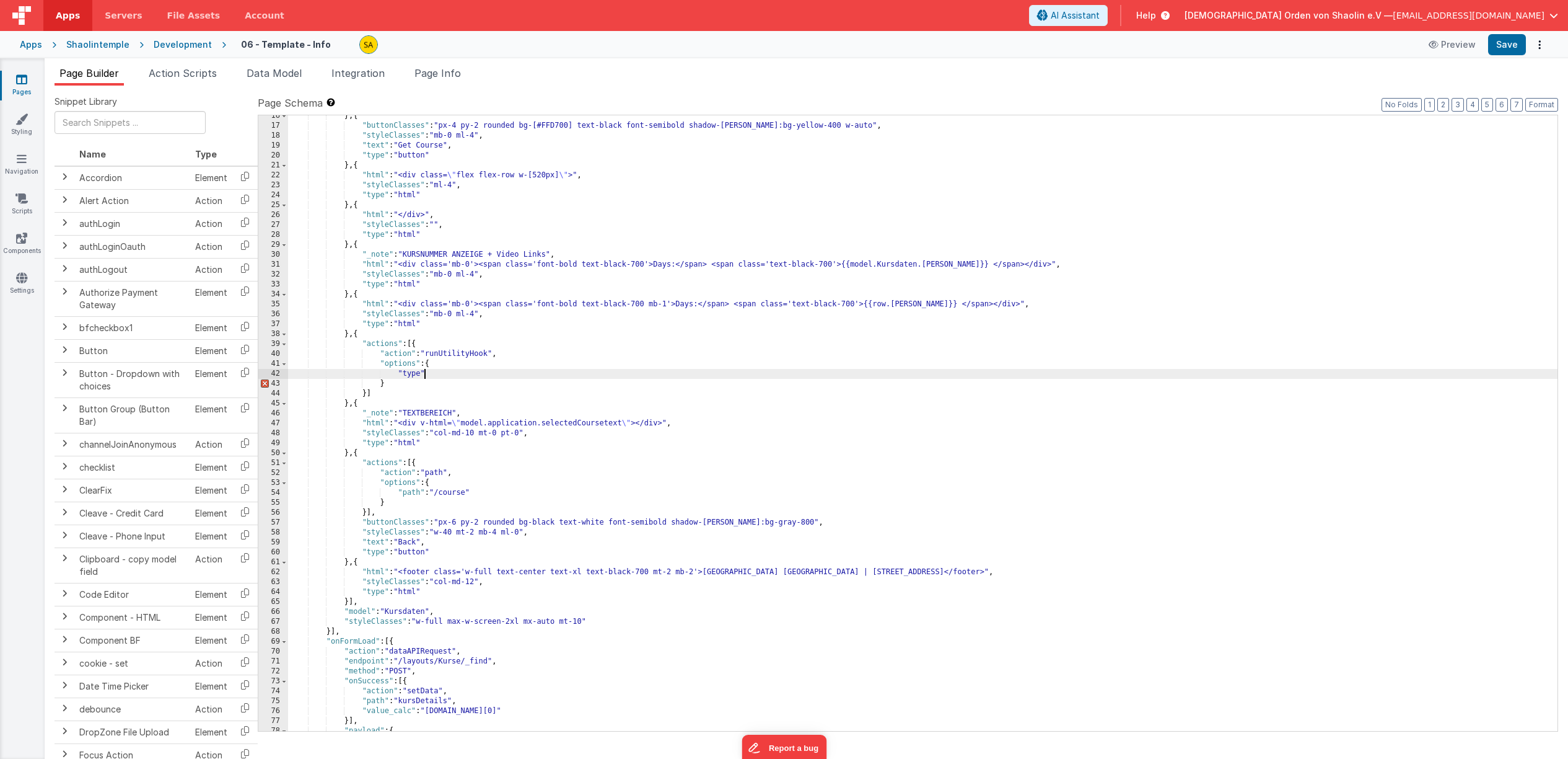
click at [493, 371] on div "} , { "buttonClasses" : "px-4 py-2 rounded bg-[#FFD700] text-black font-semibol…" at bounding box center [923, 428] width 1269 height 635
click at [428, 366] on div "} , { "buttonClasses" : "px-4 py-2 rounded bg-[#FFD700] text-black font-semibol…" at bounding box center [923, 428] width 1269 height 635
click at [420, 344] on div "} , { "buttonClasses" : "px-4 py-2 rounded bg-[#FFD700] text-black font-semibol…" at bounding box center [923, 428] width 1269 height 635
click at [1512, 45] on button "Save" at bounding box center [1507, 44] width 38 height 21
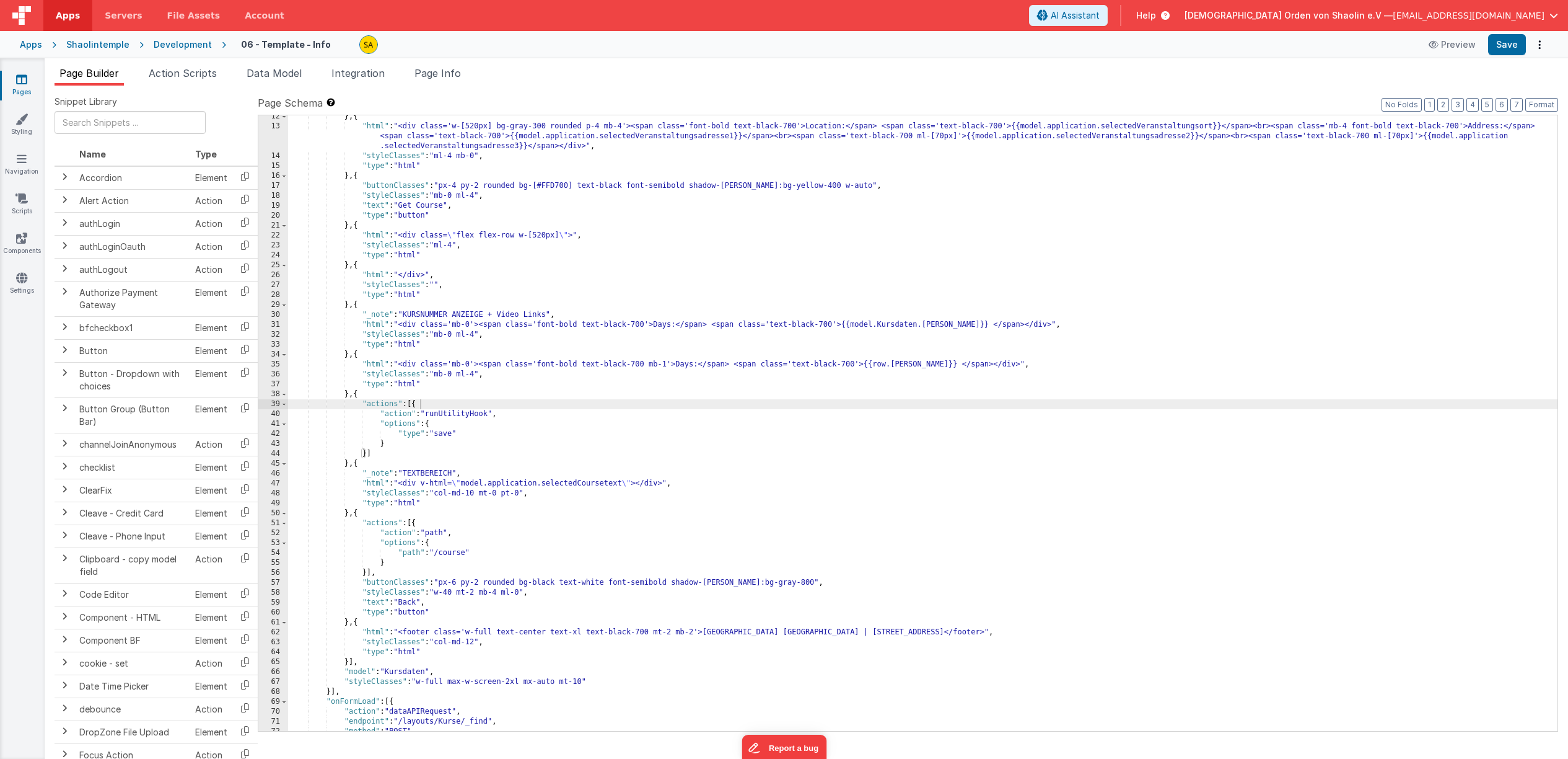
scroll to position [181, 0]
click at [1410, 363] on div "} , { "html" : "<div class='w-[520px] bg-gray-300 rounded p-4 mb-4'><span class…" at bounding box center [923, 430] width 1269 height 635
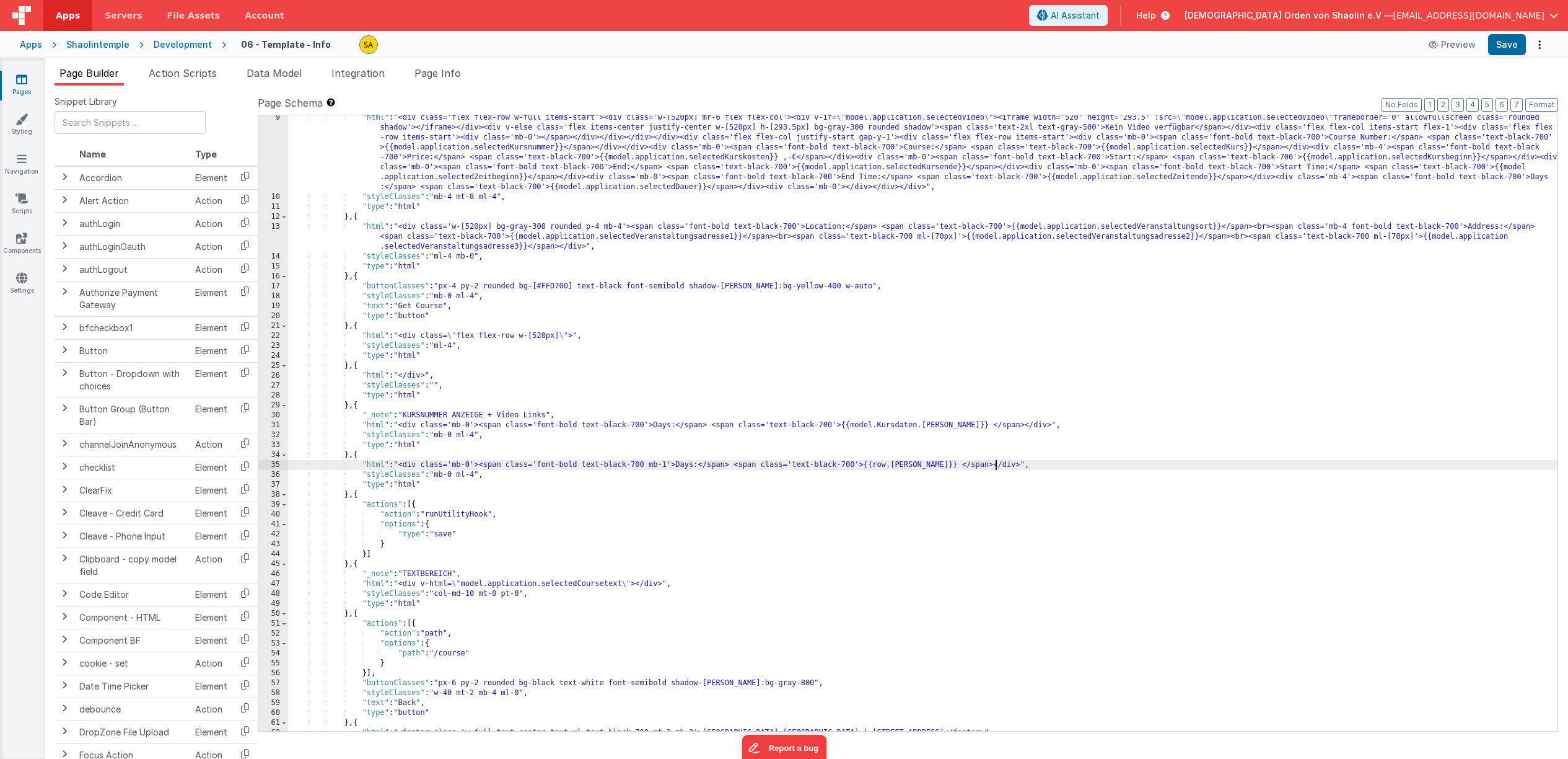
scroll to position [173, 0]
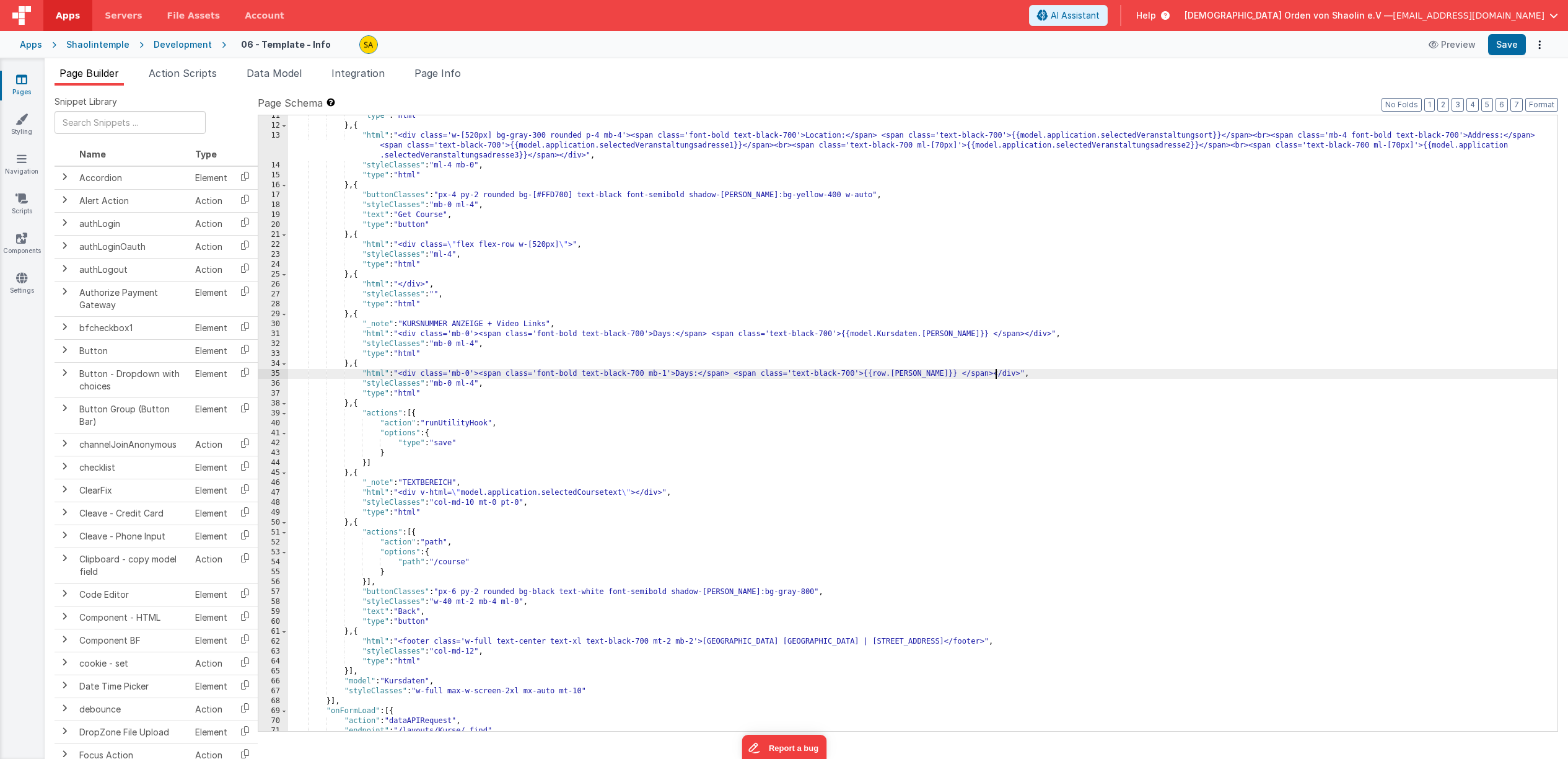
click at [451, 446] on div ""type" : "html" } , { "html" : "<div class='w-[520px] bg-gray-300 rounded p-4 m…" at bounding box center [923, 428] width 1269 height 635
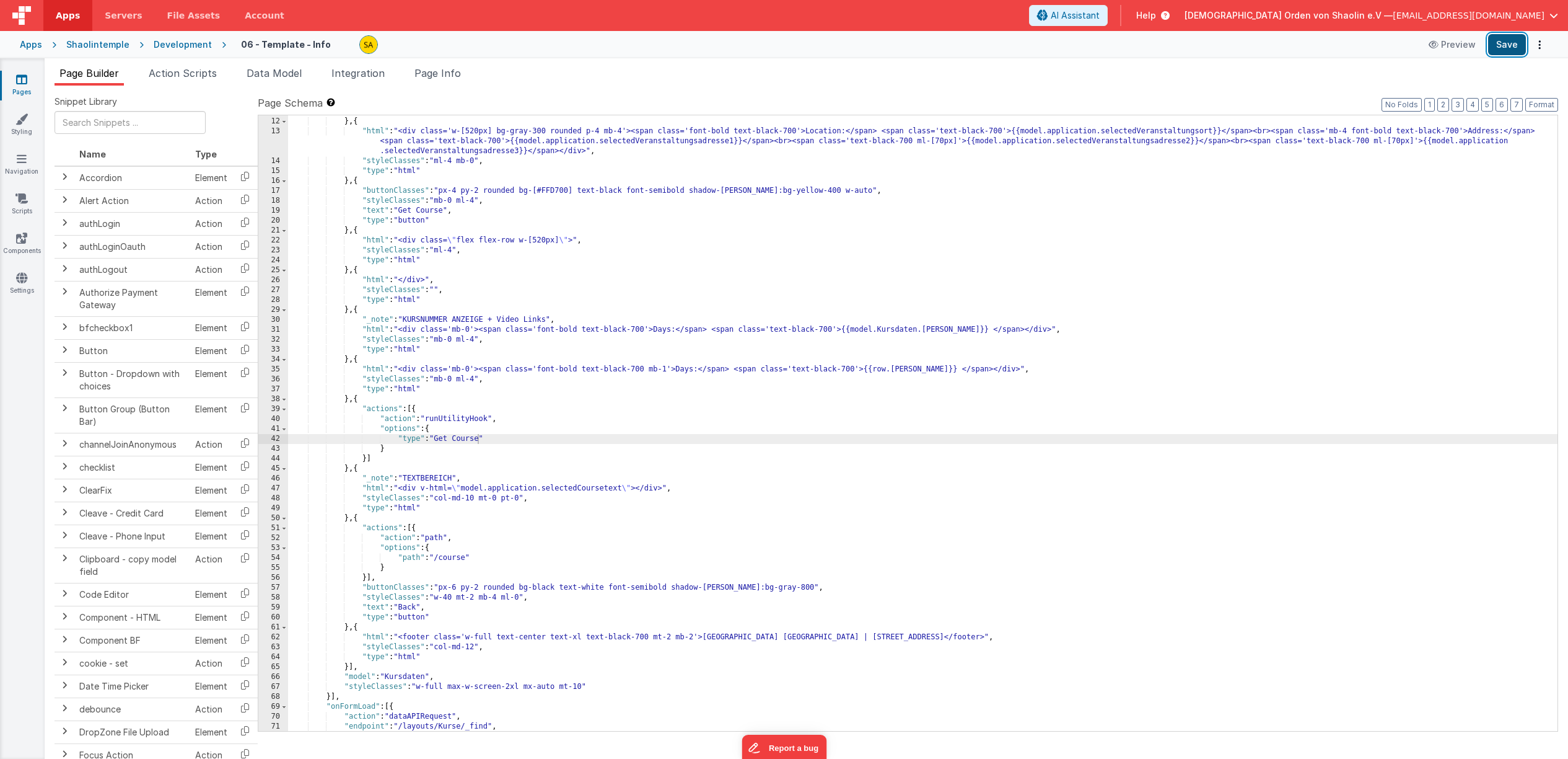
click at [1505, 45] on button "Save" at bounding box center [1507, 44] width 38 height 21
click at [1099, 14] on span "AI Assistant" at bounding box center [1076, 15] width 49 height 13
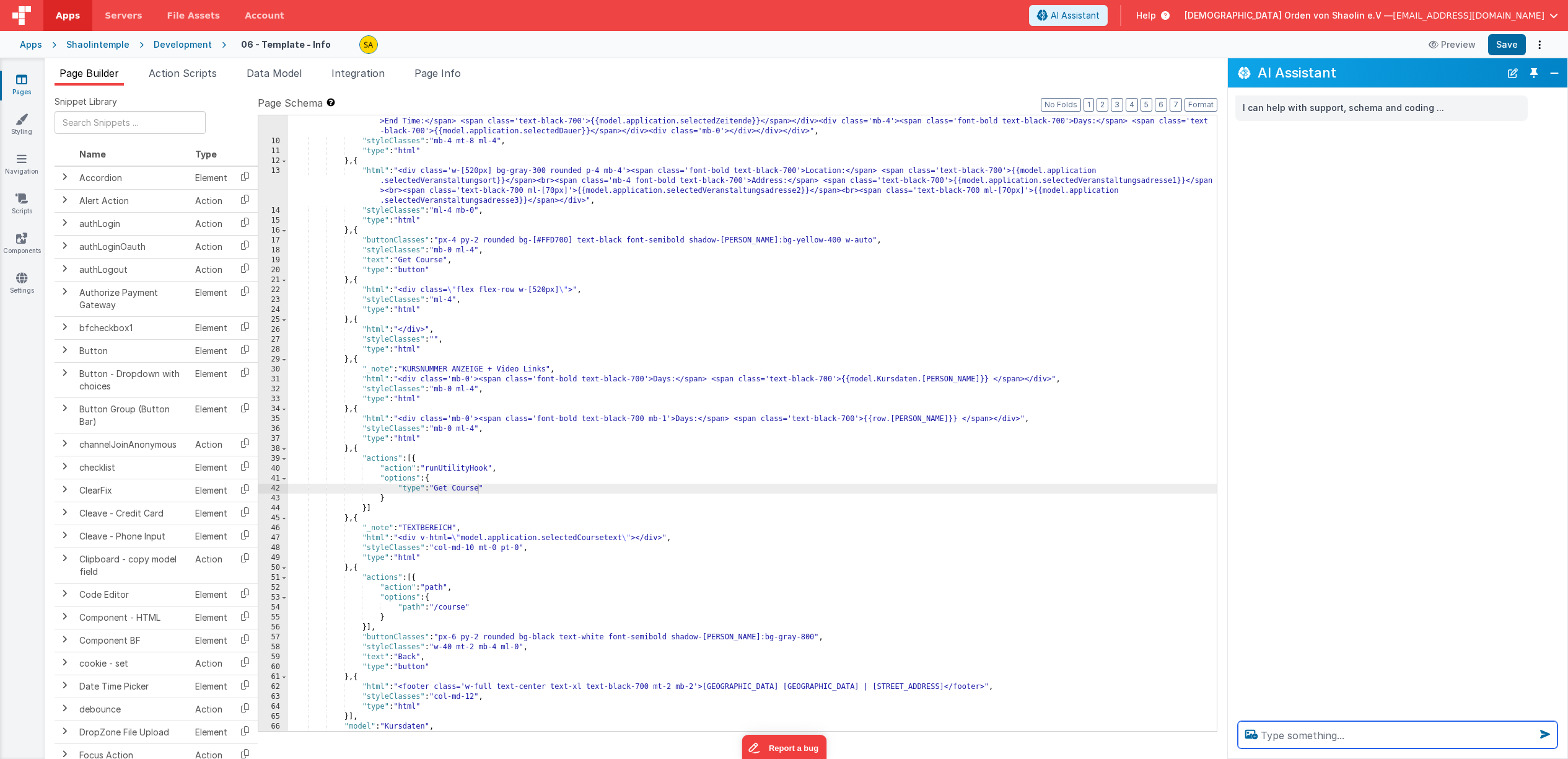
click at [1401, 739] on textarea at bounding box center [1398, 734] width 320 height 27
type textarea "wenn der Get course button geklickt wird, soll "runUtilityHook" ausgeführt werd…"
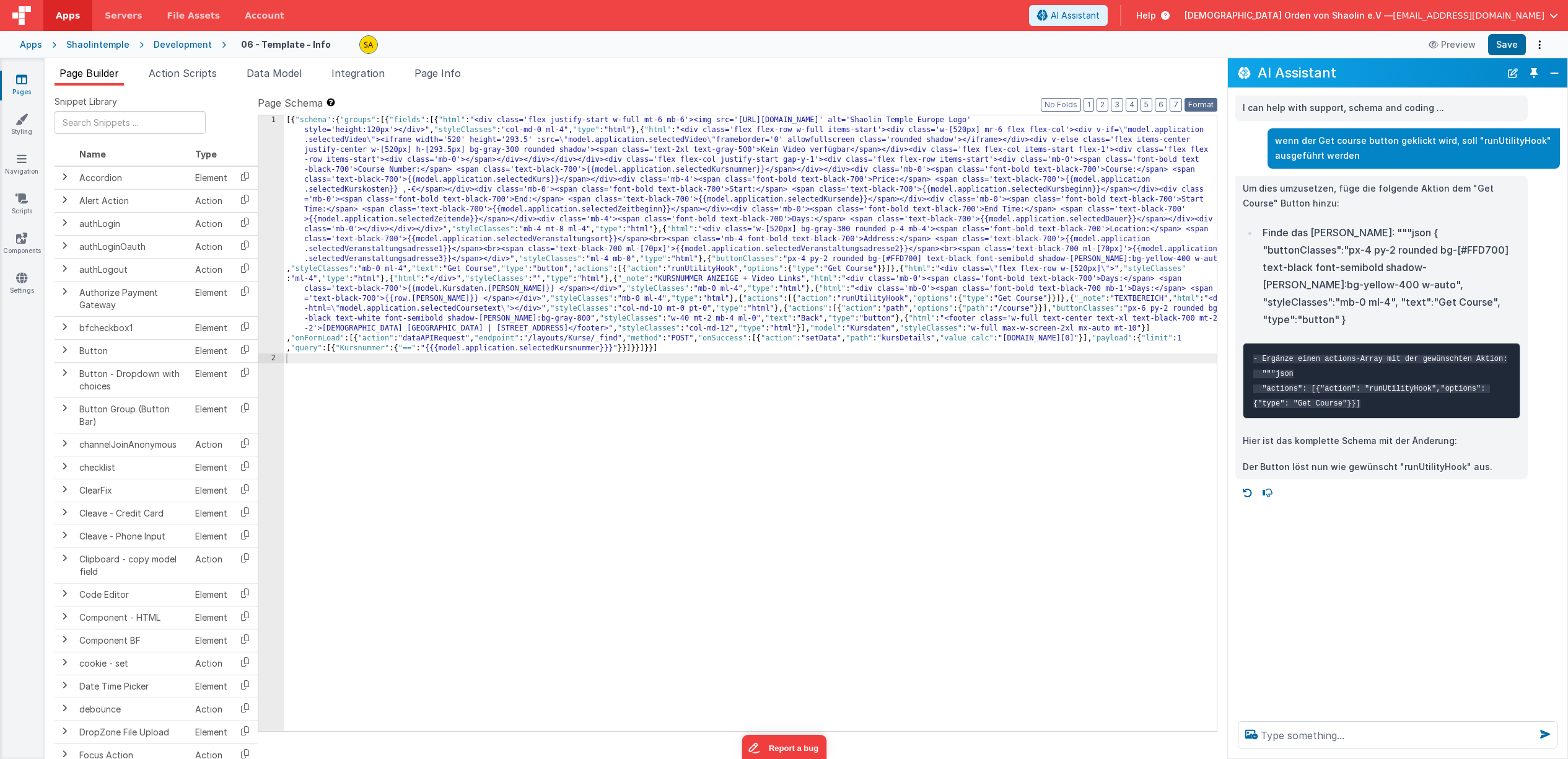
click at [1199, 103] on button "Format" at bounding box center [1201, 105] width 33 height 14
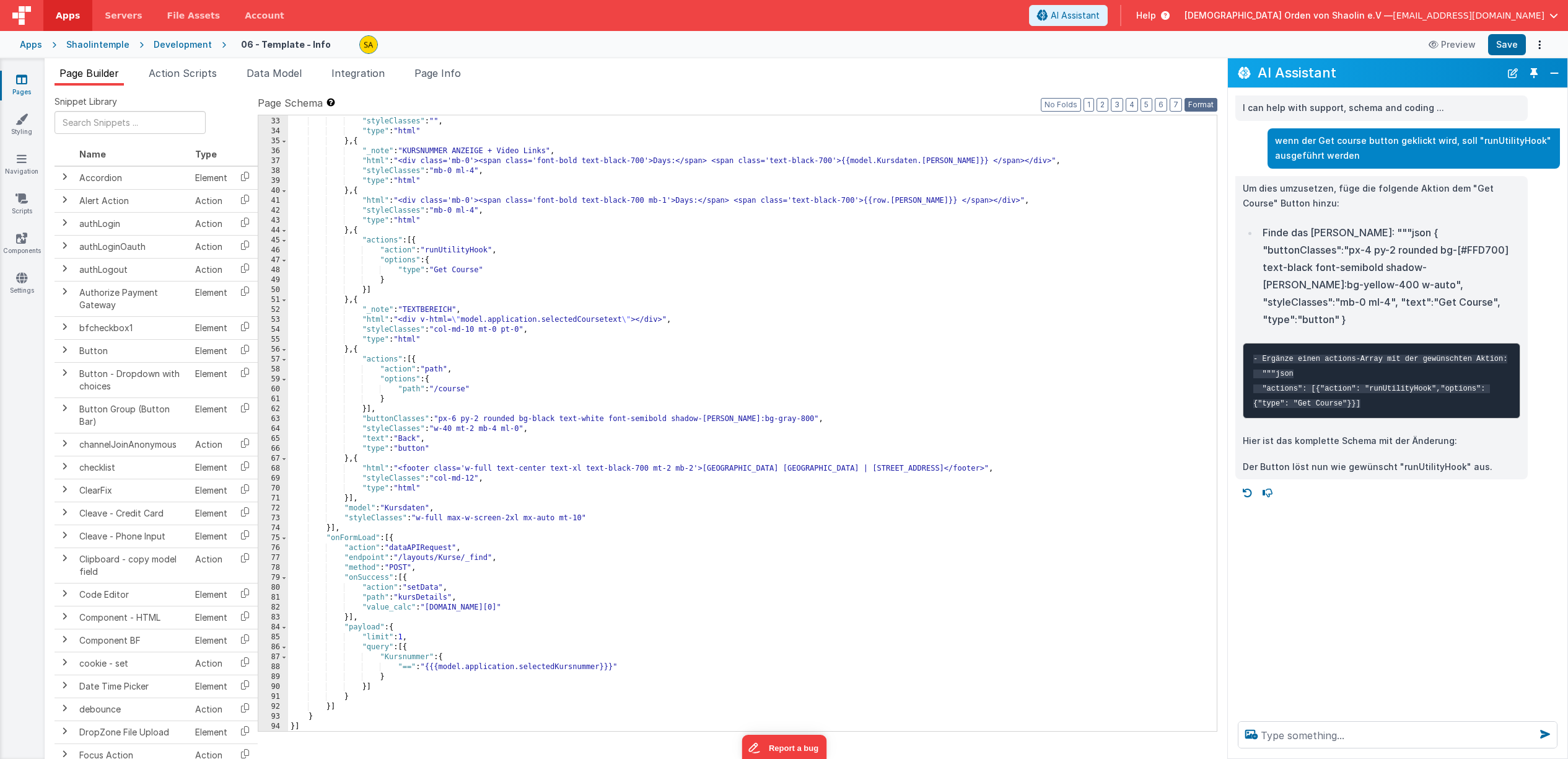
scroll to position [454, 0]
click at [1505, 47] on button "Save" at bounding box center [1507, 44] width 38 height 21
click at [211, 76] on span "Action Scripts" at bounding box center [183, 73] width 69 height 13
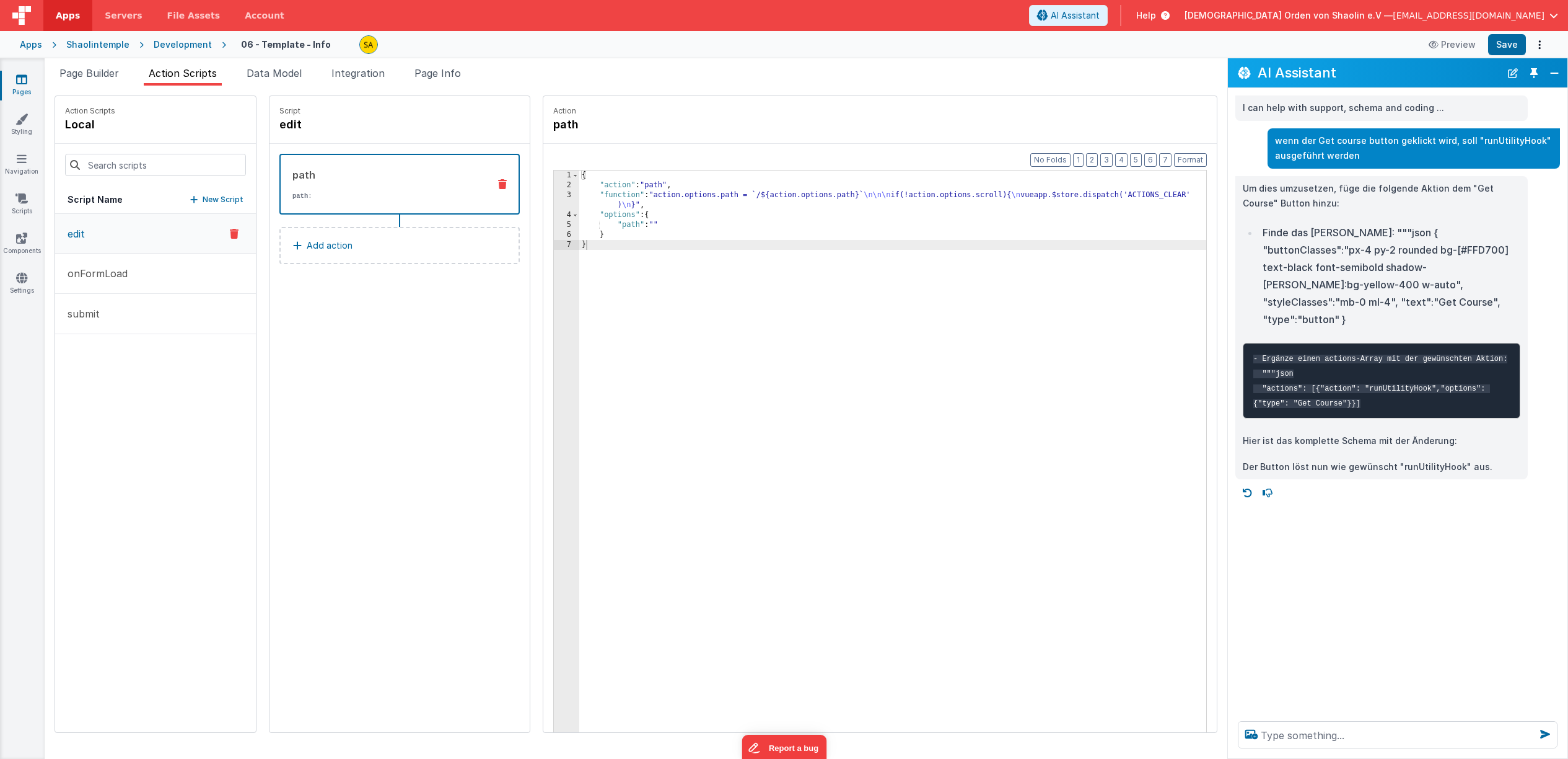
click at [376, 244] on button "Add action" at bounding box center [399, 245] width 240 height 37
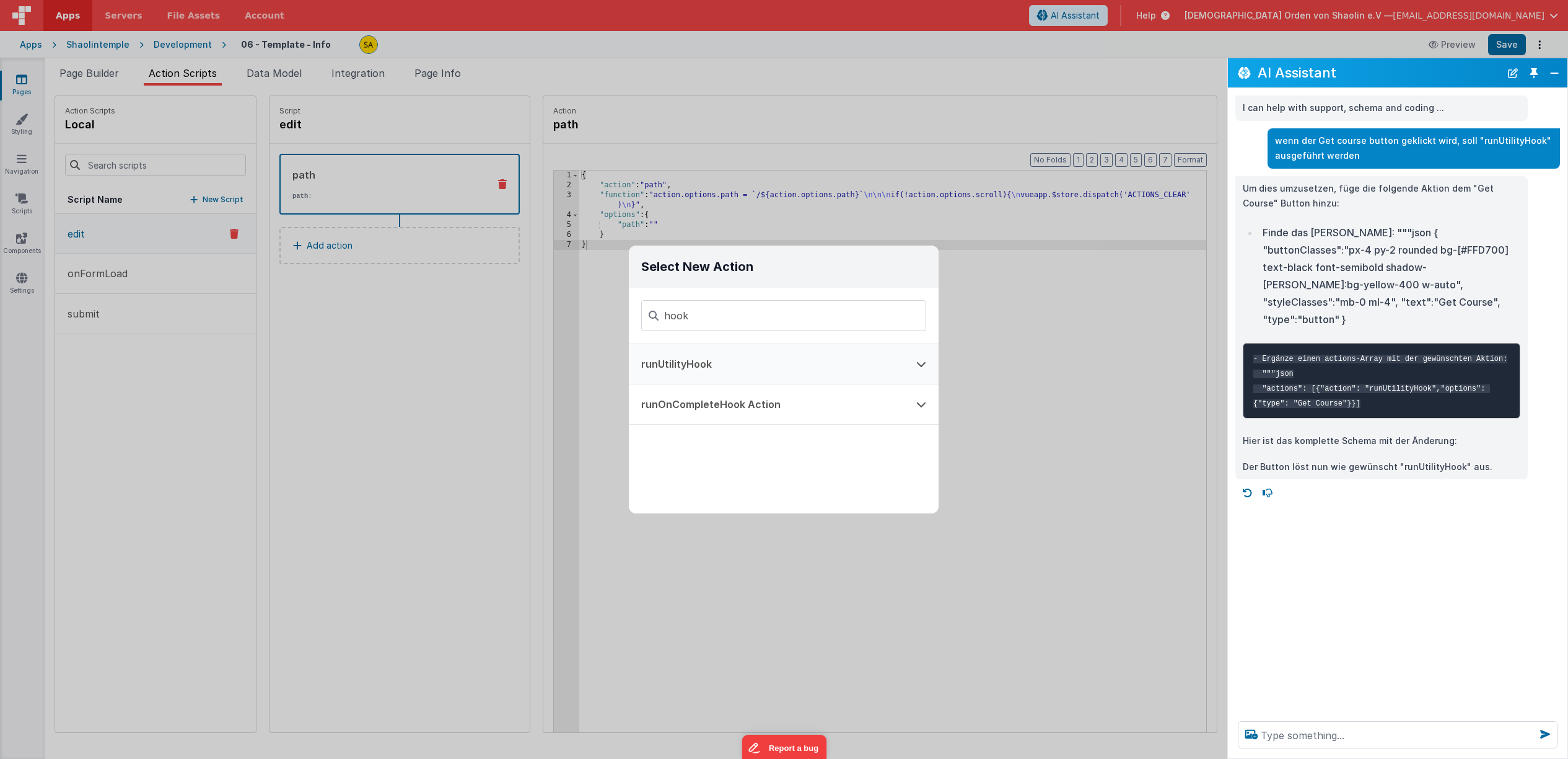
type input "hook"
click at [703, 366] on button "runUtilityHook" at bounding box center [766, 364] width 275 height 40
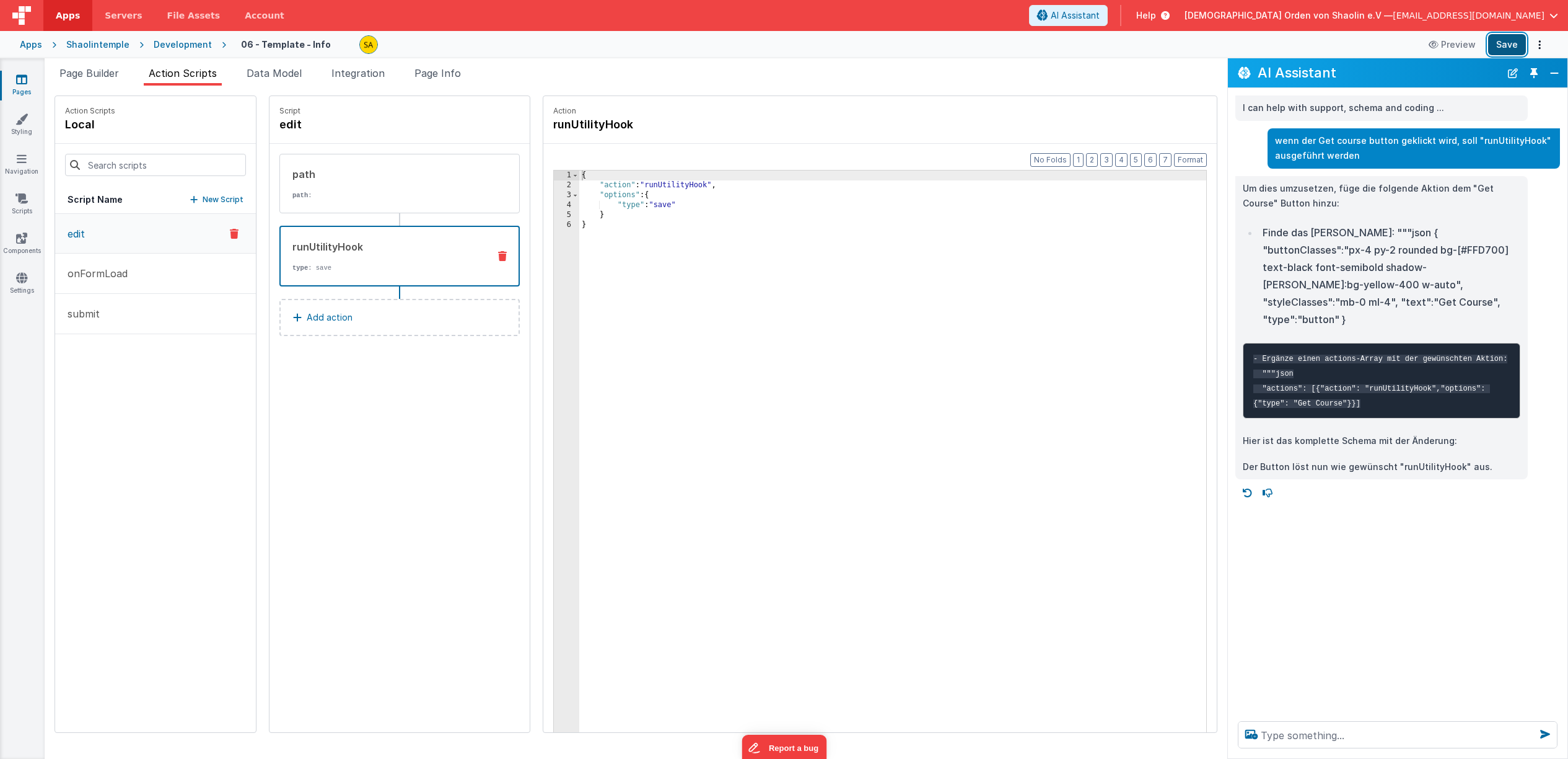
click at [1507, 47] on button "Save" at bounding box center [1507, 44] width 38 height 21
click at [103, 74] on span "Page Builder" at bounding box center [89, 73] width 59 height 13
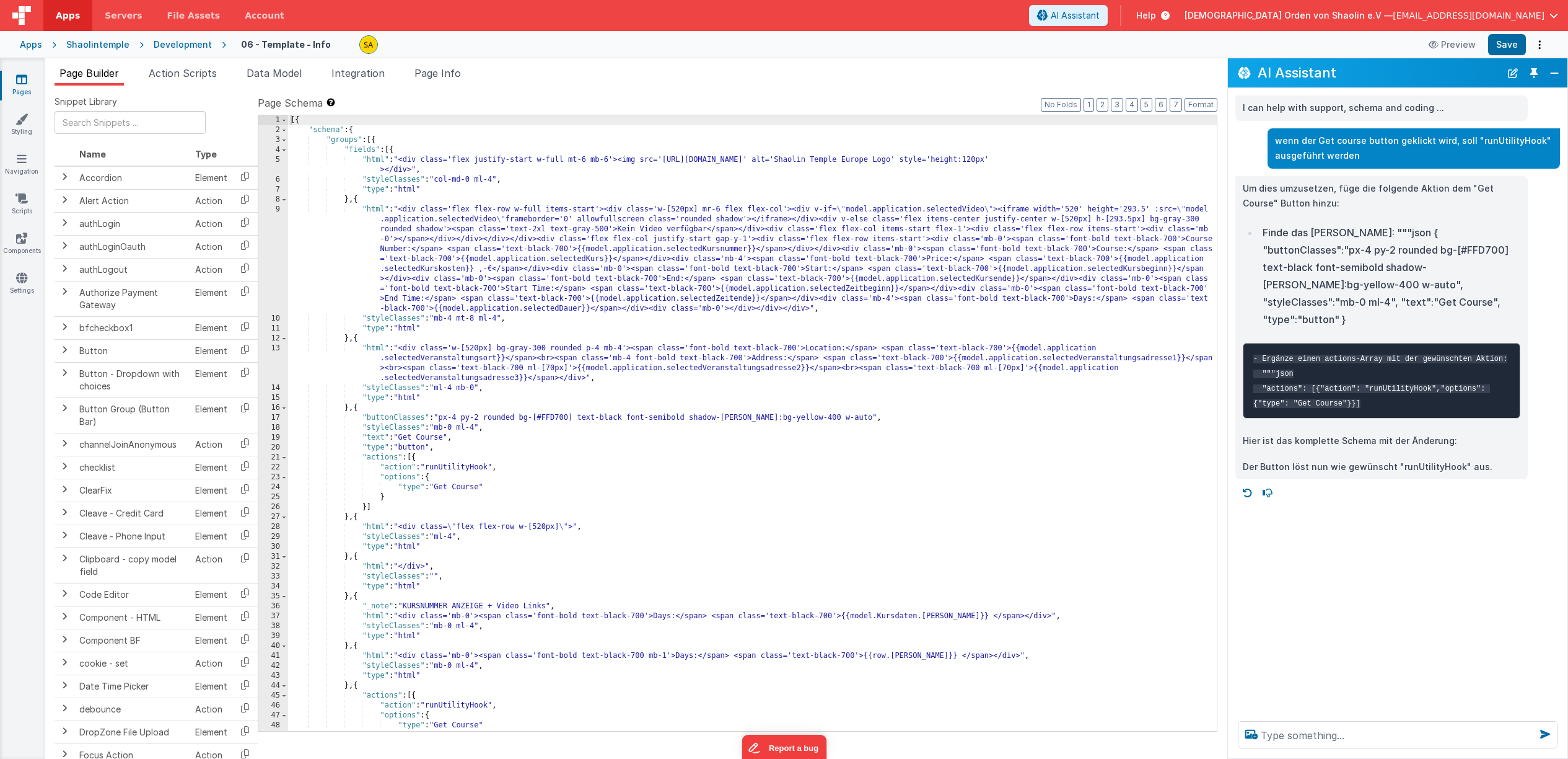
scroll to position [0, 0]
drag, startPoint x: 1524, startPoint y: 47, endPoint x: 1527, endPoint y: 56, distance: 9.5
click at [1523, 47] on button "Save" at bounding box center [1507, 44] width 38 height 21
click at [195, 74] on span "Action Scripts" at bounding box center [183, 73] width 69 height 13
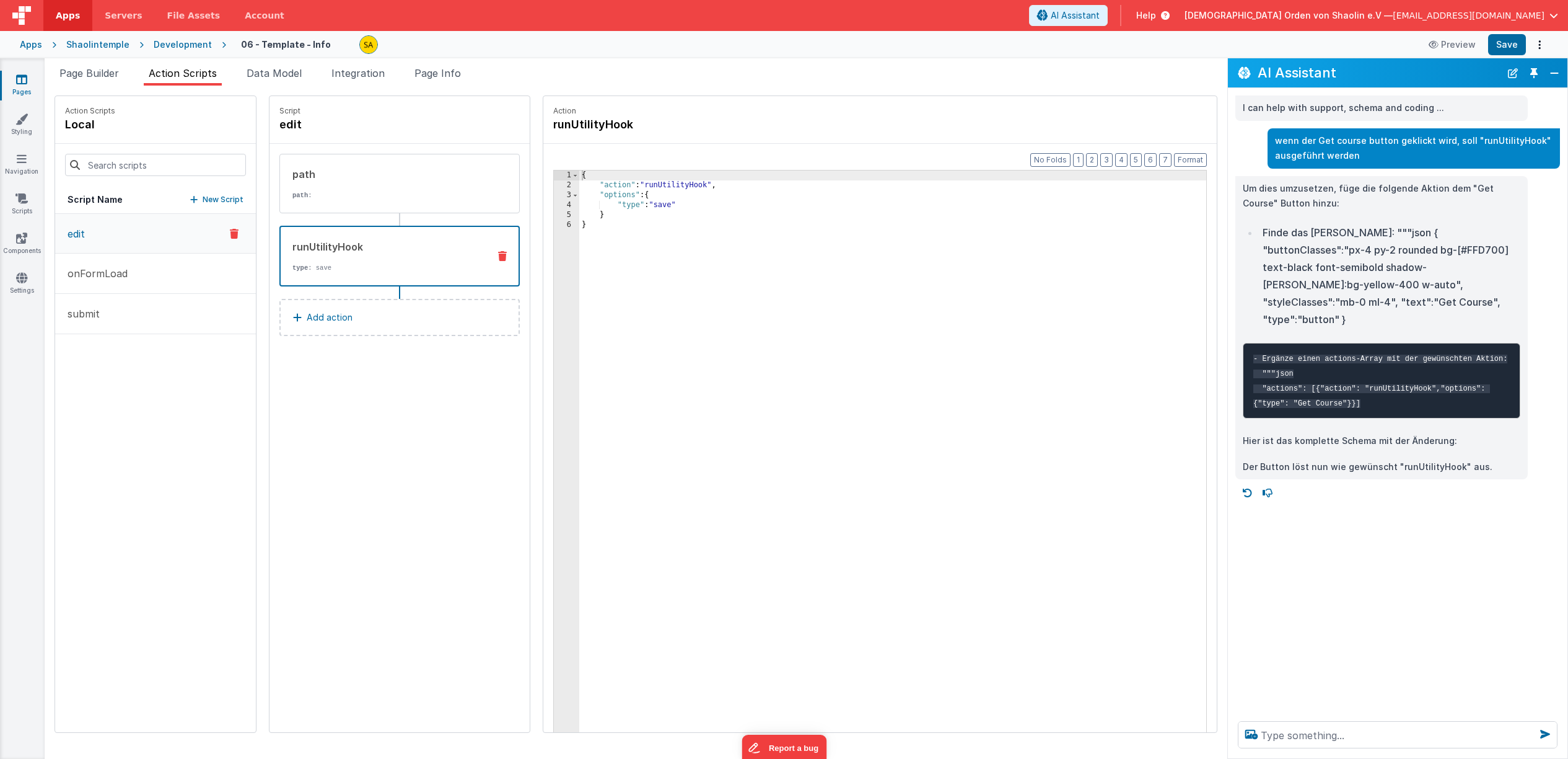
click at [214, 201] on p "New Script" at bounding box center [223, 200] width 41 height 13
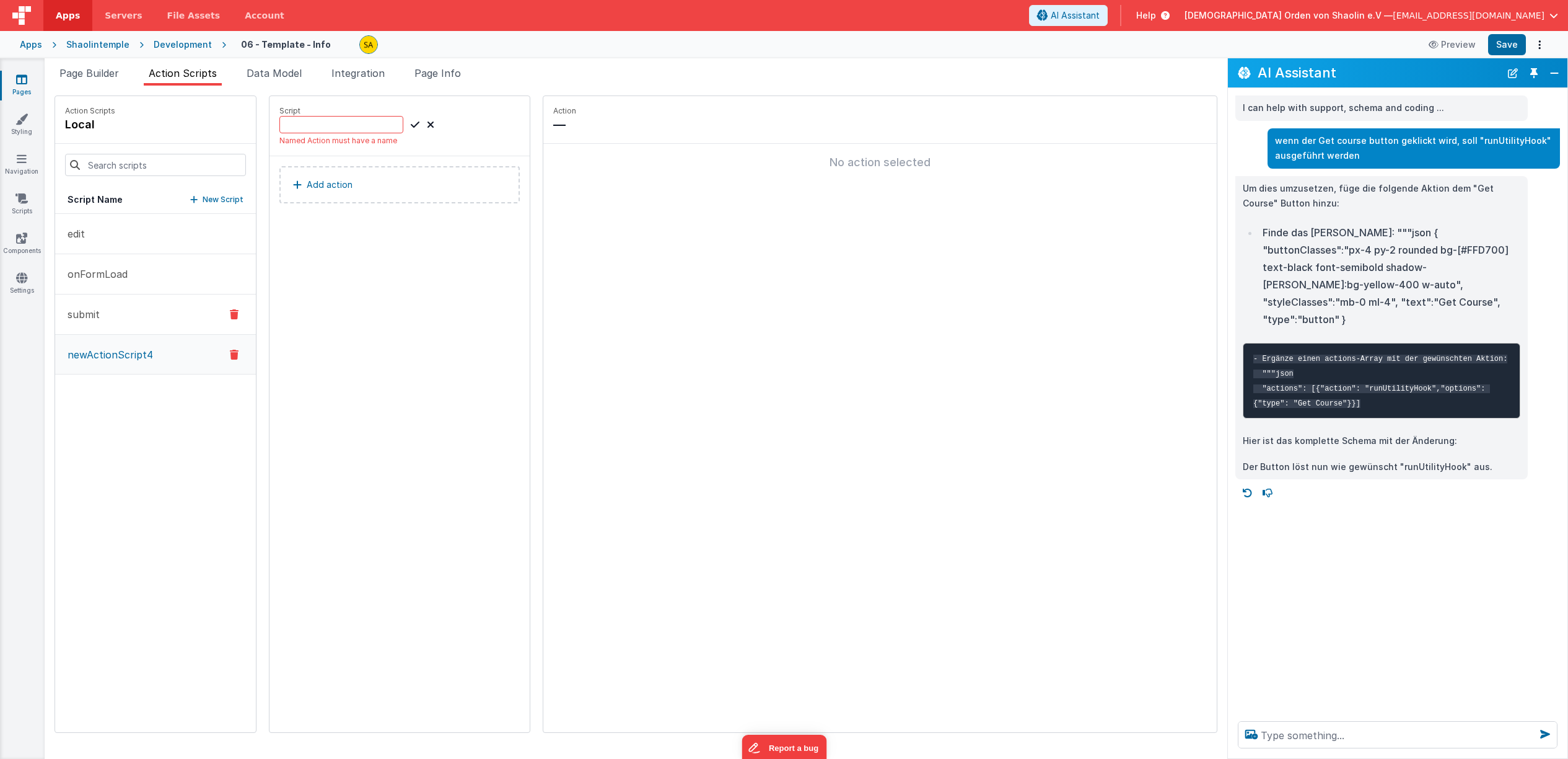
click at [89, 304] on button "submit" at bounding box center [155, 315] width 200 height 41
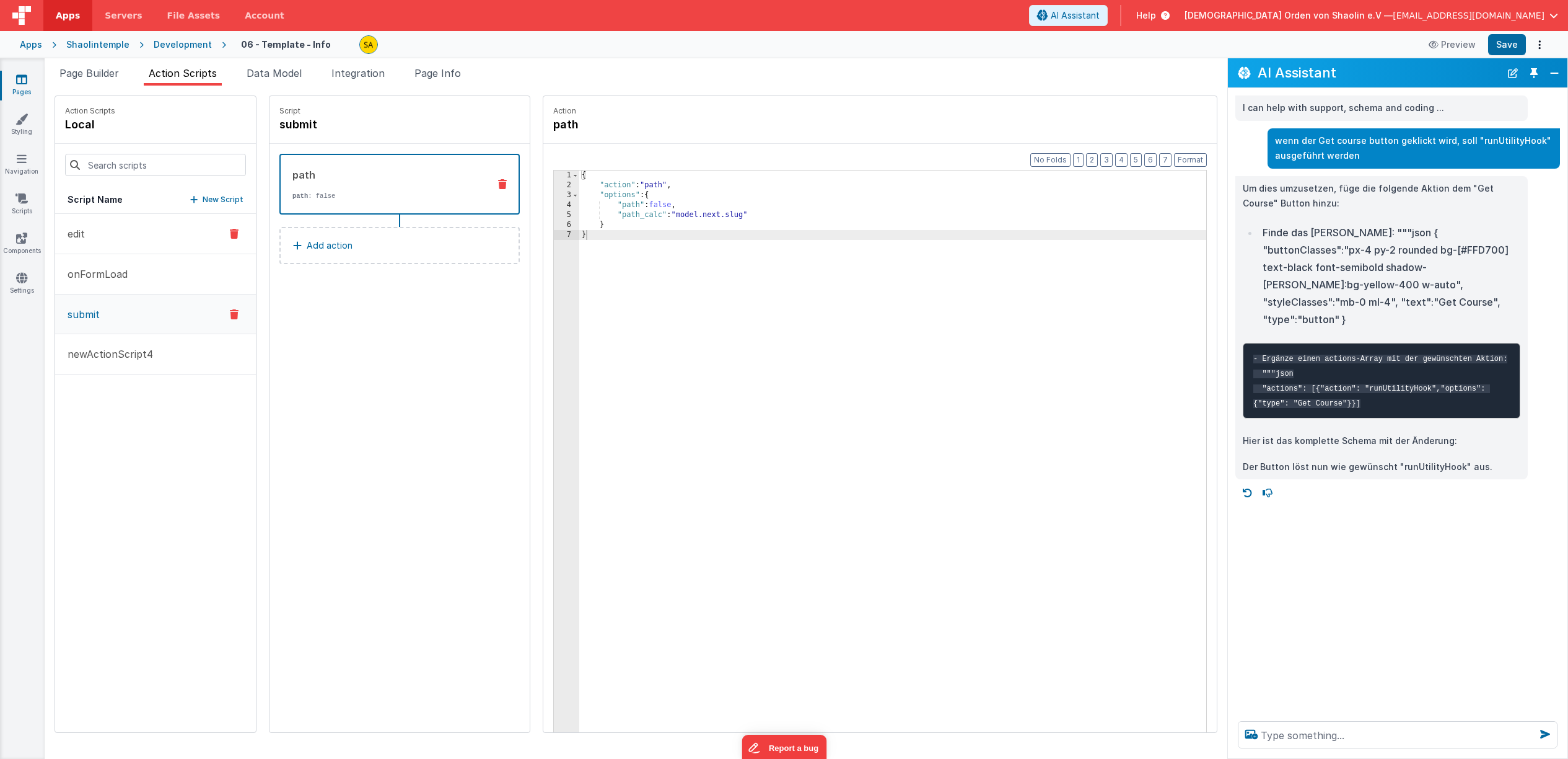
click at [107, 240] on button "edit" at bounding box center [155, 234] width 200 height 41
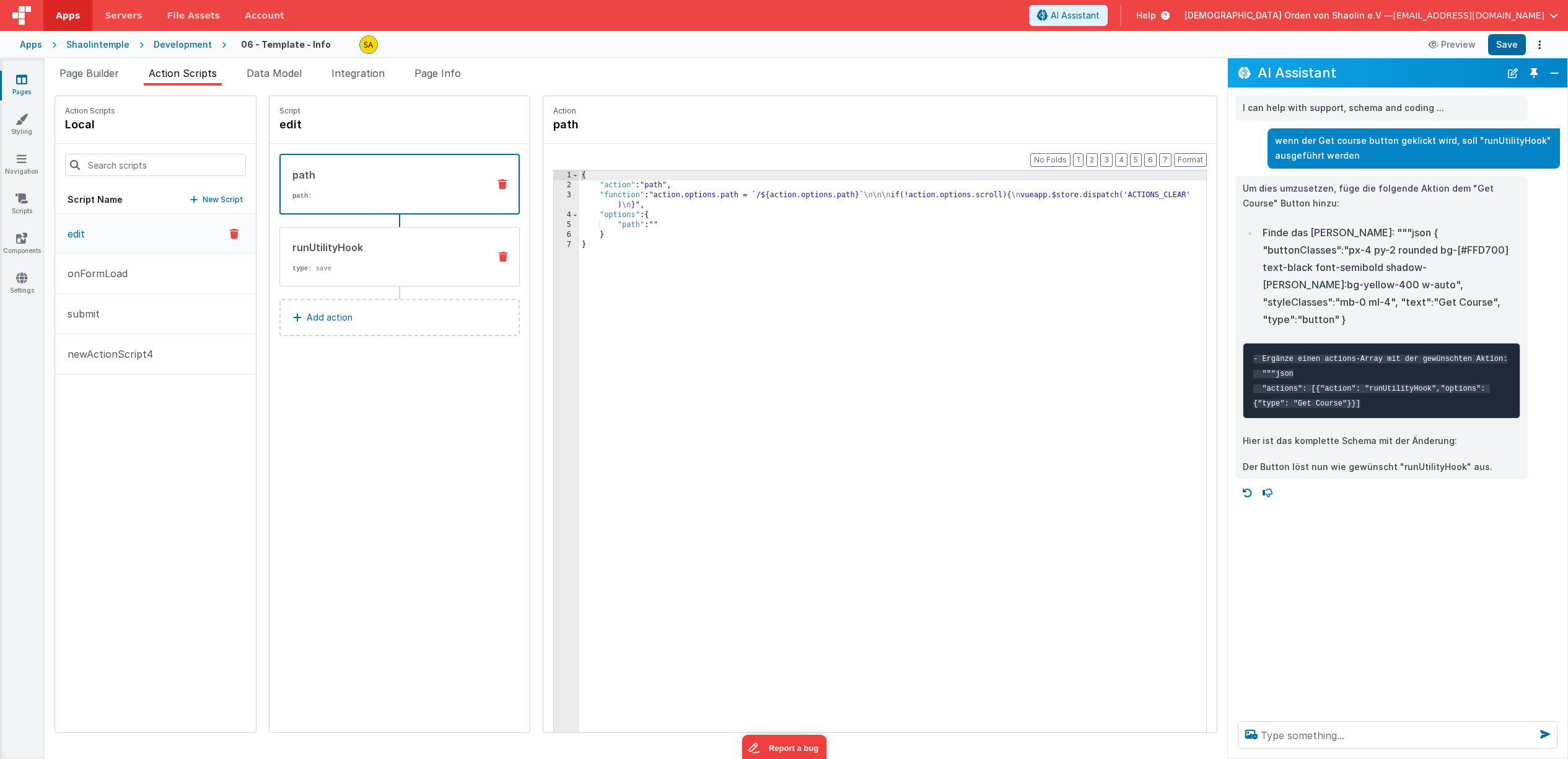
click at [412, 251] on div "runUtilityHook" at bounding box center [386, 248] width 187 height 15
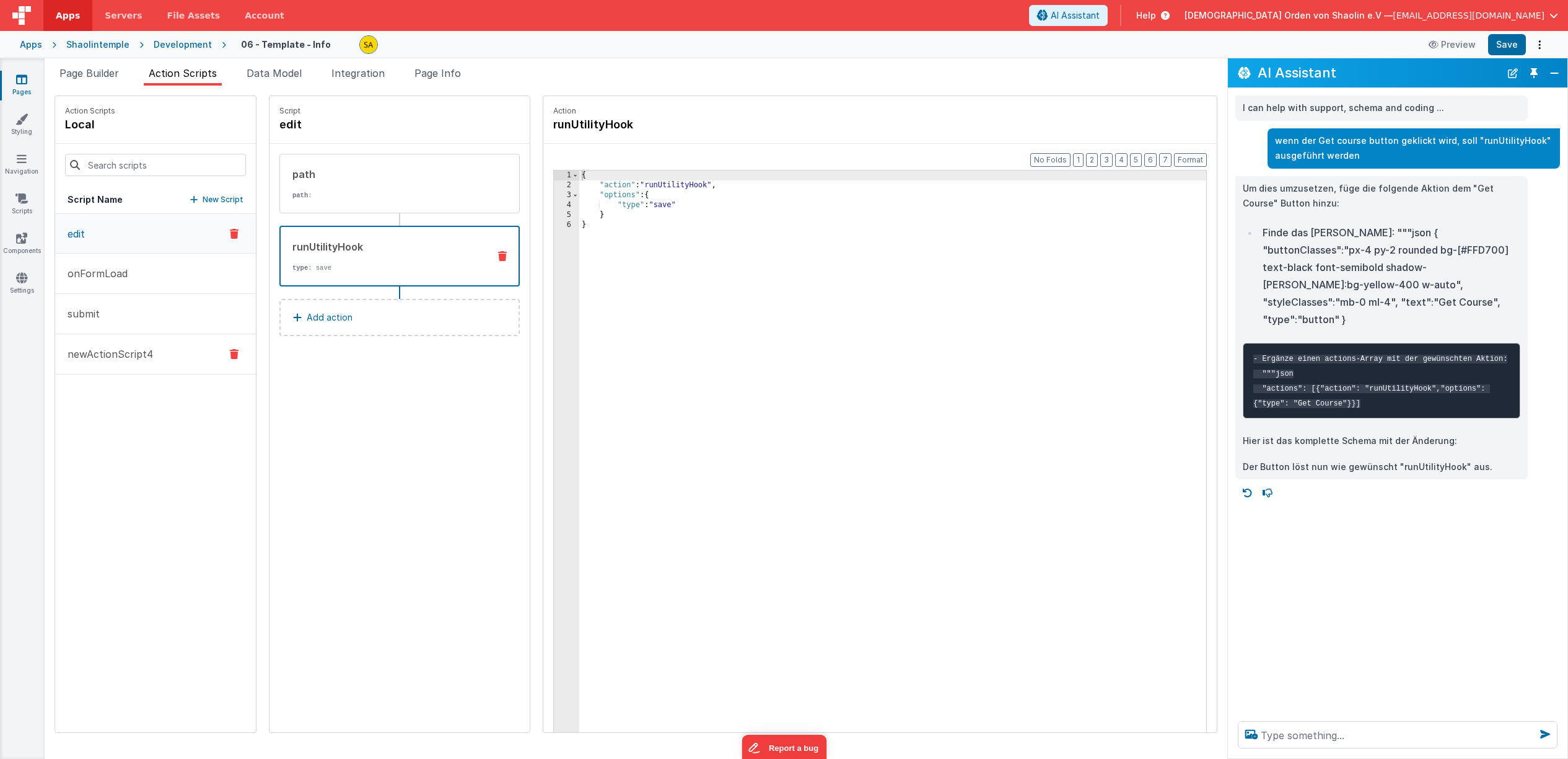
click at [138, 354] on p "newActionScript4" at bounding box center [107, 355] width 93 height 15
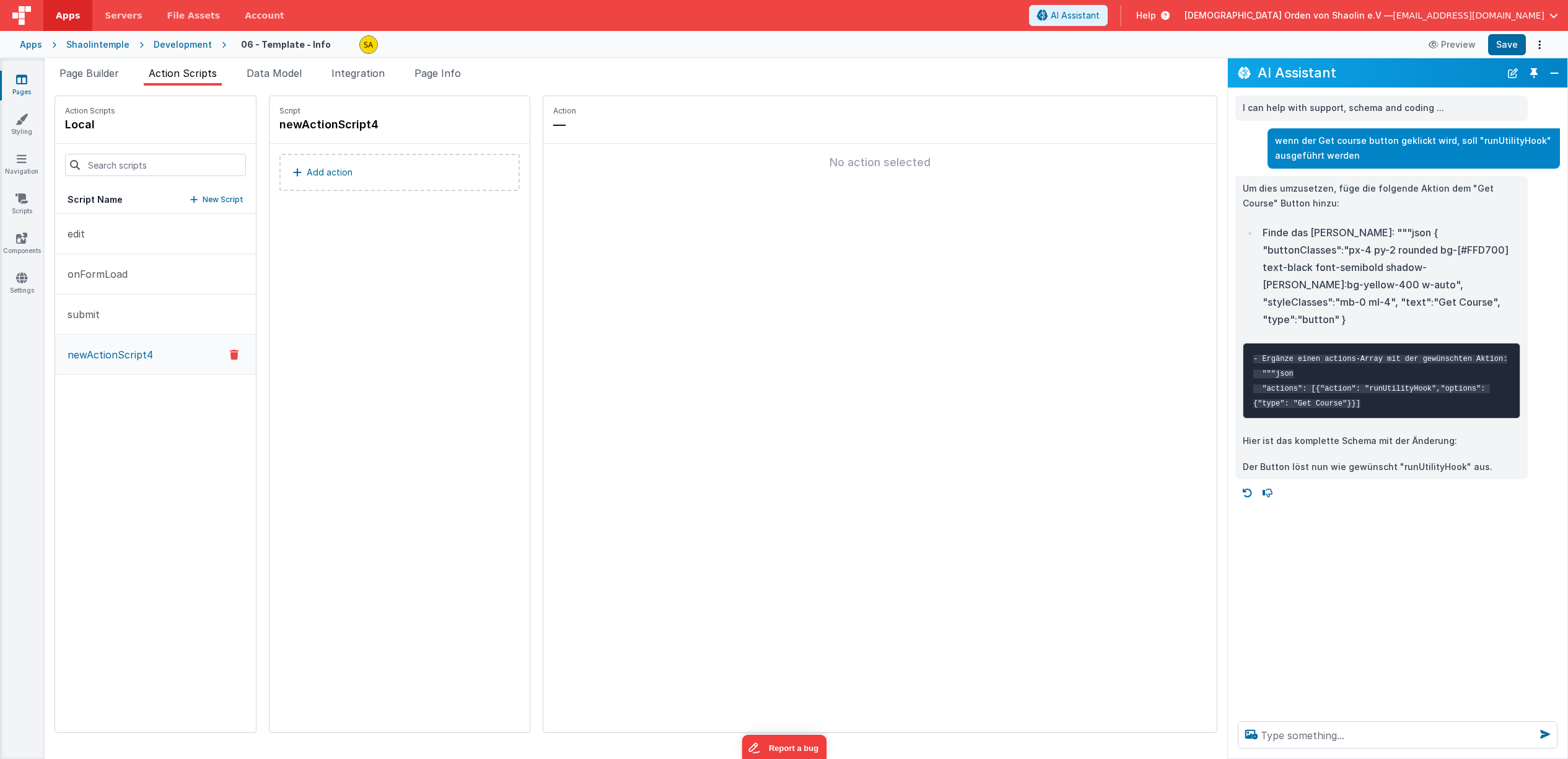
click at [136, 354] on p "newActionScript4" at bounding box center [107, 355] width 93 height 15
click at [230, 352] on icon at bounding box center [234, 355] width 8 height 15
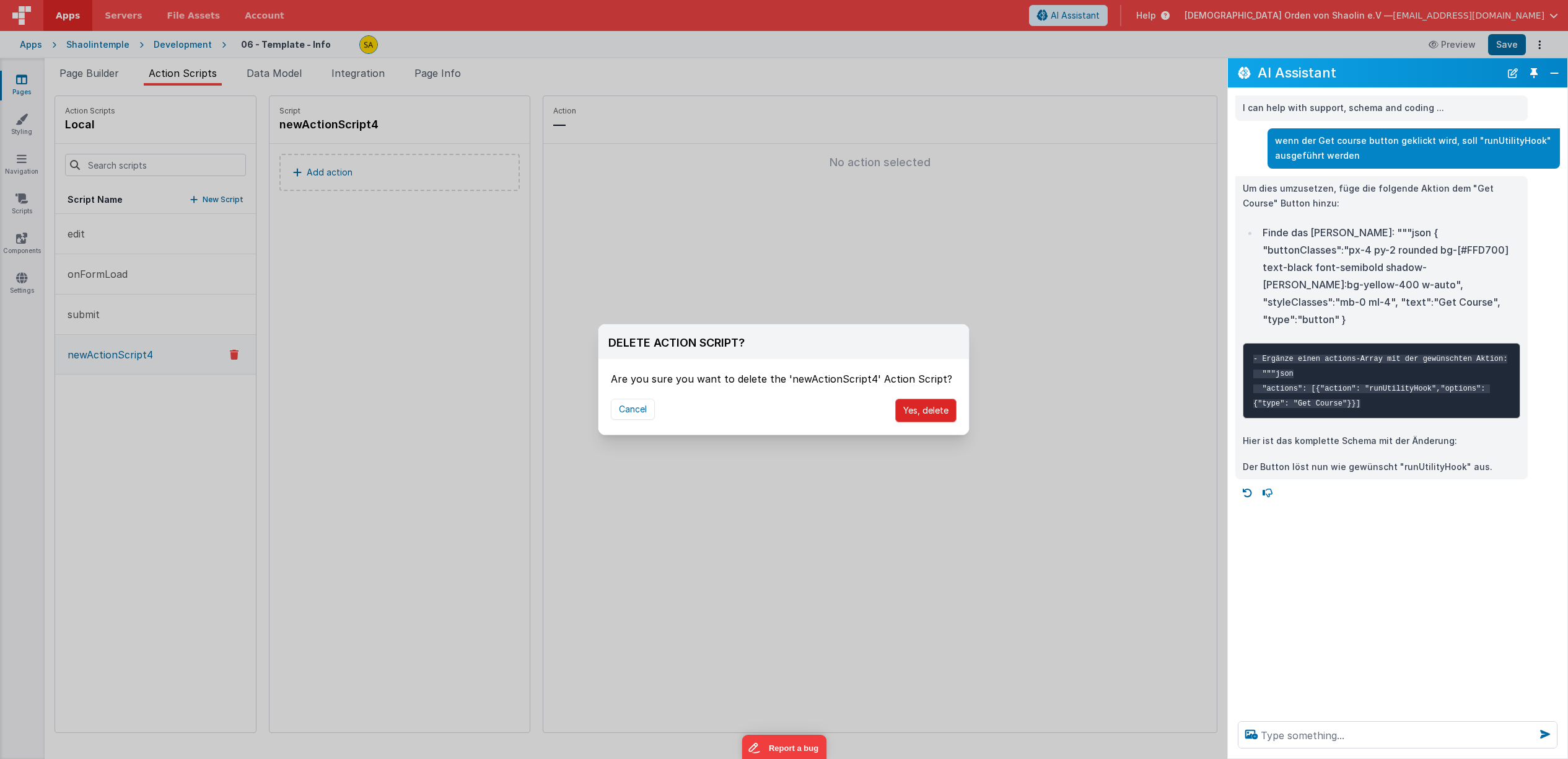
click at [947, 414] on button "Yes, delete" at bounding box center [926, 410] width 62 height 24
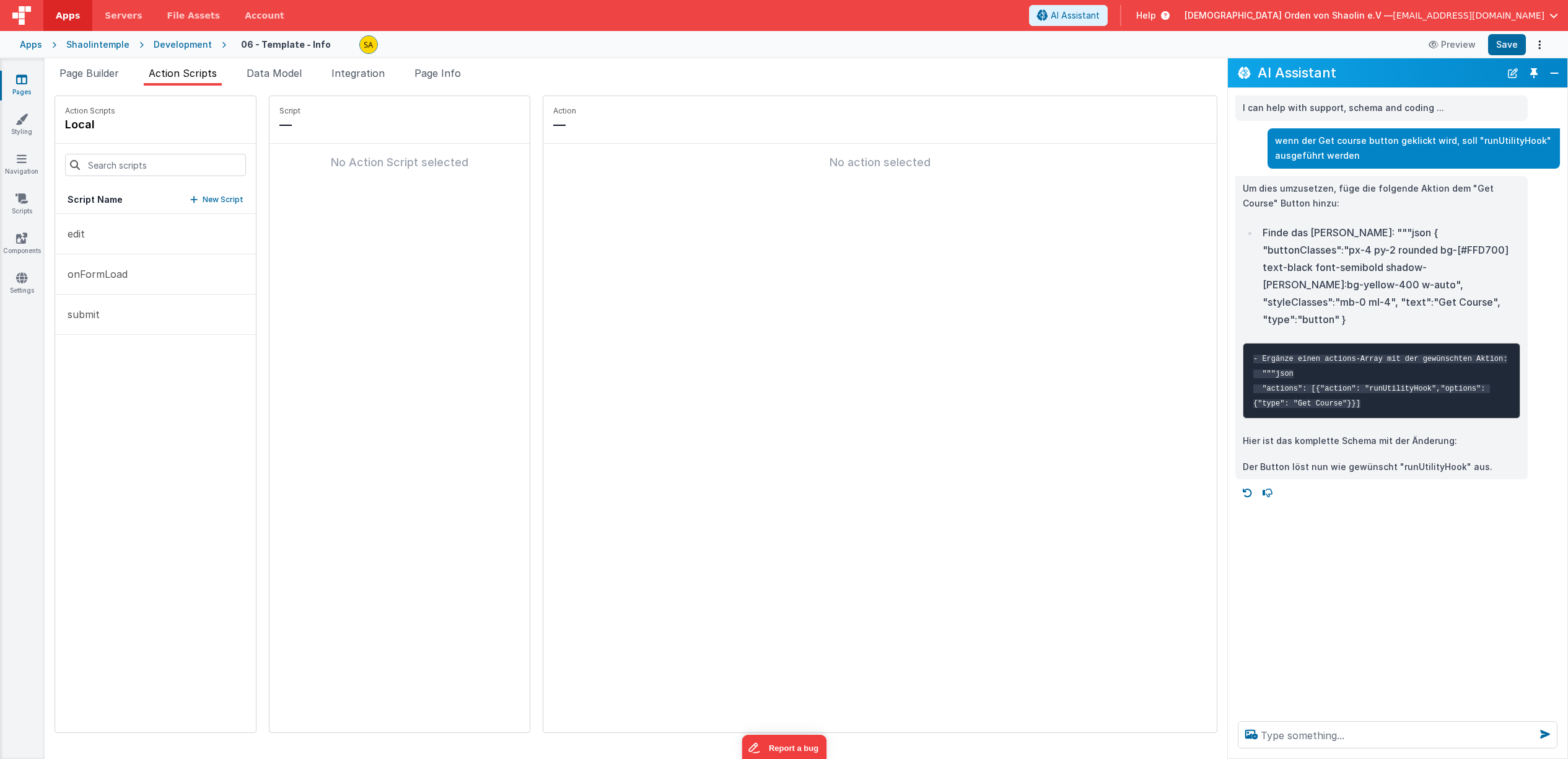
click at [215, 198] on p "New Script" at bounding box center [223, 200] width 41 height 13
type input "Get Course Button"
drag, startPoint x: 400, startPoint y: 217, endPoint x: 382, endPoint y: 193, distance: 30.0
click at [399, 216] on div "Script Get Course Button Add action" at bounding box center [400, 415] width 260 height 636
click at [376, 179] on button "Add action" at bounding box center [399, 173] width 240 height 37
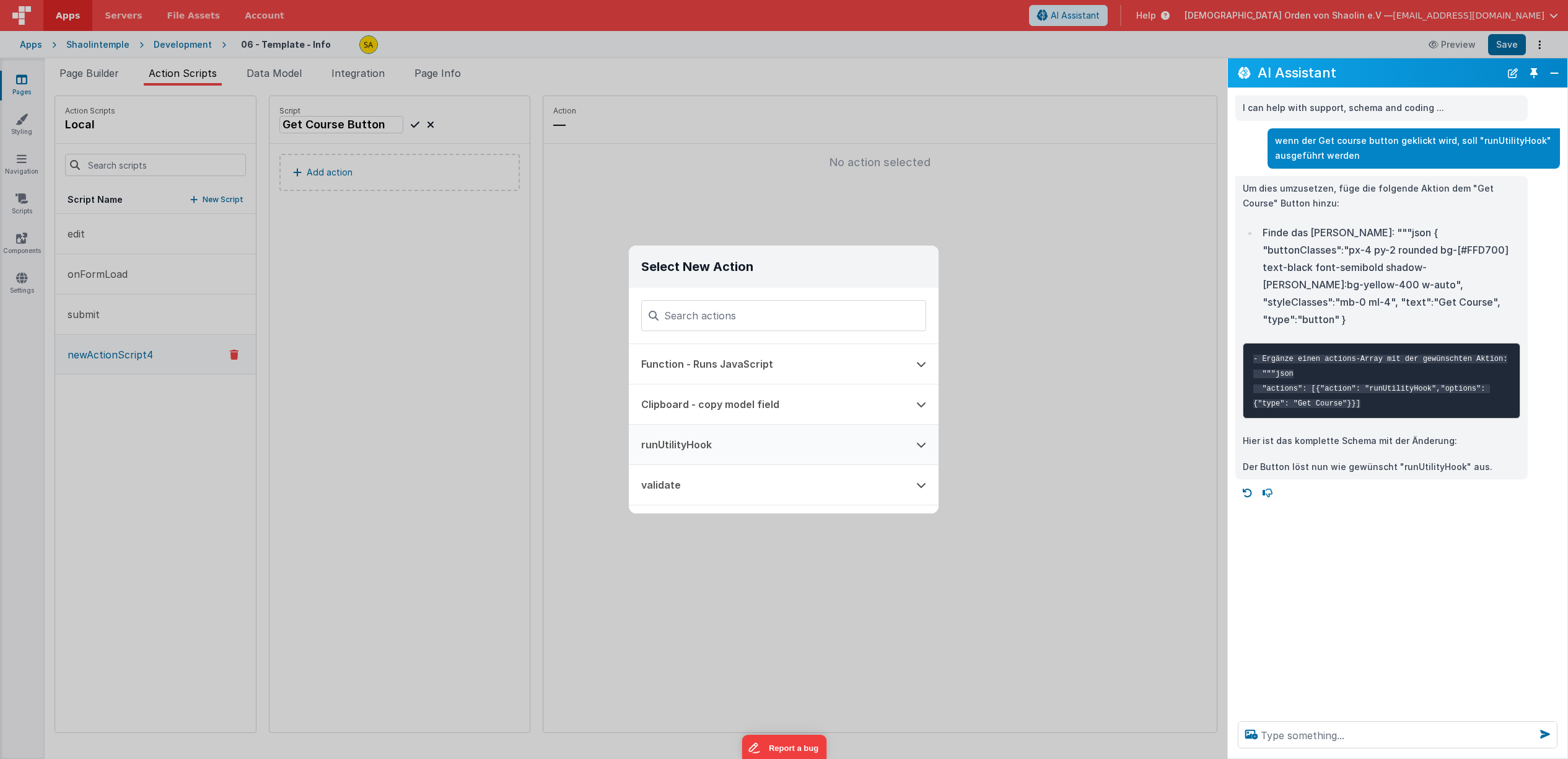
click at [713, 445] on button "runUtilityHook" at bounding box center [766, 444] width 275 height 40
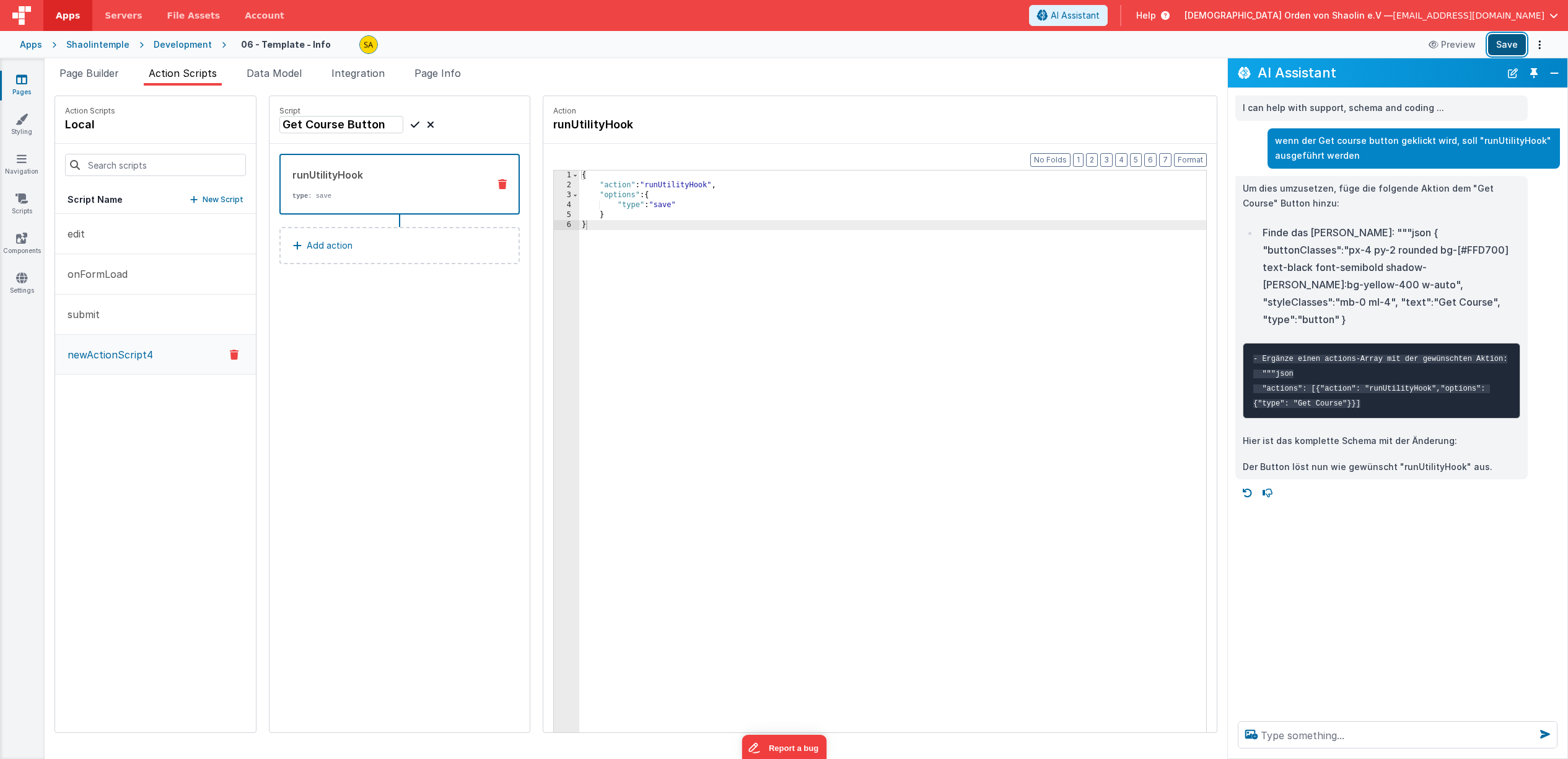
click at [1508, 45] on button "Save" at bounding box center [1507, 44] width 38 height 21
click at [105, 71] on span "Page Builder" at bounding box center [89, 73] width 59 height 13
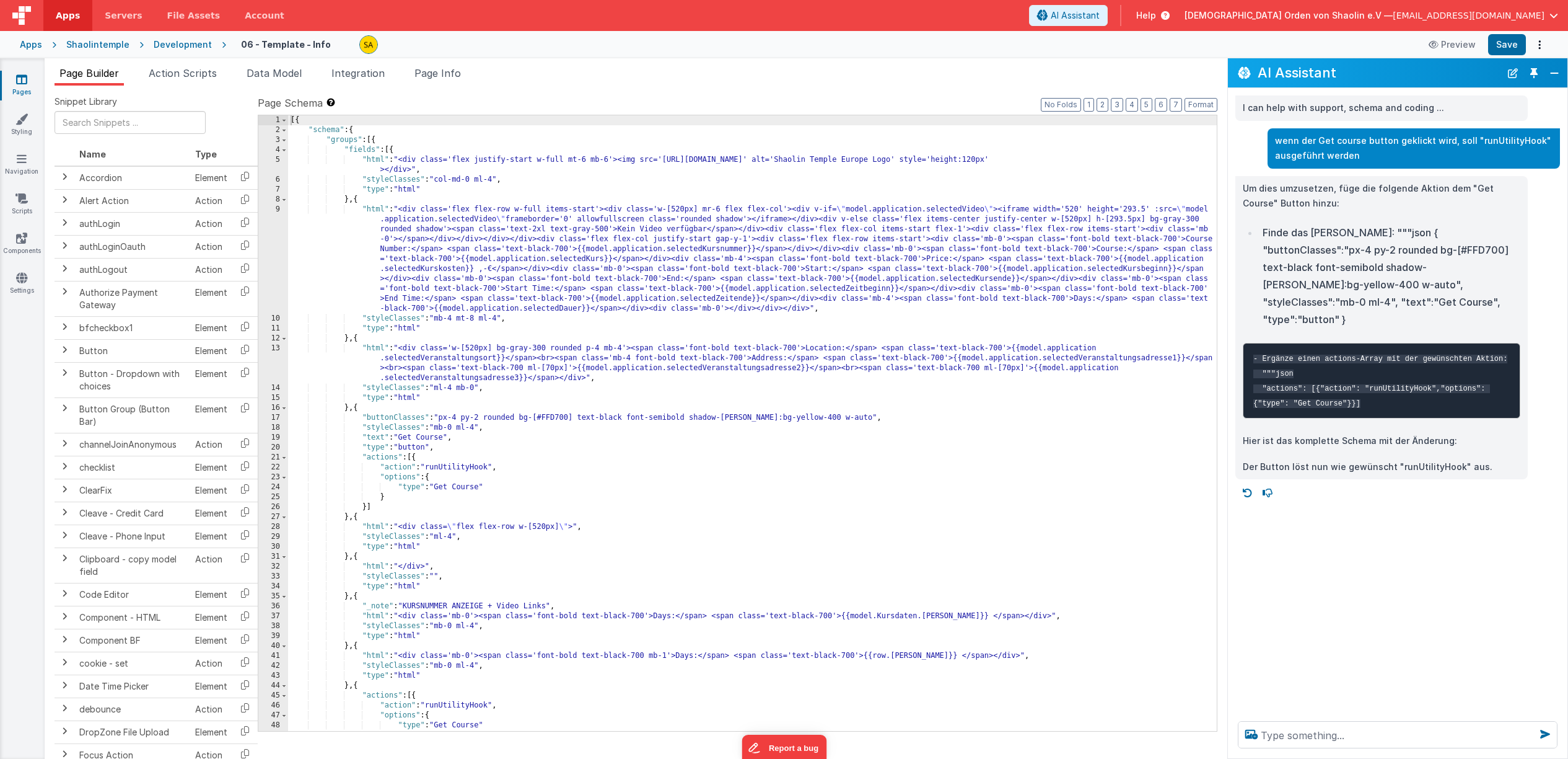
scroll to position [1, 0]
click at [795, 494] on div "[{ "schema" : { "groups" : [{ "fields" : [{ "html" : "<div class='flex justify-…" at bounding box center [753, 432] width 929 height 635
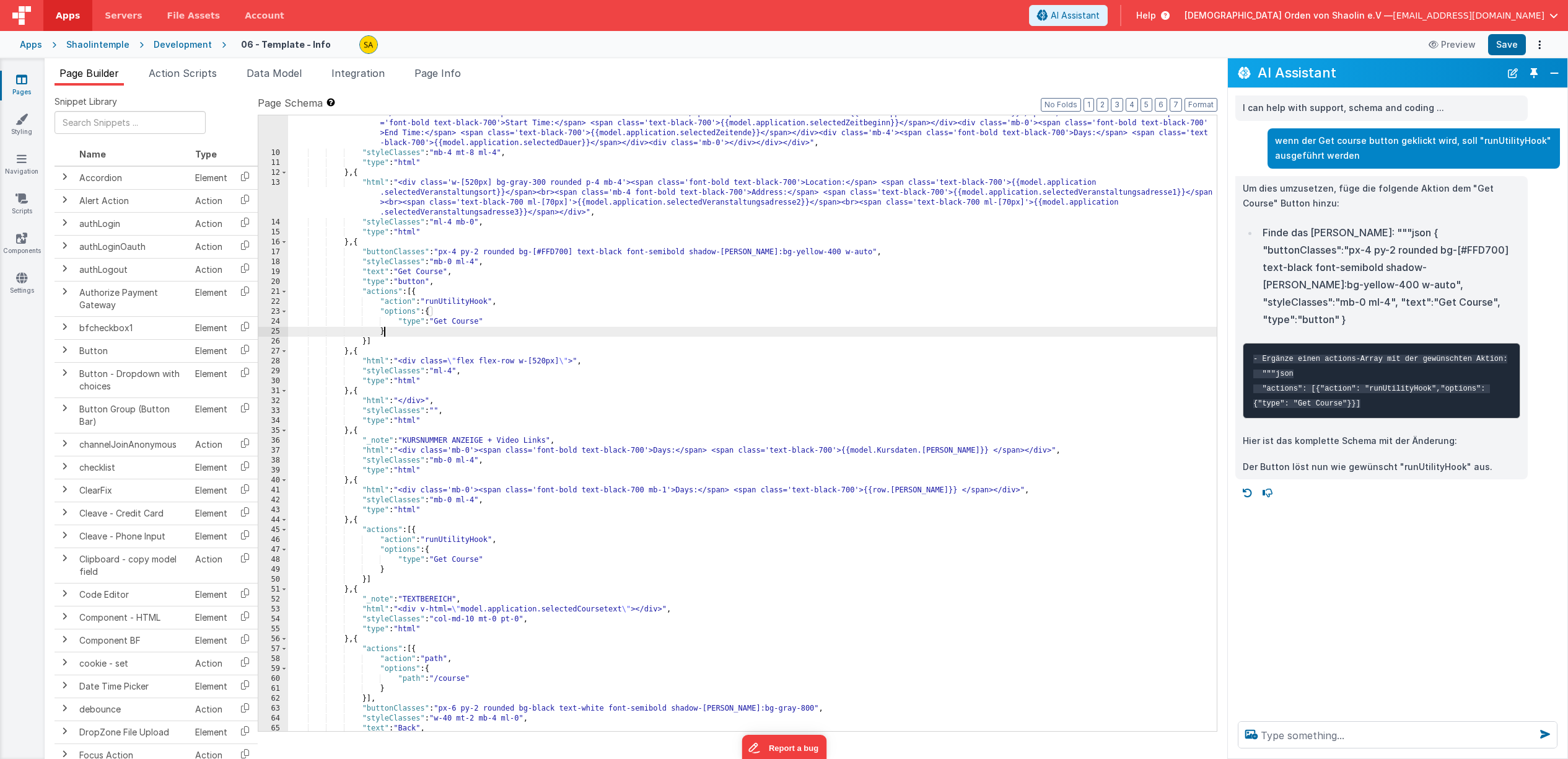
scroll to position [166, 0]
click at [188, 75] on span "Action Scripts" at bounding box center [183, 73] width 69 height 13
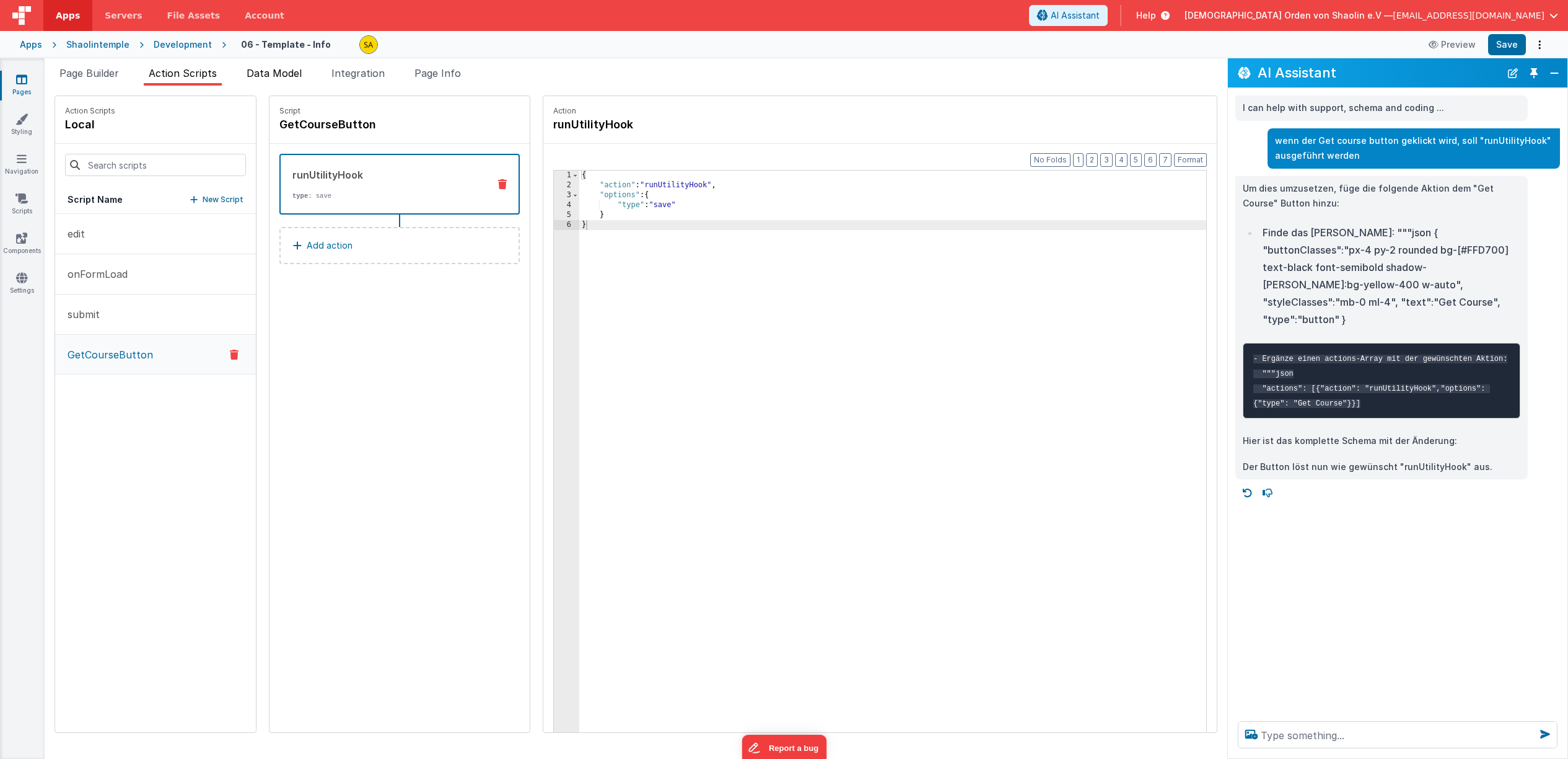
click at [277, 69] on span "Data Model" at bounding box center [274, 73] width 55 height 13
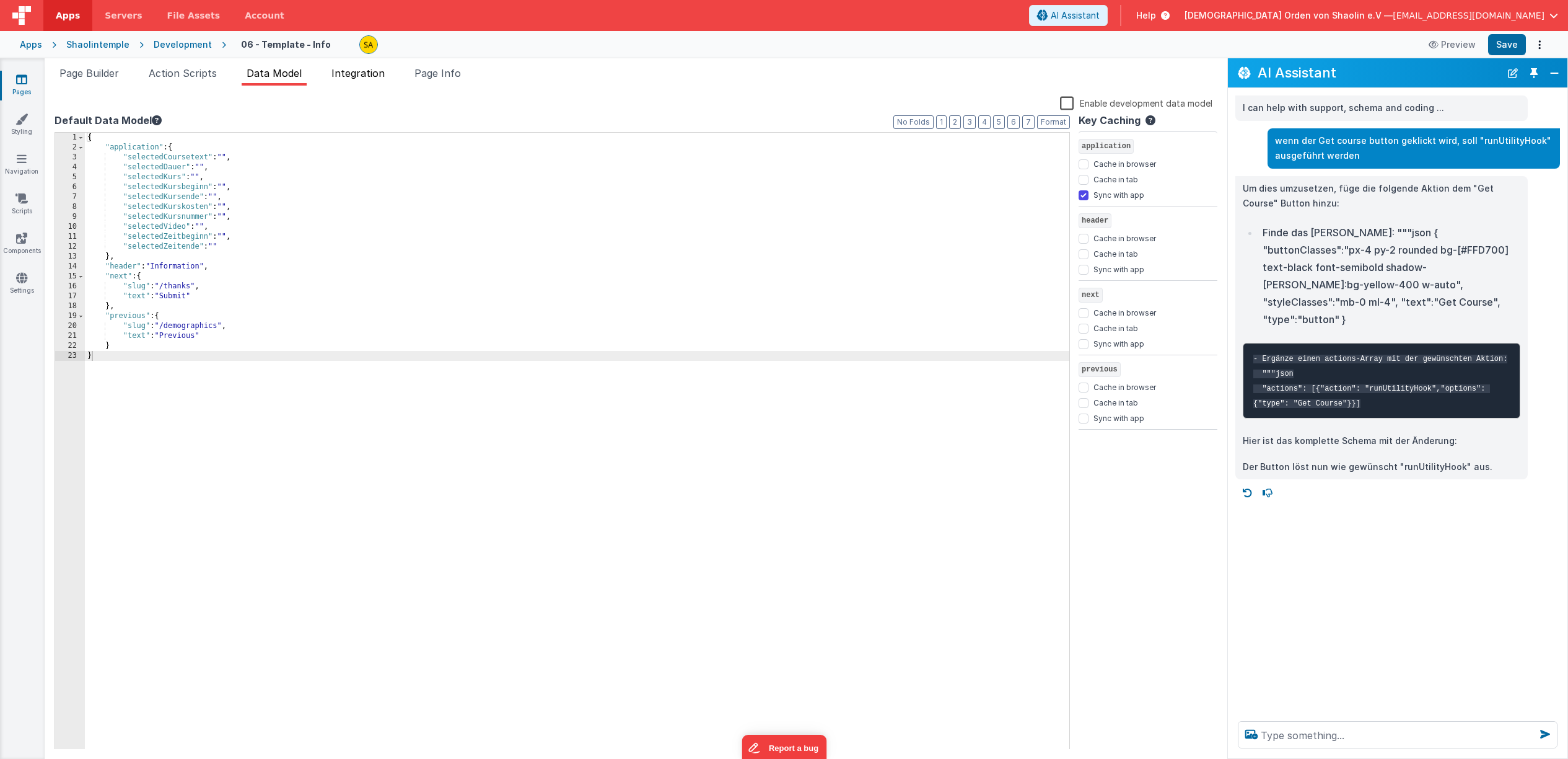
click at [375, 73] on span "Integration" at bounding box center [358, 73] width 53 height 13
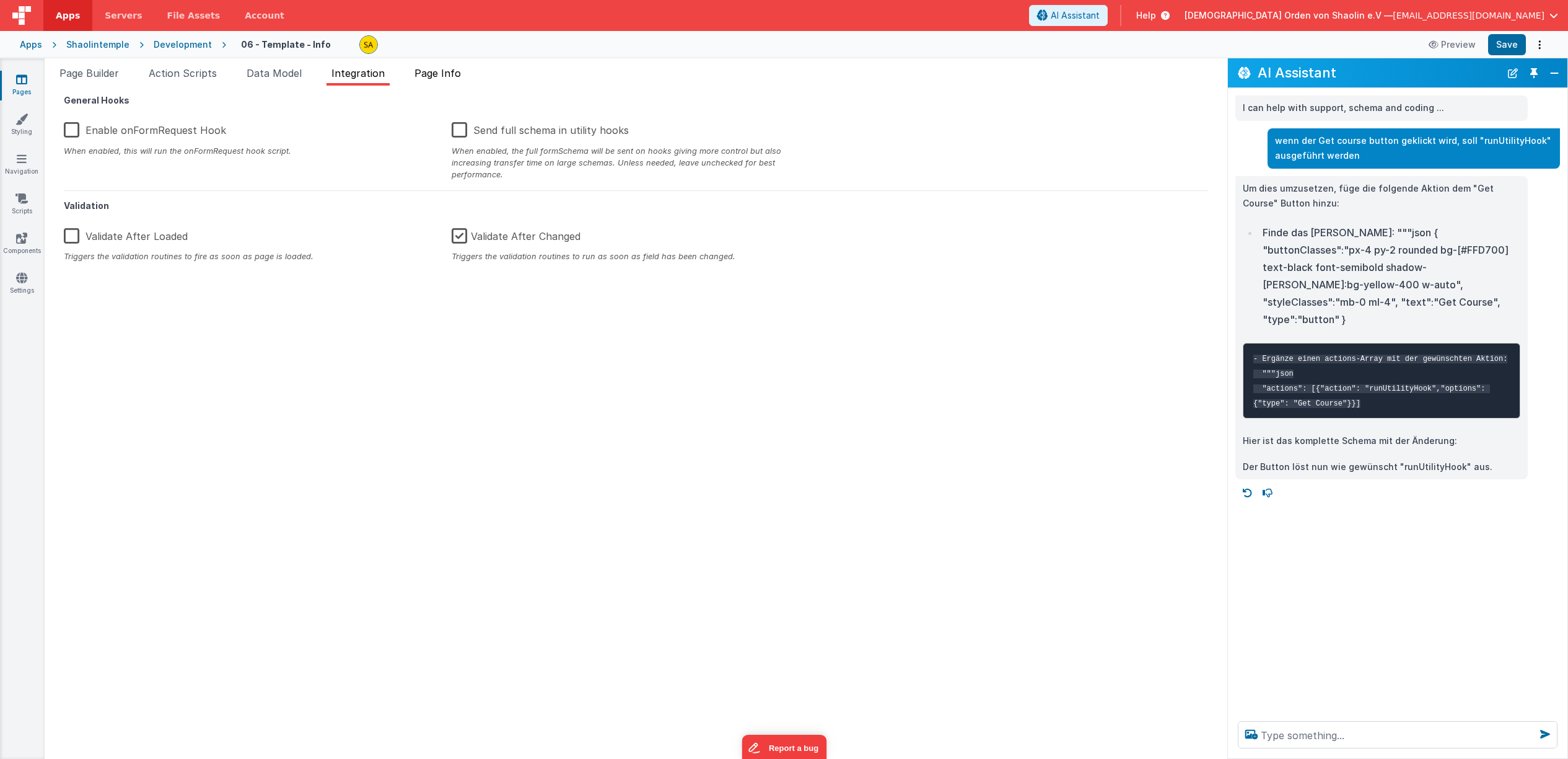
click at [425, 77] on span "Page Info" at bounding box center [437, 73] width 47 height 13
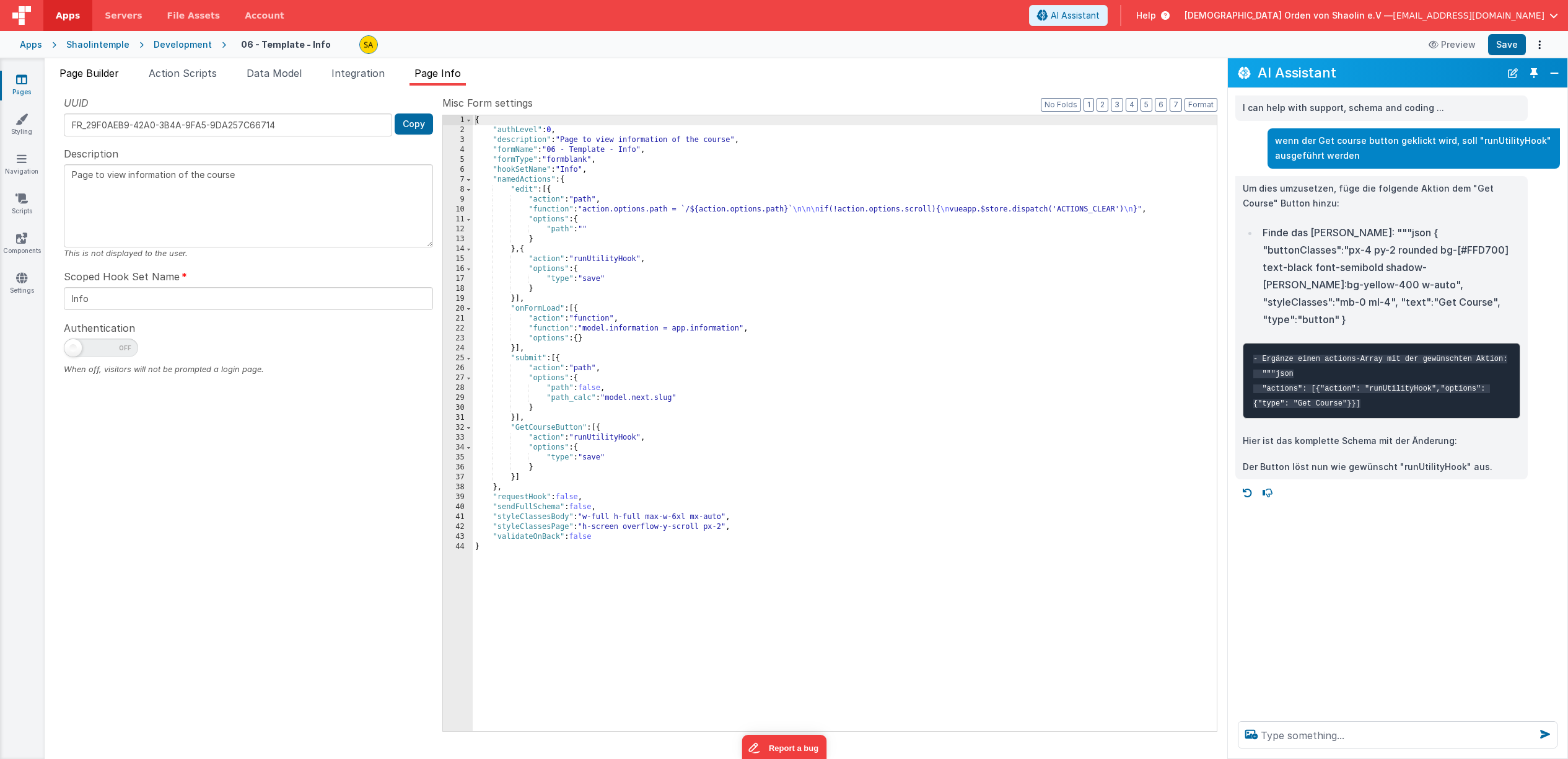
click at [112, 78] on span "Page Builder" at bounding box center [89, 73] width 59 height 13
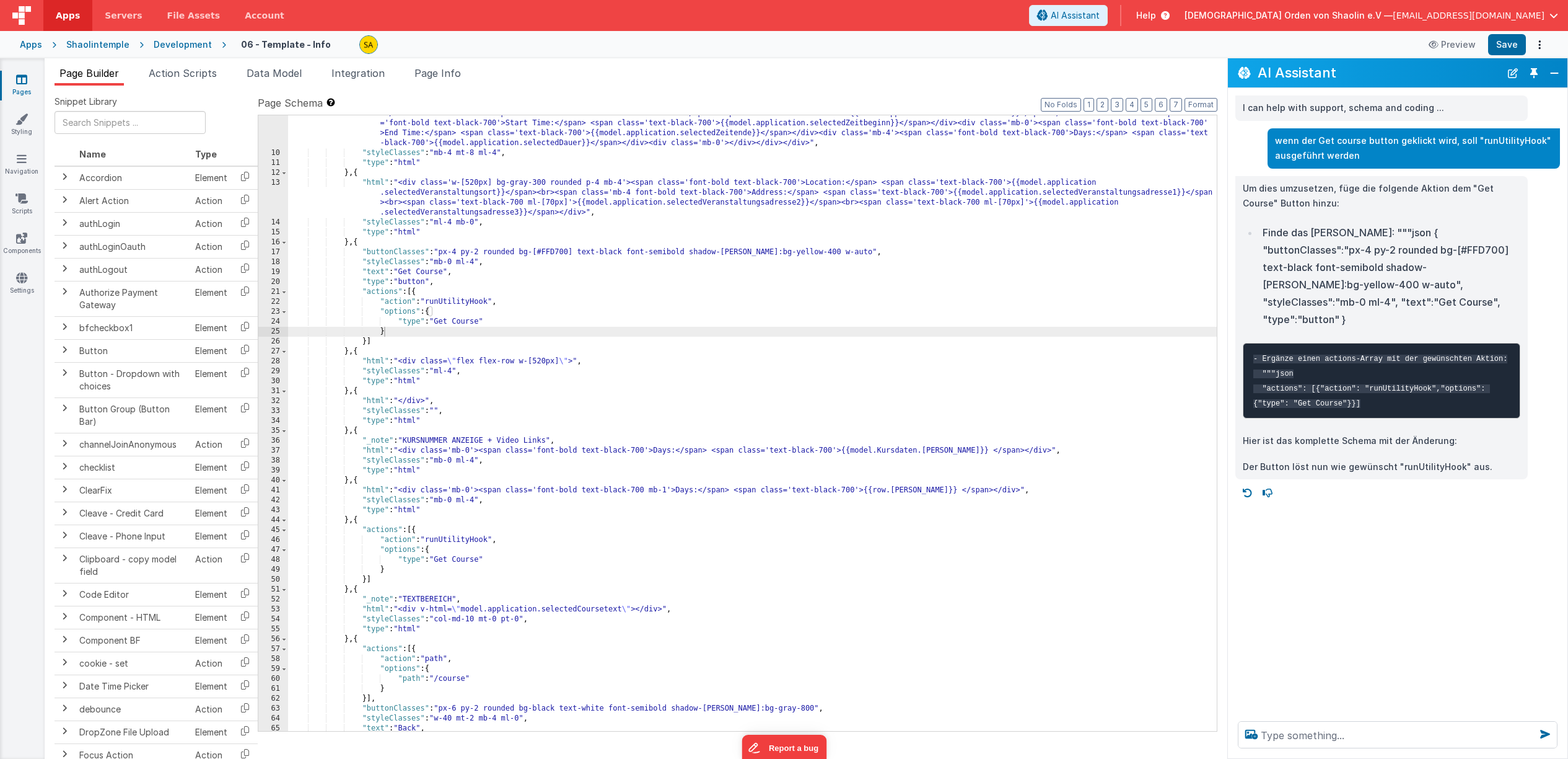
click at [21, 85] on icon at bounding box center [21, 79] width 11 height 13
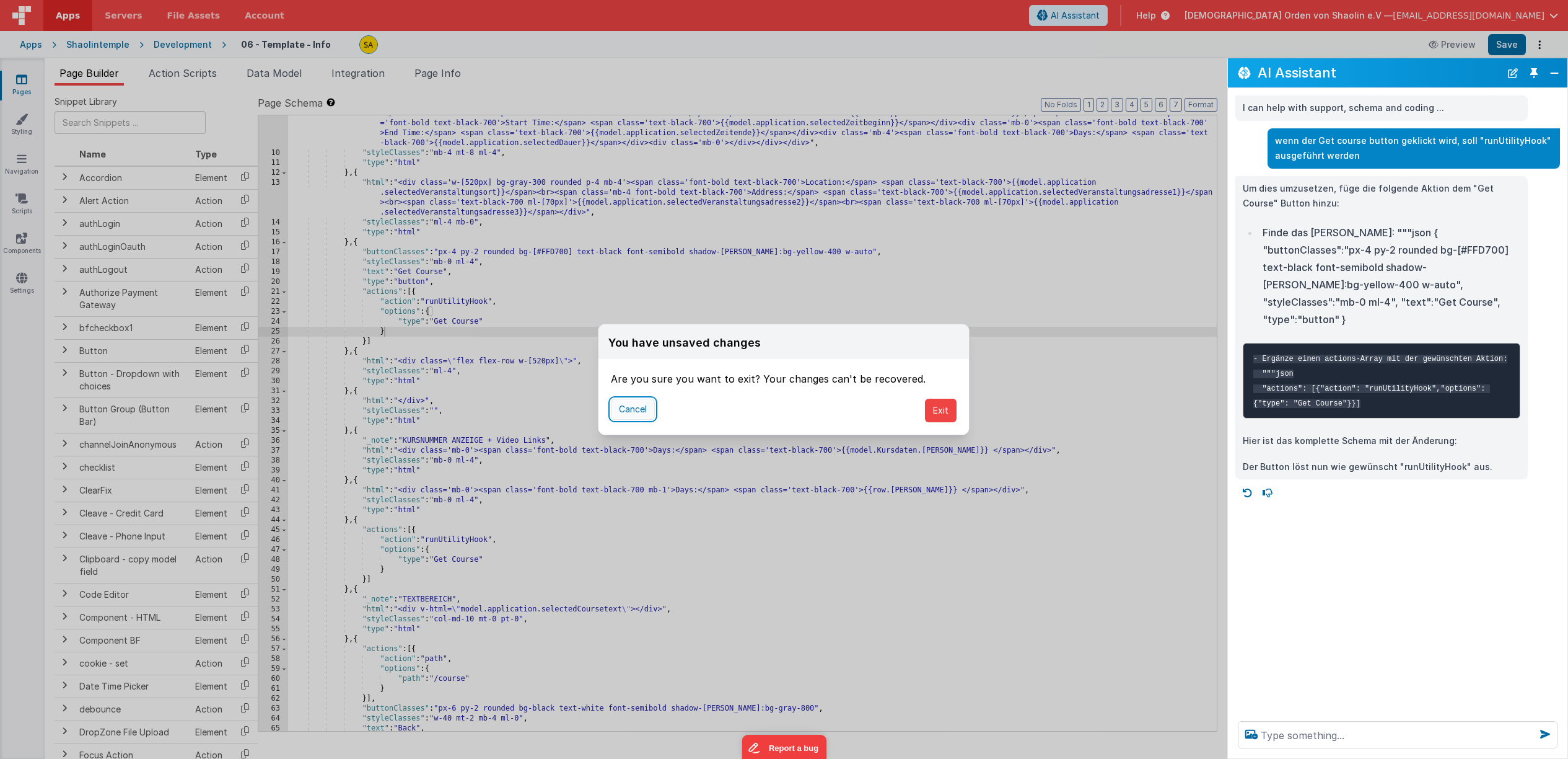
click at [639, 410] on button "Cancel" at bounding box center [633, 409] width 44 height 21
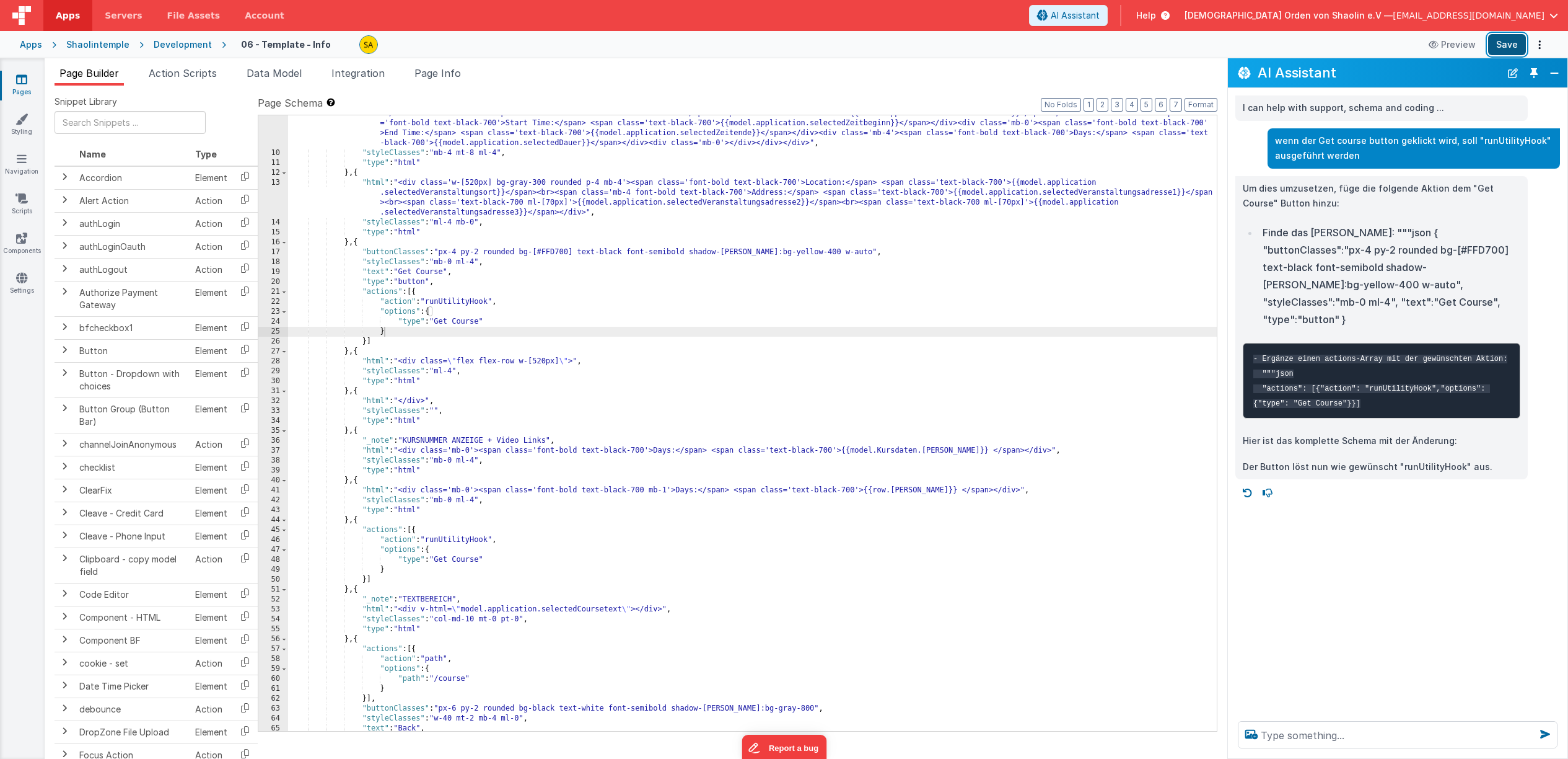
click at [1514, 44] on button "Save" at bounding box center [1507, 44] width 38 height 21
click at [22, 83] on icon at bounding box center [21, 79] width 11 height 13
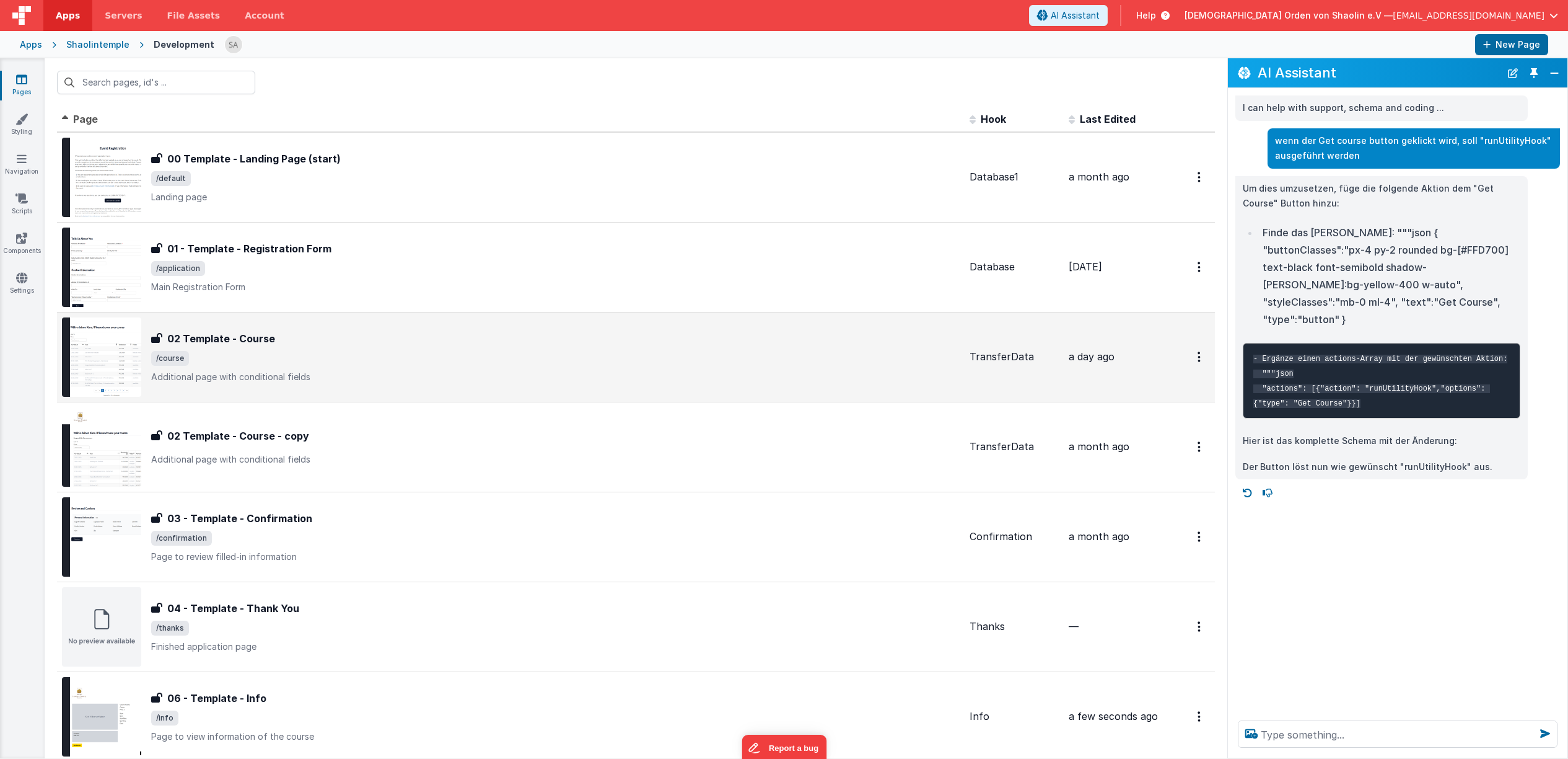
click at [379, 371] on p "Additional page with conditional fields" at bounding box center [556, 377] width 809 height 13
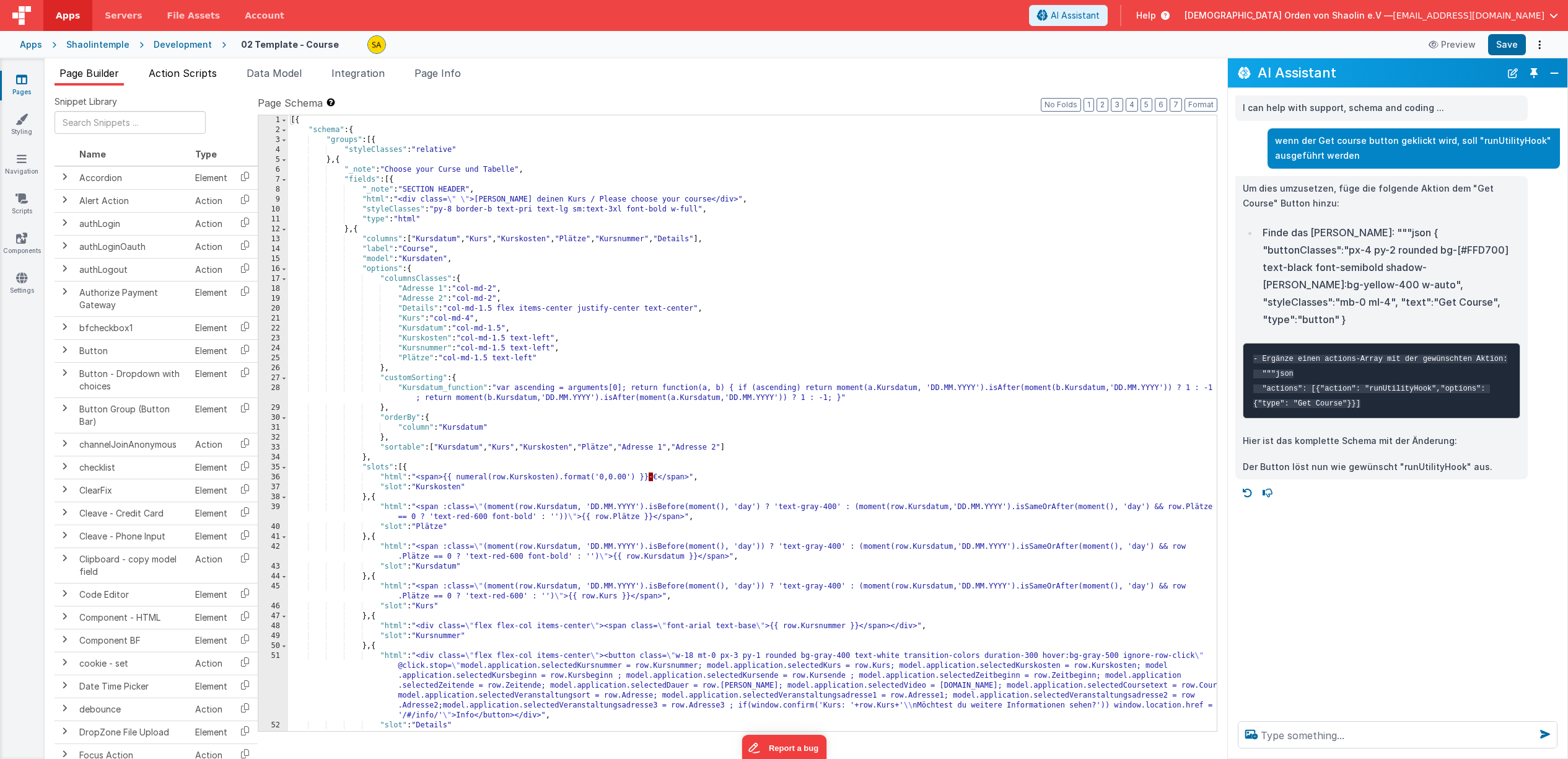
click at [184, 73] on span "Action Scripts" at bounding box center [183, 73] width 69 height 13
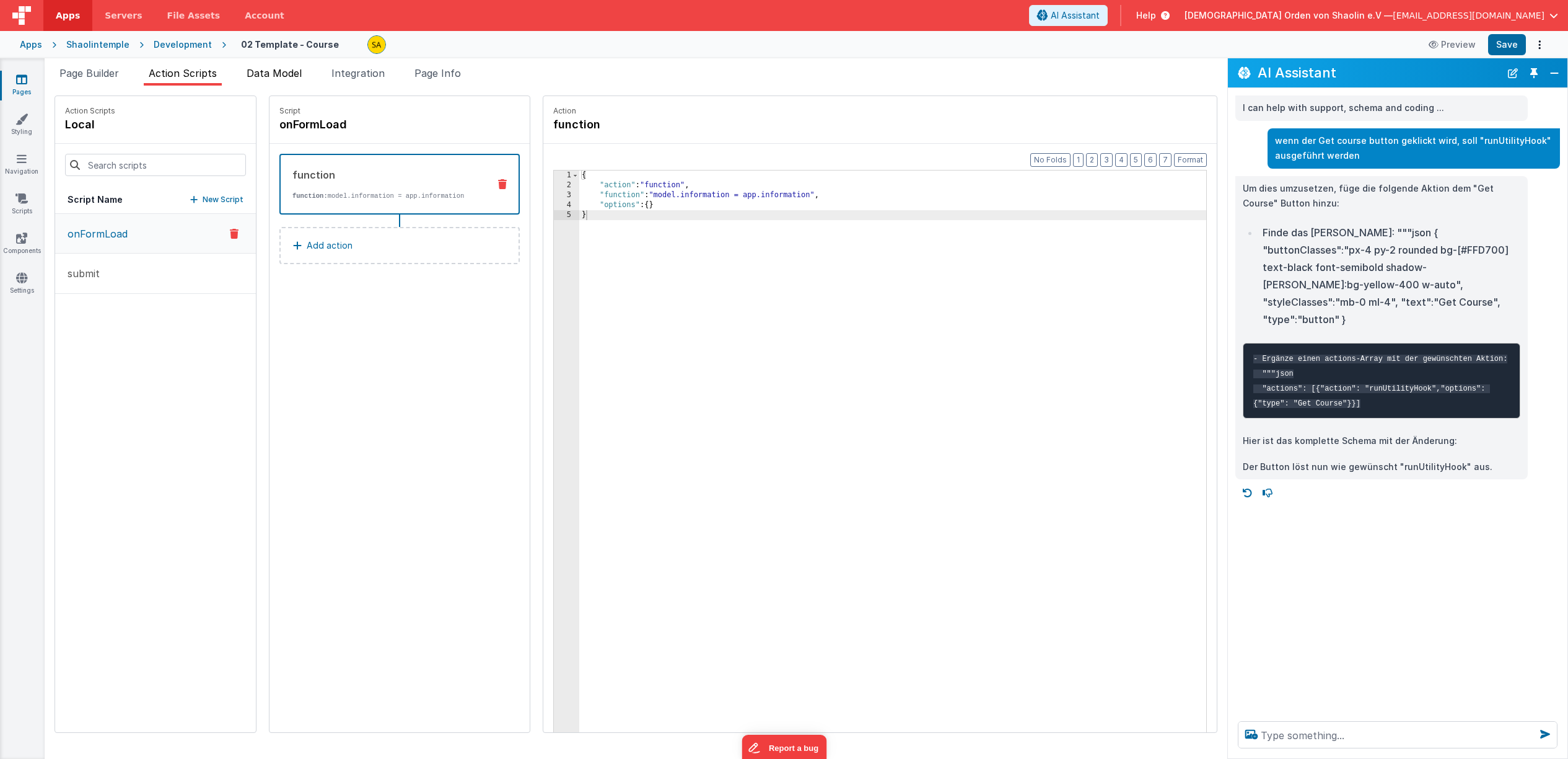
click at [293, 71] on span "Data Model" at bounding box center [274, 73] width 55 height 13
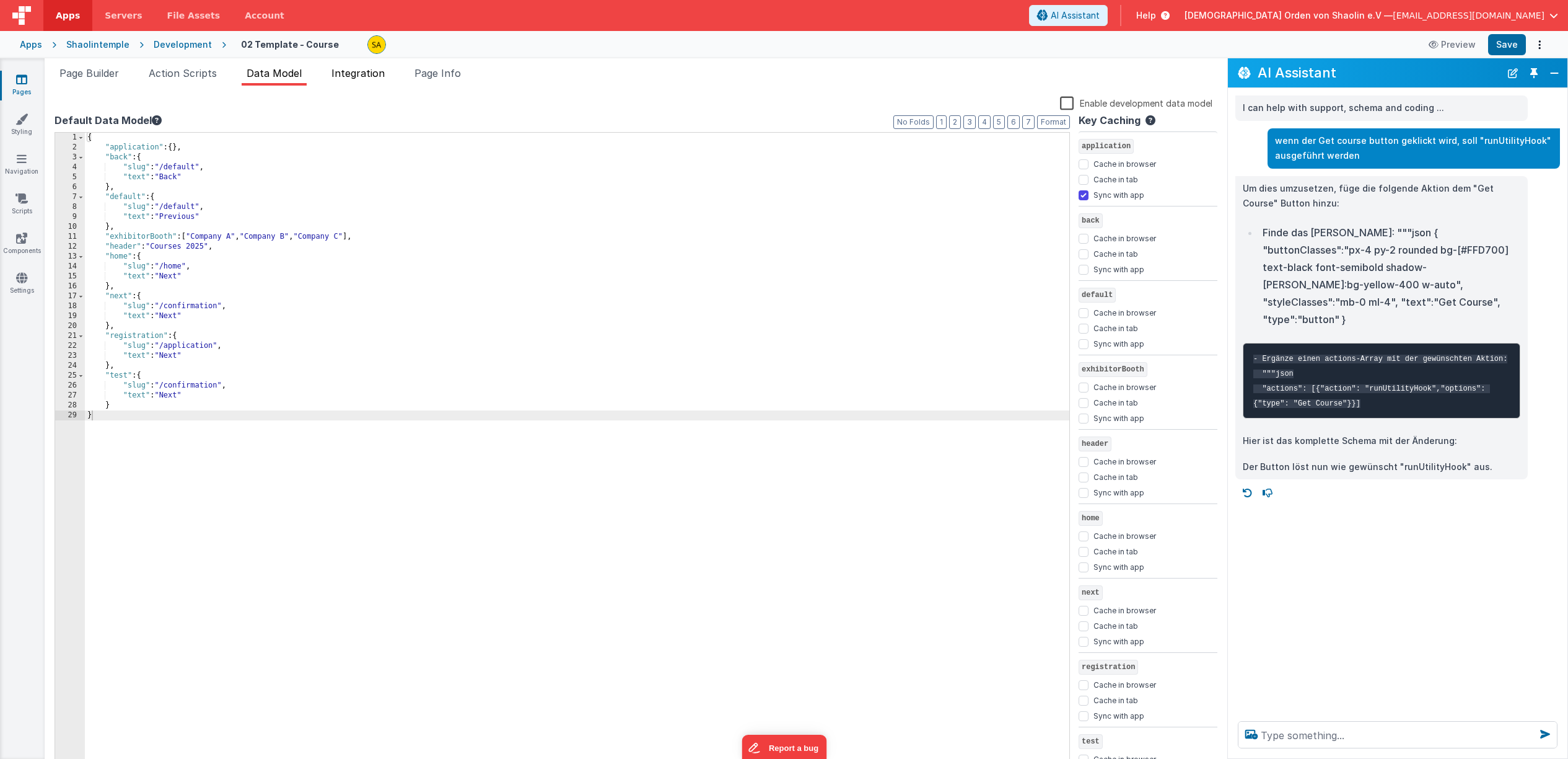
click at [353, 76] on span "Integration" at bounding box center [358, 73] width 53 height 13
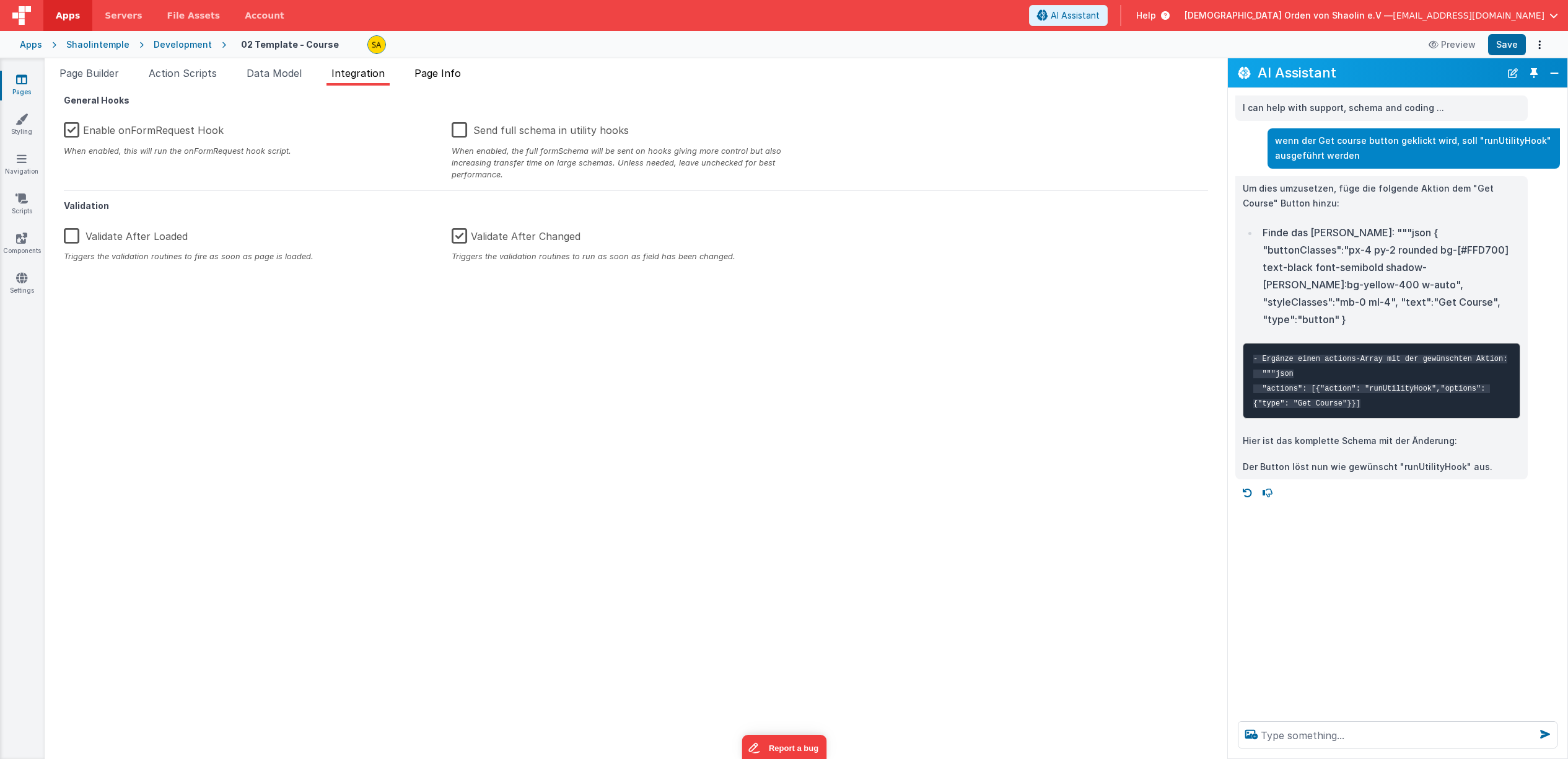
click at [441, 73] on span "Page Info" at bounding box center [437, 73] width 47 height 13
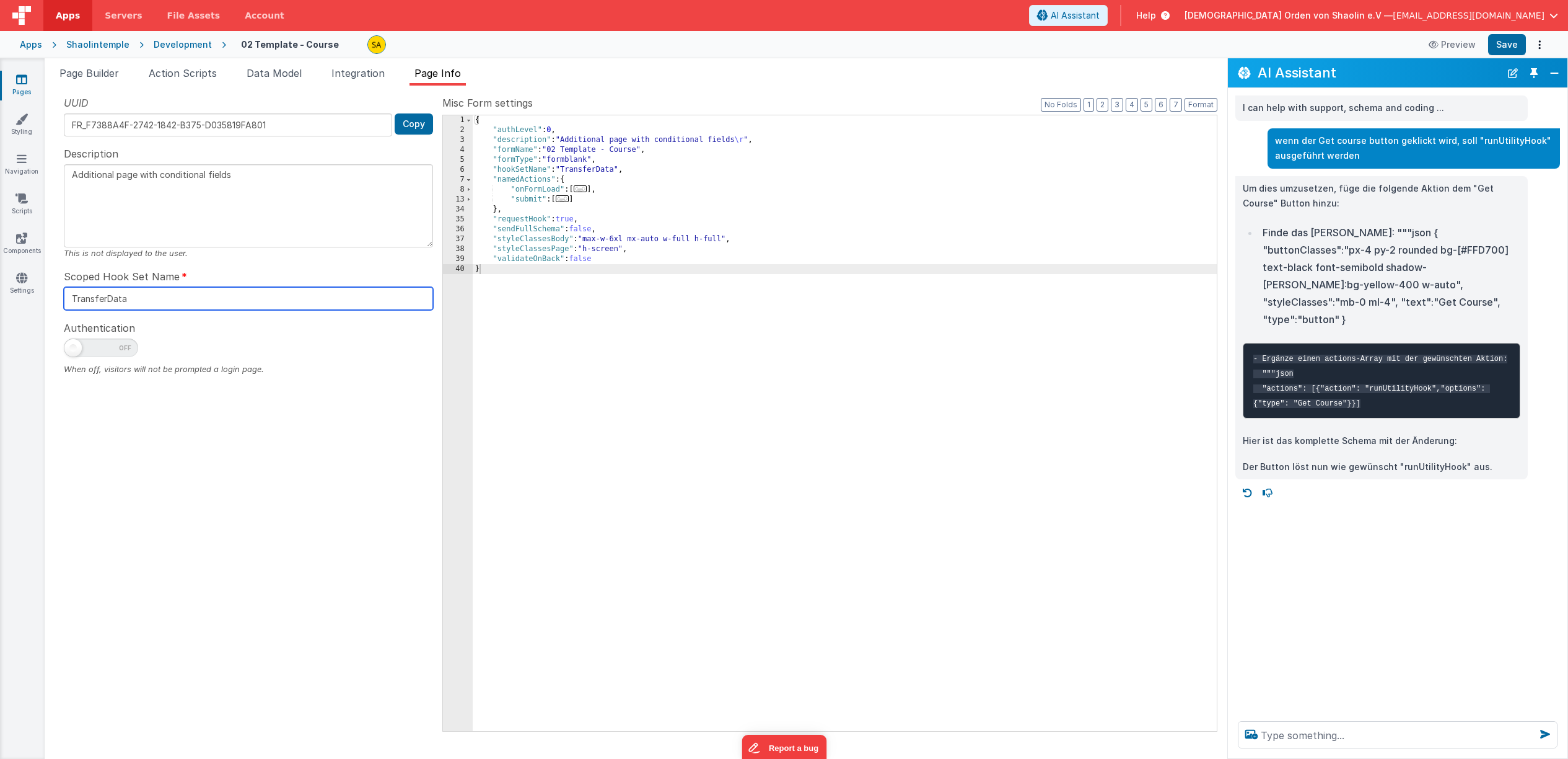
drag, startPoint x: 129, startPoint y: 300, endPoint x: 69, endPoint y: 296, distance: 60.1
click at [69, 296] on input "TransferData" at bounding box center [248, 298] width 370 height 23
click at [27, 80] on icon at bounding box center [21, 79] width 11 height 13
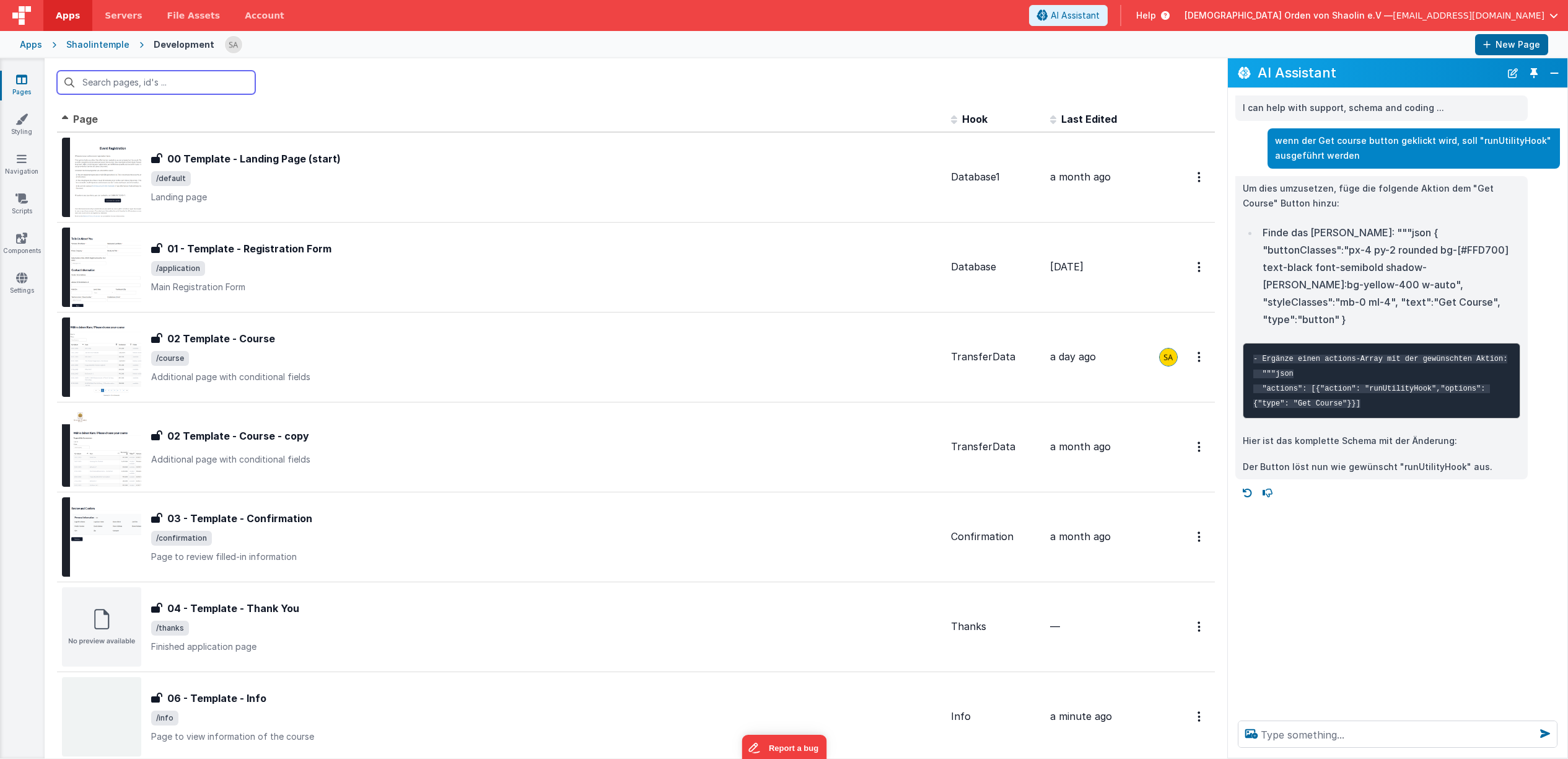
scroll to position [181, 0]
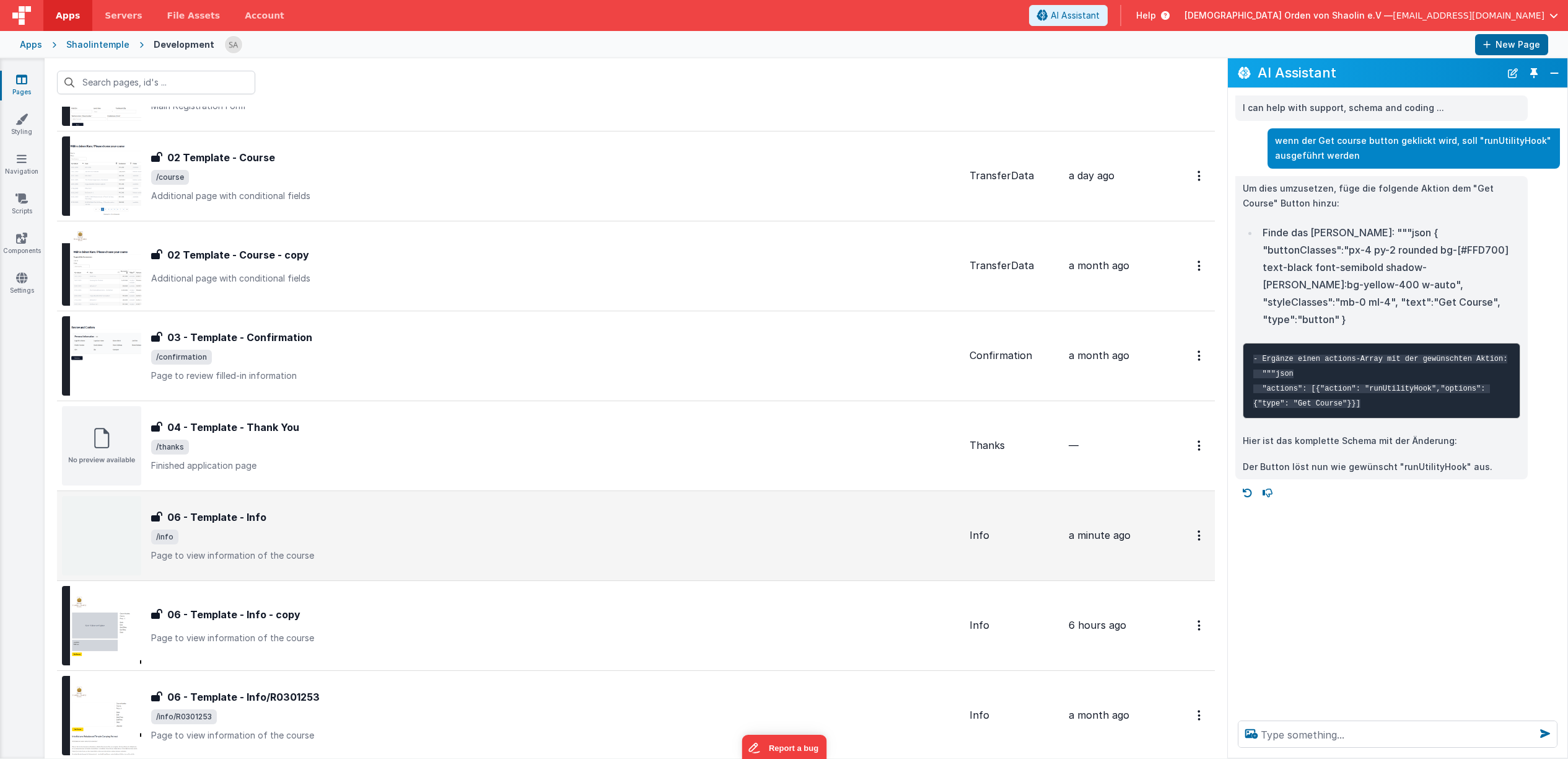
click at [356, 509] on div "06 - Template - Info" at bounding box center [556, 517] width 809 height 15
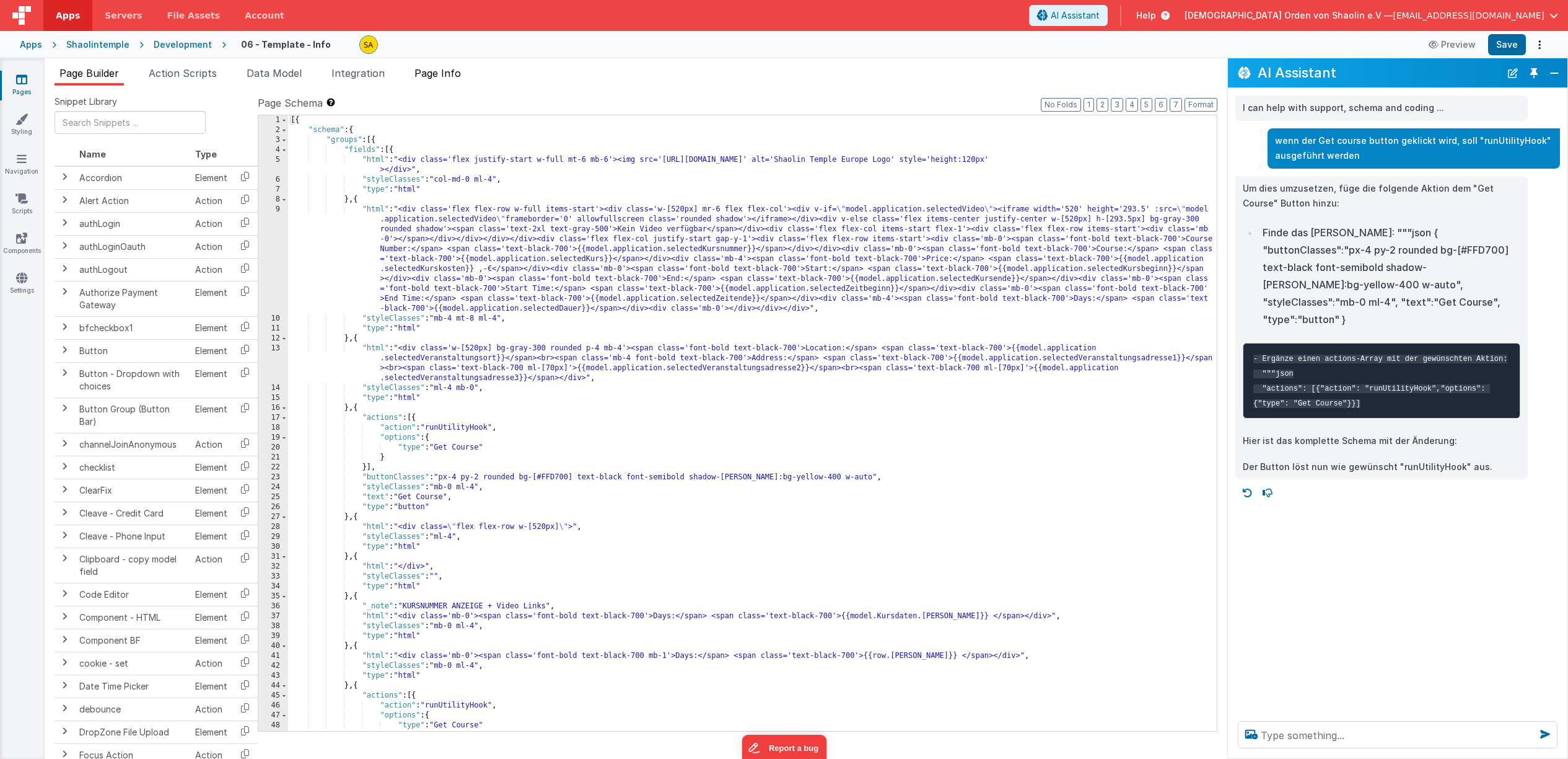
click at [433, 73] on span "Page Info" at bounding box center [437, 73] width 47 height 13
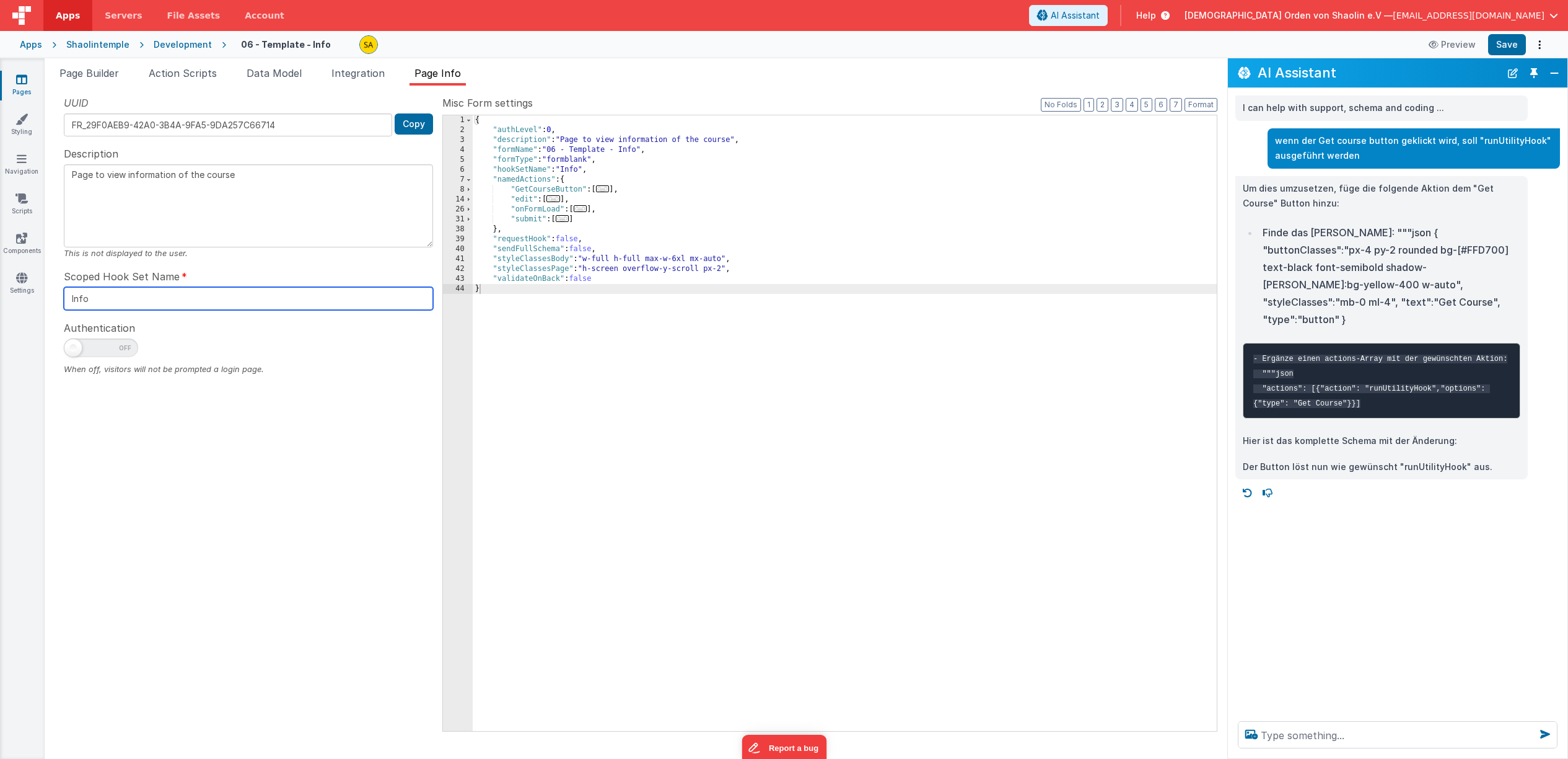
drag, startPoint x: 96, startPoint y: 297, endPoint x: 47, endPoint y: 294, distance: 49.1
click at [63, 294] on input "Info" at bounding box center [248, 298] width 370 height 23
paste input "TransferData"
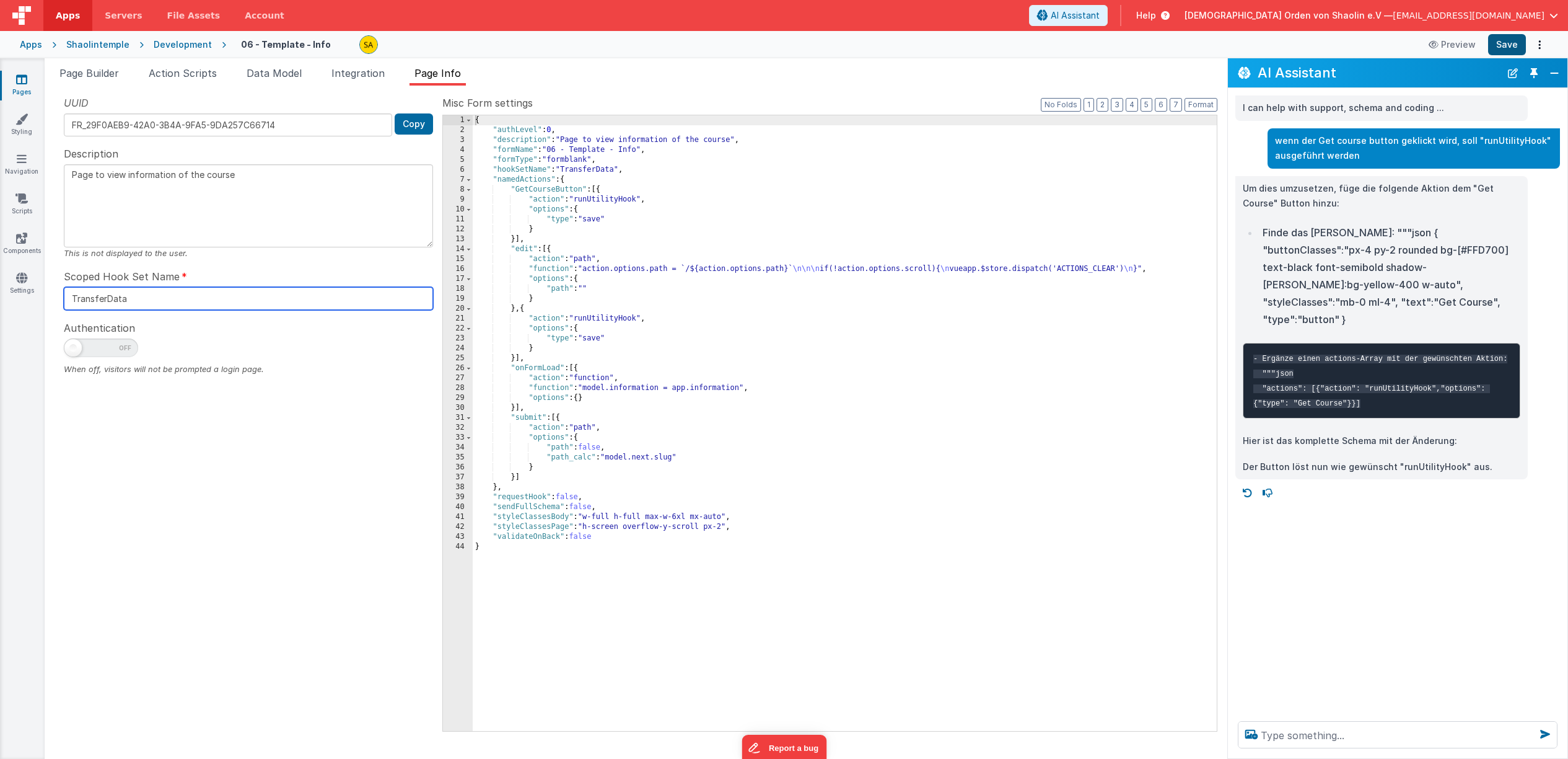
type input "TransferData"
click at [1510, 43] on button "Save" at bounding box center [1507, 44] width 38 height 21
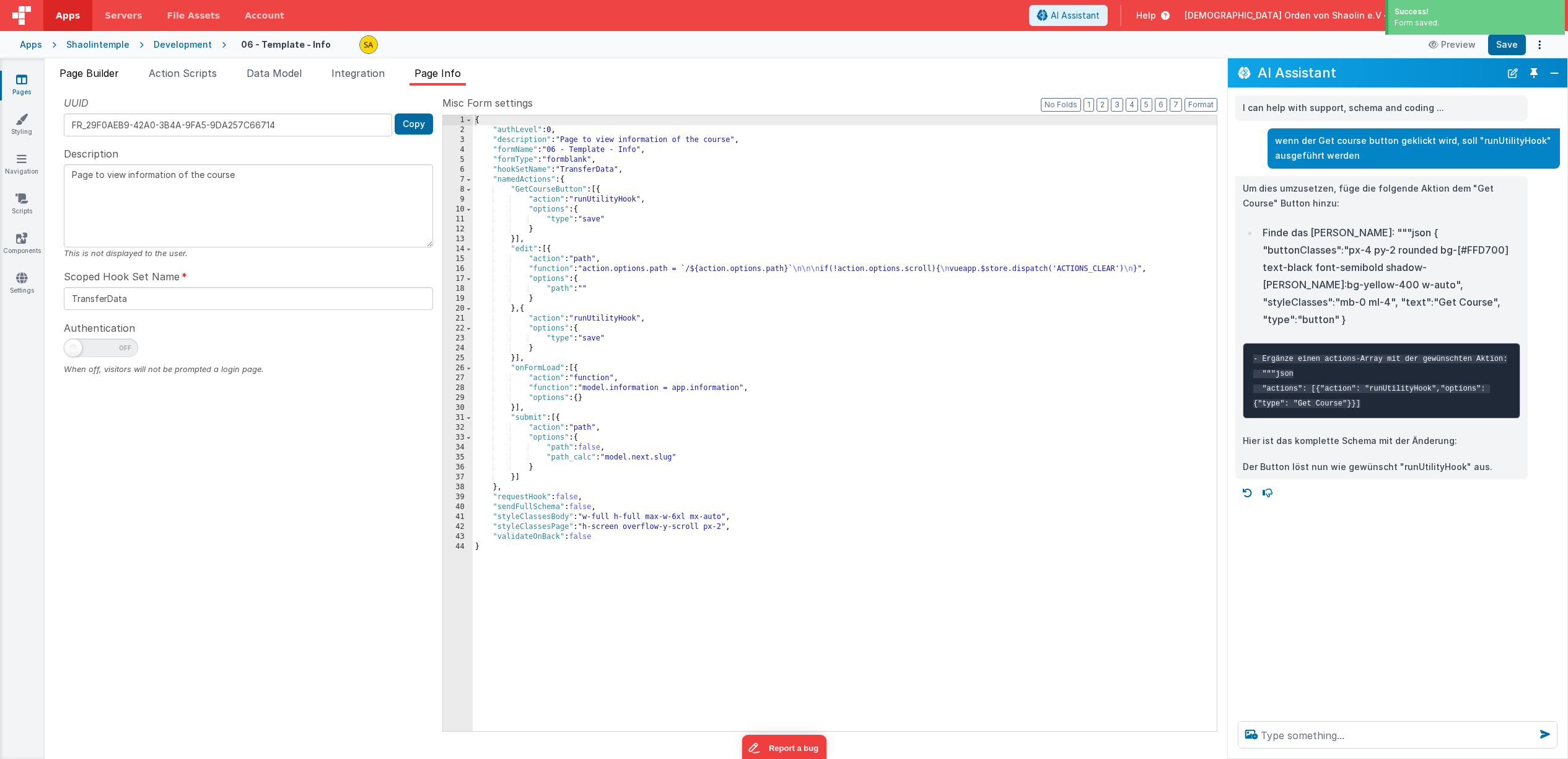
click at [75, 69] on span "Page Builder" at bounding box center [89, 73] width 59 height 13
